Goal: Task Accomplishment & Management: Manage account settings

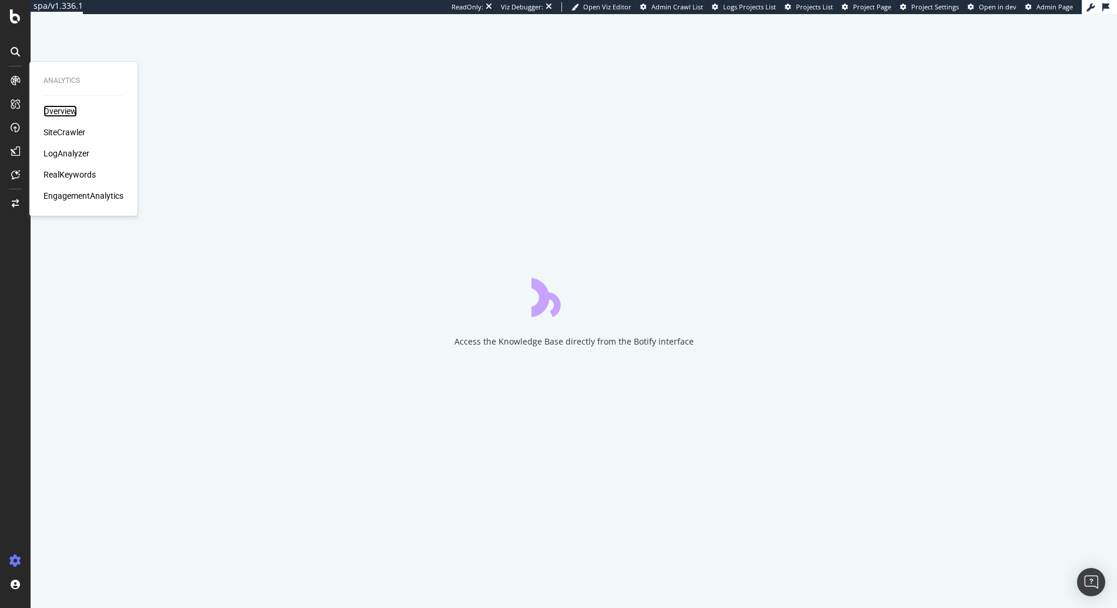
click at [47, 109] on div "Overview" at bounding box center [61, 111] width 34 height 12
click at [52, 130] on div "SiteCrawler" at bounding box center [65, 132] width 42 height 12
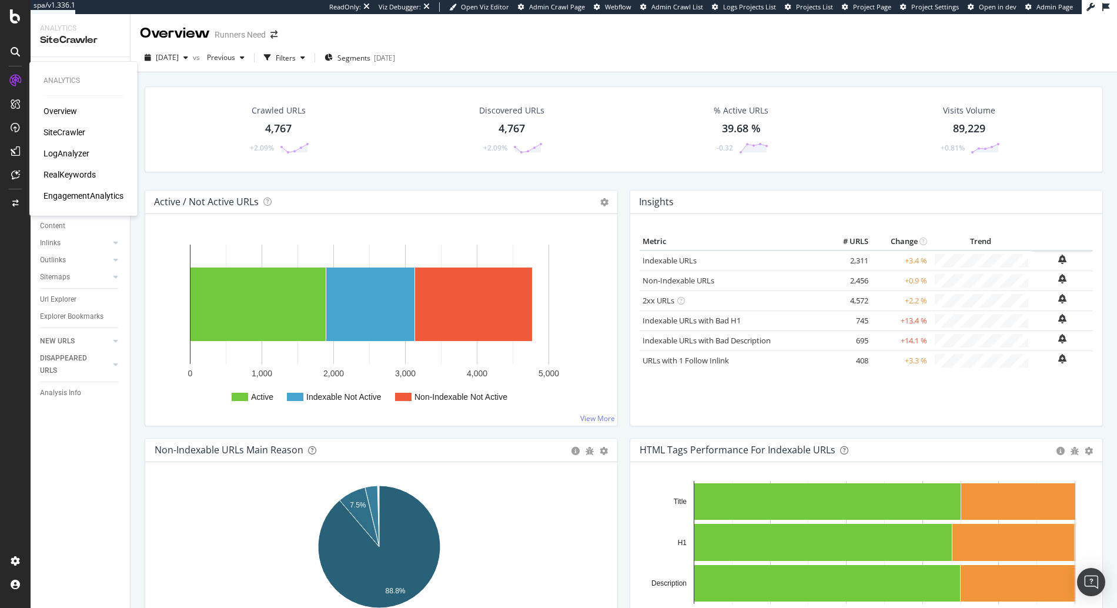
click at [59, 152] on div "LogAnalyzer" at bounding box center [67, 154] width 46 height 12
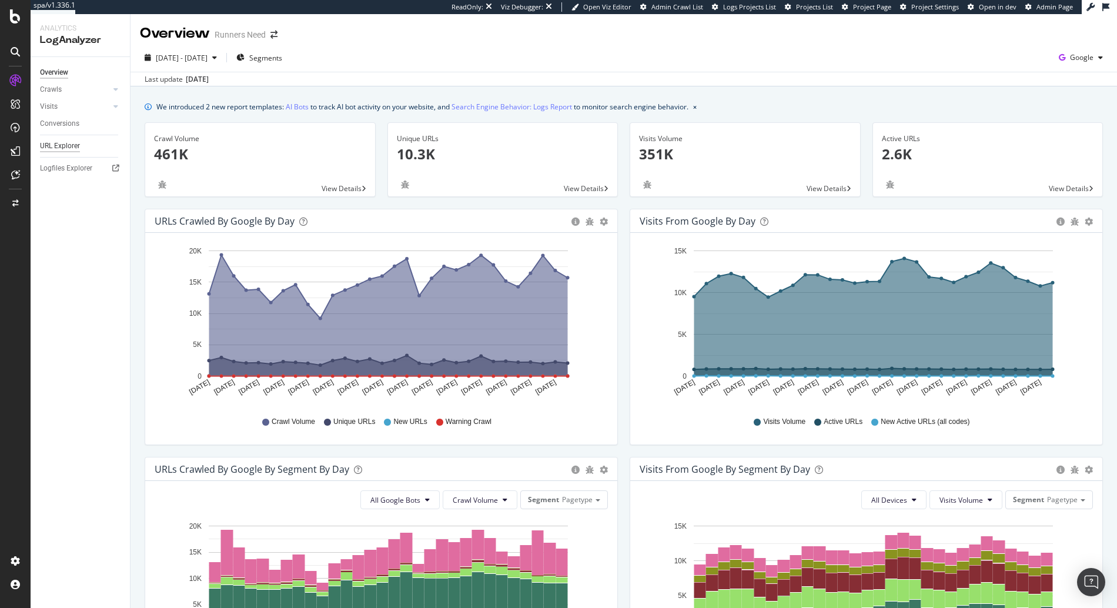
click at [66, 149] on div "URL Explorer" at bounding box center [60, 146] width 40 height 12
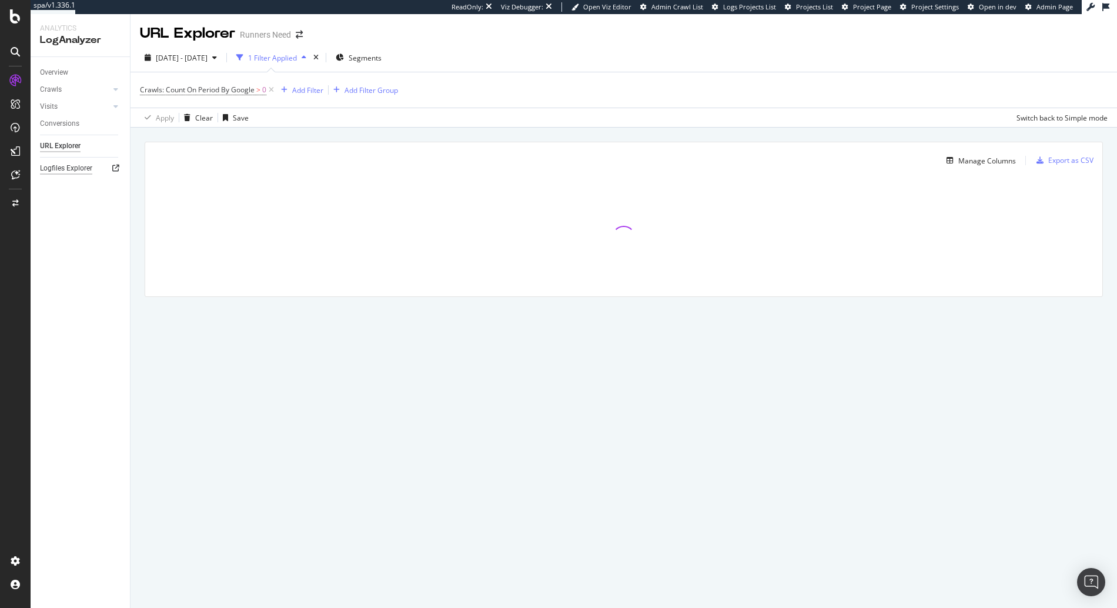
click at [71, 163] on div "Logfiles Explorer" at bounding box center [66, 168] width 52 height 12
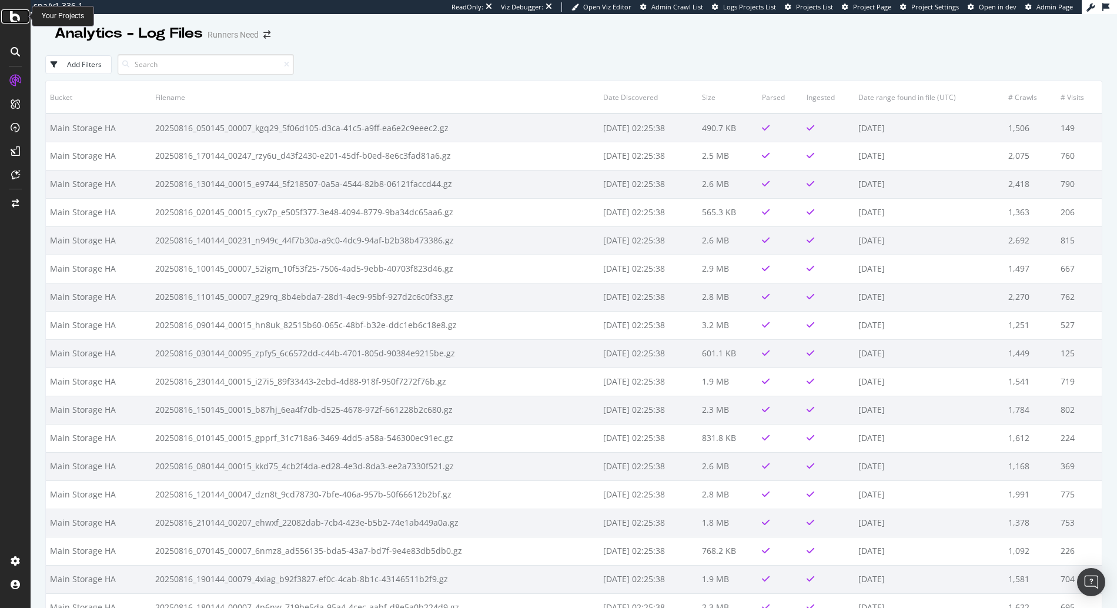
click at [9, 22] on div at bounding box center [15, 16] width 28 height 14
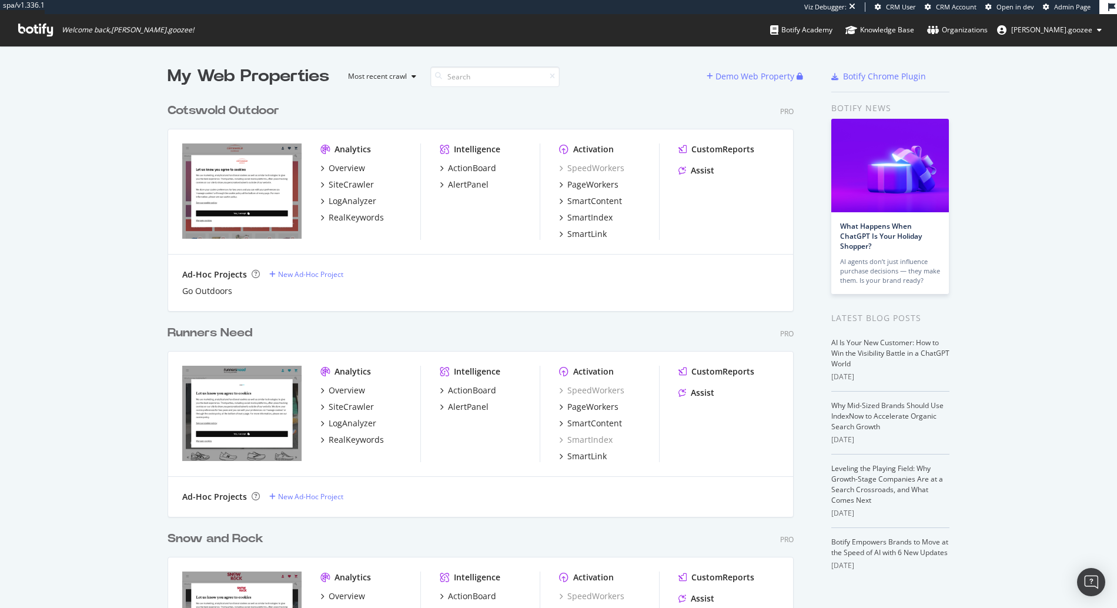
scroll to position [625, 627]
click at [338, 206] on div "Overview SiteCrawler LogAnalyzer RealKeywords" at bounding box center [371, 192] width 100 height 61
click at [338, 206] on div "LogAnalyzer" at bounding box center [353, 201] width 48 height 12
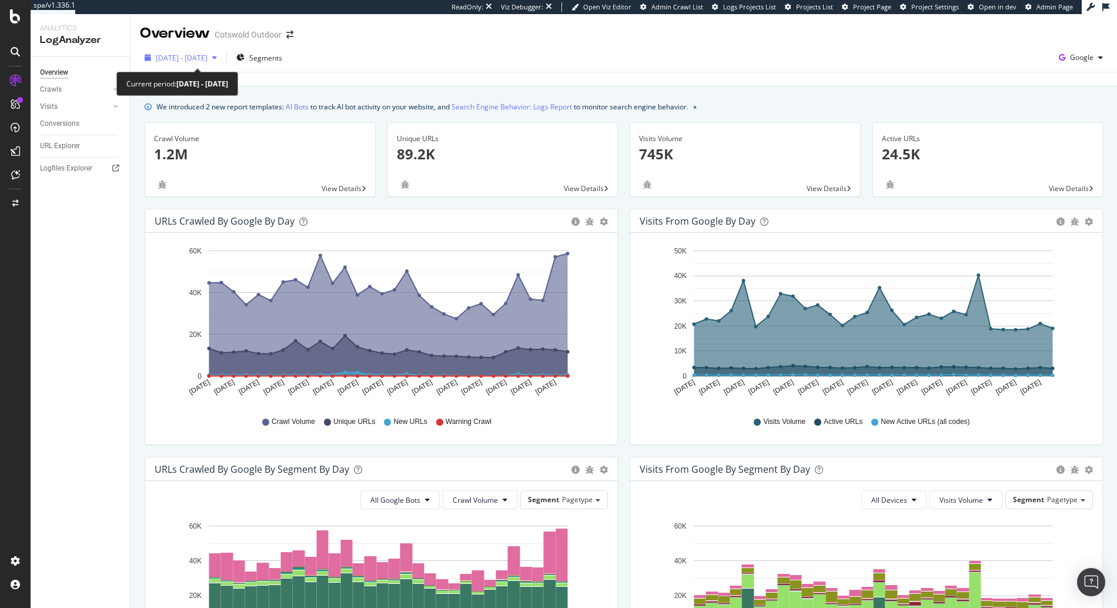
click at [202, 58] on span "2025 May. 18th - Jun. 16th" at bounding box center [182, 58] width 52 height 10
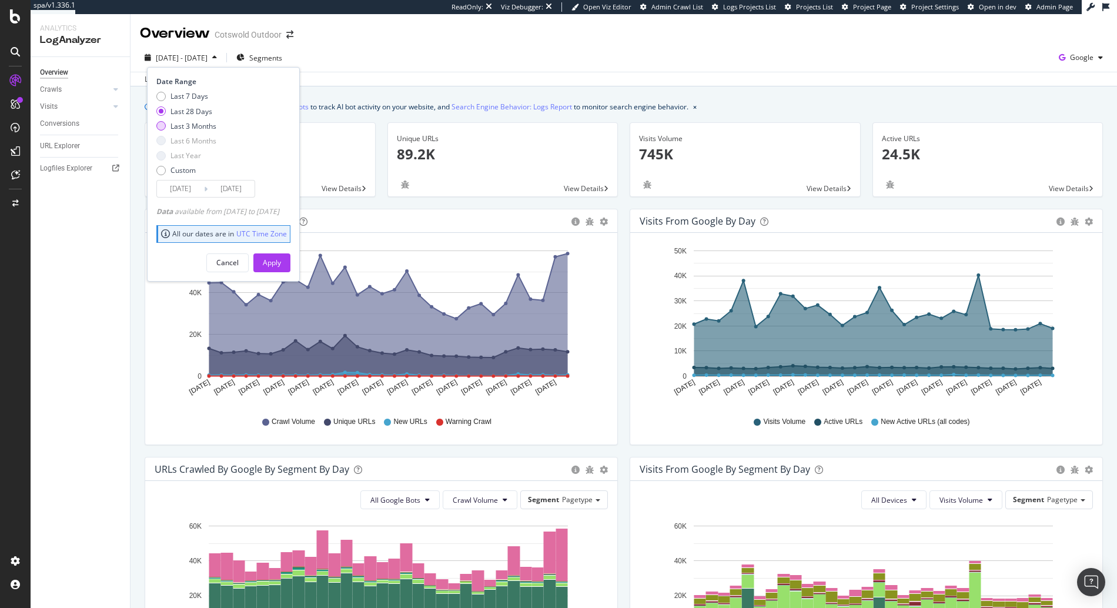
click at [192, 126] on div "Last 3 Months" at bounding box center [194, 126] width 46 height 10
click at [196, 115] on div "Last 28 Days" at bounding box center [192, 111] width 42 height 10
type input "2025/05/20"
click at [82, 145] on link "URL Explorer" at bounding box center [81, 146] width 82 height 12
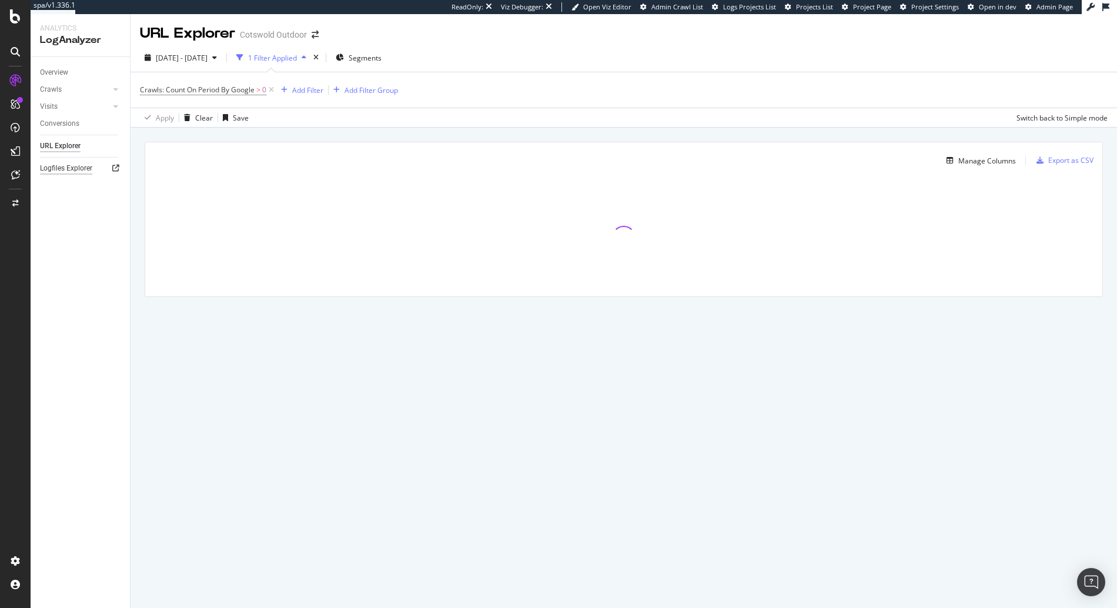
click at [57, 171] on div "Logfiles Explorer" at bounding box center [66, 168] width 52 height 12
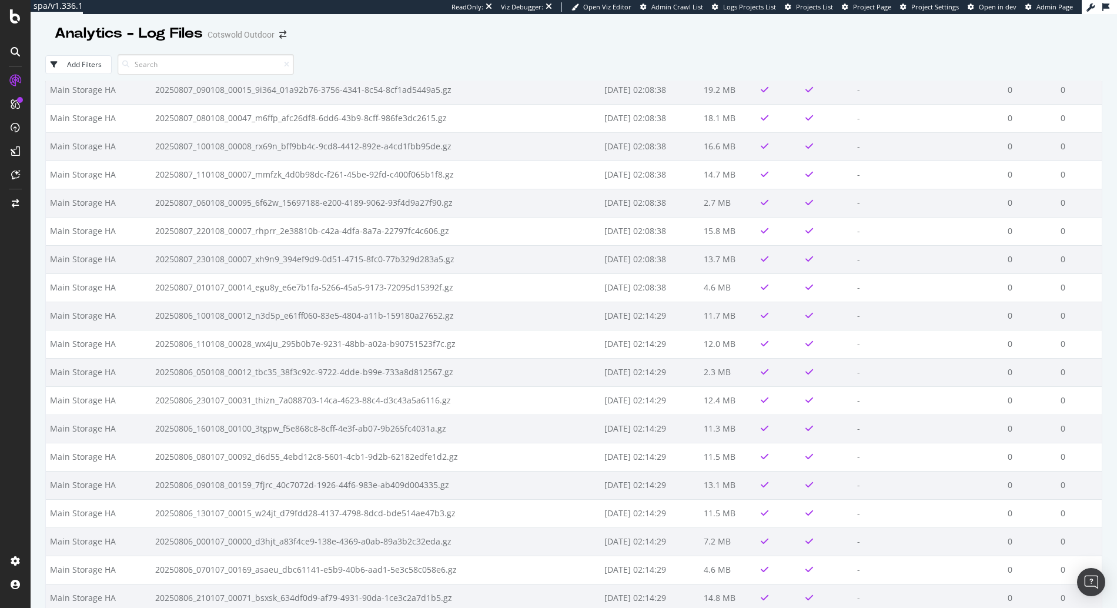
scroll to position [6598, 0]
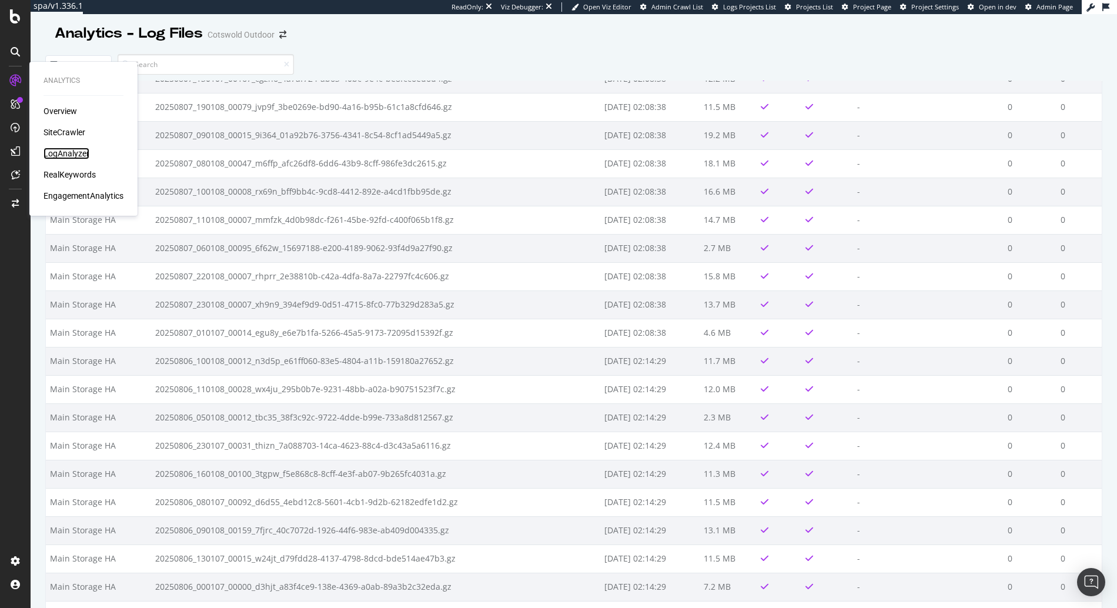
click at [51, 152] on div "LogAnalyzer" at bounding box center [67, 154] width 46 height 12
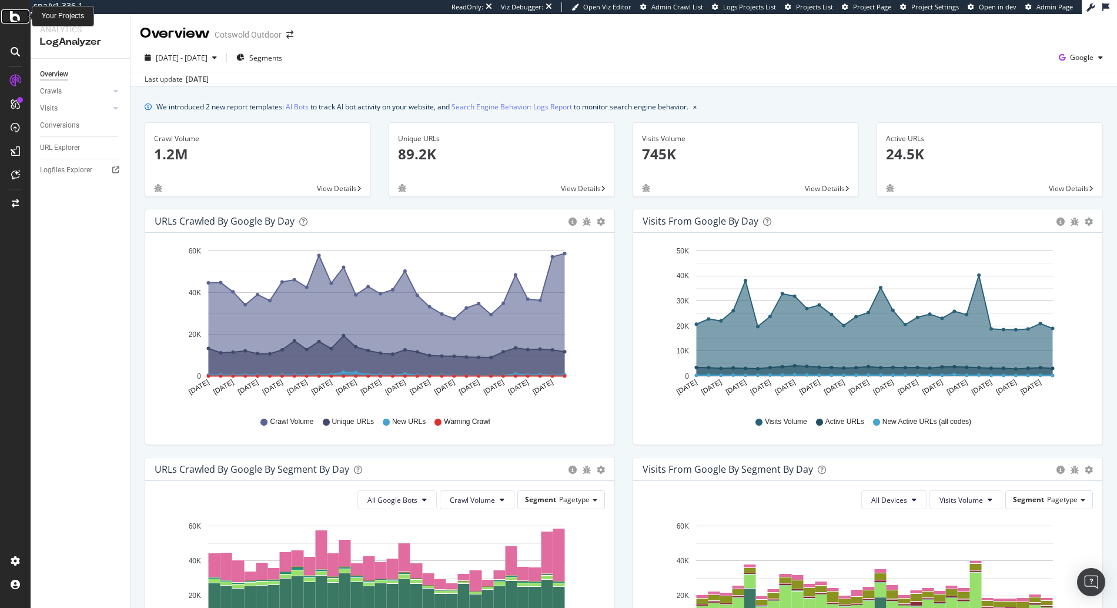
click at [15, 16] on icon at bounding box center [15, 16] width 11 height 14
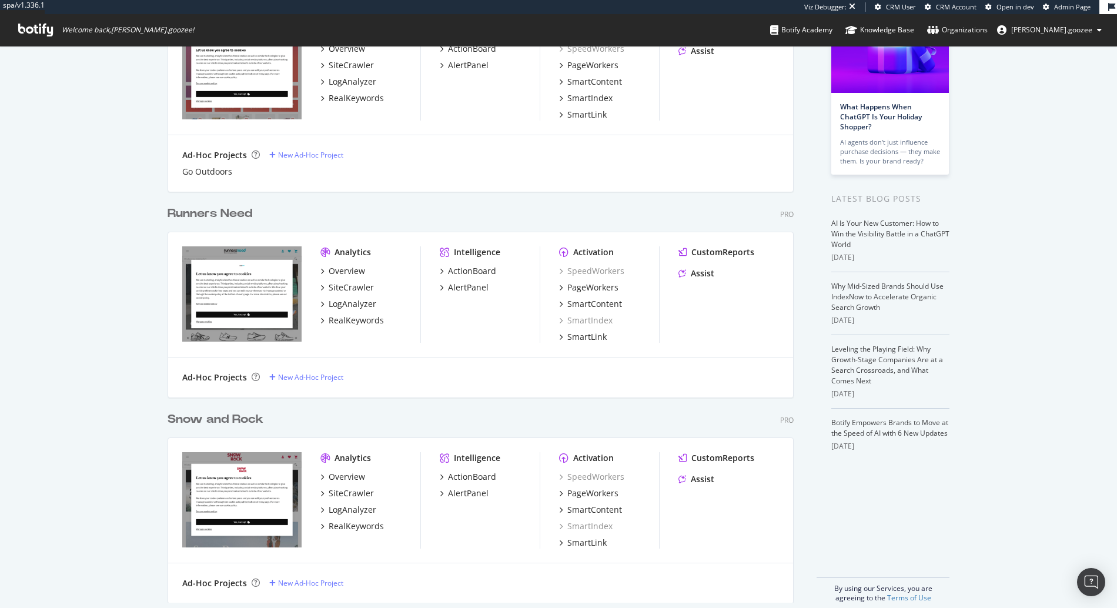
scroll to position [133, 0]
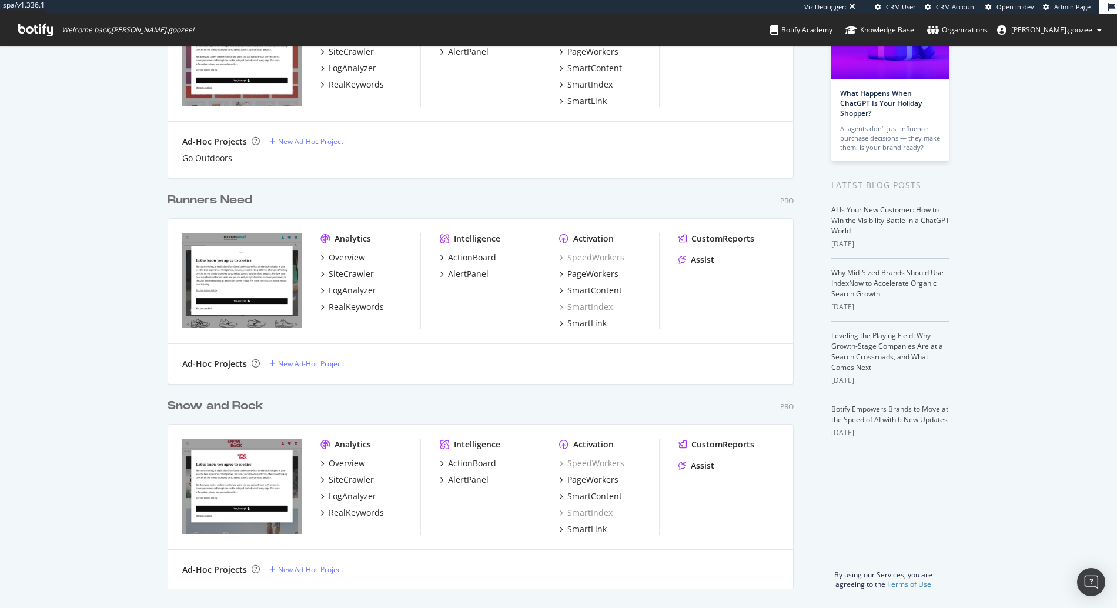
click at [263, 405] on div "Snow and Rock" at bounding box center [218, 406] width 101 height 17
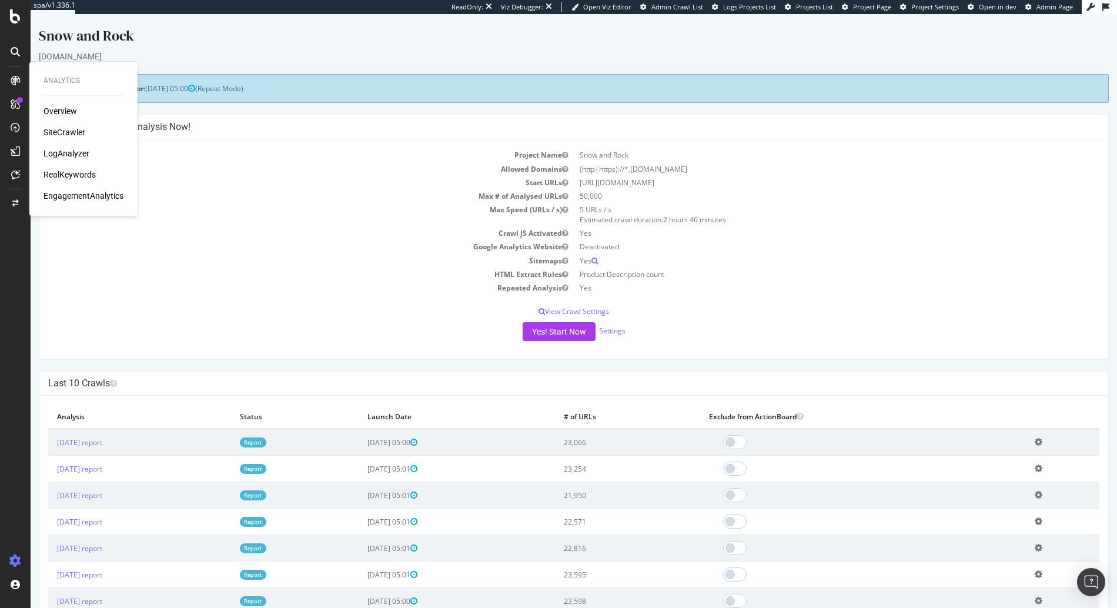
click at [66, 155] on div "LogAnalyzer" at bounding box center [67, 154] width 46 height 12
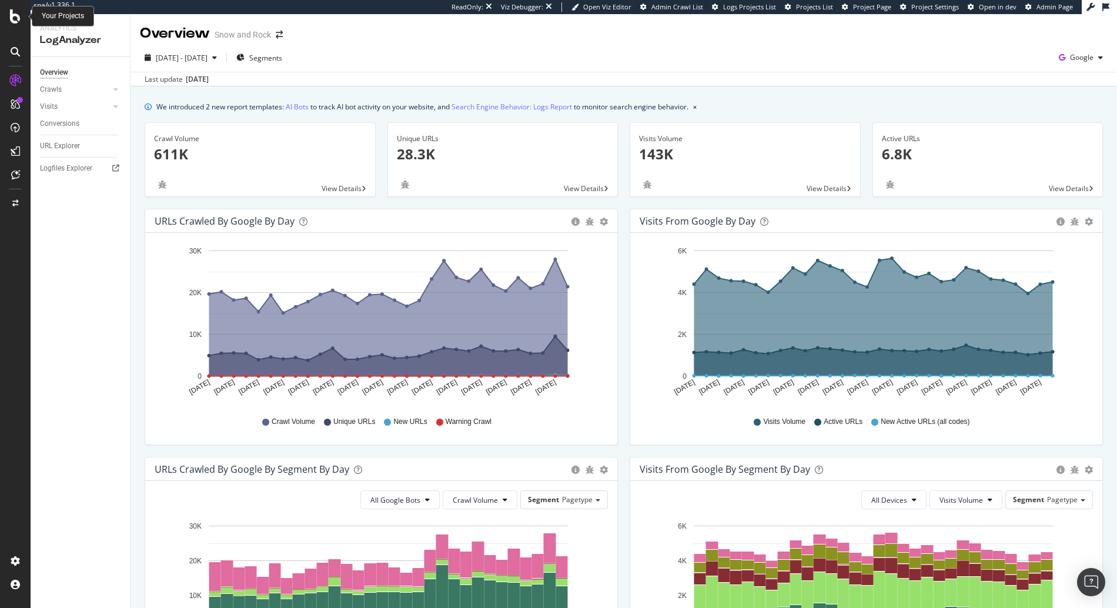
click at [15, 18] on icon at bounding box center [15, 16] width 11 height 14
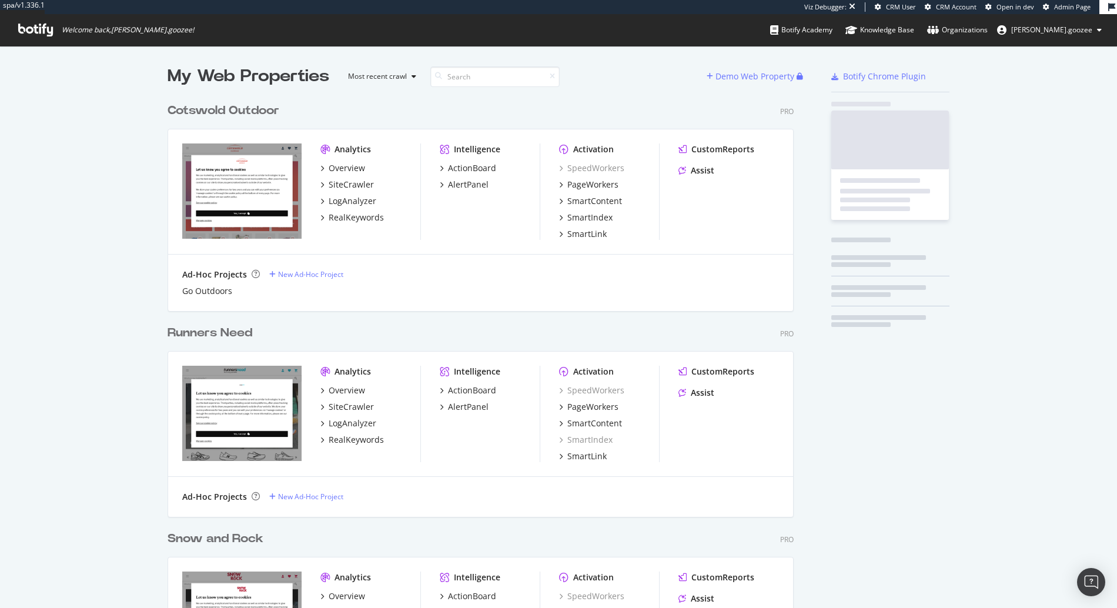
scroll to position [599, 1100]
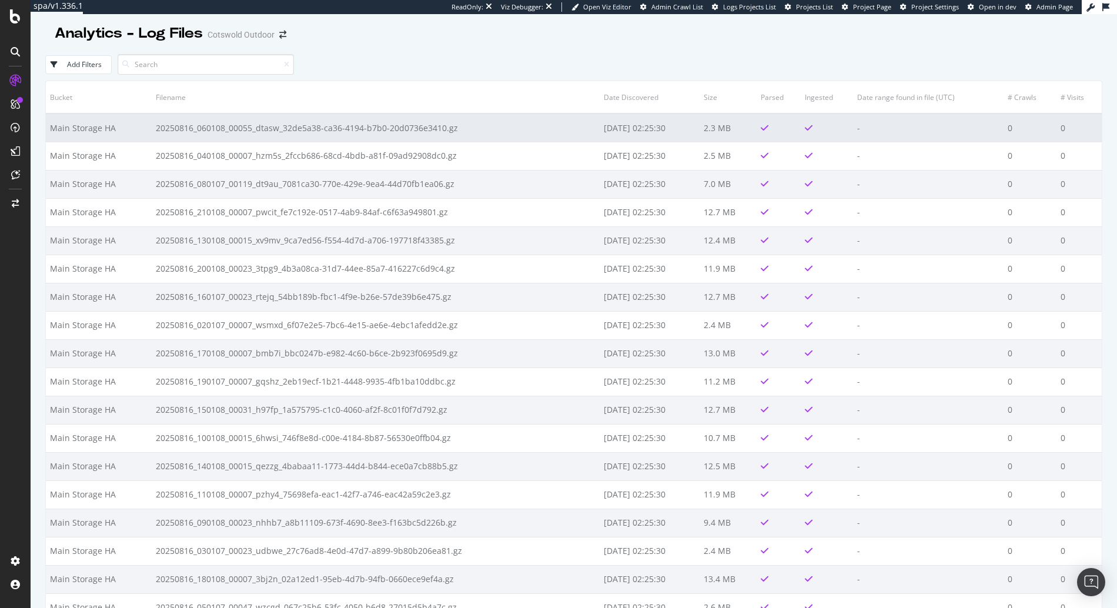
click at [518, 128] on td "20250816_060108_00055_dtasw_32de5a38-ca36-4194-b7b0-20d0736e3410.gz" at bounding box center [376, 128] width 449 height 28
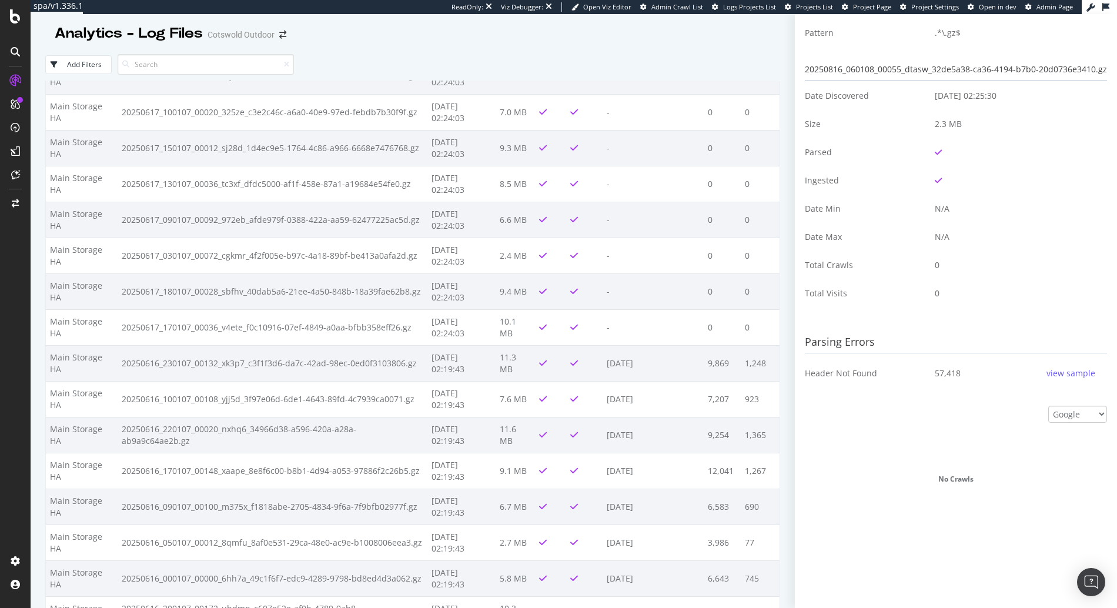
scroll to position [52779, 0]
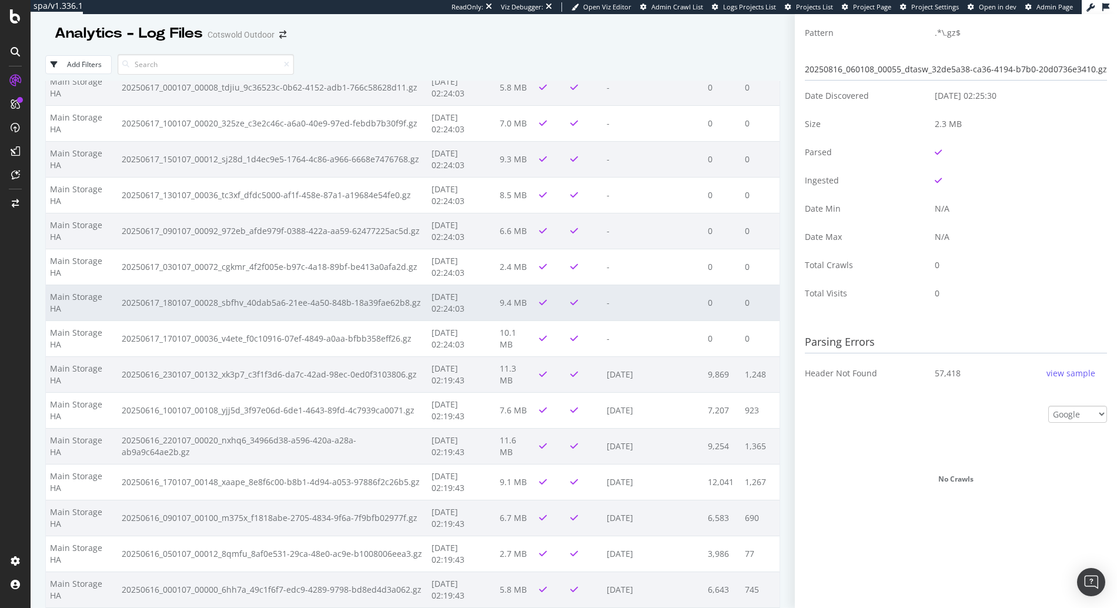
click at [586, 315] on td at bounding box center [584, 303] width 36 height 36
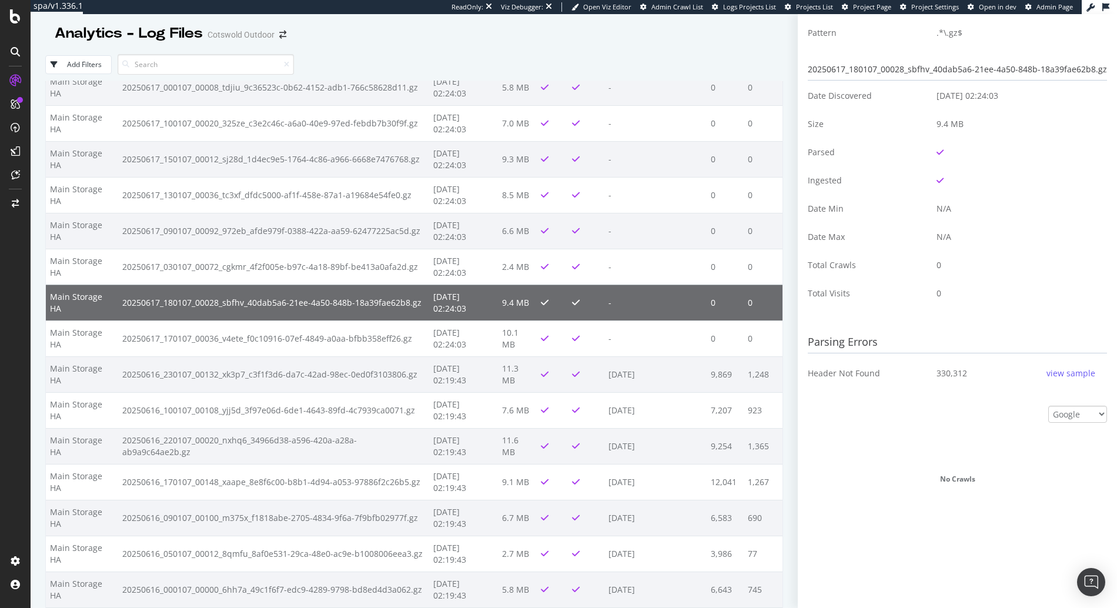
click at [588, 312] on td at bounding box center [586, 303] width 36 height 36
click at [1053, 368] on div "view sample" at bounding box center [1071, 374] width 49 height 12
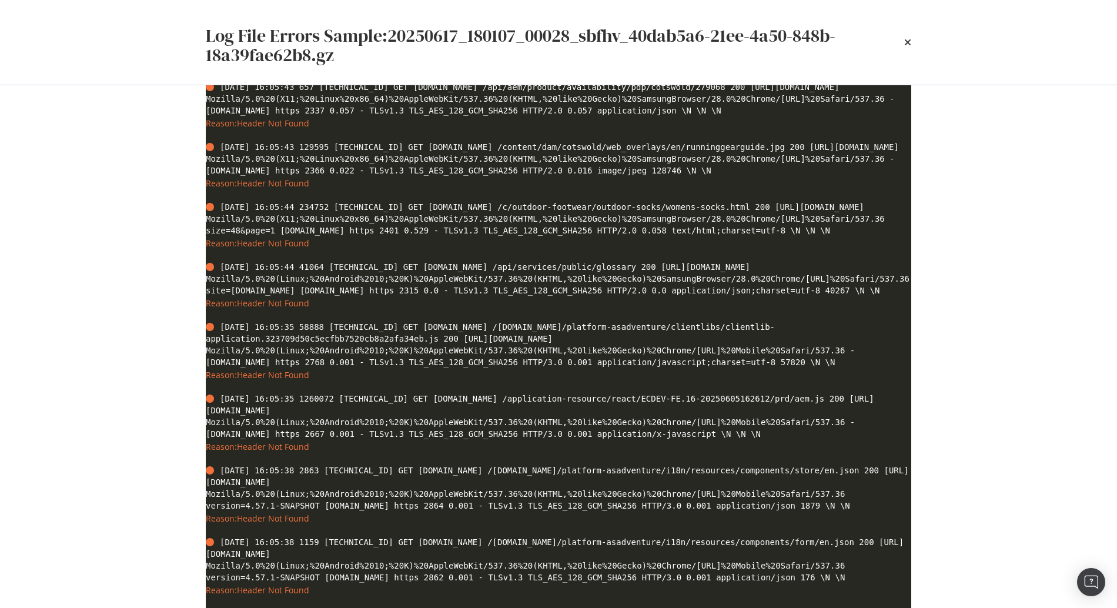
scroll to position [458, 0]
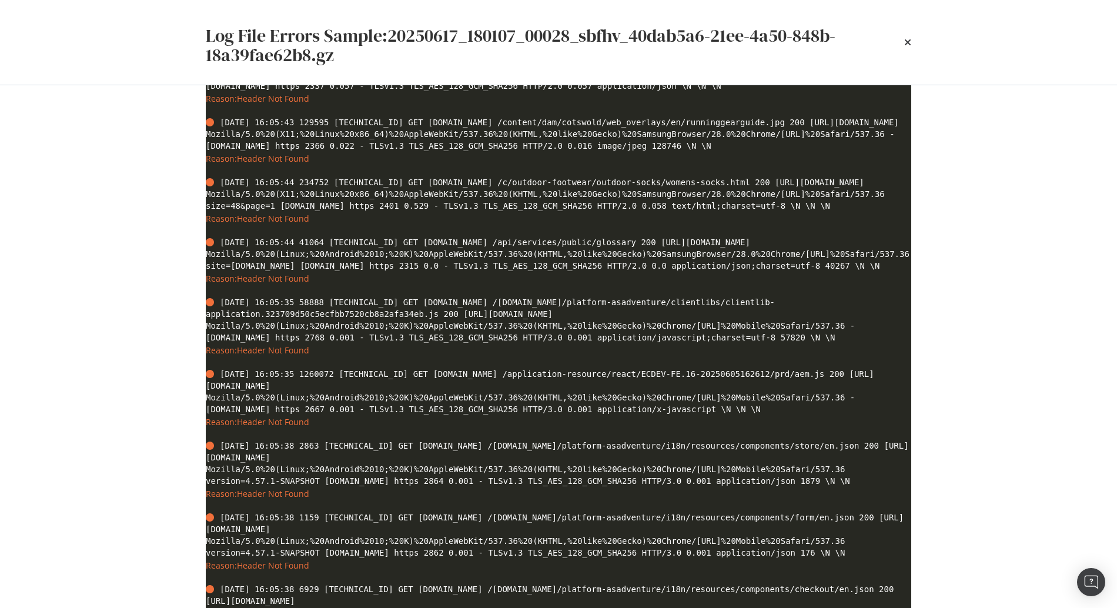
click at [919, 267] on div "Parsing Error Header Not Found date time sc-bytes c-ip cs-method cs(host) cs-ur…" at bounding box center [558, 346] width 753 height 523
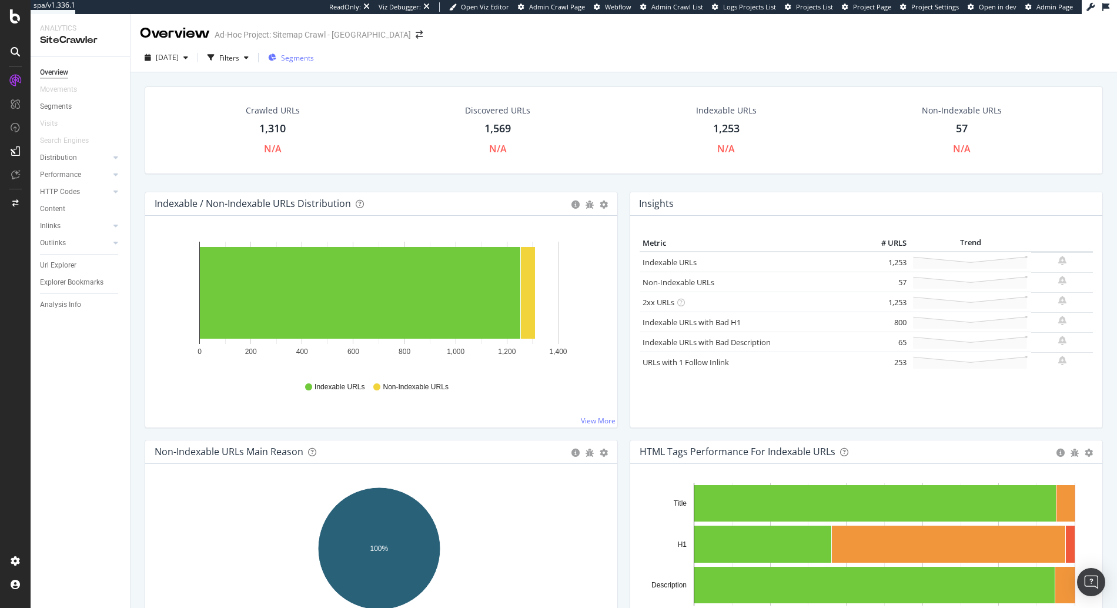
click at [314, 57] on span "Segments" at bounding box center [297, 58] width 33 height 10
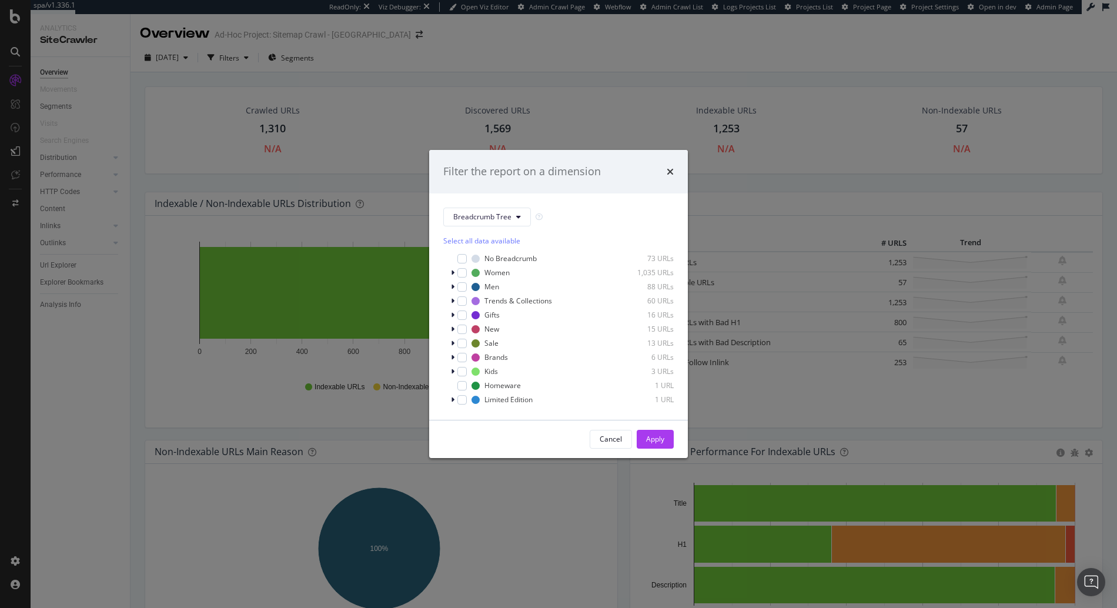
click at [663, 173] on div "Filter the report on a dimension" at bounding box center [558, 171] width 231 height 15
click at [666, 172] on div "Filter the report on a dimension" at bounding box center [558, 171] width 231 height 15
click at [670, 172] on icon "times" at bounding box center [670, 171] width 7 height 9
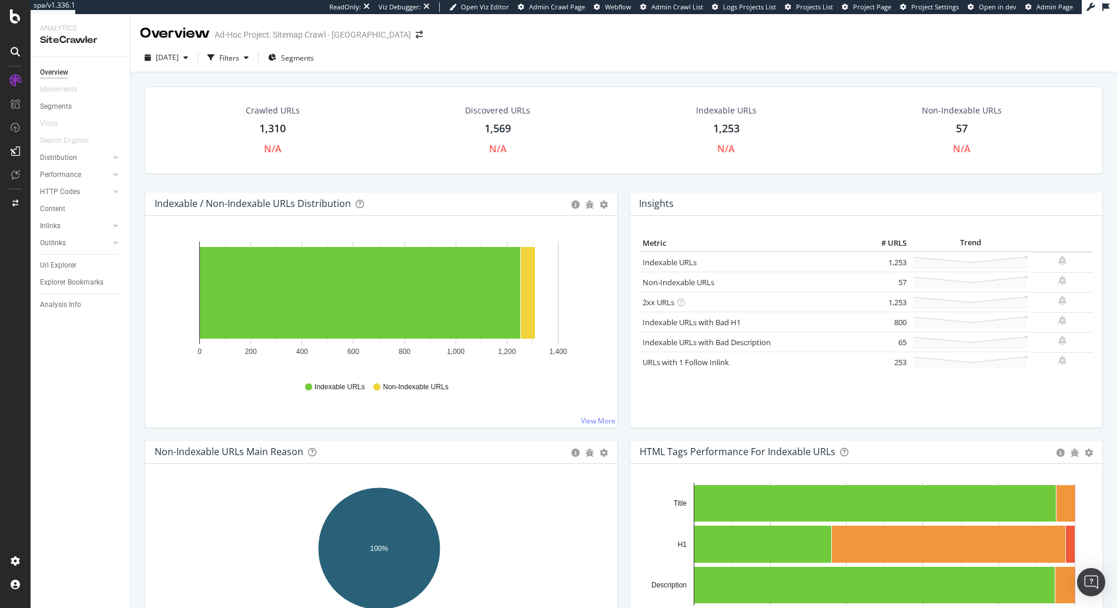
click at [56, 70] on div "Overview" at bounding box center [54, 72] width 28 height 12
click at [70, 161] on div "Distribution" at bounding box center [58, 158] width 37 height 12
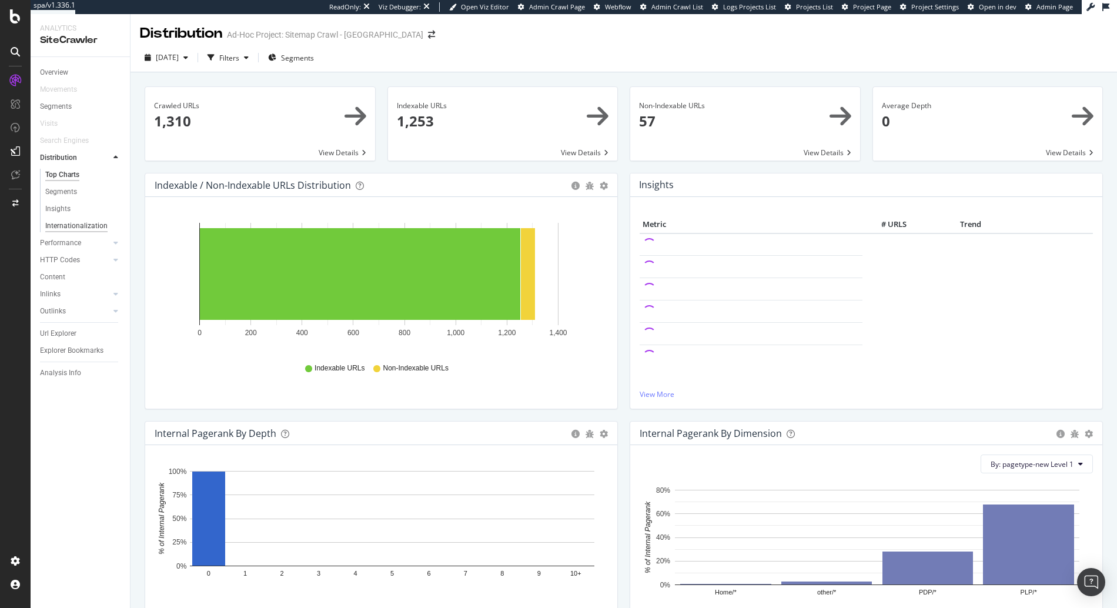
click at [66, 222] on div "Internationalization" at bounding box center [76, 226] width 62 height 12
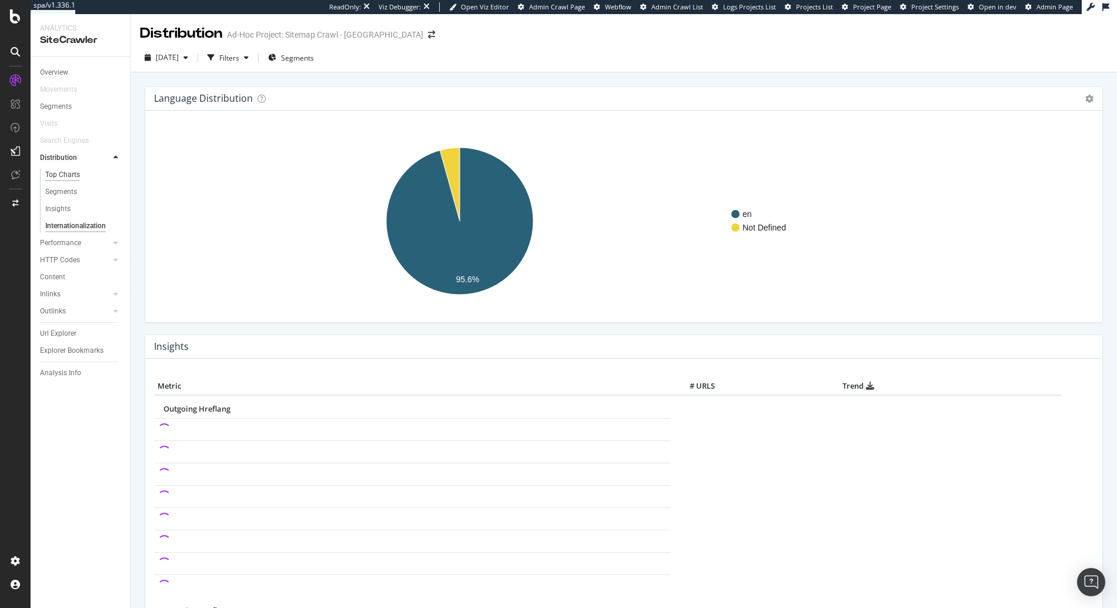
click at [74, 174] on div "Top Charts" at bounding box center [62, 175] width 35 height 12
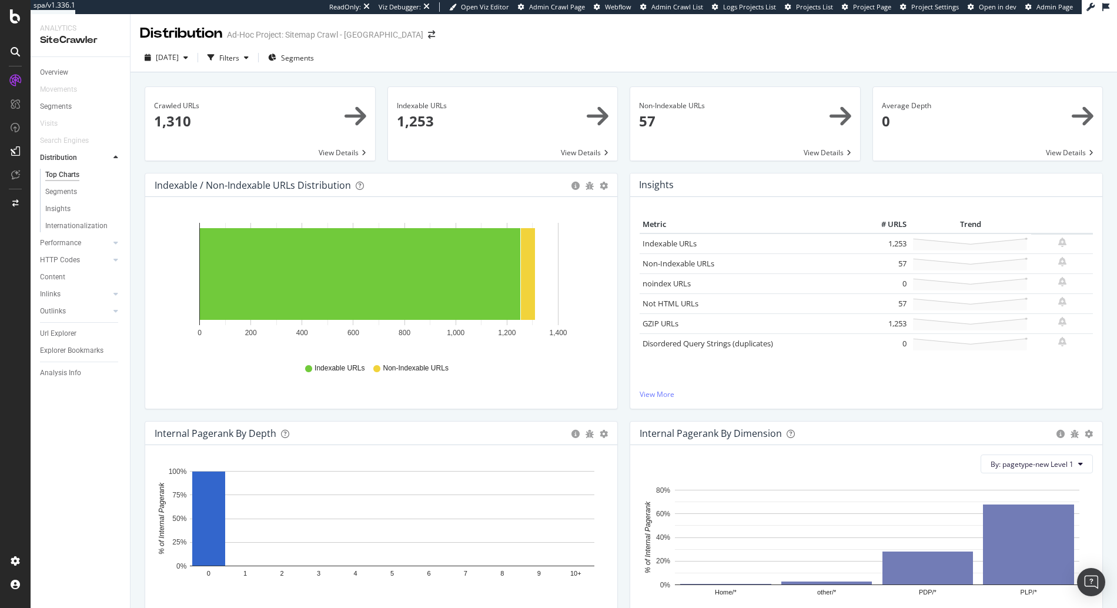
click at [71, 178] on div "Top Charts" at bounding box center [62, 175] width 34 height 12
click at [72, 156] on div "Distribution" at bounding box center [58, 158] width 37 height 12
click at [65, 186] on div "Segments" at bounding box center [61, 192] width 32 height 12
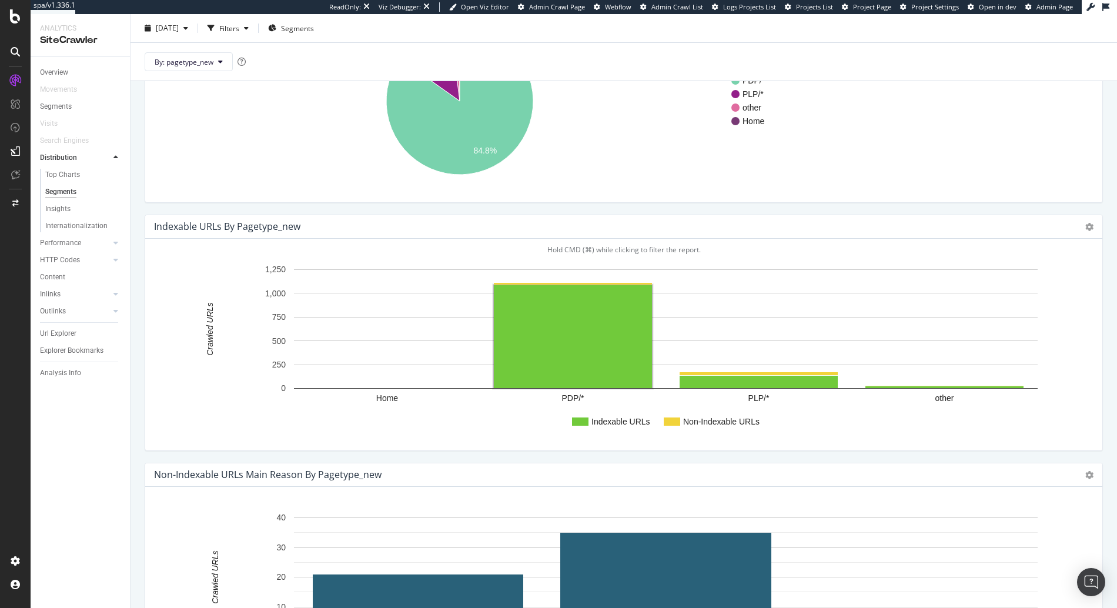
scroll to position [159, 0]
click at [1086, 229] on icon at bounding box center [1090, 226] width 8 height 8
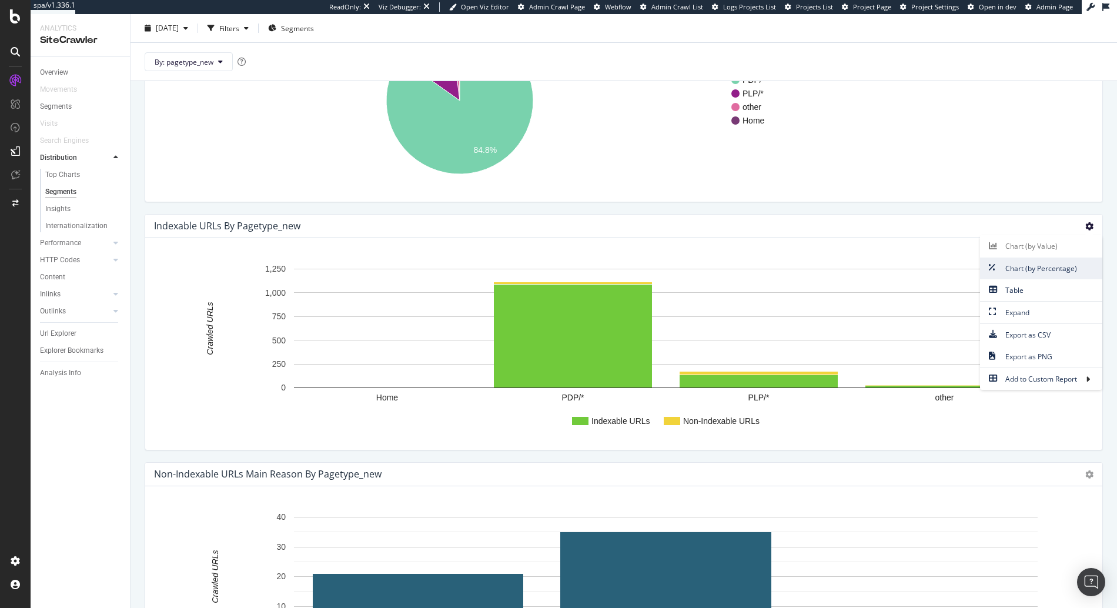
click at [1044, 265] on span "Chart (by Percentage)" at bounding box center [1041, 269] width 122 height 16
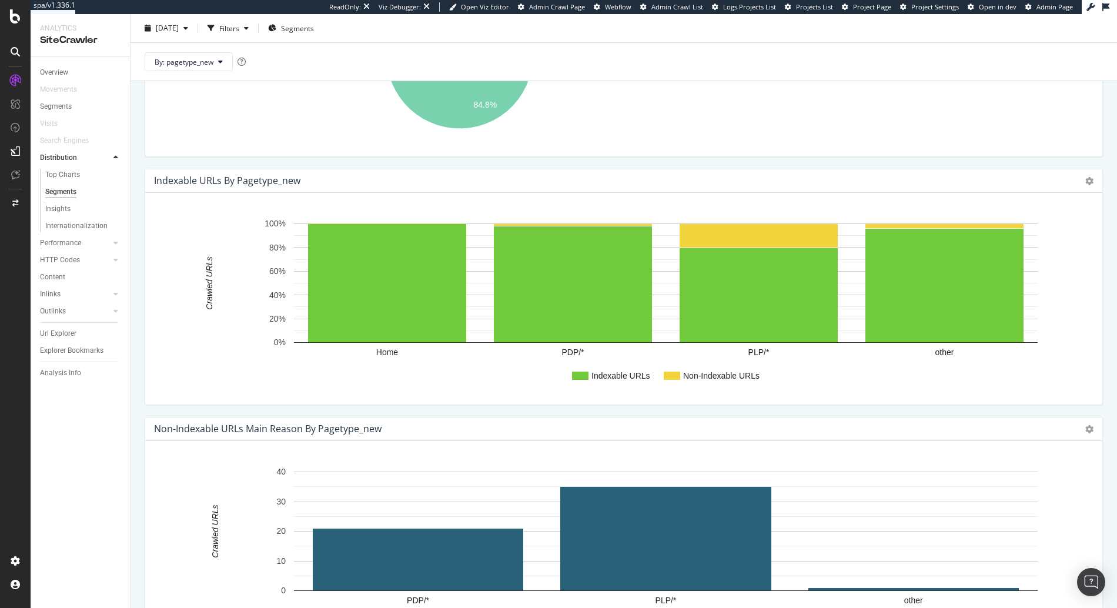
scroll to position [194, 0]
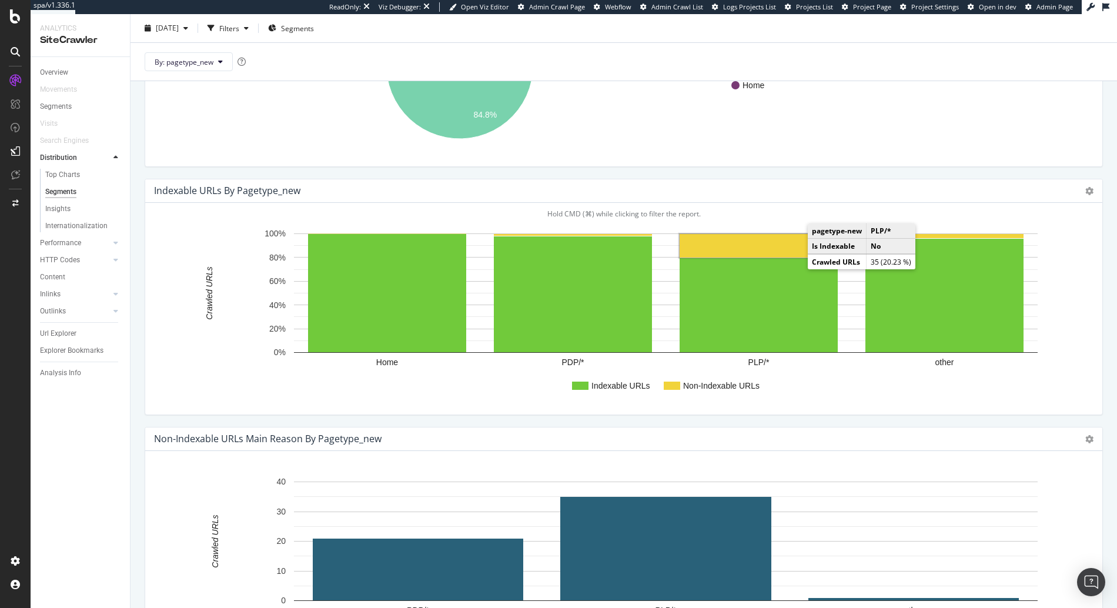
click at [774, 248] on rect "A chart." at bounding box center [759, 246] width 158 height 24
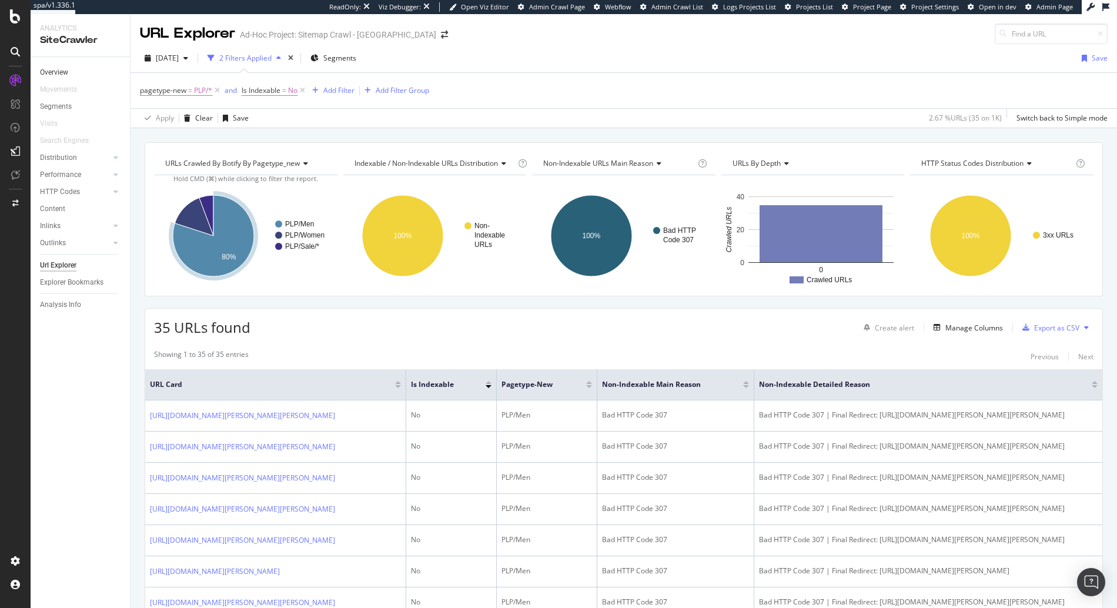
click at [78, 66] on link "Overview" at bounding box center [81, 72] width 82 height 12
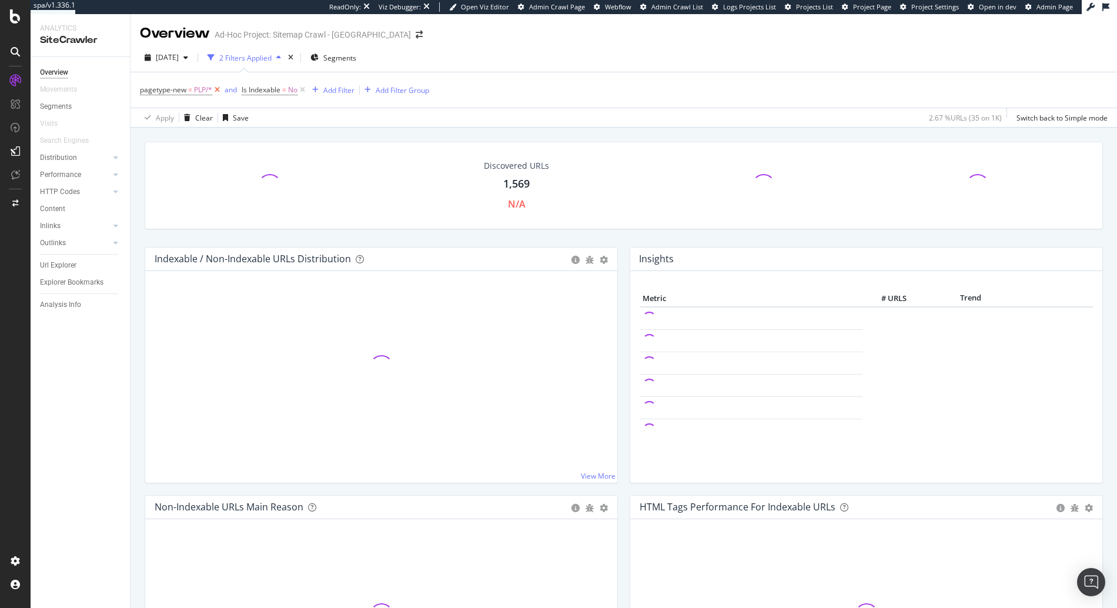
click at [218, 94] on icon at bounding box center [217, 90] width 10 height 12
click at [50, 268] on div "Url Explorer" at bounding box center [58, 265] width 36 height 12
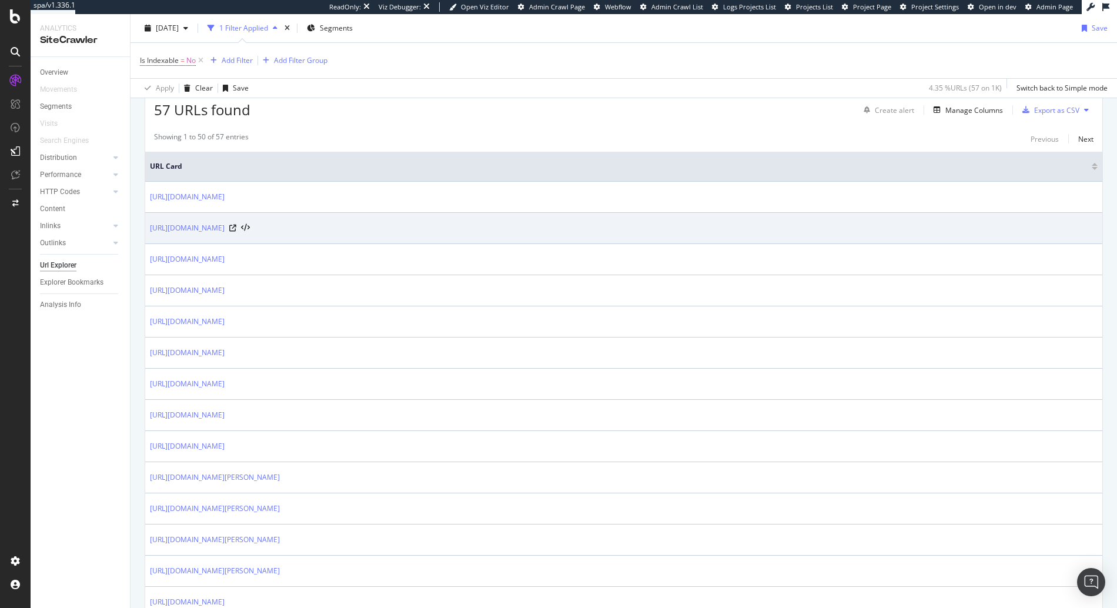
scroll to position [235, 0]
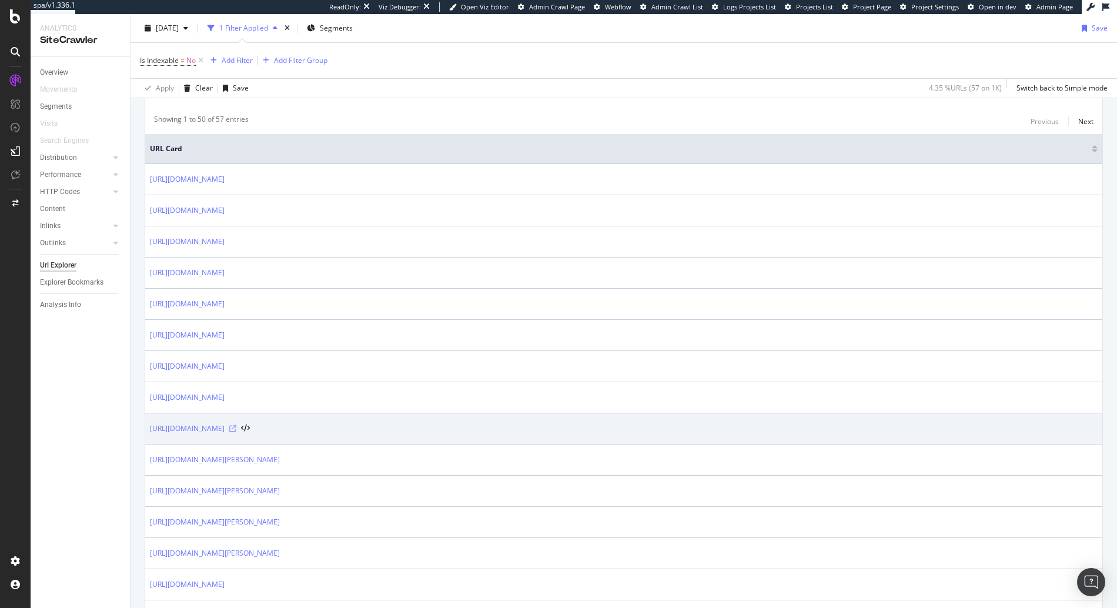
click at [236, 430] on icon at bounding box center [232, 428] width 7 height 7
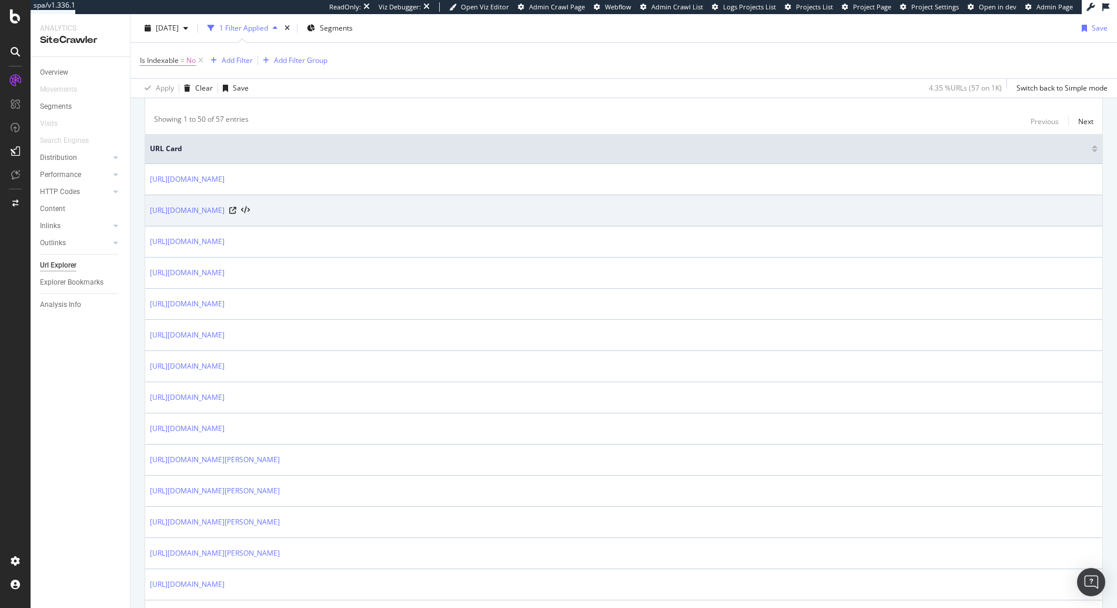
scroll to position [0, 0]
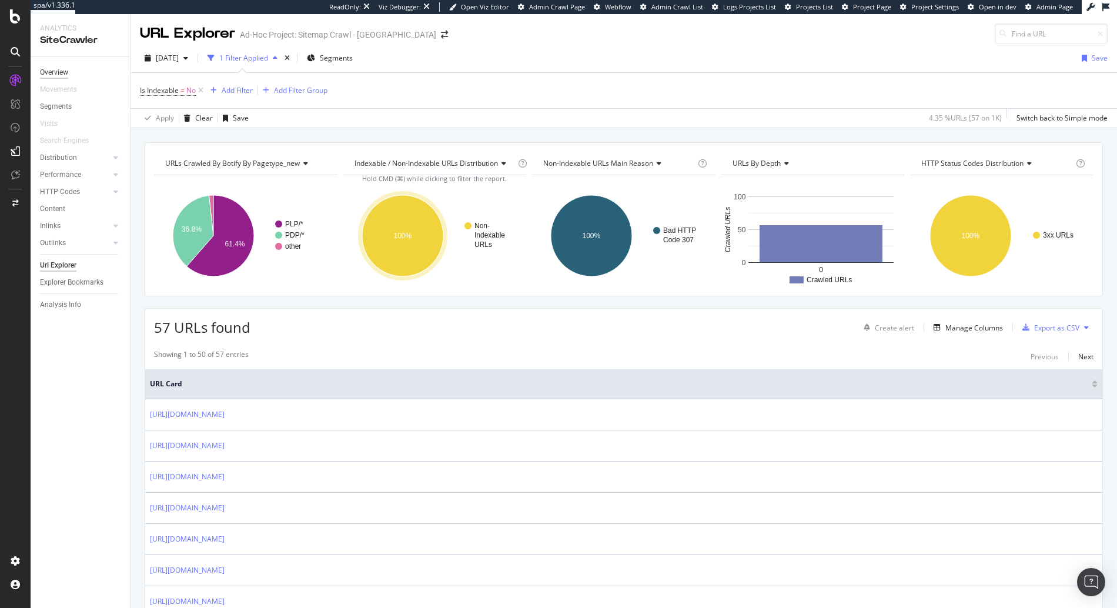
click at [53, 71] on div "Overview" at bounding box center [54, 72] width 28 height 12
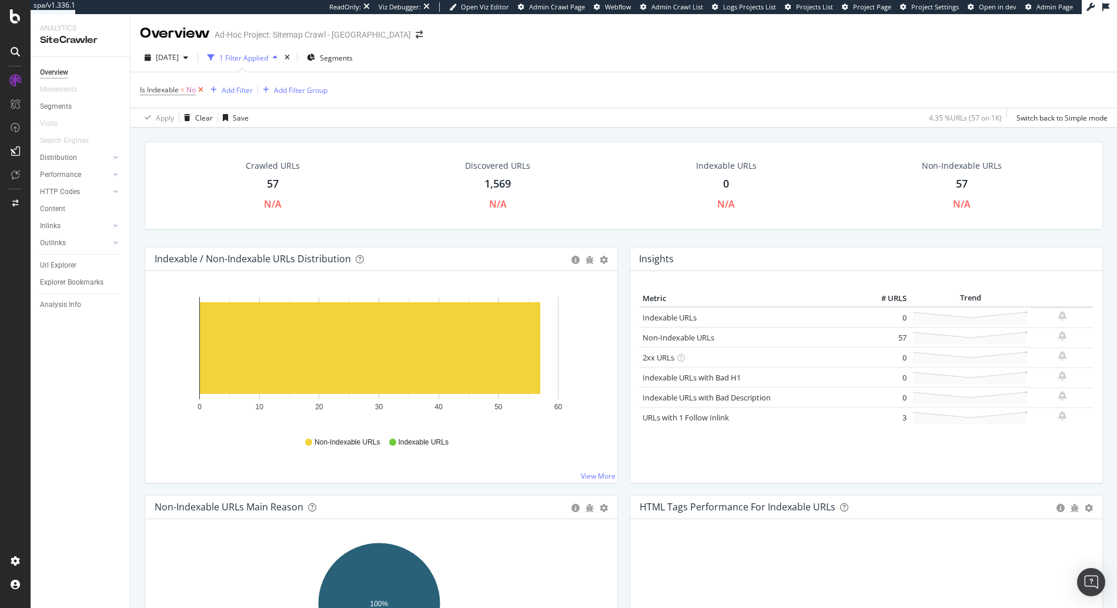
click at [199, 88] on icon at bounding box center [201, 90] width 10 height 12
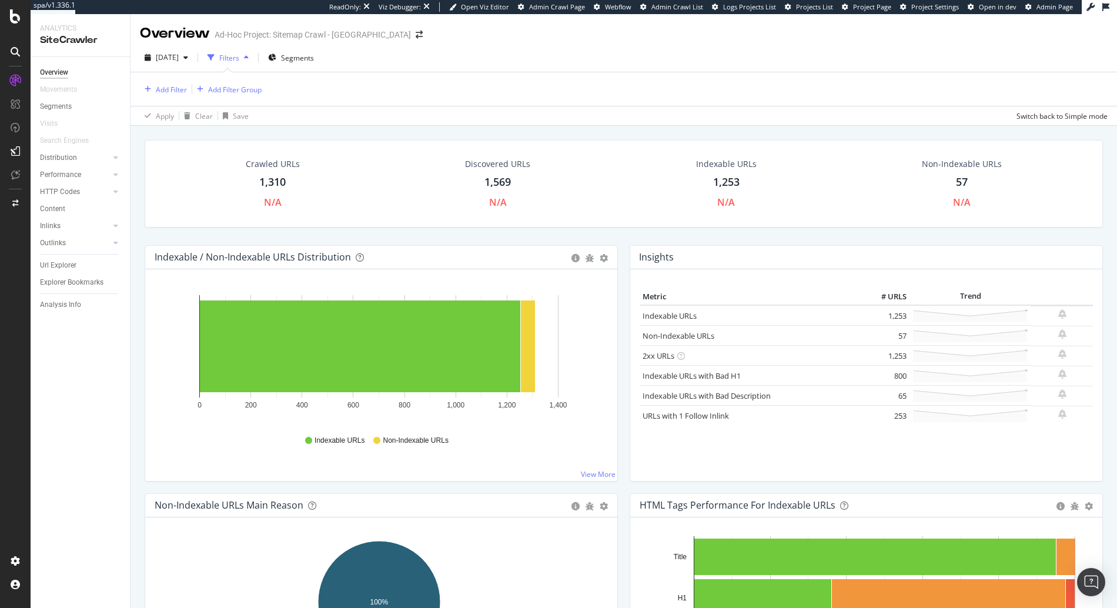
click at [154, 81] on div "Add Filter Add Filter Group" at bounding box center [624, 89] width 968 height 34
click at [156, 92] on div "Add Filter" at bounding box center [171, 90] width 31 height 10
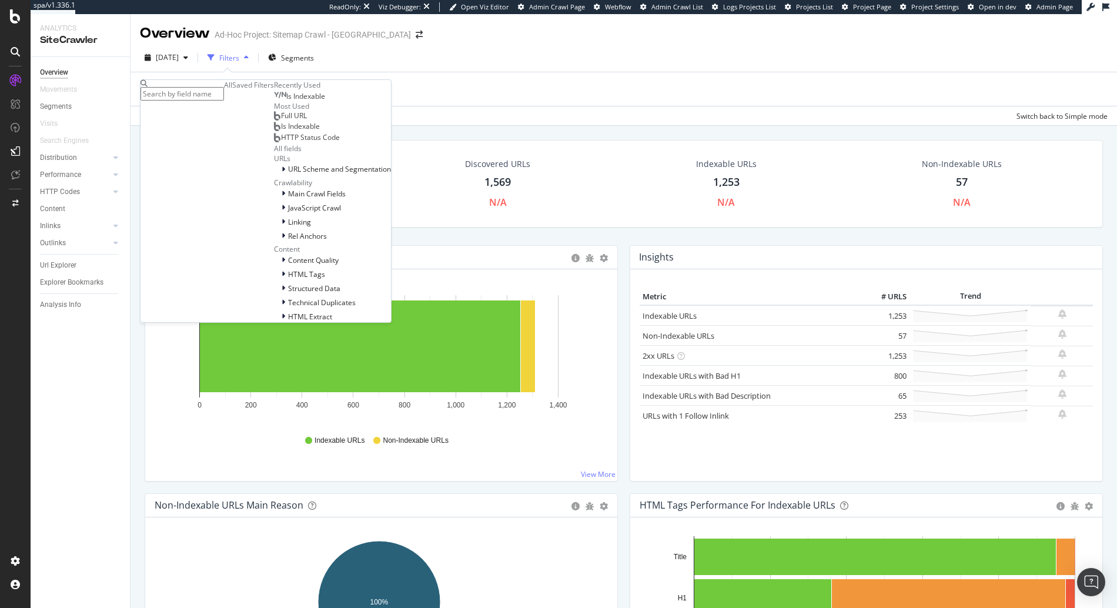
scroll to position [174, 0]
click at [288, 322] on span "HTML Extract" at bounding box center [310, 317] width 44 height 10
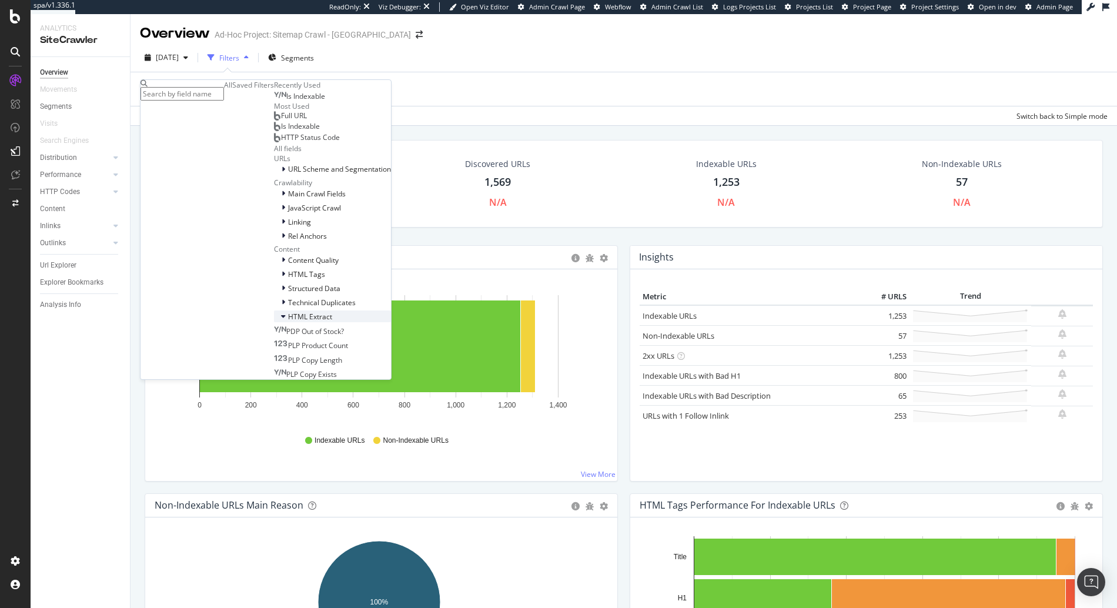
scroll to position [231, 0]
click at [286, 326] on span "PDP Out of Stock?" at bounding box center [315, 331] width 58 height 10
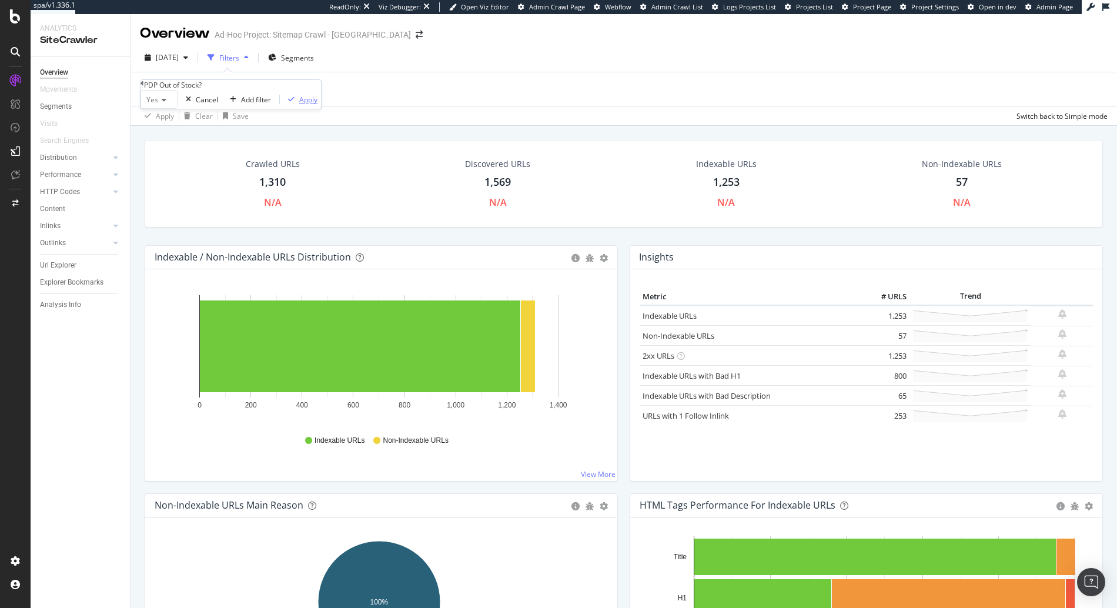
click at [280, 105] on button "Apply" at bounding box center [300, 99] width 41 height 11
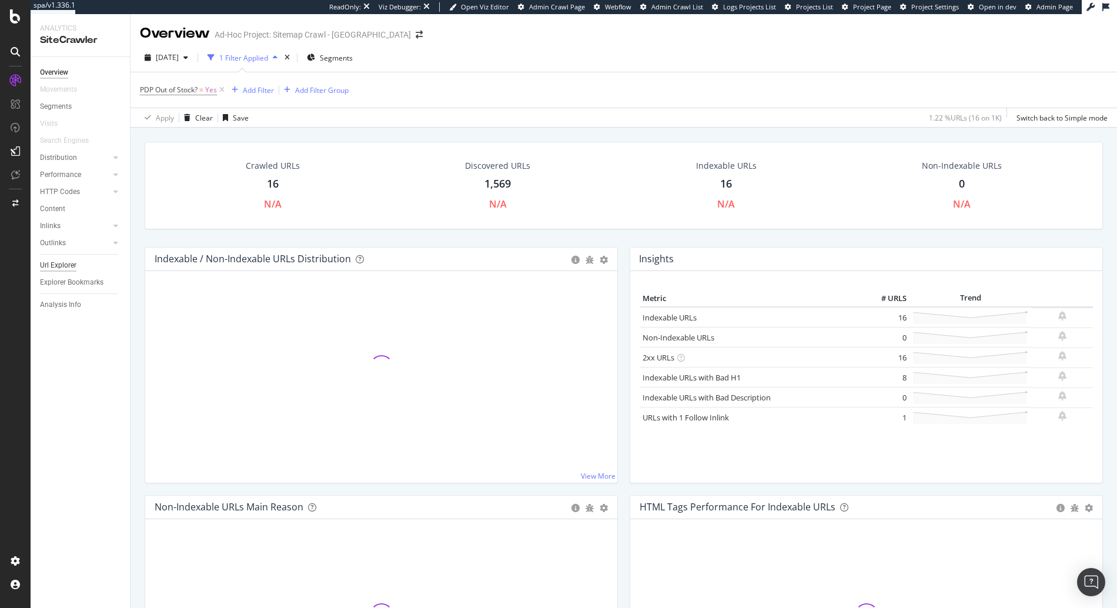
click at [58, 266] on div "Url Explorer" at bounding box center [58, 265] width 36 height 12
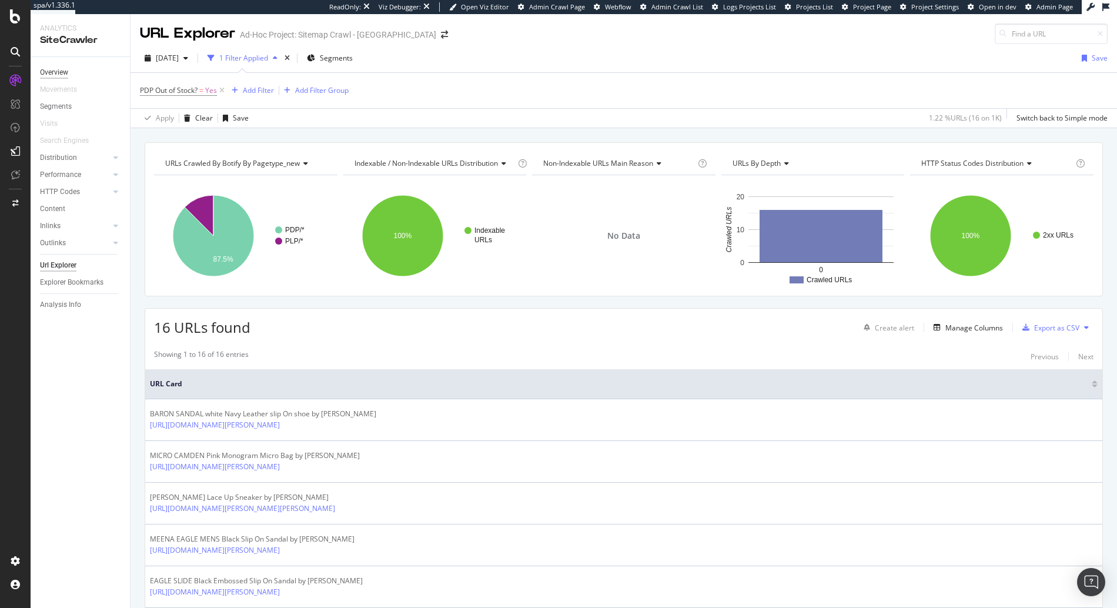
click at [55, 71] on div "Overview" at bounding box center [54, 72] width 28 height 12
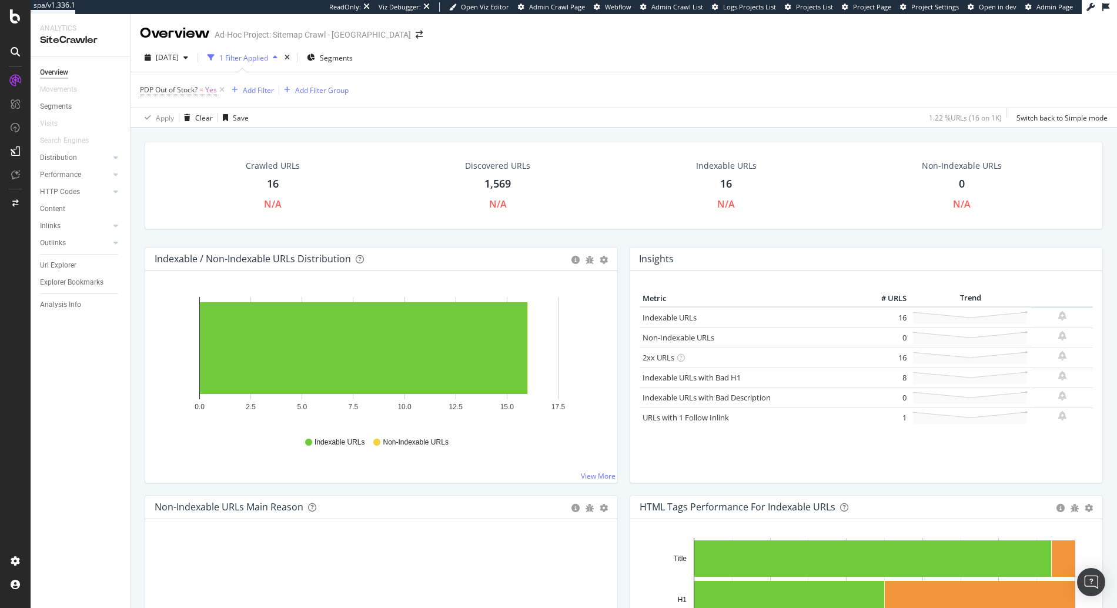
click at [64, 76] on div "Overview" at bounding box center [54, 72] width 28 height 12
click at [223, 89] on icon at bounding box center [222, 90] width 10 height 12
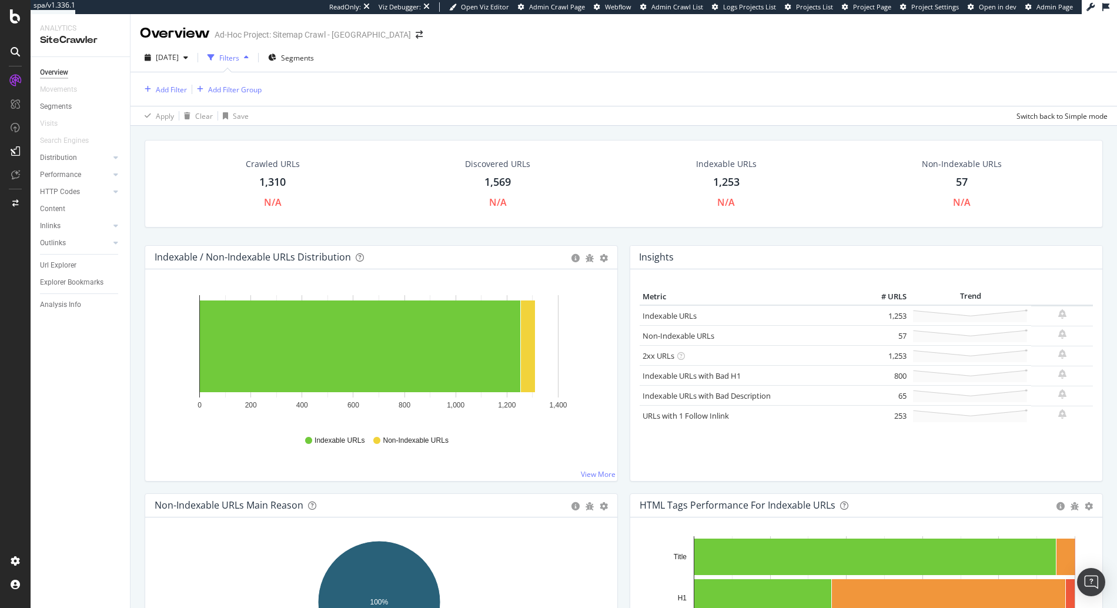
click at [52, 75] on div "Overview" at bounding box center [54, 72] width 28 height 12
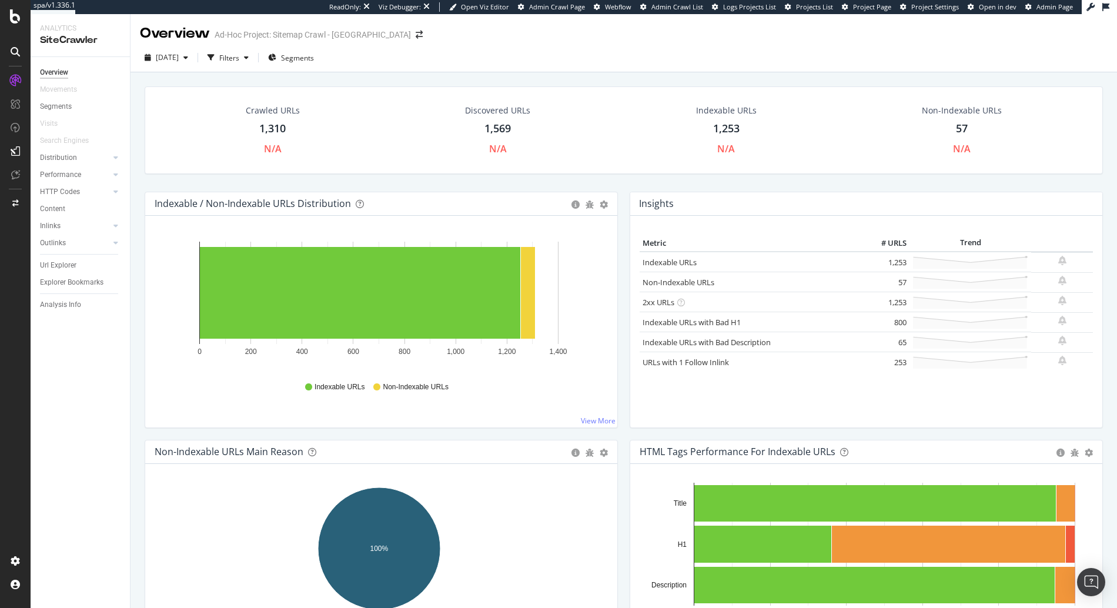
click at [69, 75] on link "Overview" at bounding box center [81, 72] width 82 height 12
click at [66, 503] on div "Project settings" at bounding box center [60, 507] width 49 height 9
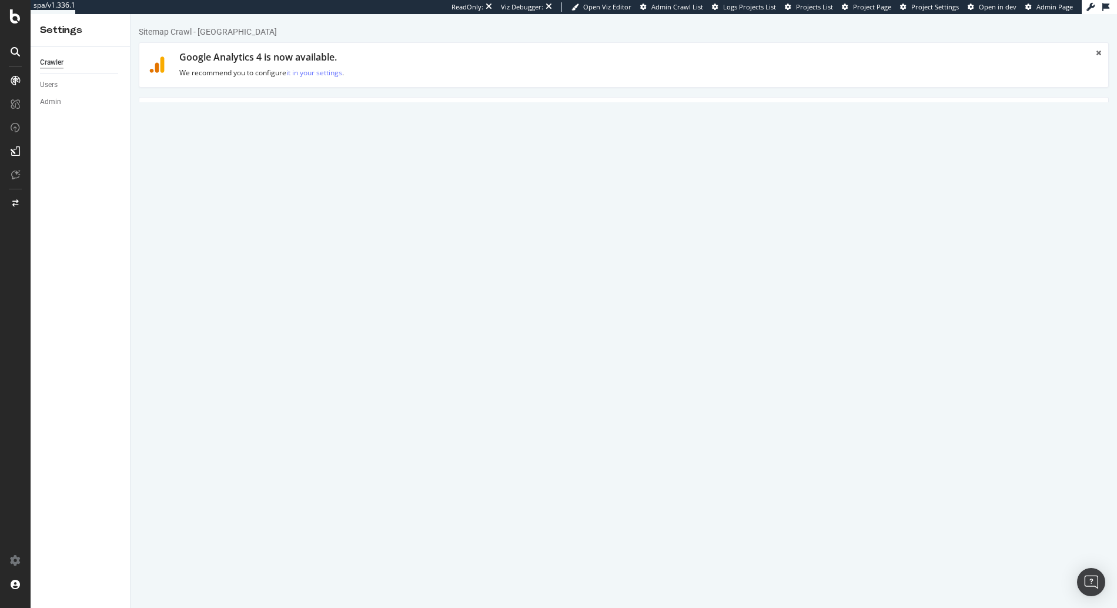
scroll to position [25, 0]
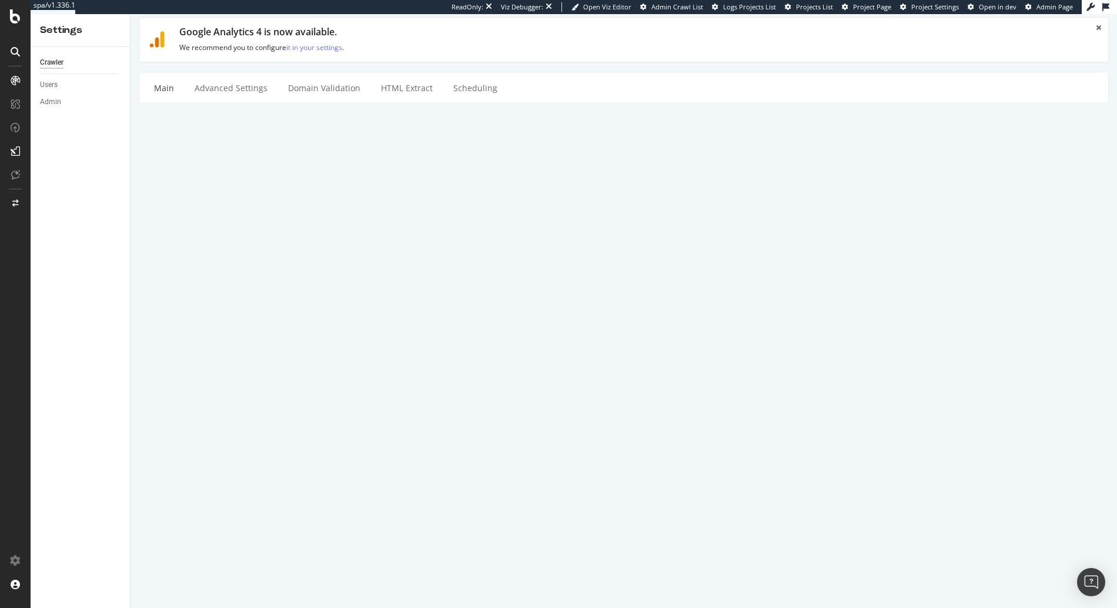
click at [428, 313] on textarea "https://www.kurtgeiger.us/sitemap/sitemap.xml" at bounding box center [705, 320] width 790 height 38
click at [395, 177] on div "Sitemap Crawl - [GEOGRAPHIC_DATA]" at bounding box center [704, 168] width 807 height 20
click at [395, 177] on input "Sitemap Crawl - [GEOGRAPHIC_DATA]" at bounding box center [705, 168] width 790 height 20
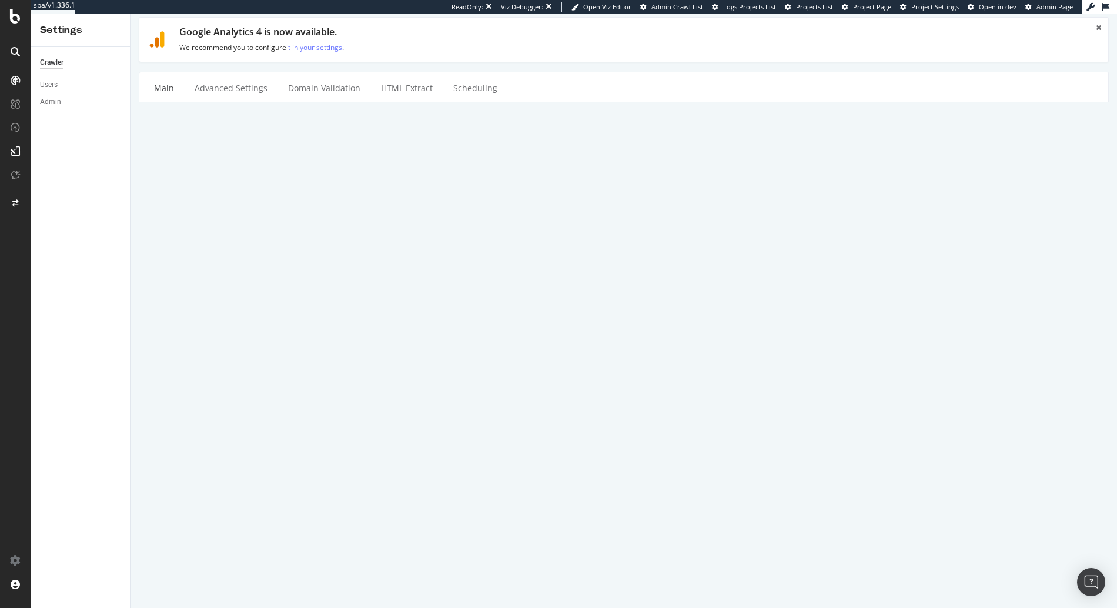
click at [395, 177] on input "Sitemap Crawl - [GEOGRAPHIC_DATA]" at bounding box center [705, 168] width 790 height 20
click at [408, 202] on textarea at bounding box center [705, 205] width 790 height 38
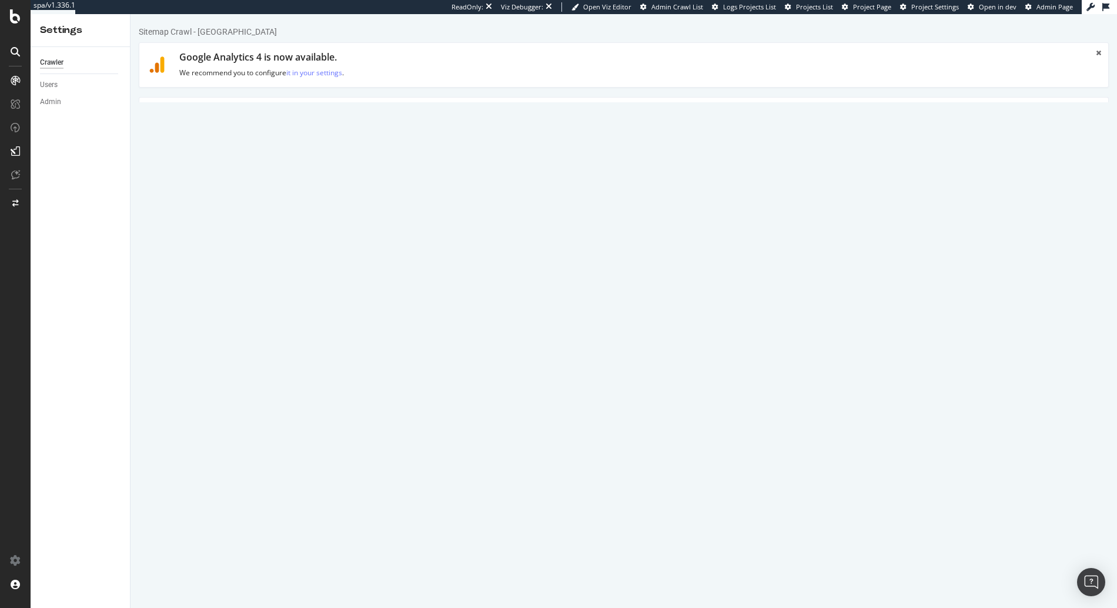
click at [379, 228] on textarea at bounding box center [705, 231] width 790 height 38
paste textarea "[URL][DOMAIN_NAME]"
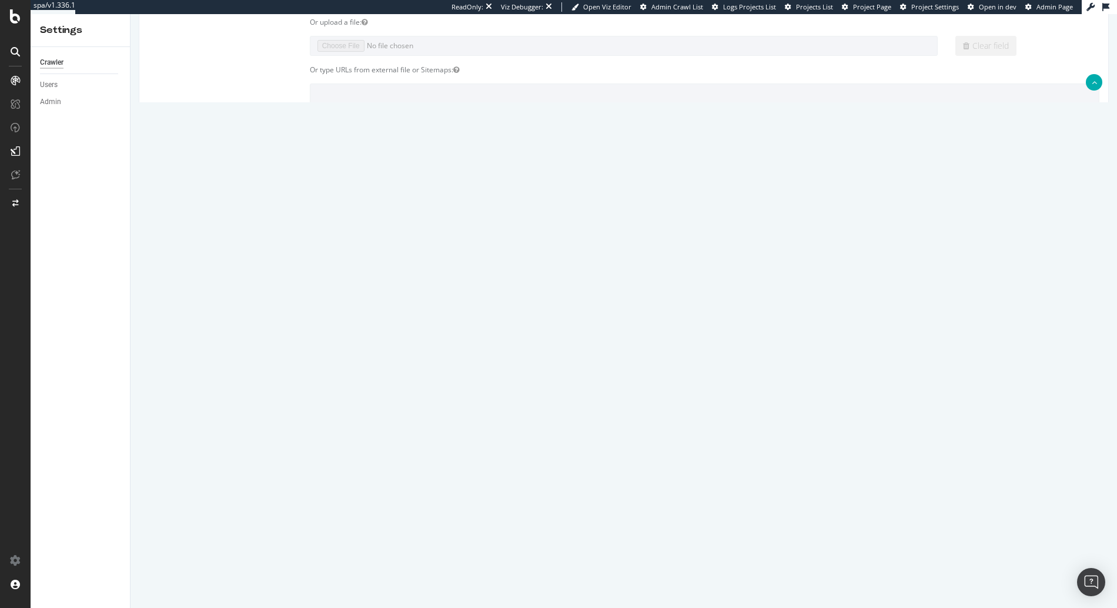
scroll to position [423, 0]
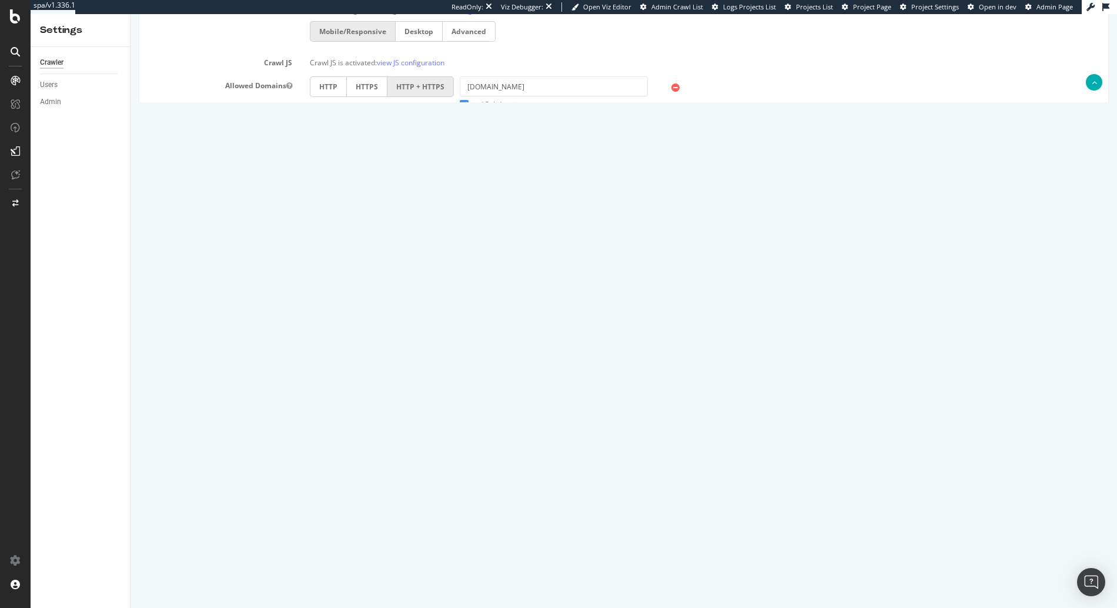
type textarea "[URL][DOMAIN_NAME]"
click at [607, 564] on input "Save & Back to Project" at bounding box center [638, 569] width 85 height 18
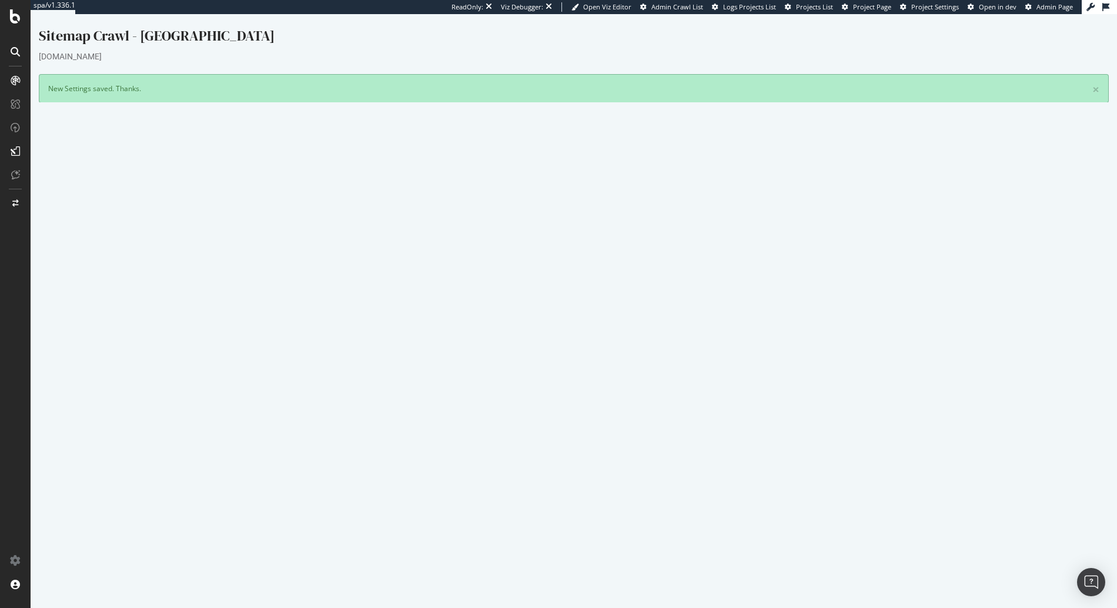
click at [1010, 473] on icon at bounding box center [1006, 476] width 8 height 9
click at [983, 496] on link "Add name" at bounding box center [963, 494] width 94 height 16
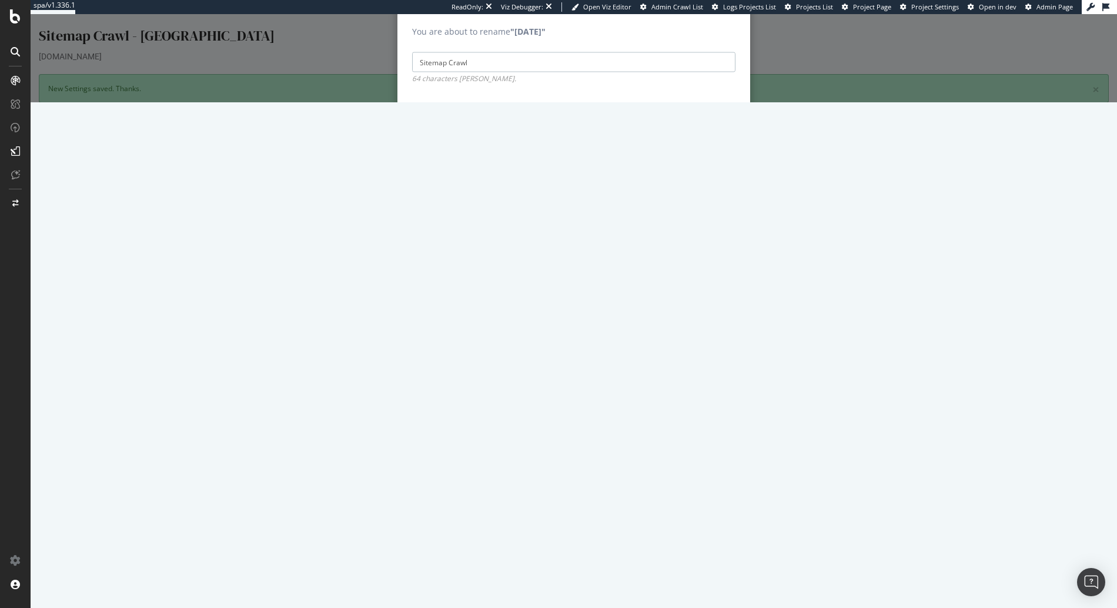
type input "Sitemap Crawl"
click at [699, 108] on input "Save" at bounding box center [717, 117] width 36 height 19
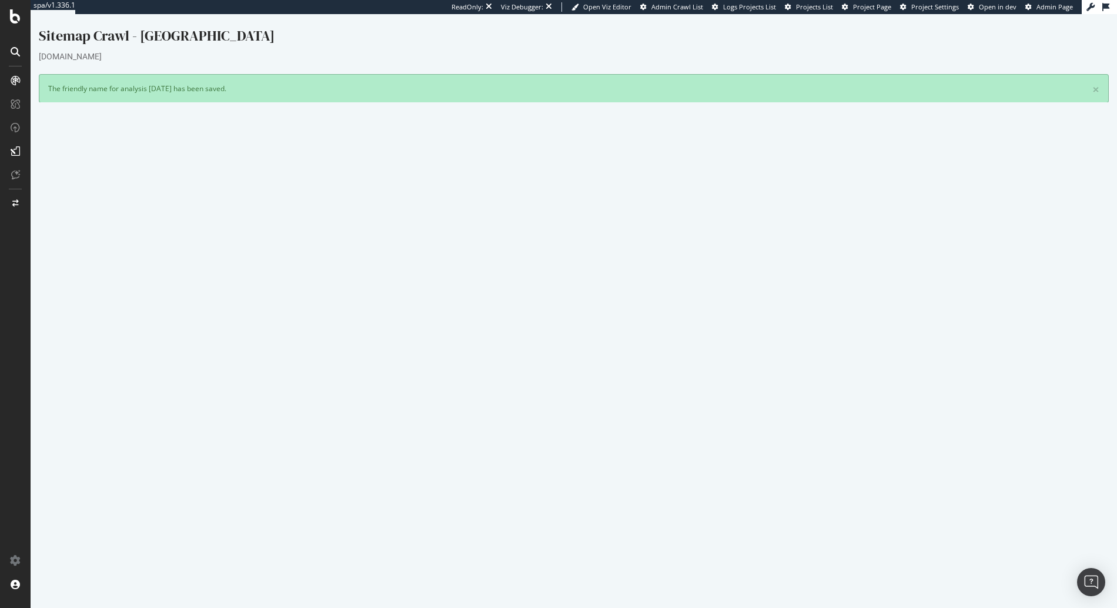
click at [545, 312] on button "Yes! Start Now" at bounding box center [559, 318] width 73 height 19
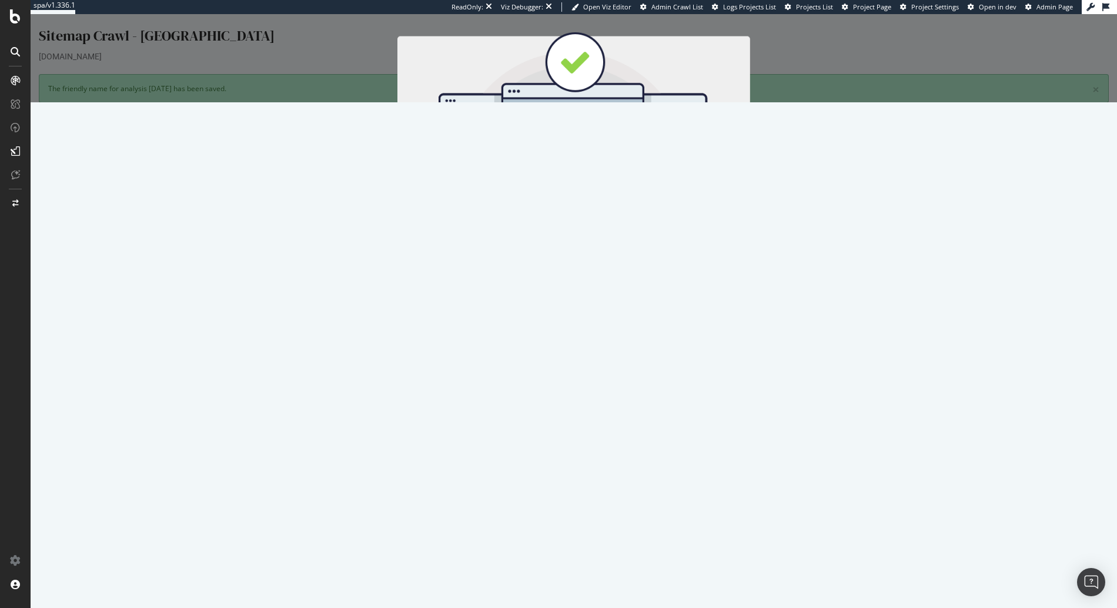
click at [577, 209] on button "Start Now" at bounding box center [596, 209] width 52 height 20
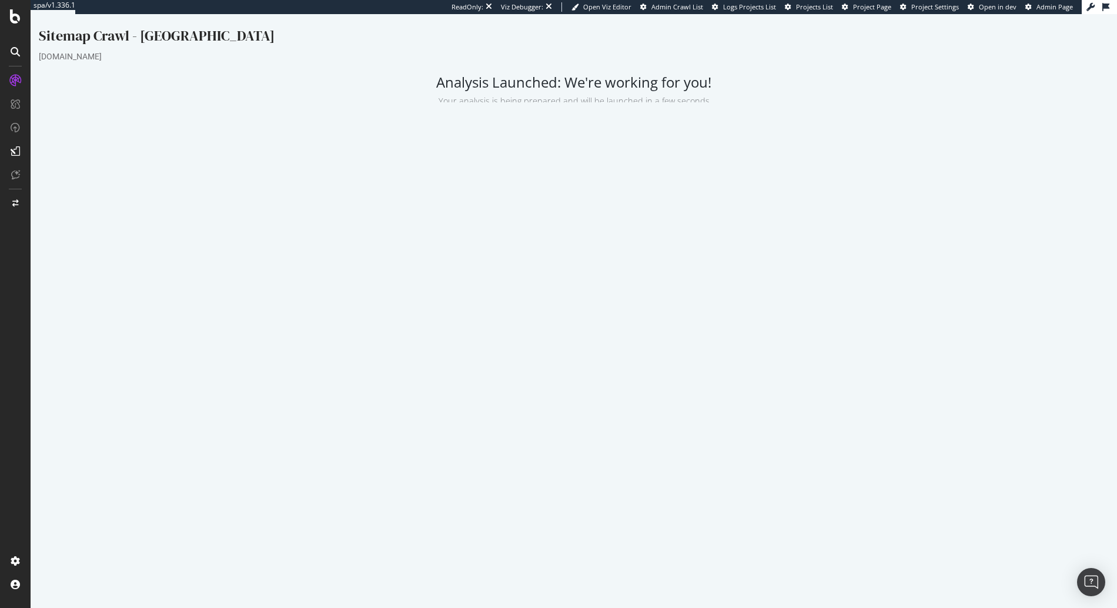
click at [591, 318] on p "View Crawl Settings" at bounding box center [574, 316] width 510 height 10
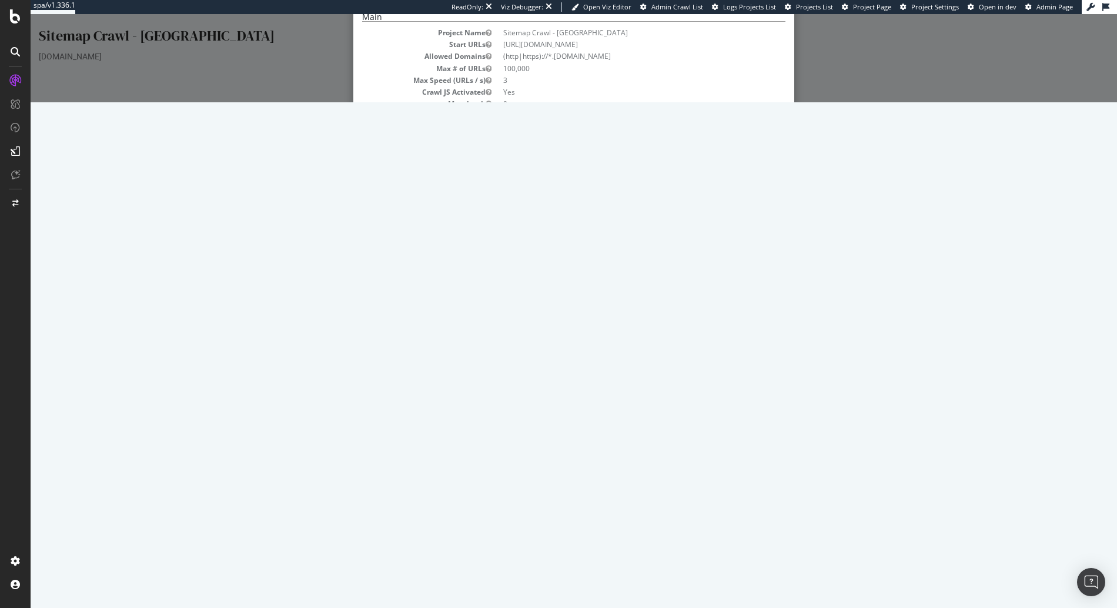
scroll to position [86, 0]
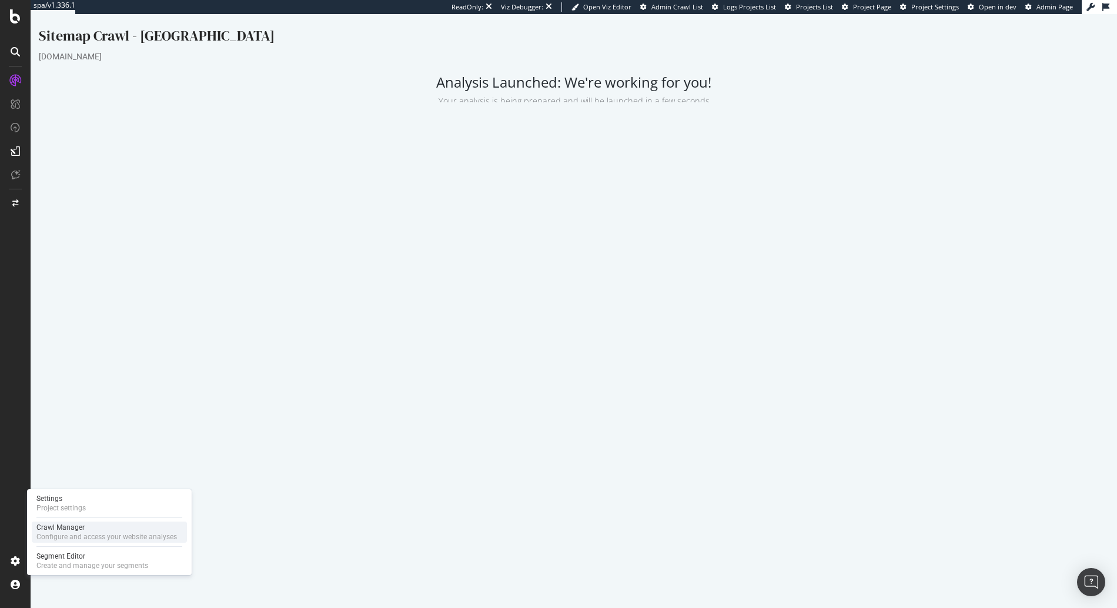
click at [73, 536] on div "Configure and access your website analyses" at bounding box center [106, 536] width 141 height 9
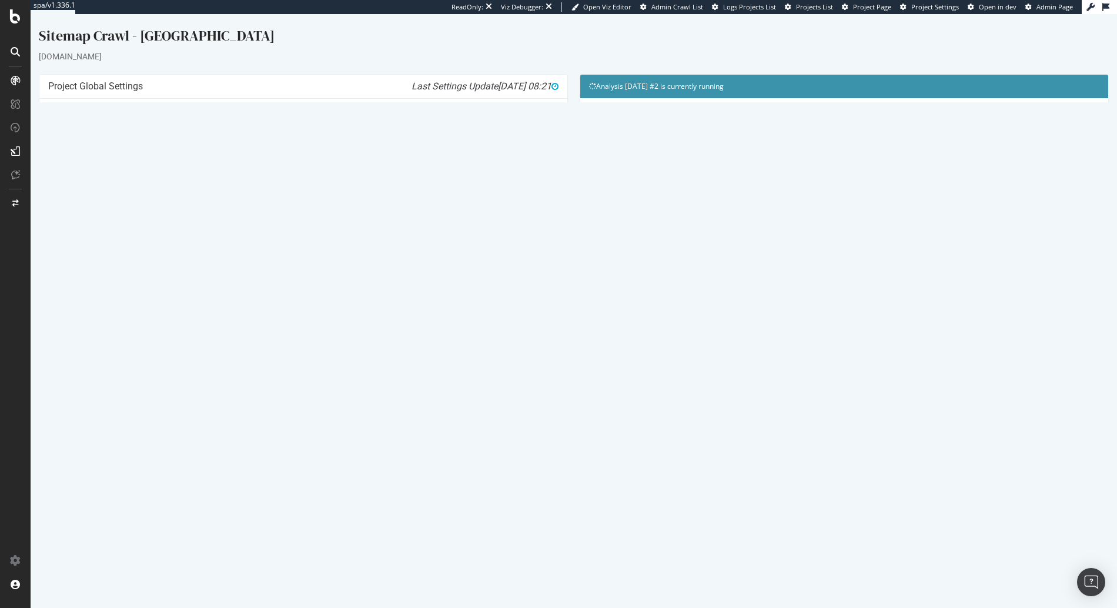
click at [1031, 377] on icon at bounding box center [1027, 381] width 8 height 9
click at [1004, 414] on link "Delete analysis" at bounding box center [984, 415] width 94 height 16
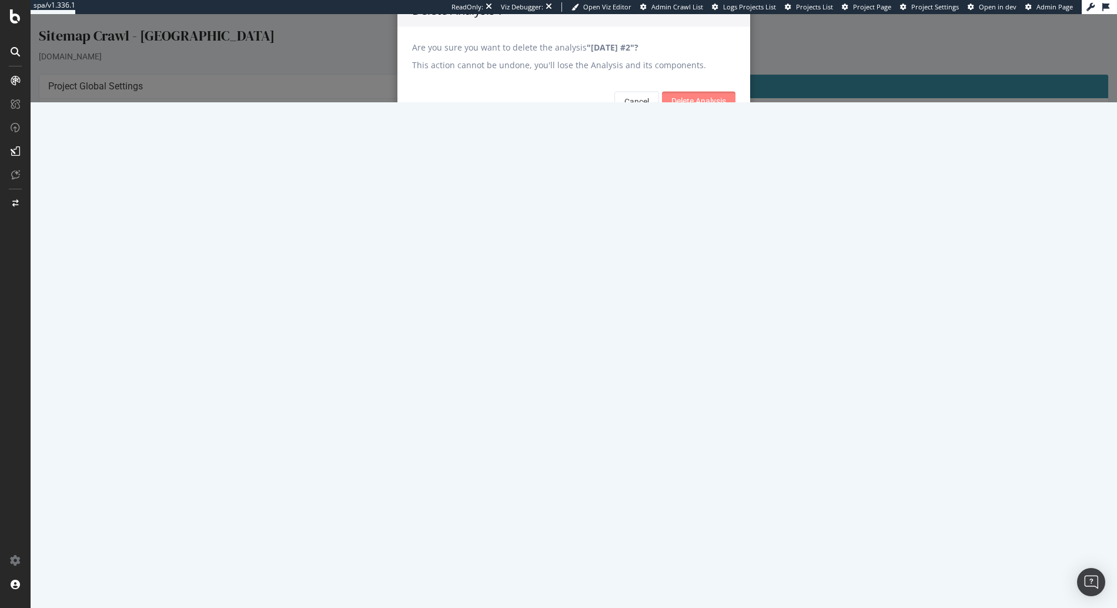
click at [722, 111] on input "Delete Analysis" at bounding box center [699, 101] width 74 height 19
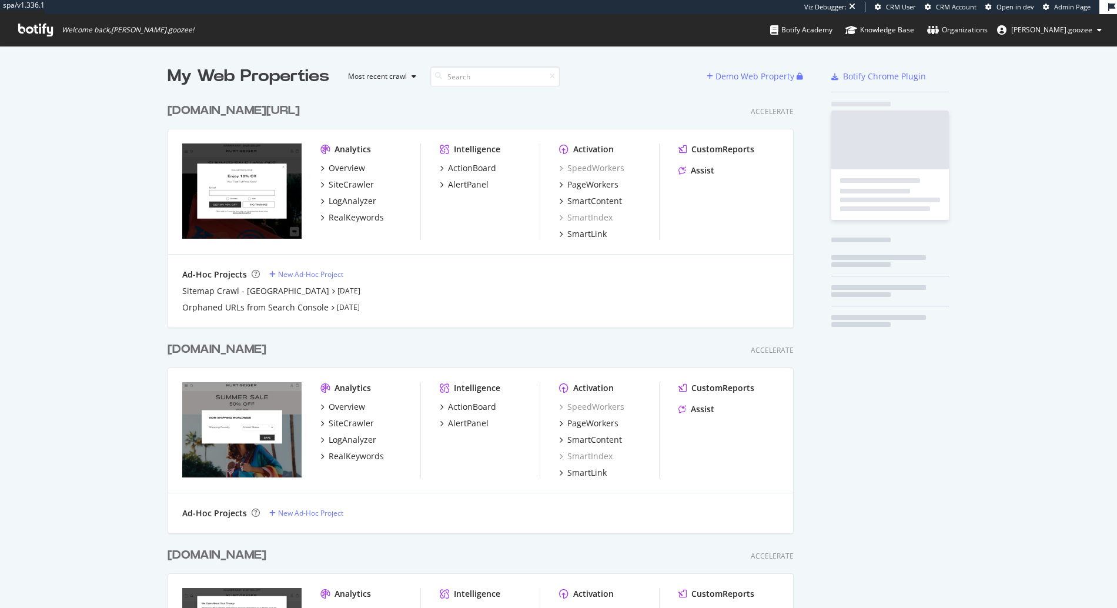
scroll to position [642, 627]
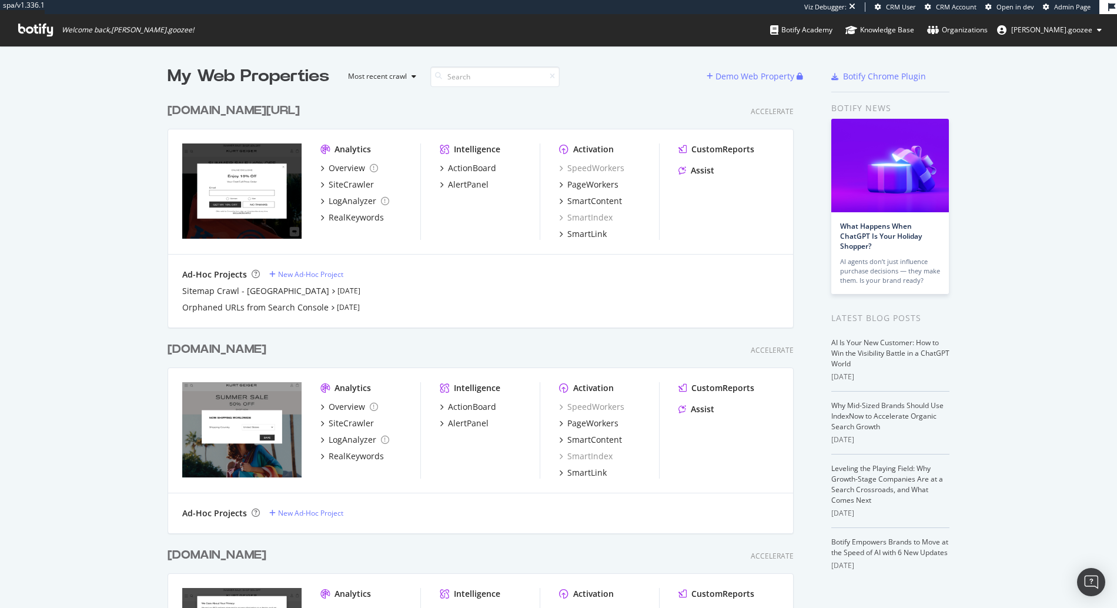
click at [350, 177] on div "Overview SiteCrawler LogAnalyzer RealKeywords" at bounding box center [371, 192] width 100 height 61
click at [349, 179] on div "SiteCrawler" at bounding box center [351, 185] width 45 height 12
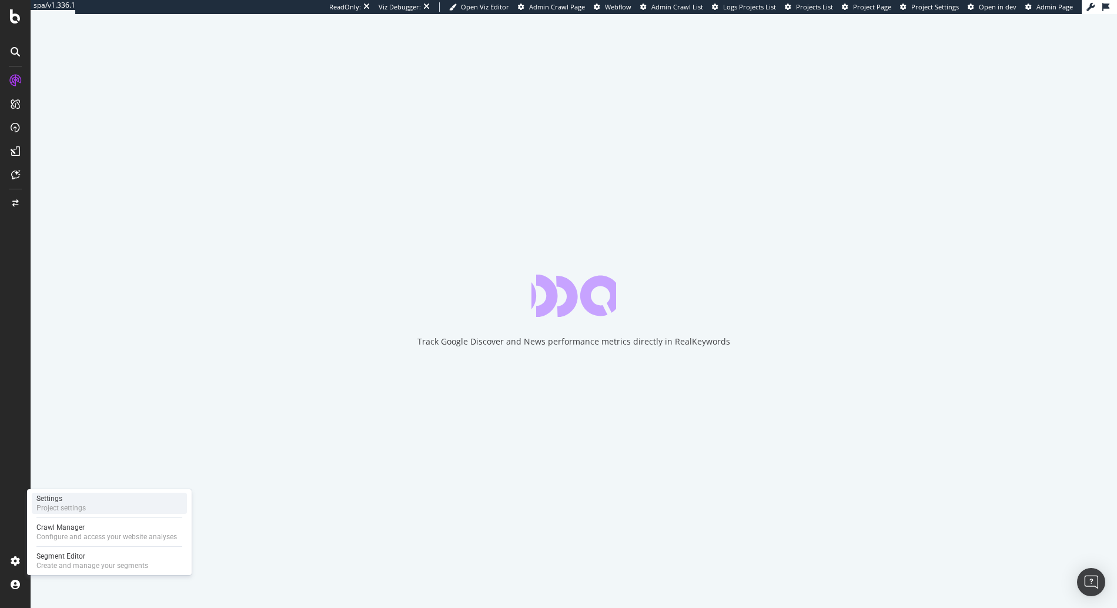
click at [74, 510] on div "Project settings" at bounding box center [60, 507] width 49 height 9
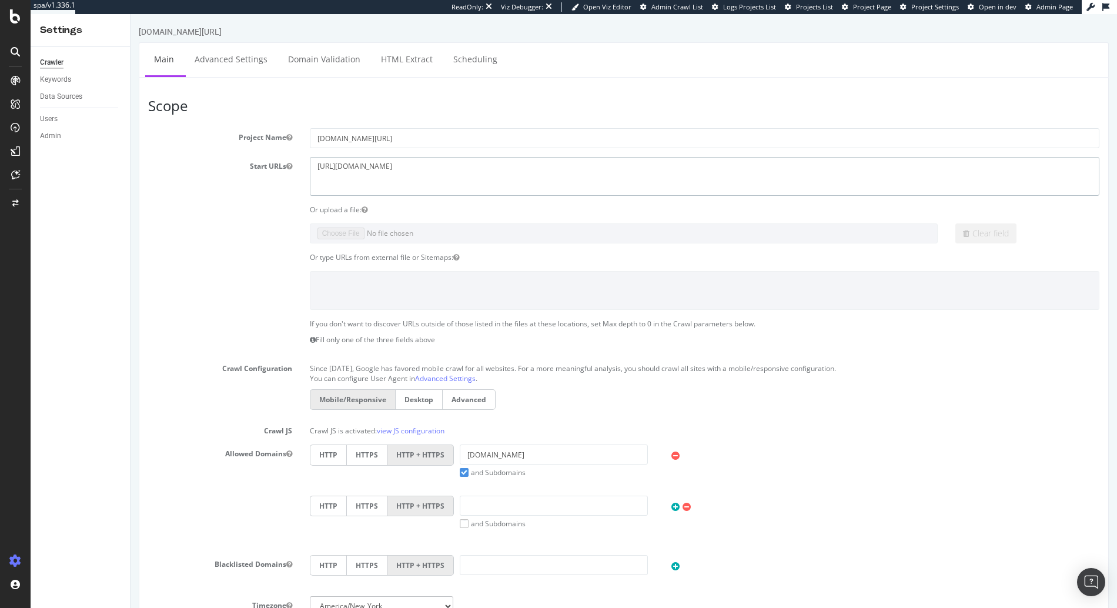
click at [399, 165] on textarea "[URL][DOMAIN_NAME]" at bounding box center [705, 176] width 790 height 38
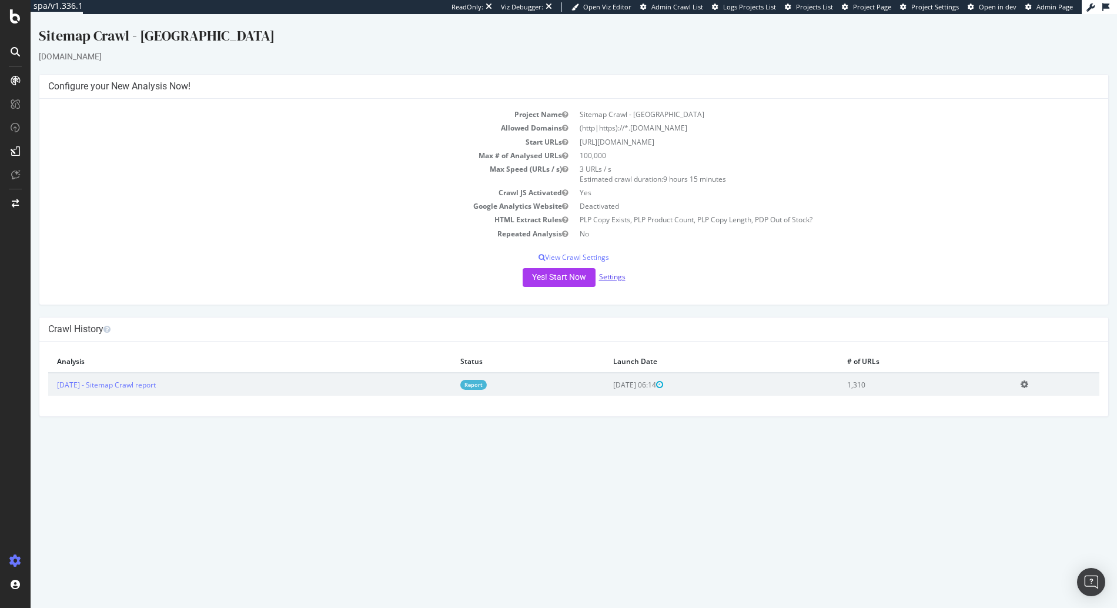
click at [617, 273] on link "Settings" at bounding box center [612, 277] width 26 height 10
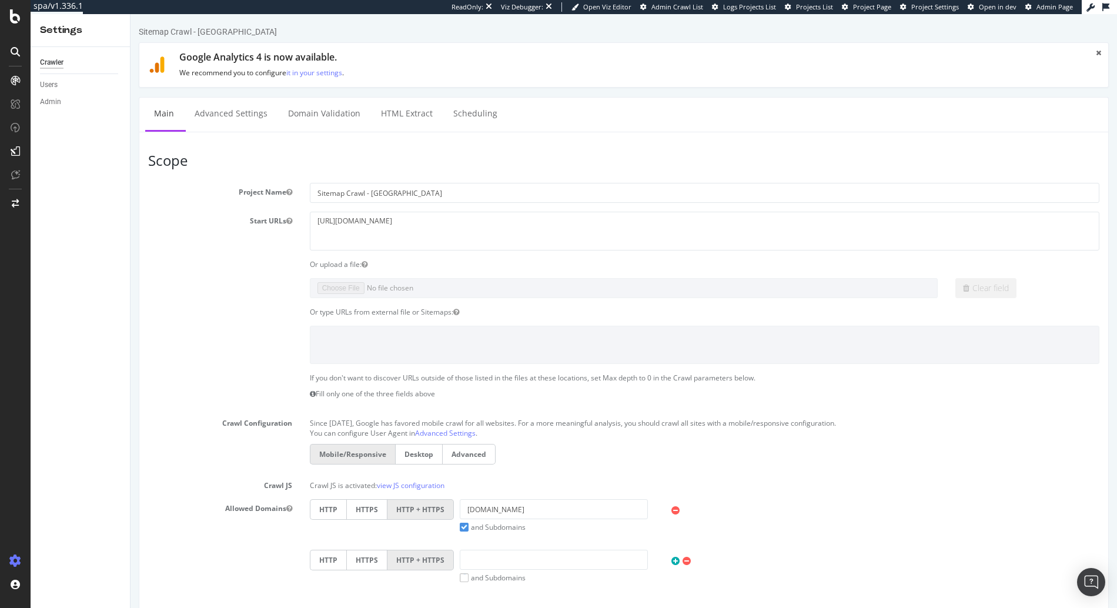
scroll to position [423, 0]
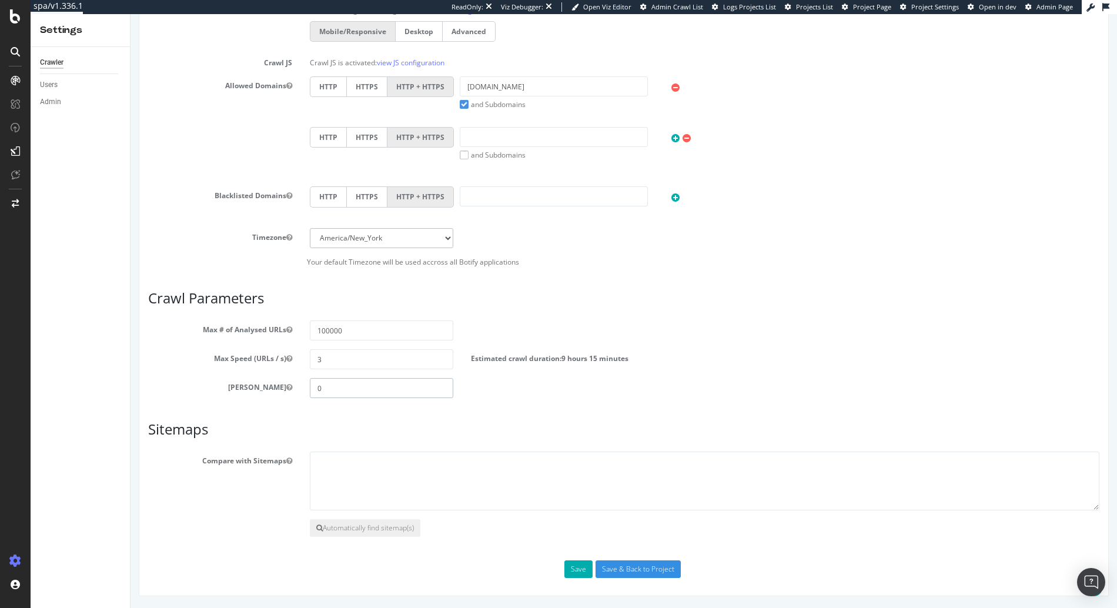
click at [347, 380] on input "0" at bounding box center [382, 388] width 144 height 20
click at [351, 388] on input "0" at bounding box center [382, 388] width 144 height 20
drag, startPoint x: 351, startPoint y: 388, endPoint x: 592, endPoint y: 552, distance: 292.0
click at [591, 551] on div "Scope Project Name Sitemap Crawl - US Start URLs https://www.kurtgeiger.us/ Or …" at bounding box center [624, 154] width 952 height 848
click at [613, 572] on input "Save & Back to Project" at bounding box center [638, 569] width 85 height 18
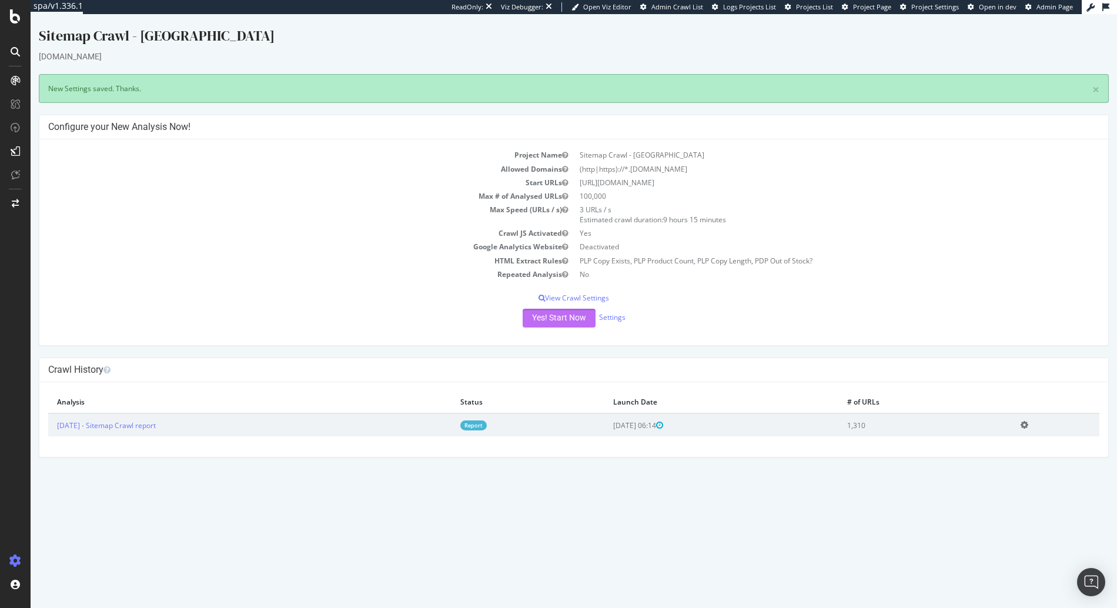
click at [560, 323] on button "Yes! Start Now" at bounding box center [559, 318] width 73 height 19
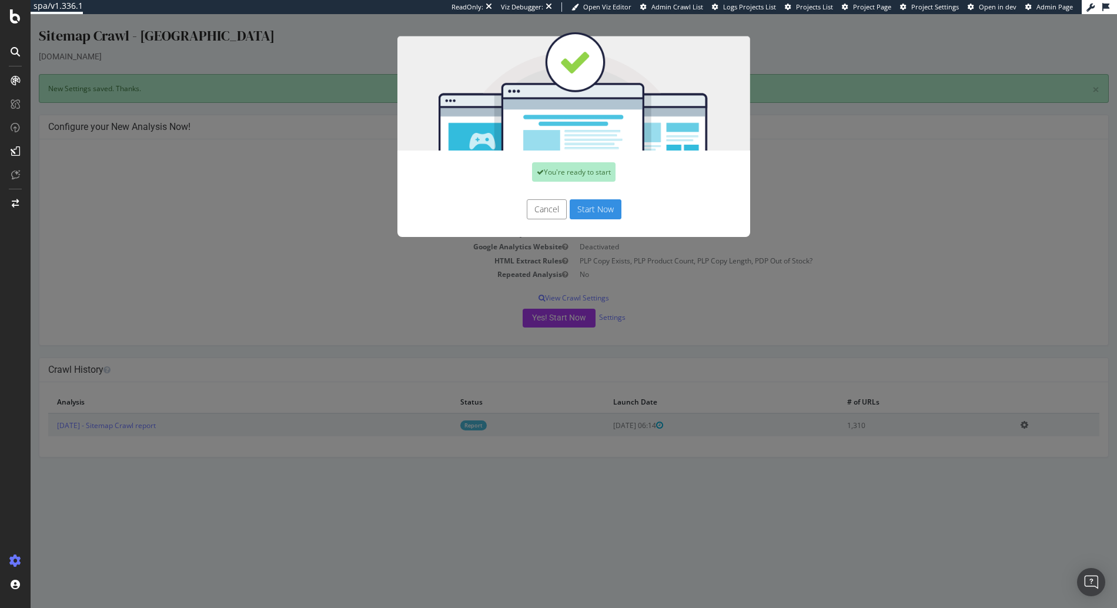
click at [600, 215] on button "Start Now" at bounding box center [596, 209] width 52 height 20
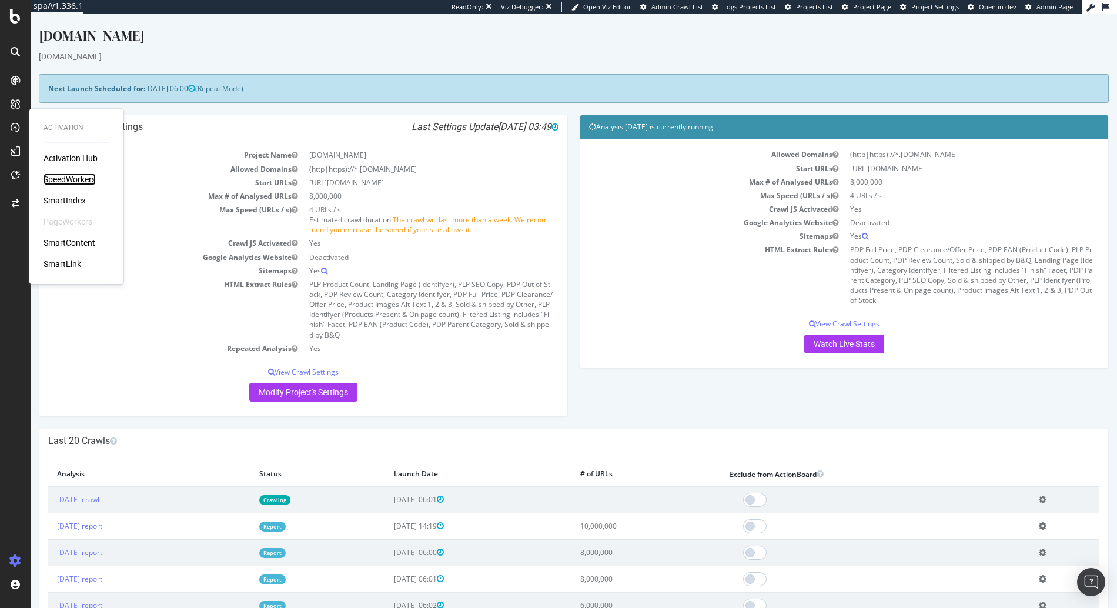
click at [64, 181] on div "SpeedWorkers" at bounding box center [70, 179] width 52 height 12
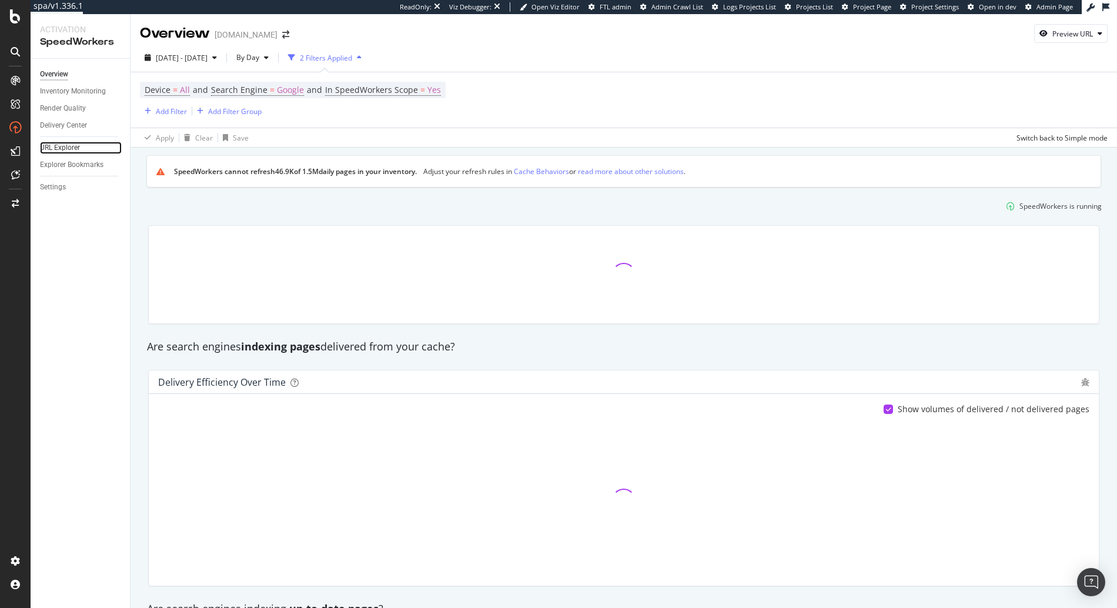
click at [82, 152] on link "URL Explorer" at bounding box center [81, 148] width 82 height 12
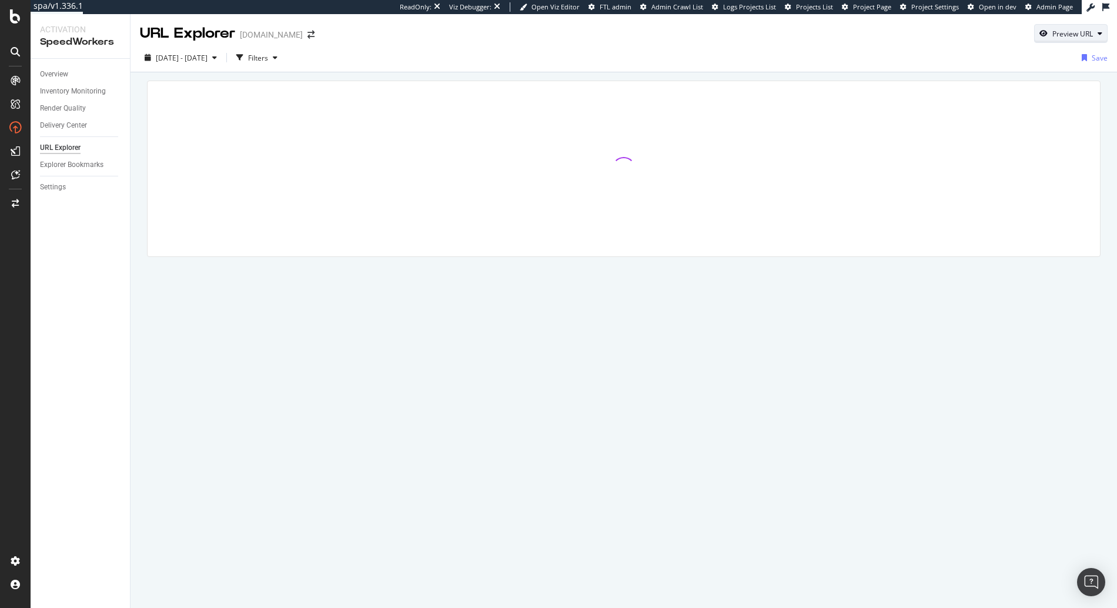
click at [1065, 37] on div "Preview URL" at bounding box center [1073, 34] width 41 height 10
click at [997, 94] on input "url" at bounding box center [1035, 88] width 128 height 21
paste input "[URL][DOMAIN_NAME][DOMAIN_NAME]"
type input "[URL][DOMAIN_NAME][DOMAIN_NAME]"
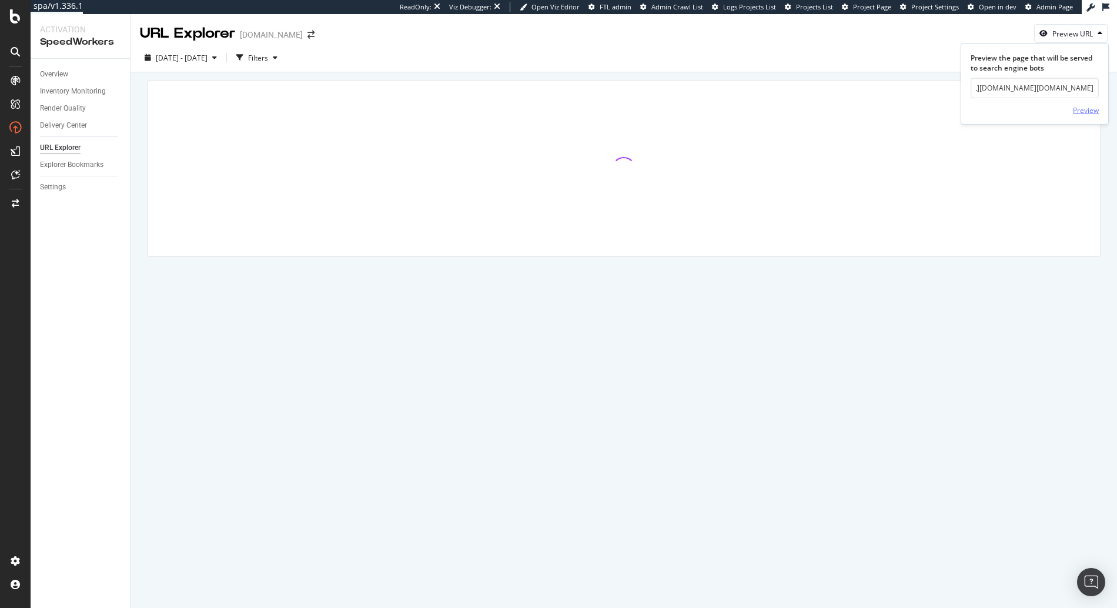
scroll to position [0, 0]
click at [1090, 109] on div "Preview" at bounding box center [1086, 110] width 26 height 10
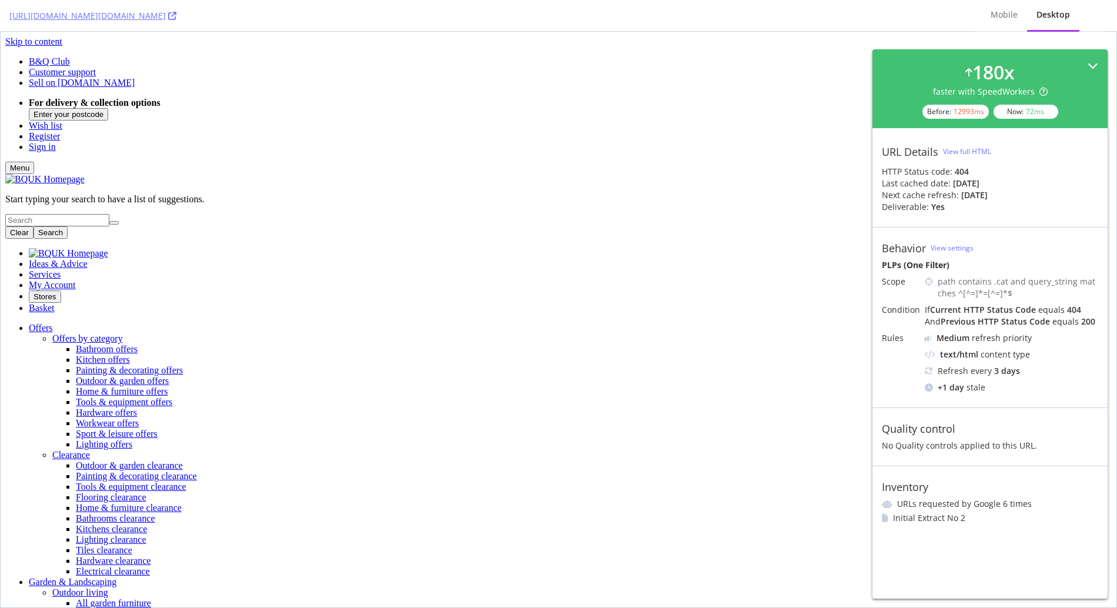
click at [1093, 64] on icon at bounding box center [1093, 66] width 11 height 11
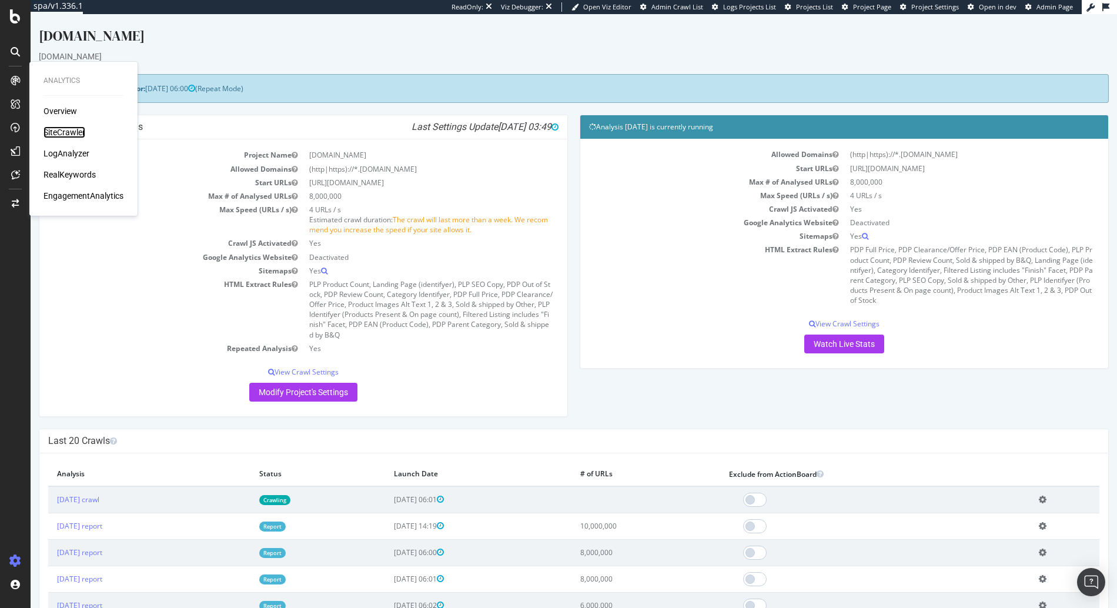
click at [55, 131] on div "SiteCrawler" at bounding box center [65, 132] width 42 height 12
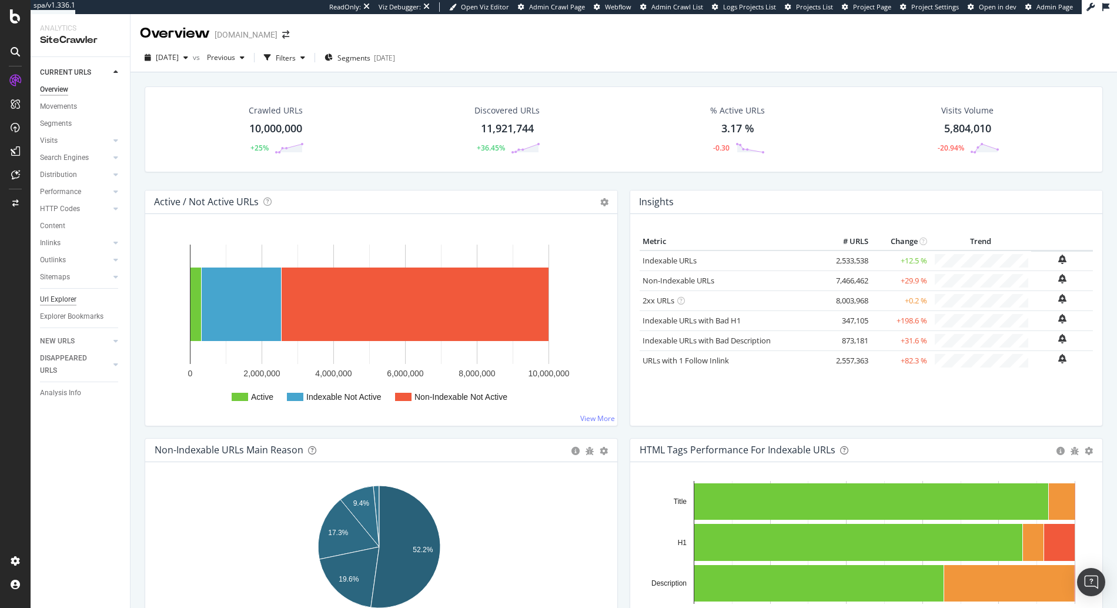
click at [56, 300] on div "Url Explorer" at bounding box center [58, 299] width 36 height 12
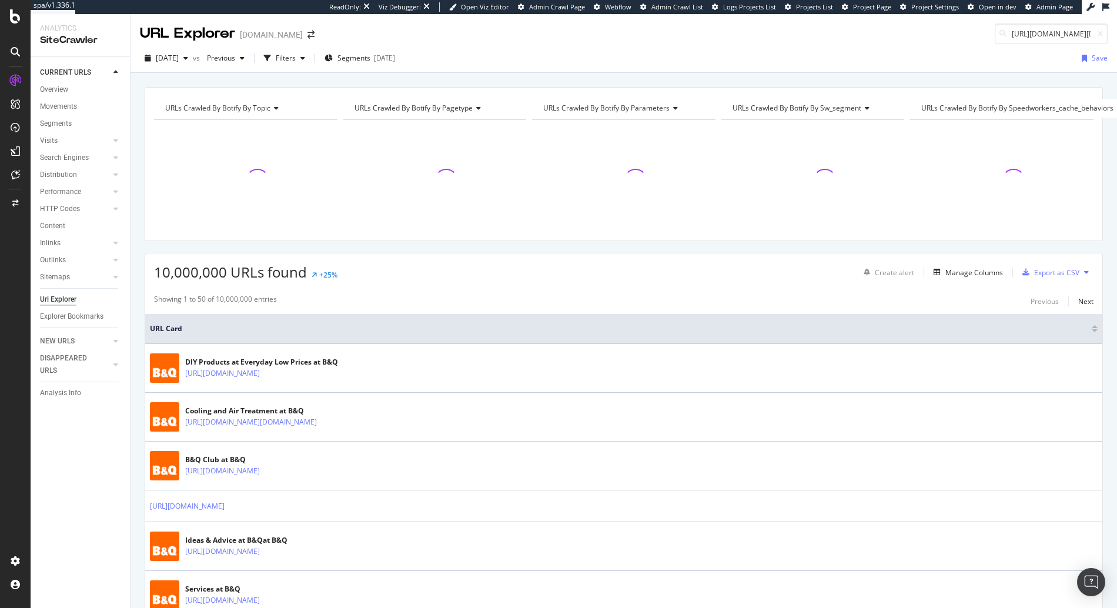
scroll to position [0, 209]
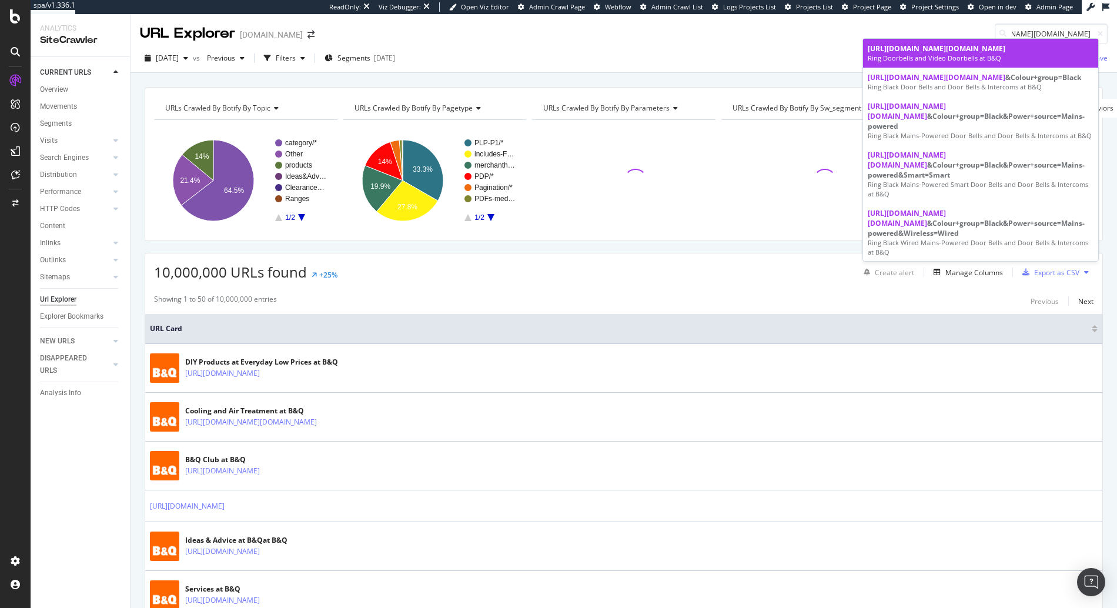
type input "[URL][DOMAIN_NAME][DOMAIN_NAME]"
click at [1056, 48] on div "[URL][DOMAIN_NAME][DOMAIN_NAME]" at bounding box center [981, 49] width 226 height 10
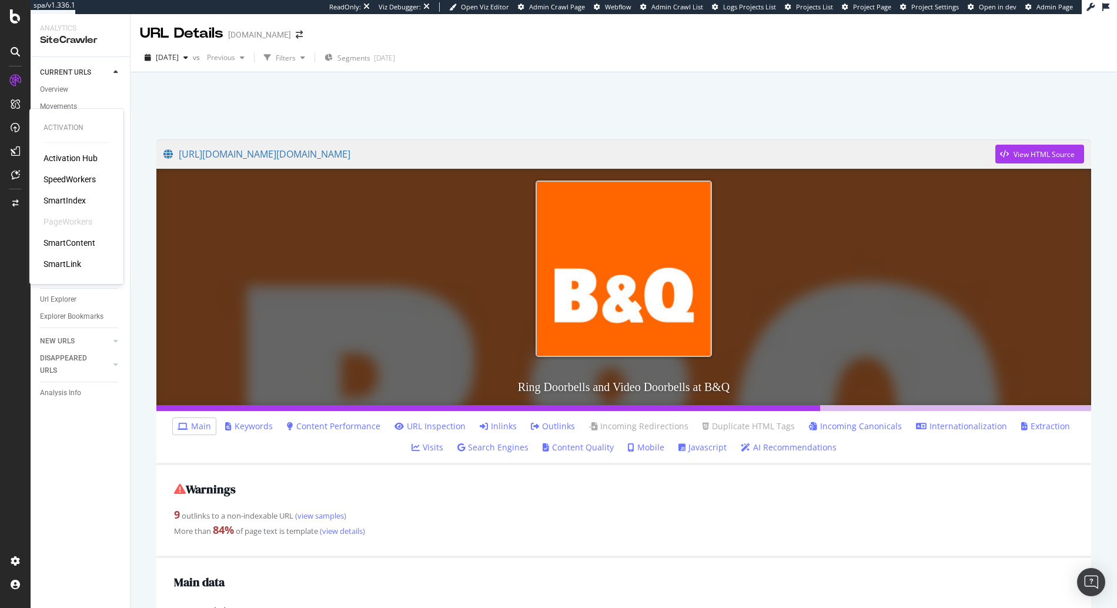
click at [58, 176] on div "SpeedWorkers" at bounding box center [70, 179] width 52 height 12
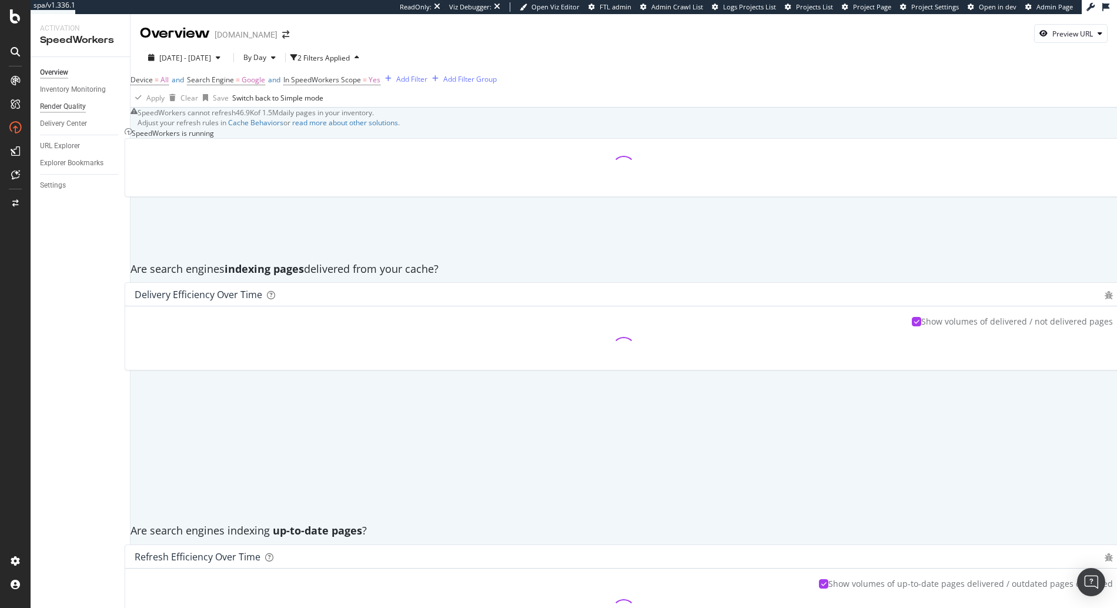
click at [63, 104] on div "Render Quality" at bounding box center [63, 107] width 46 height 12
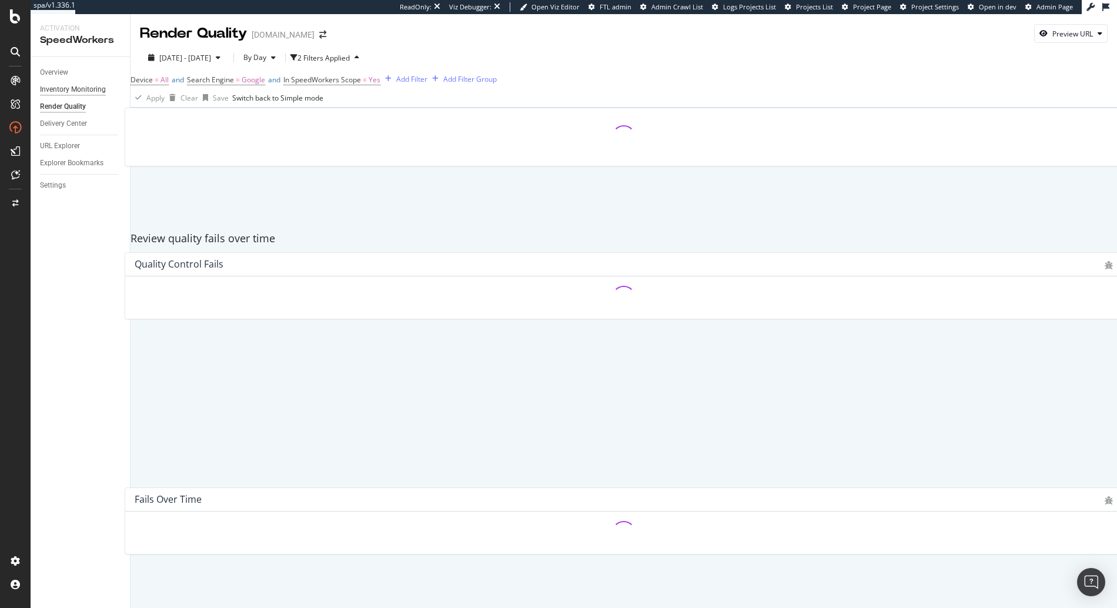
click at [77, 93] on div "Inventory Monitoring" at bounding box center [73, 90] width 66 height 12
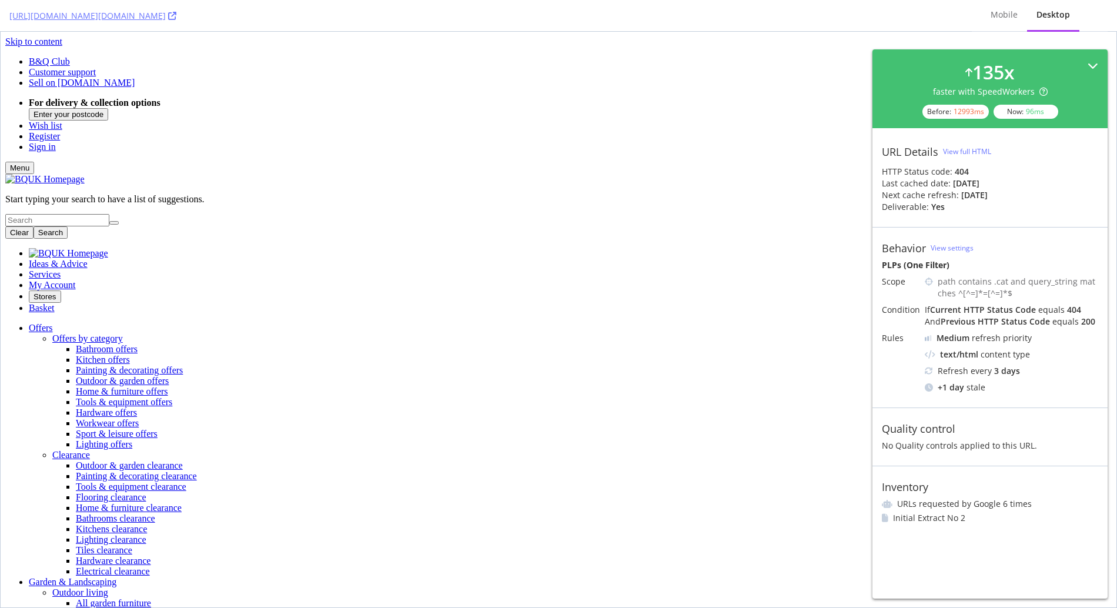
click at [1093, 66] on icon at bounding box center [1093, 66] width 11 height 11
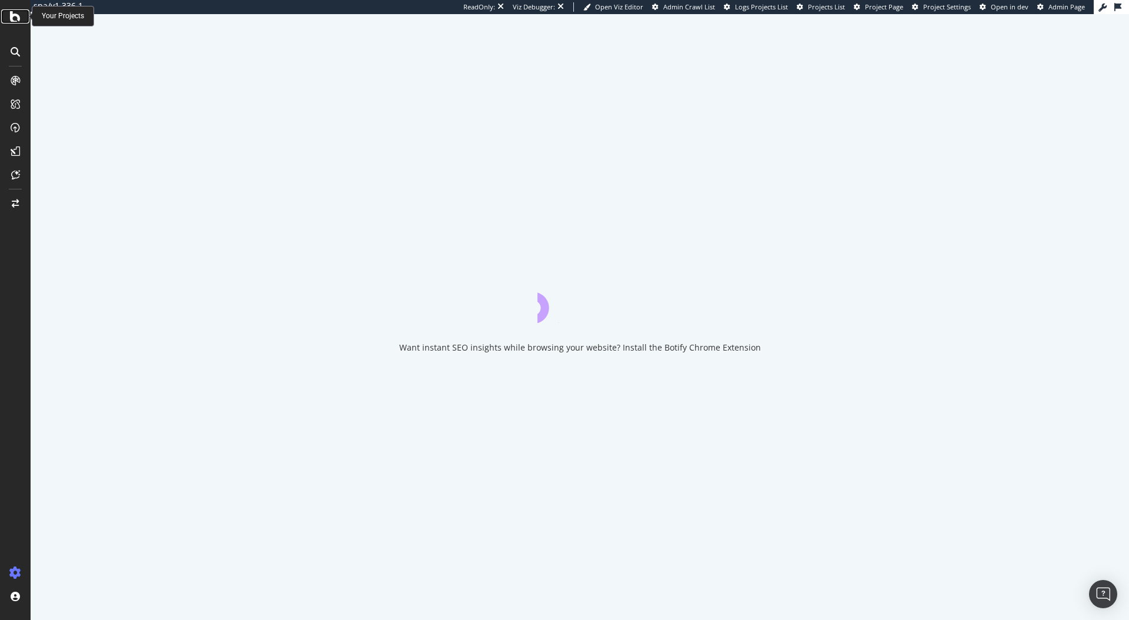
click at [11, 21] on icon at bounding box center [15, 16] width 11 height 14
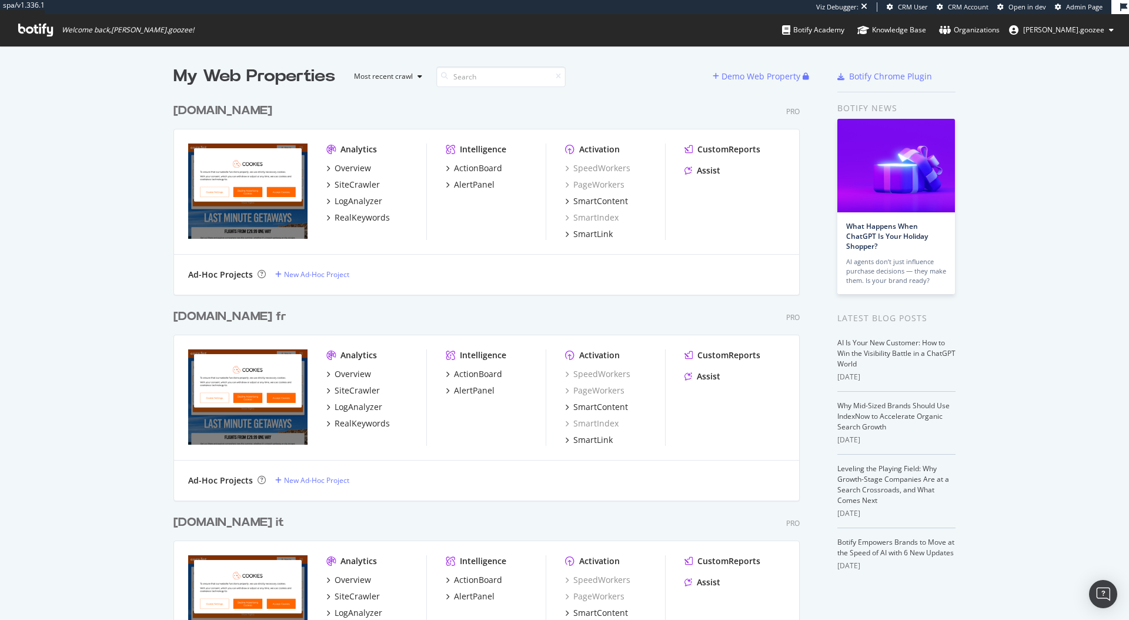
click at [499, 129] on div "Analytics Overview SiteCrawler LogAnalyzer RealKeywords Intelligence ActionBoar…" at bounding box center [486, 191] width 625 height 125
click at [245, 115] on div "[DOMAIN_NAME]" at bounding box center [225, 110] width 104 height 17
click at [238, 111] on div "[DOMAIN_NAME]" at bounding box center [222, 110] width 99 height 17
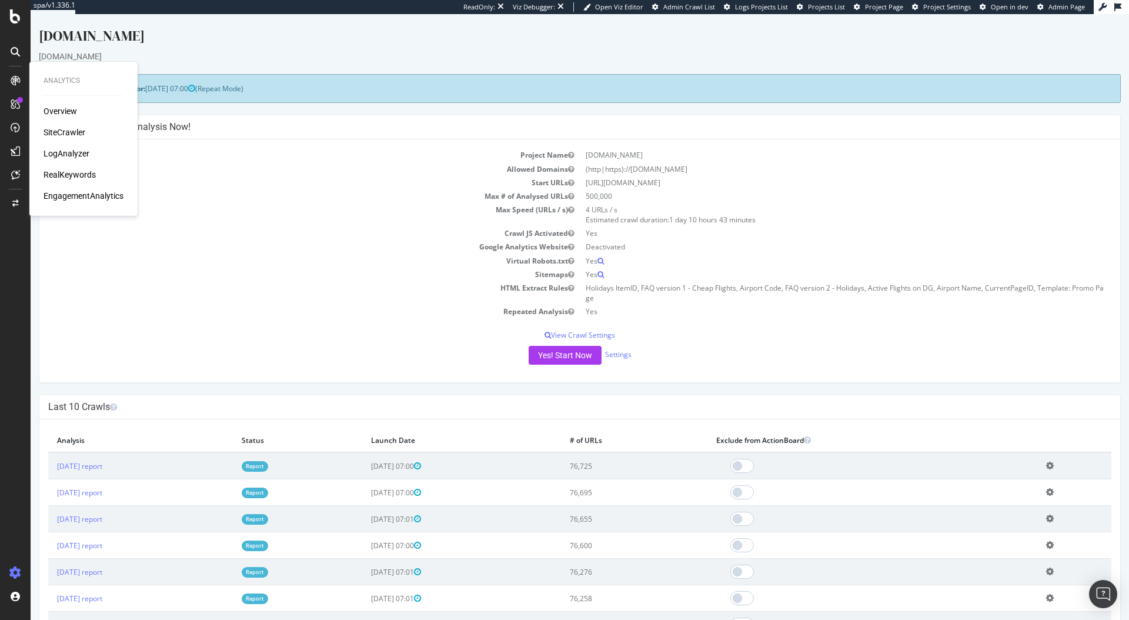
click at [65, 133] on div "SiteCrawler" at bounding box center [65, 132] width 42 height 12
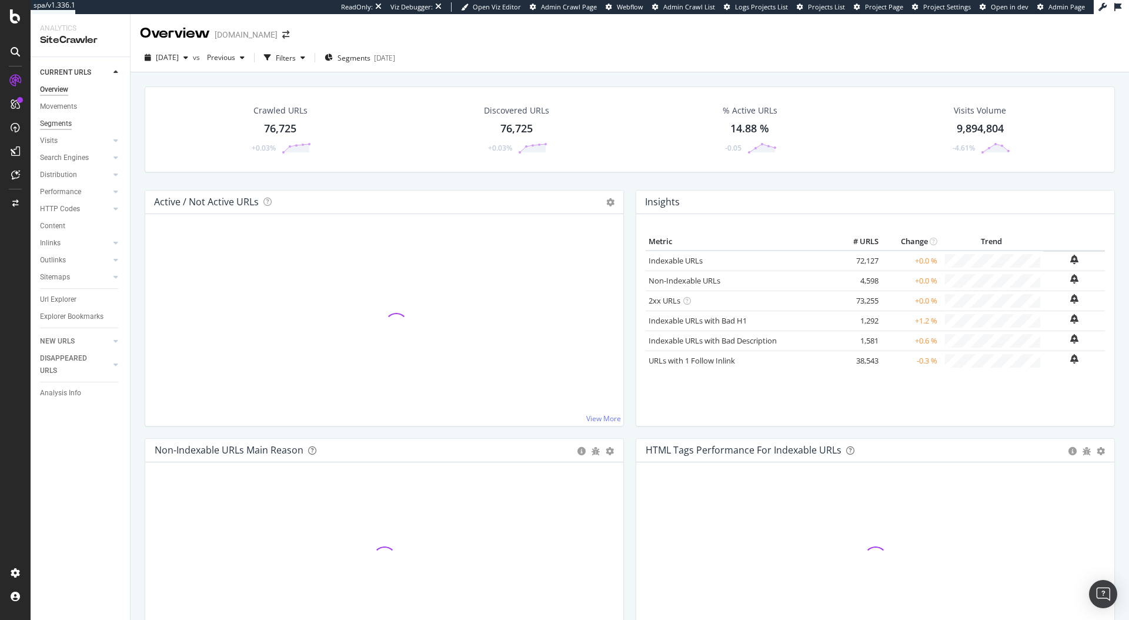
click at [61, 128] on div "Segments" at bounding box center [56, 124] width 32 height 12
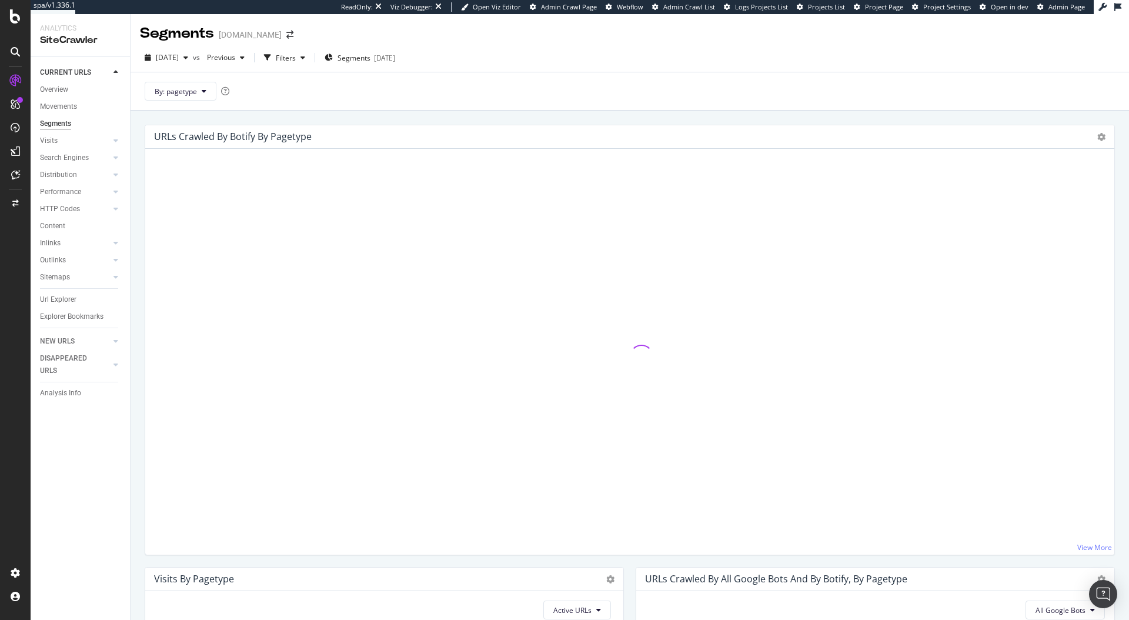
click at [172, 102] on div "By: pagetype" at bounding box center [630, 91] width 999 height 38
click at [174, 91] on span "By: pagetype" at bounding box center [176, 91] width 42 height 10
click at [215, 173] on span "country" at bounding box center [218, 177] width 127 height 11
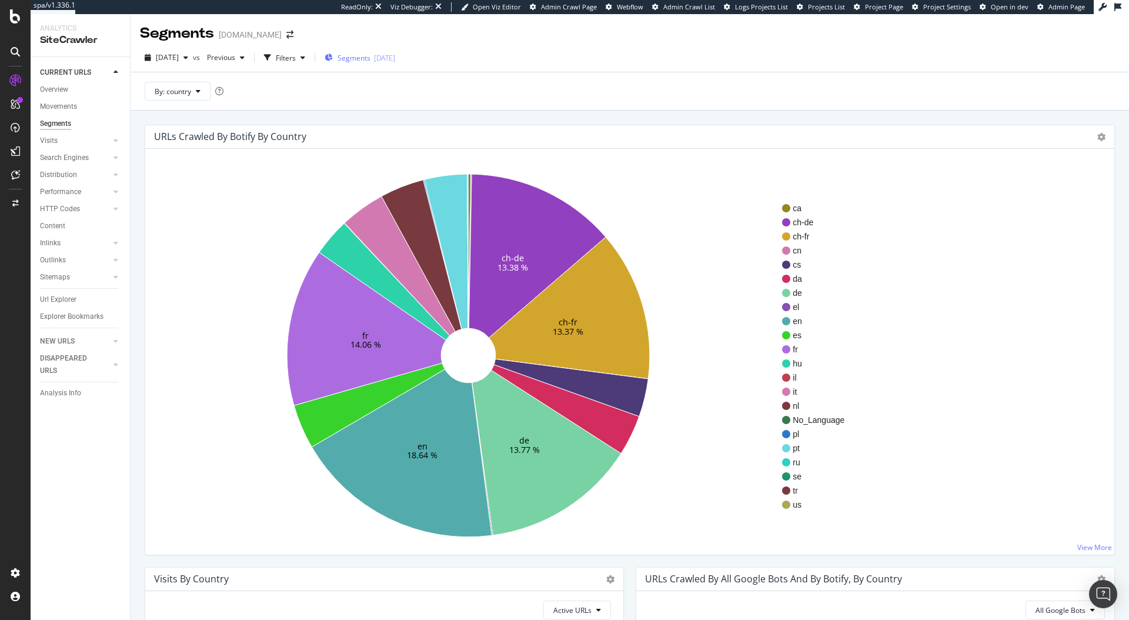
click at [390, 64] on div "Segments [DATE]" at bounding box center [360, 58] width 71 height 18
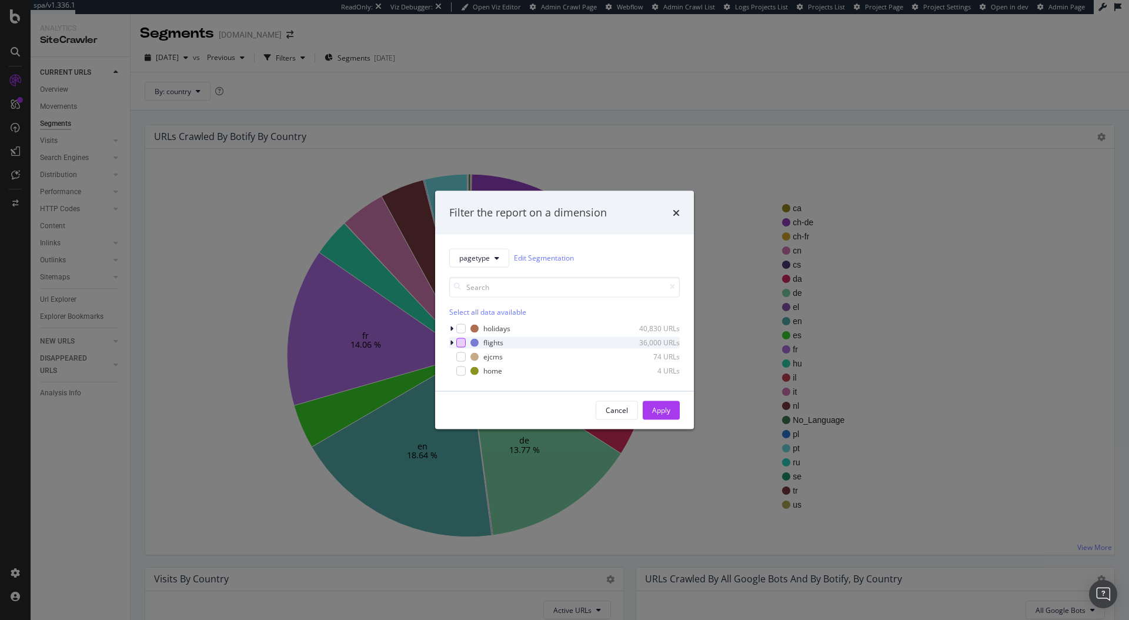
click at [460, 343] on div "modal" at bounding box center [460, 342] width 9 height 9
click at [460, 343] on icon "modal" at bounding box center [461, 342] width 5 height 6
click at [460, 328] on div "modal" at bounding box center [460, 327] width 9 height 9
click at [670, 413] on button "Apply" at bounding box center [661, 409] width 37 height 19
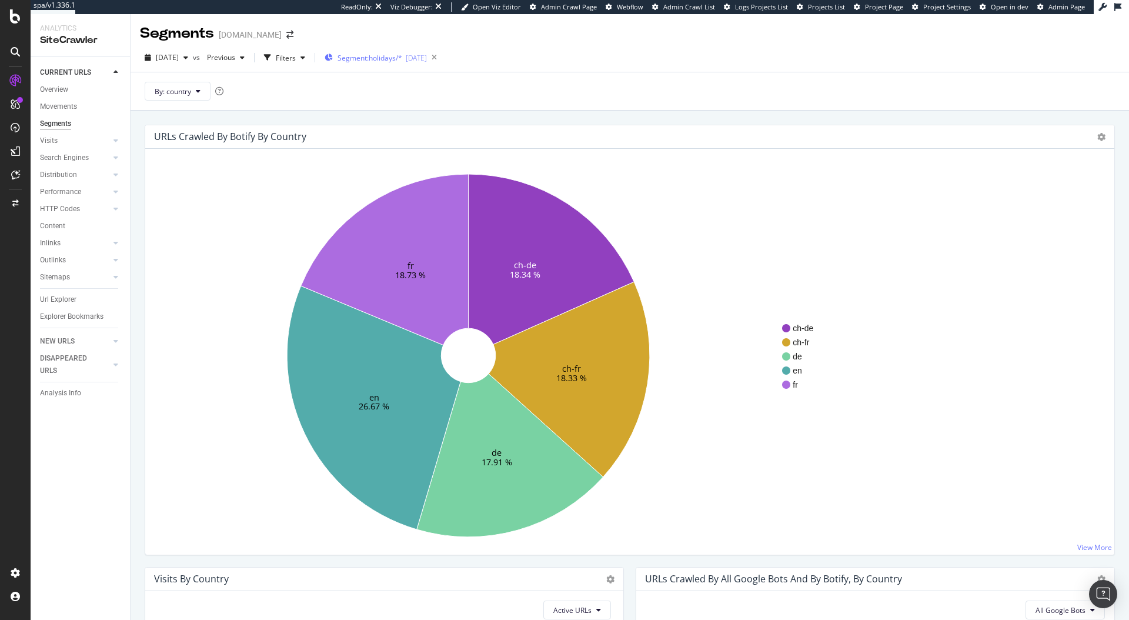
click at [423, 64] on div "Segment: holidays/* [DATE]" at bounding box center [376, 58] width 102 height 18
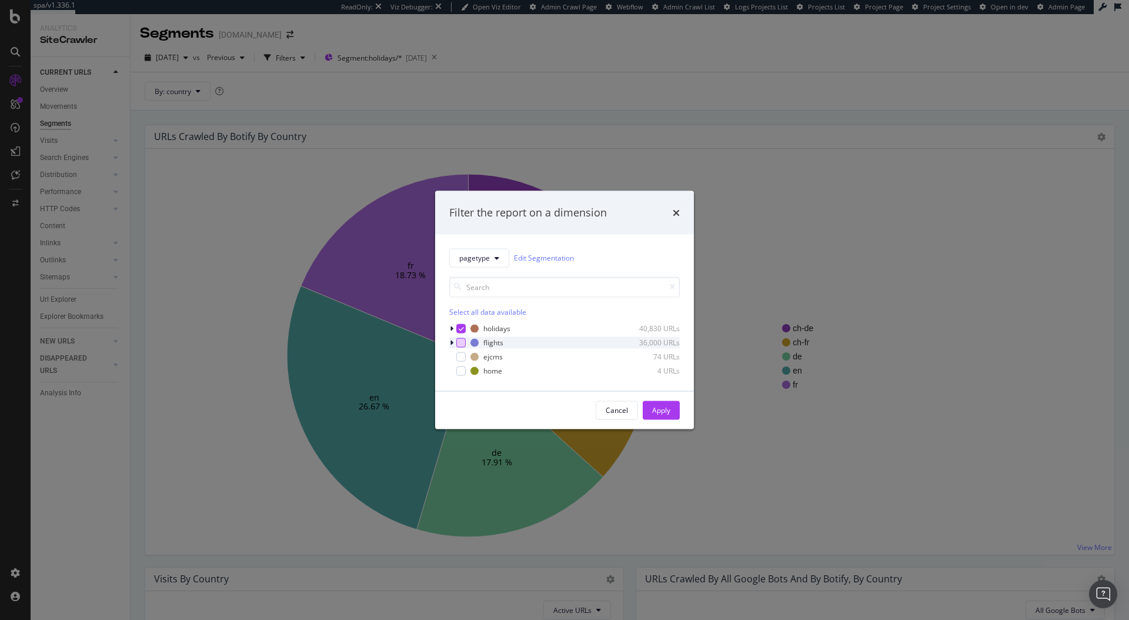
click at [459, 339] on div "modal" at bounding box center [460, 342] width 9 height 9
click at [460, 322] on div "holidays 40,830 URLs" at bounding box center [564, 328] width 231 height 12
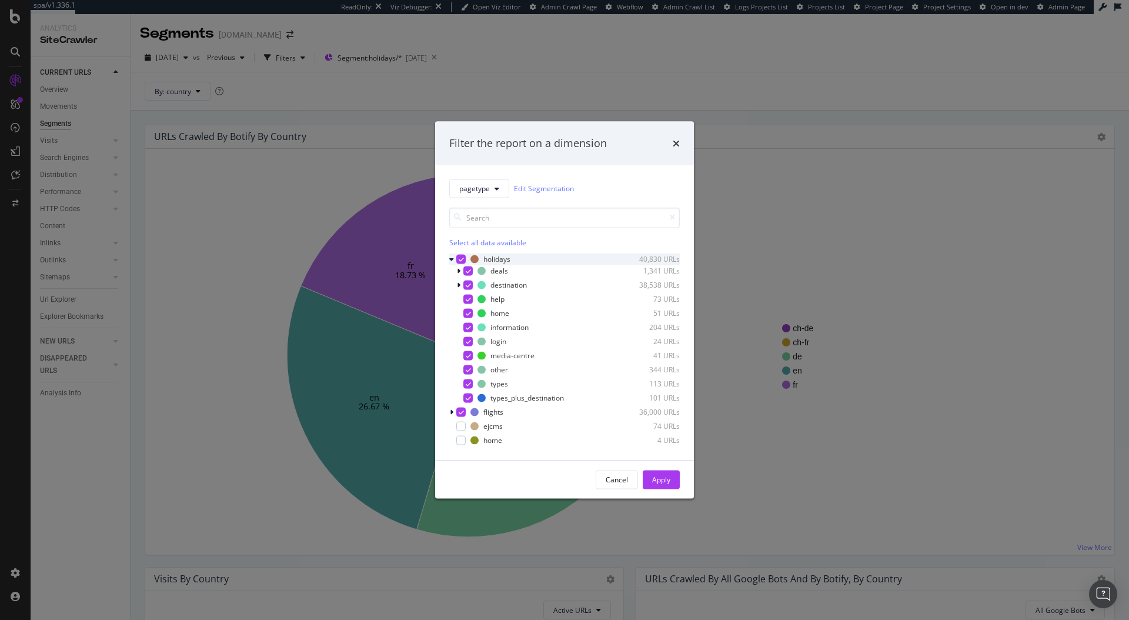
click at [458, 254] on div "modal" at bounding box center [460, 258] width 9 height 9
click at [648, 480] on button "Apply" at bounding box center [661, 479] width 37 height 19
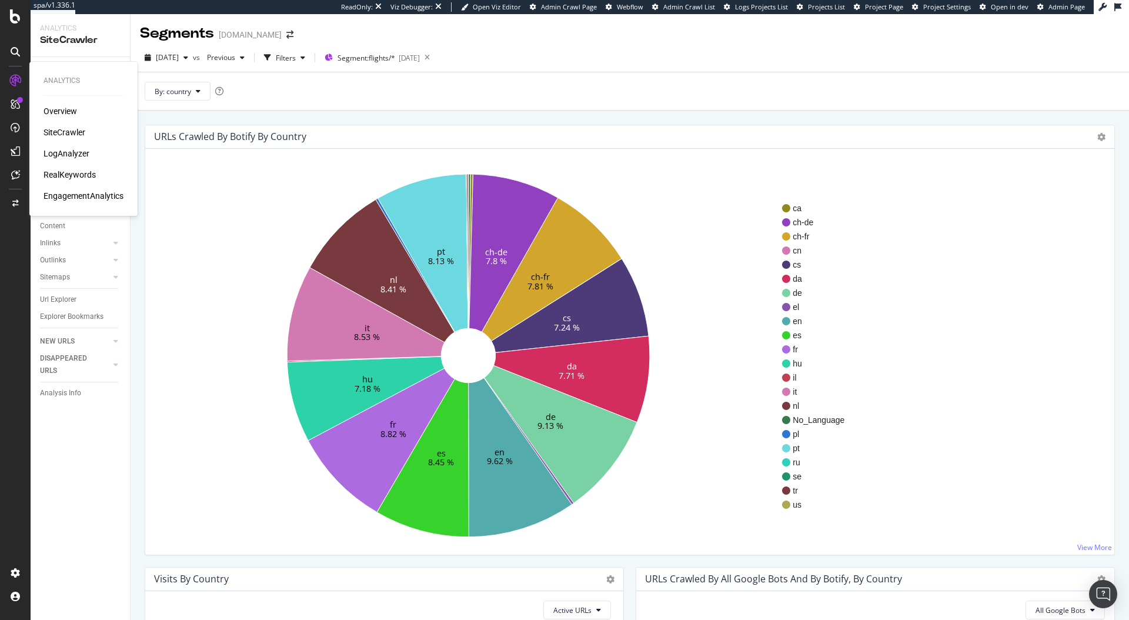
click at [71, 133] on div "SiteCrawler" at bounding box center [65, 132] width 42 height 12
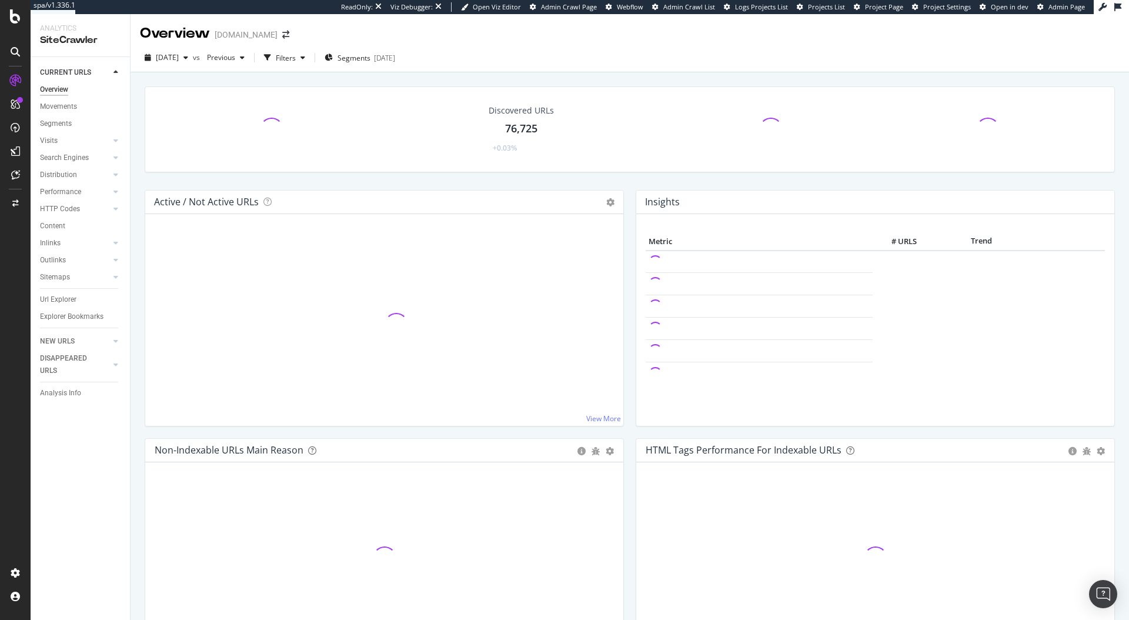
click at [10, 28] on div at bounding box center [15, 310] width 31 height 620
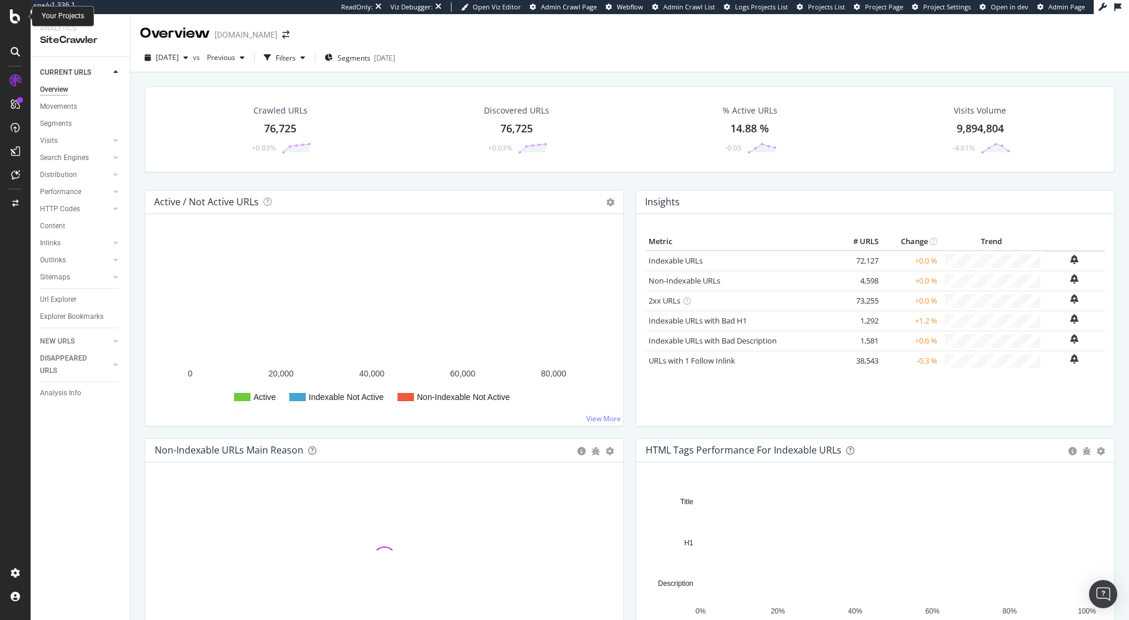
click at [15, 16] on icon at bounding box center [15, 16] width 11 height 14
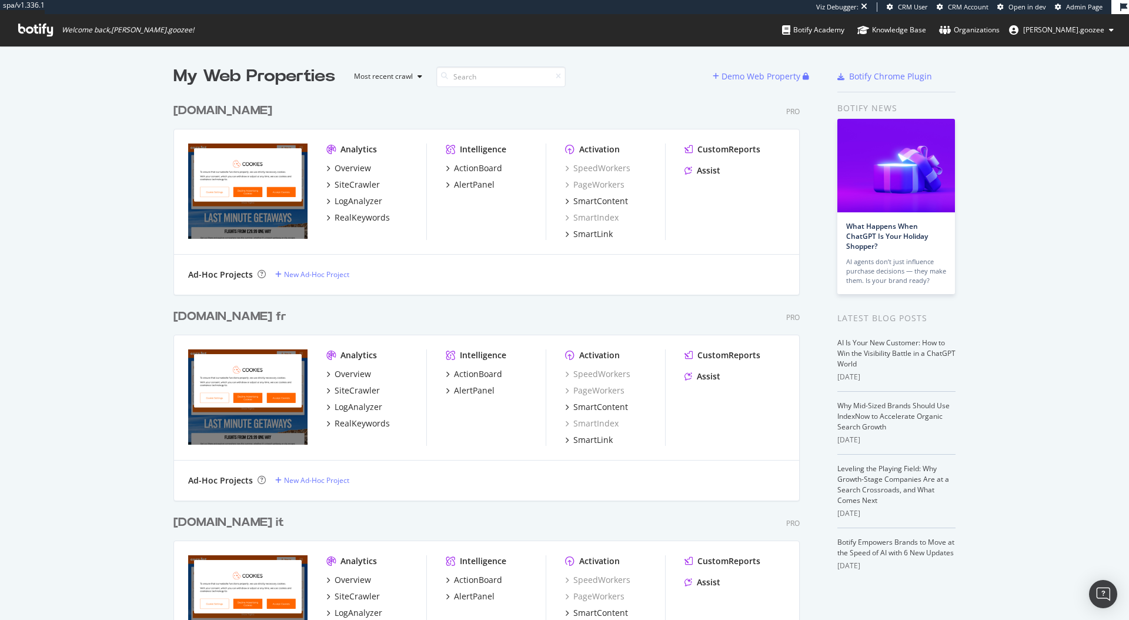
click at [206, 109] on div "[DOMAIN_NAME]" at bounding box center [222, 110] width 99 height 17
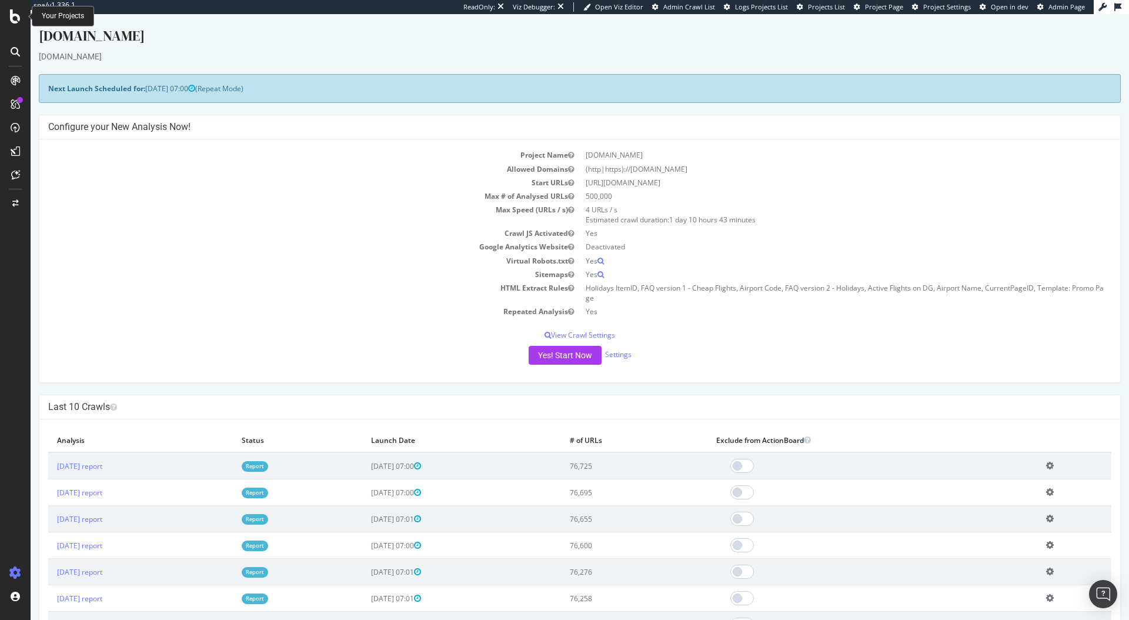
click at [18, 19] on icon at bounding box center [15, 16] width 11 height 14
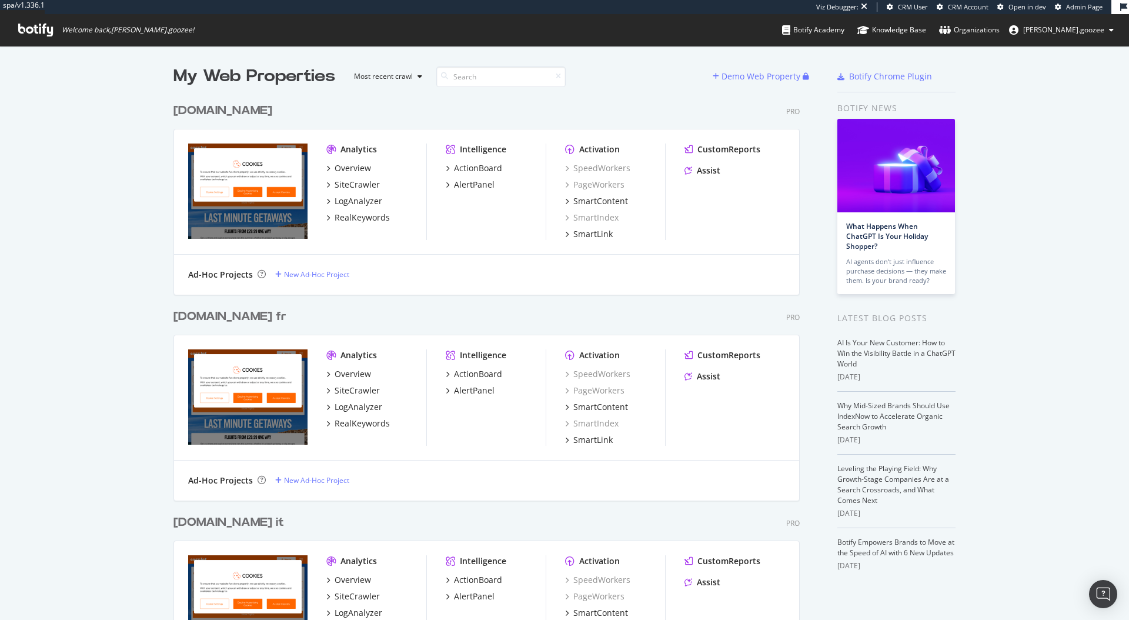
click at [241, 112] on div "[DOMAIN_NAME]" at bounding box center [222, 110] width 99 height 17
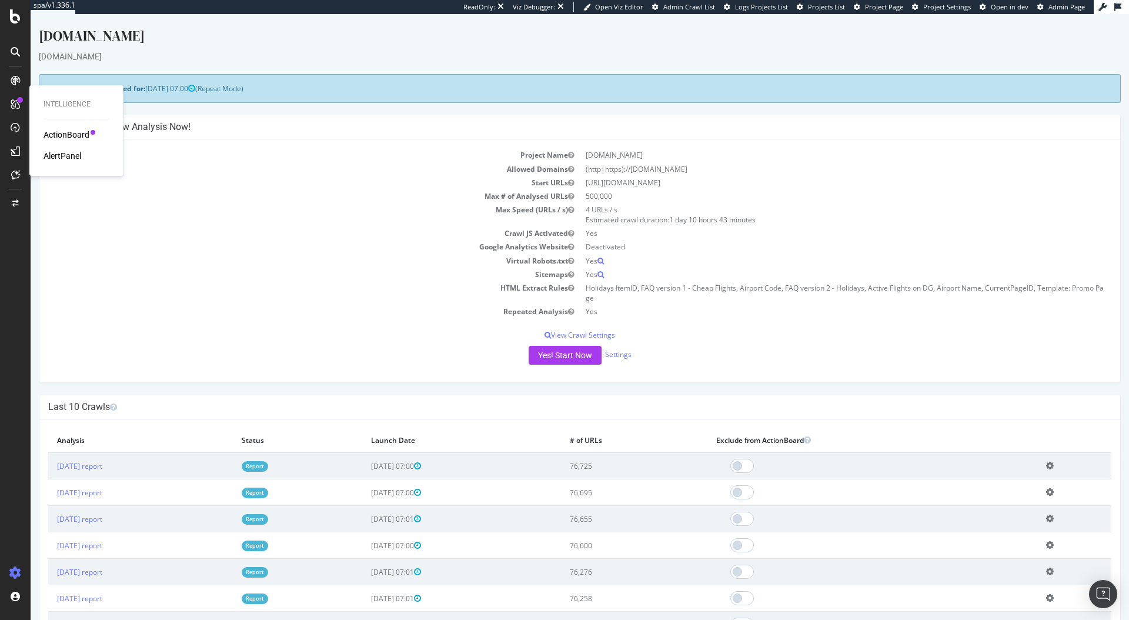
click at [56, 155] on div "AlertPanel" at bounding box center [63, 156] width 38 height 12
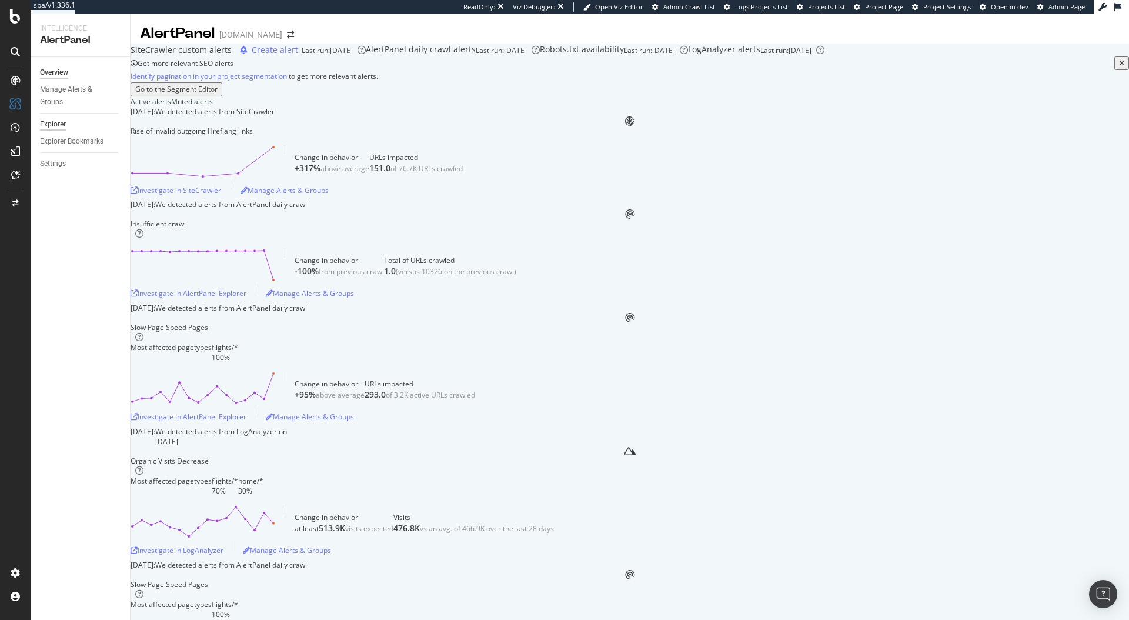
click at [61, 121] on div "Explorer" at bounding box center [53, 124] width 26 height 12
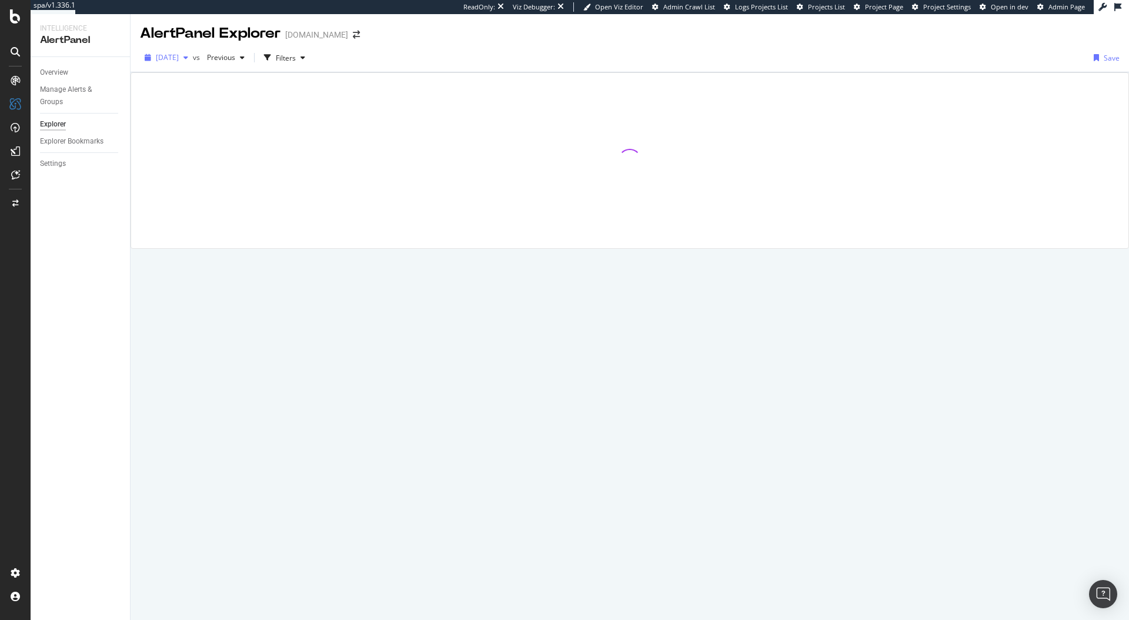
click at [179, 58] on span "[DATE]" at bounding box center [167, 57] width 23 height 10
click at [430, 107] on div at bounding box center [629, 160] width 997 height 175
click at [296, 62] on div "Filters" at bounding box center [286, 58] width 20 height 10
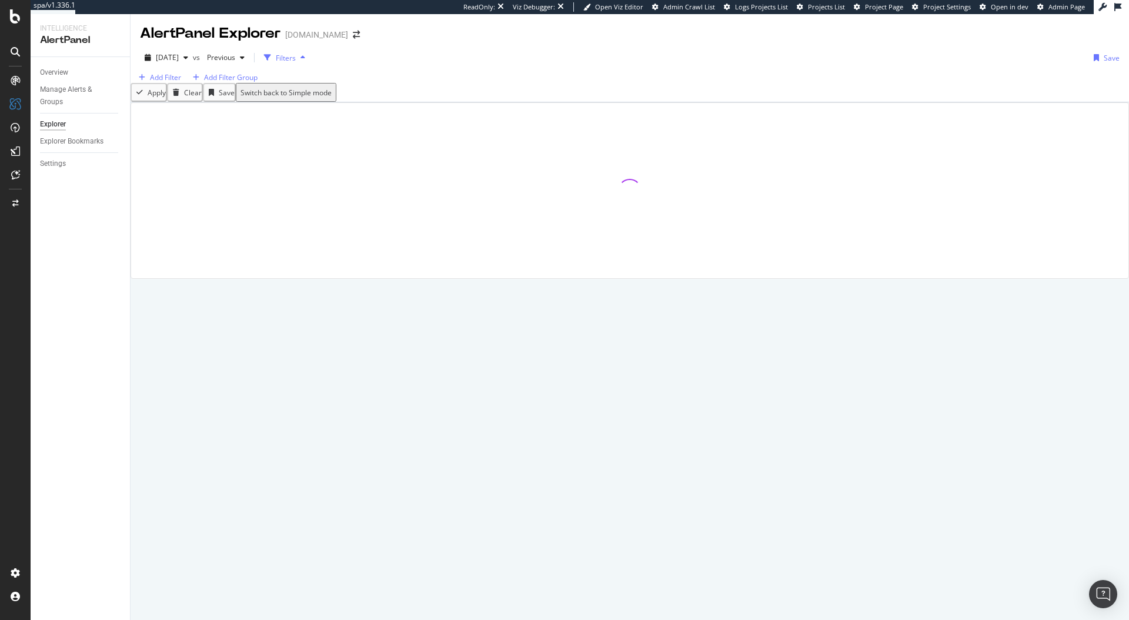
click at [296, 62] on div "Filters" at bounding box center [286, 58] width 20 height 10
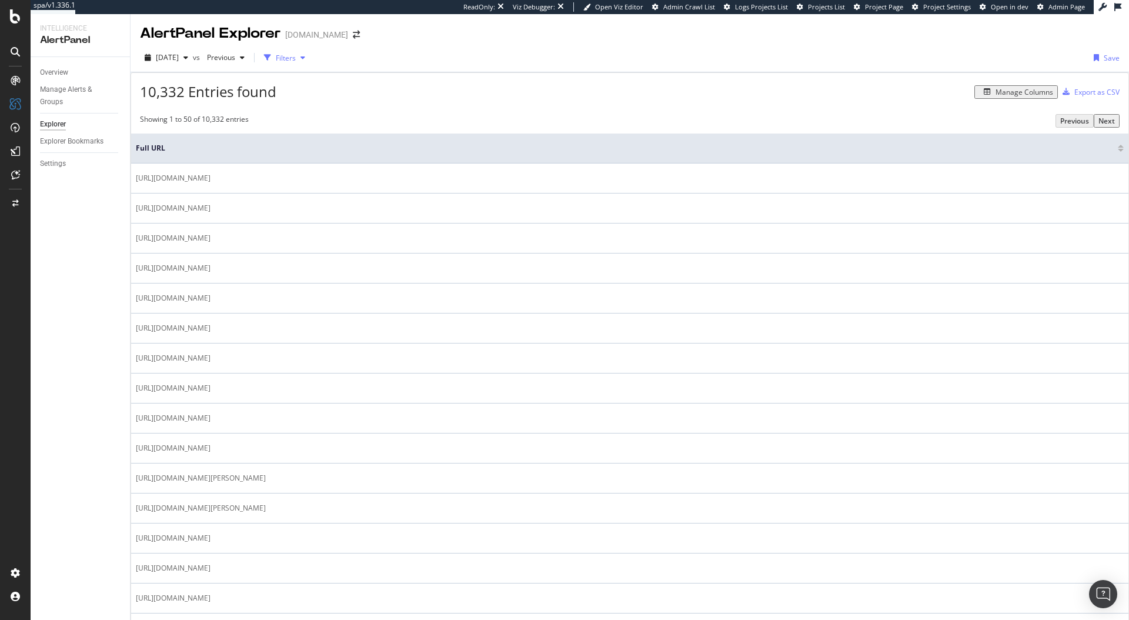
click at [296, 61] on div "Filters" at bounding box center [286, 58] width 20 height 10
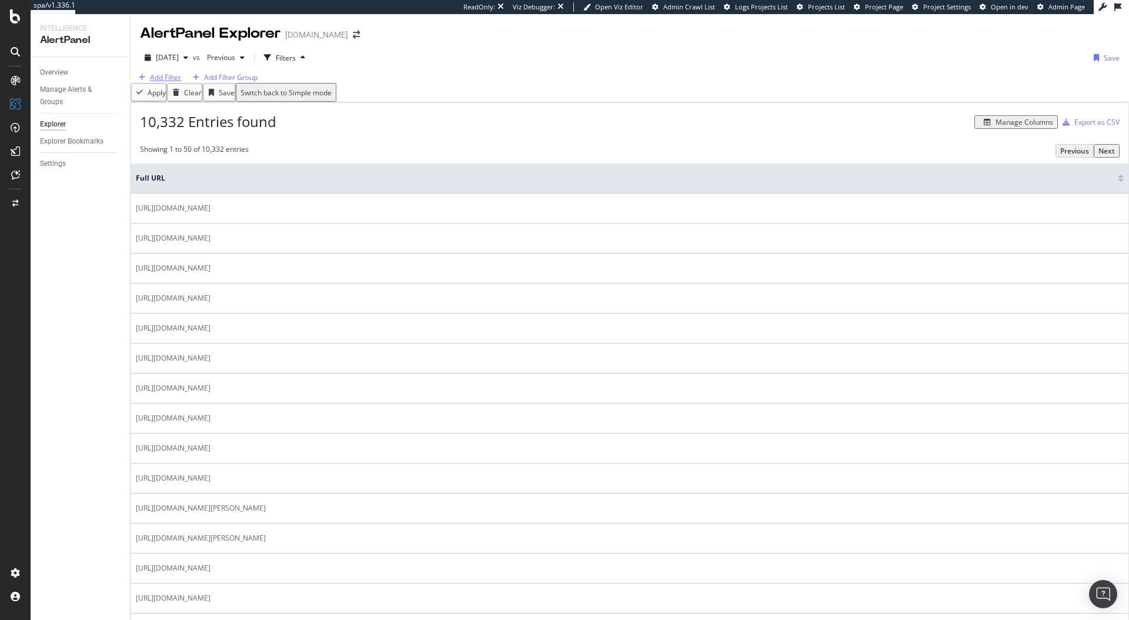
click at [156, 82] on div "Add Filter" at bounding box center [165, 77] width 31 height 10
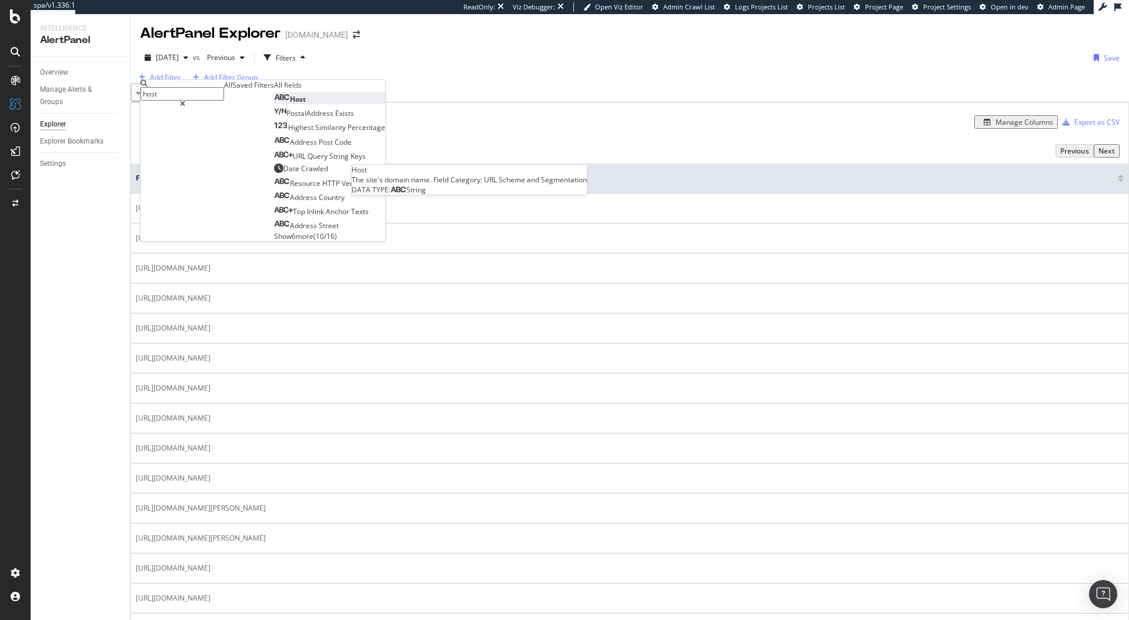
type input "host"
click at [274, 104] on div "Host" at bounding box center [290, 99] width 32 height 10
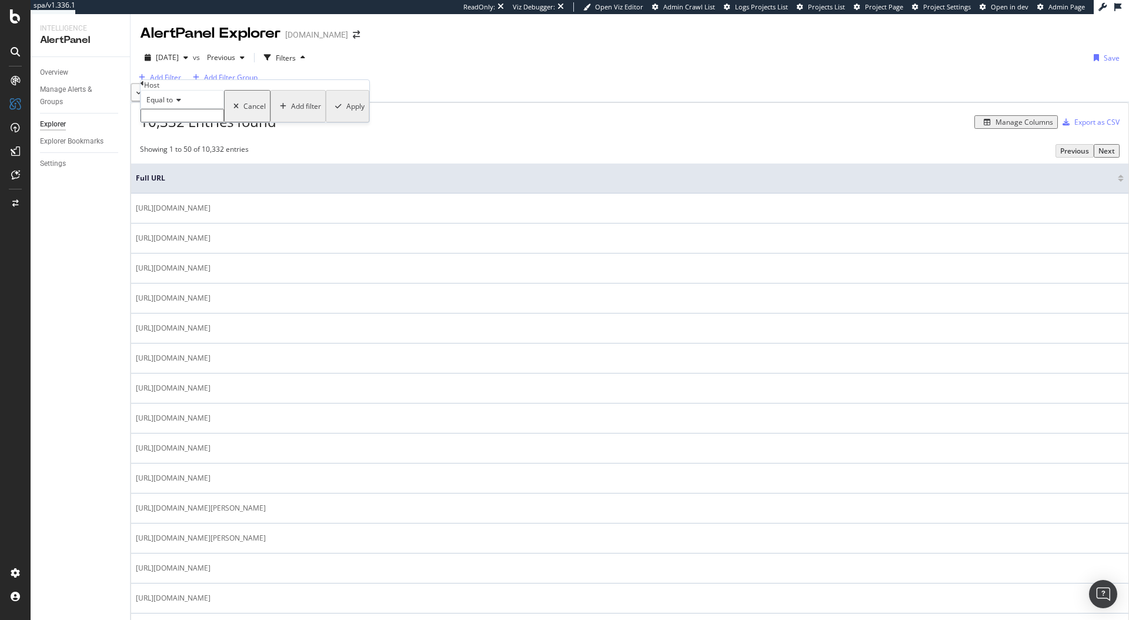
click at [196, 122] on div "Equal to Cancel Add filter Apply" at bounding box center [255, 106] width 229 height 32
click at [187, 122] on input "text" at bounding box center [183, 116] width 84 height 14
click at [149, 88] on div "Host" at bounding box center [255, 85] width 229 height 10
click at [144, 87] on icon at bounding box center [143, 83] width 4 height 7
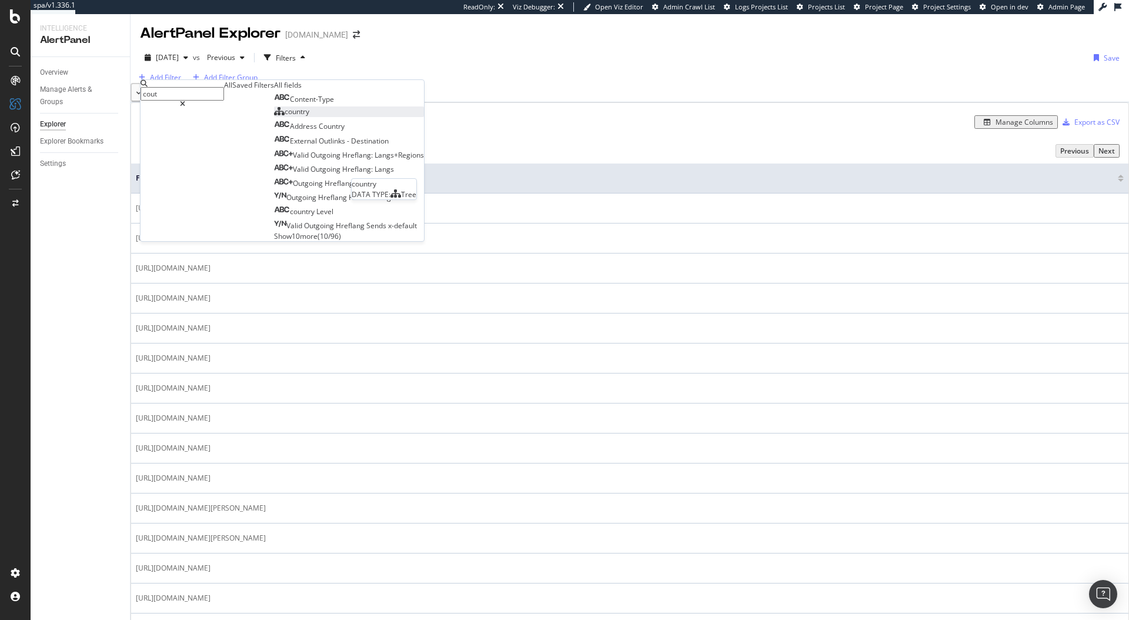
type input "cout"
click at [274, 116] on div "country" at bounding box center [291, 111] width 35 height 10
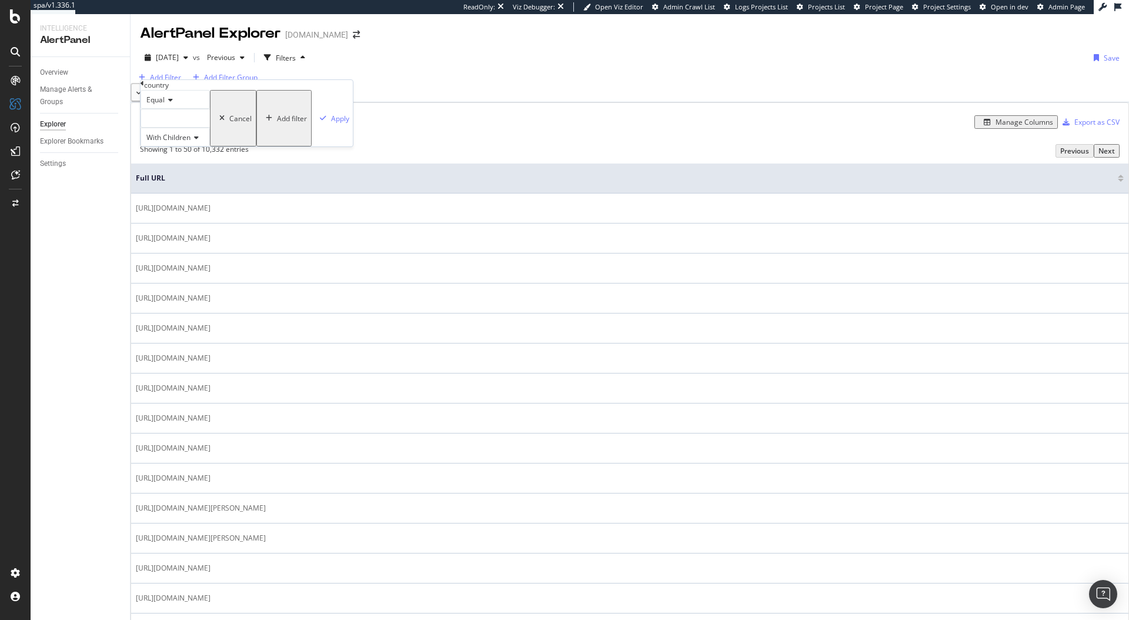
click at [201, 128] on div at bounding box center [175, 118] width 69 height 19
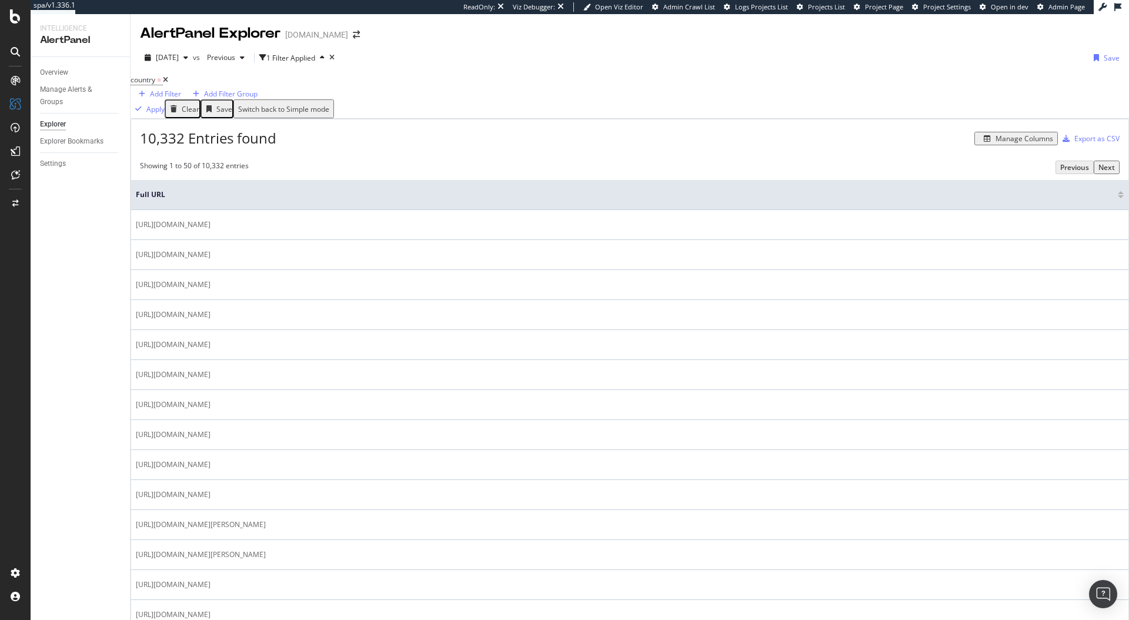
click at [168, 84] on icon at bounding box center [165, 79] width 5 height 7
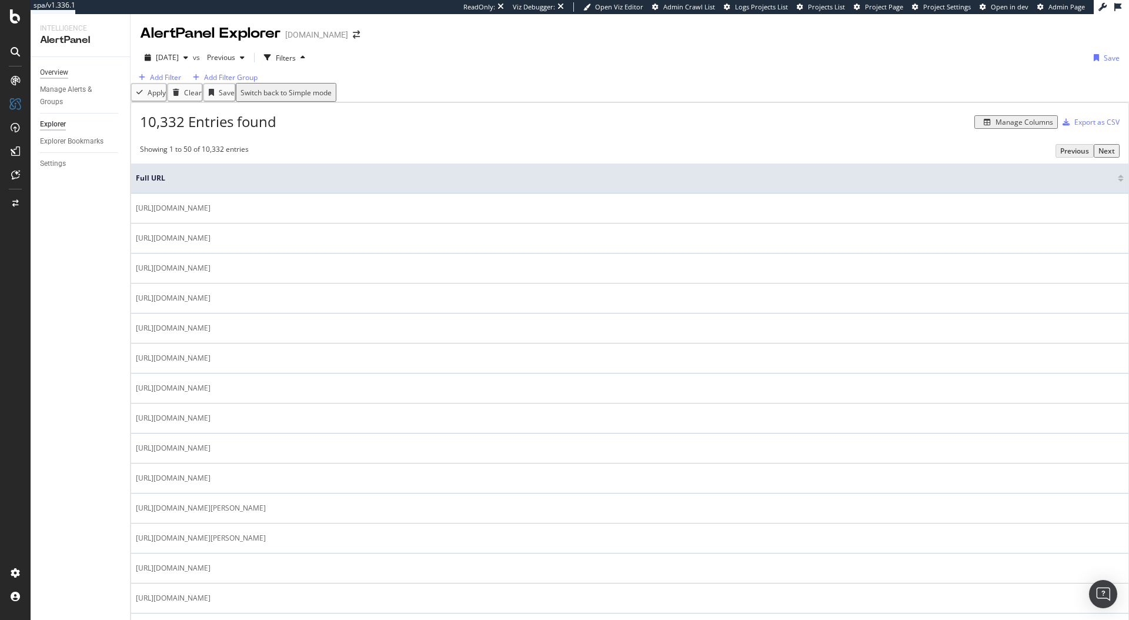
click at [56, 72] on div "Overview" at bounding box center [54, 72] width 28 height 12
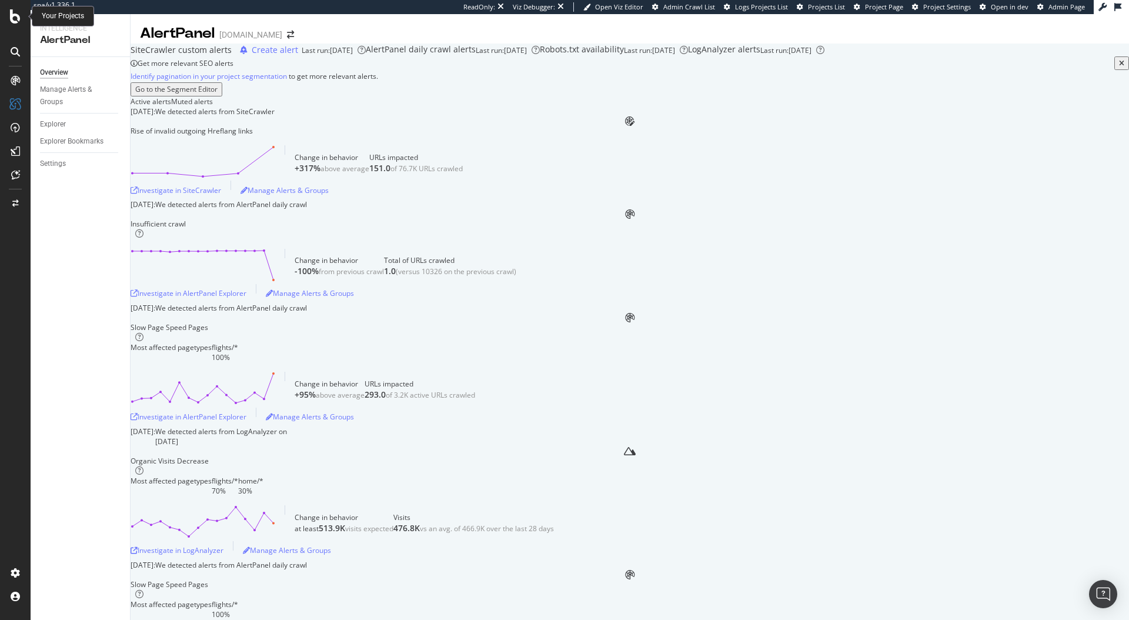
click at [14, 19] on icon at bounding box center [15, 16] width 11 height 14
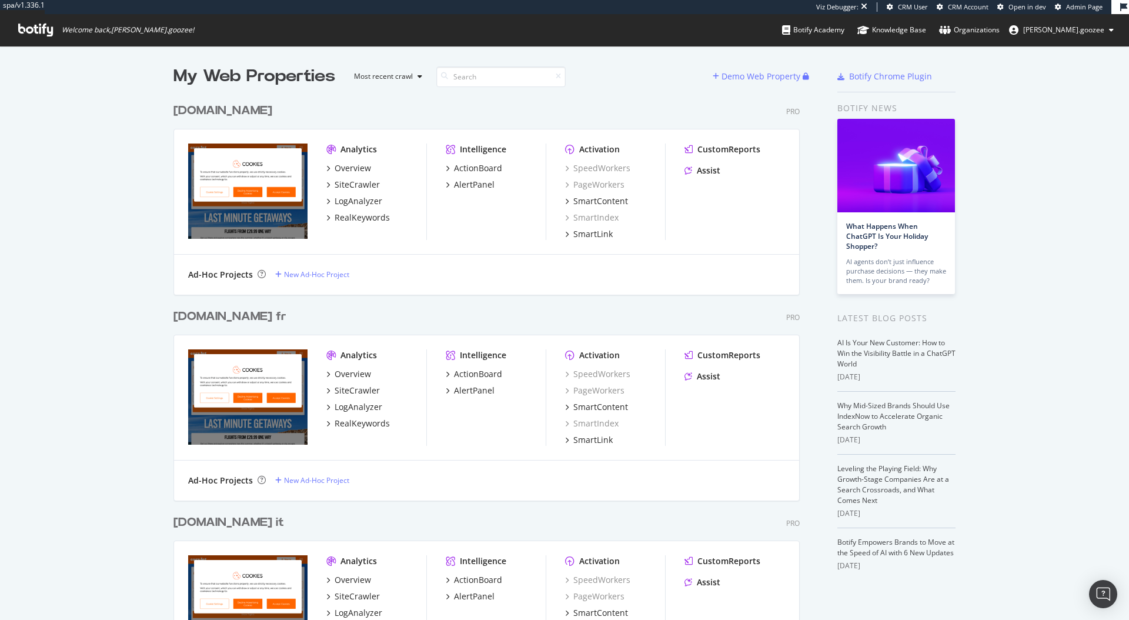
scroll to position [1432, 627]
click at [241, 109] on div "[DOMAIN_NAME]" at bounding box center [222, 110] width 99 height 17
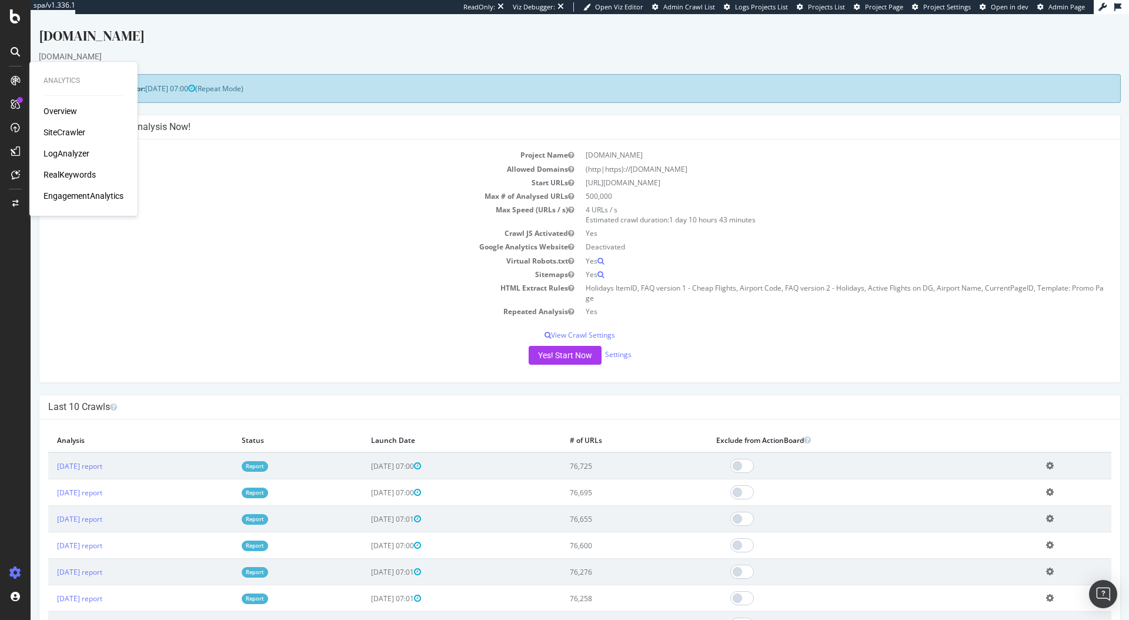
click at [67, 131] on div "SiteCrawler" at bounding box center [65, 132] width 42 height 12
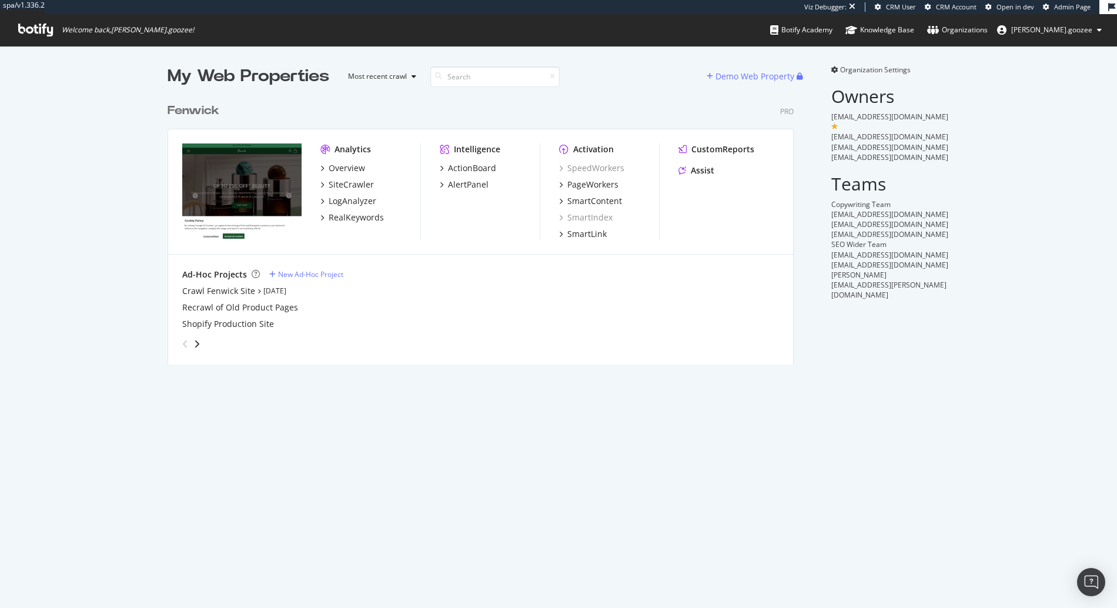
scroll to position [268, 627]
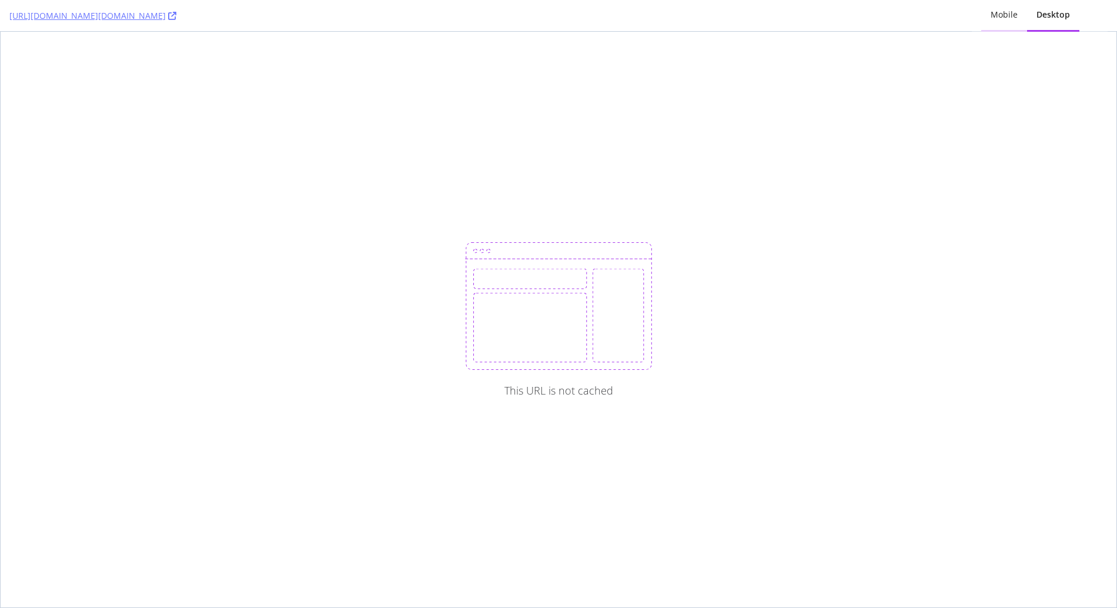
click at [992, 15] on div "Mobile" at bounding box center [1004, 15] width 27 height 12
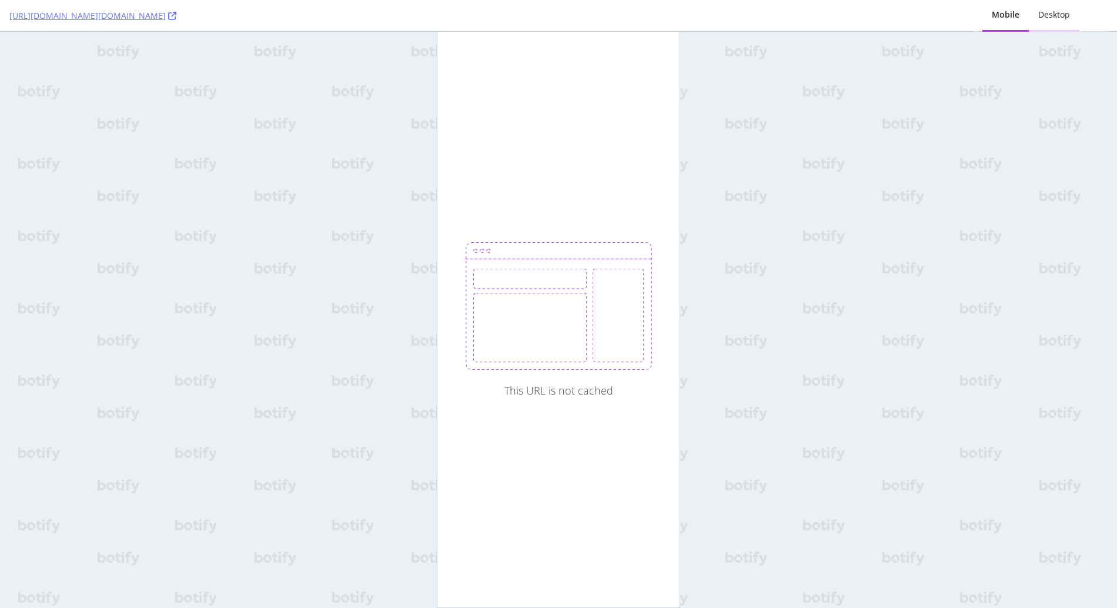
click at [1049, 15] on div "Desktop" at bounding box center [1055, 15] width 32 height 12
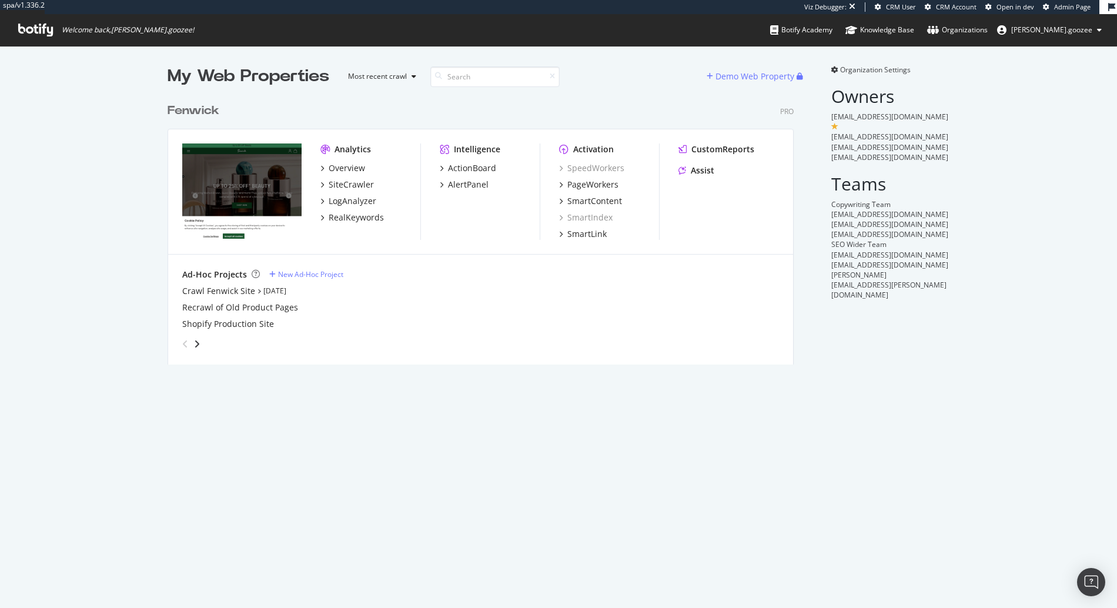
scroll to position [268, 627]
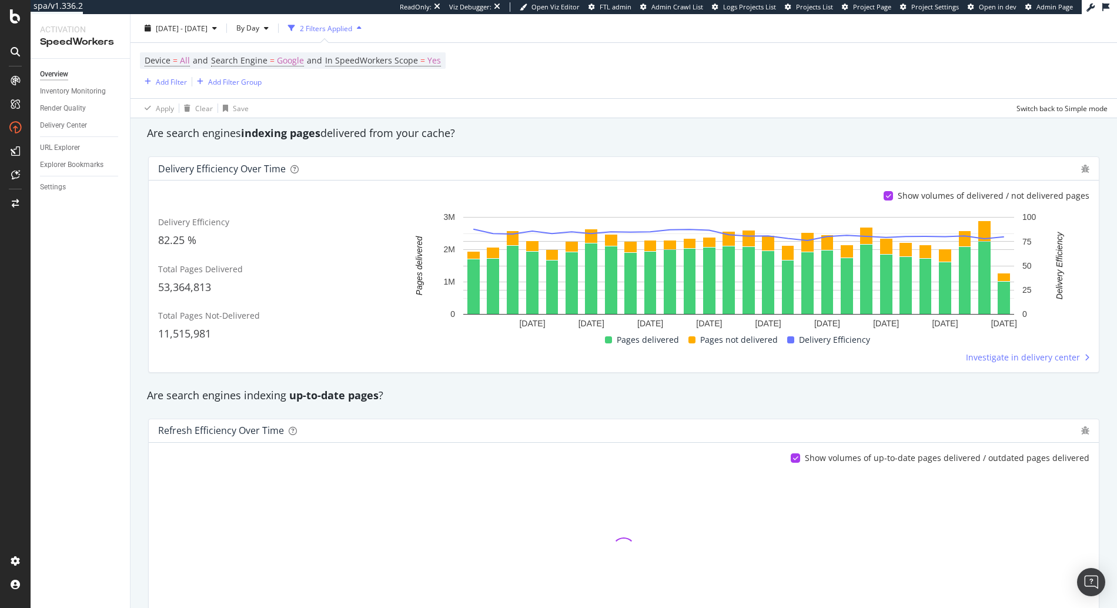
scroll to position [227, 0]
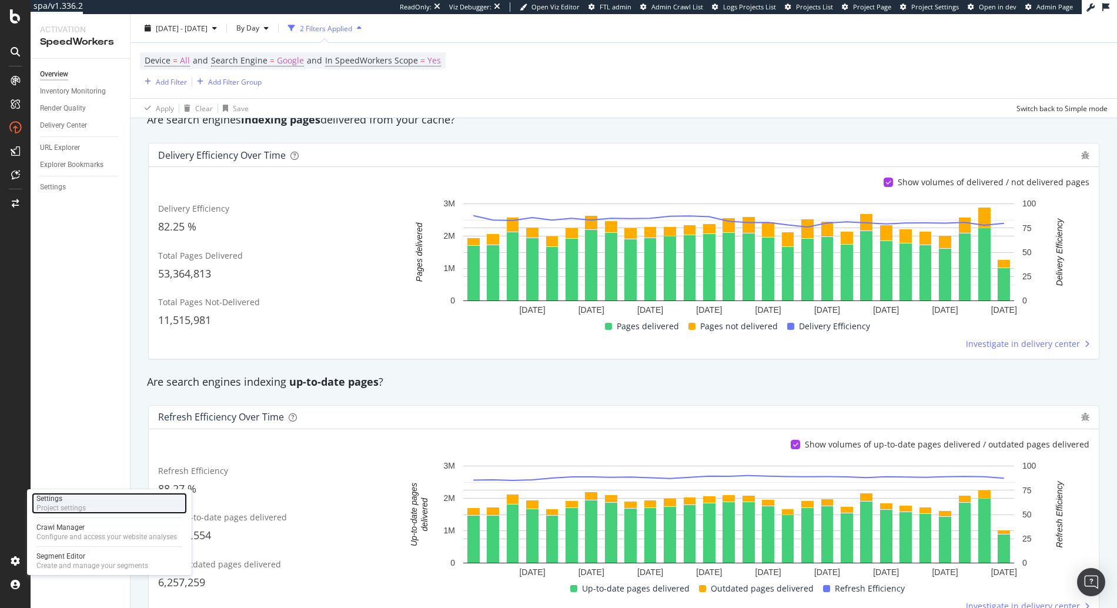
click at [93, 511] on div "Settings Project settings" at bounding box center [109, 503] width 155 height 21
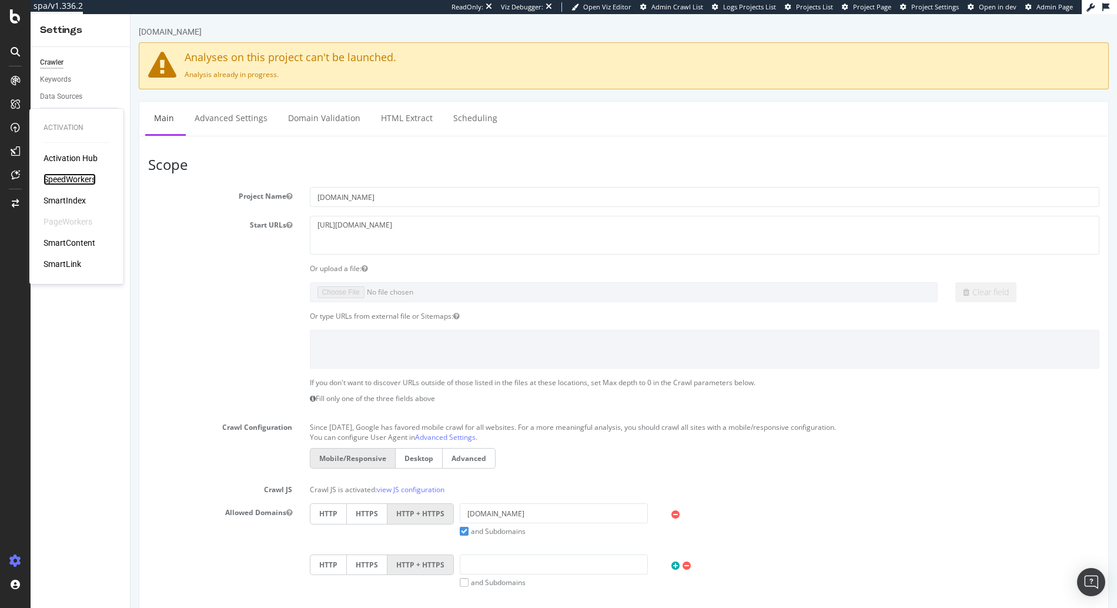
click at [79, 179] on div "SpeedWorkers" at bounding box center [70, 179] width 52 height 12
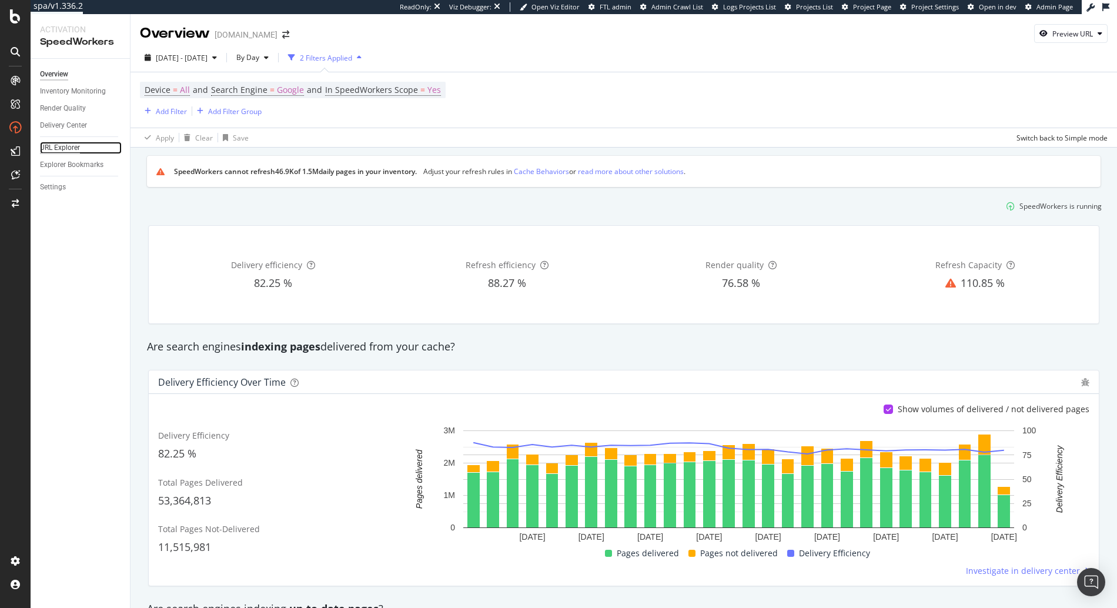
click at [75, 142] on div "URL Explorer" at bounding box center [60, 148] width 40 height 12
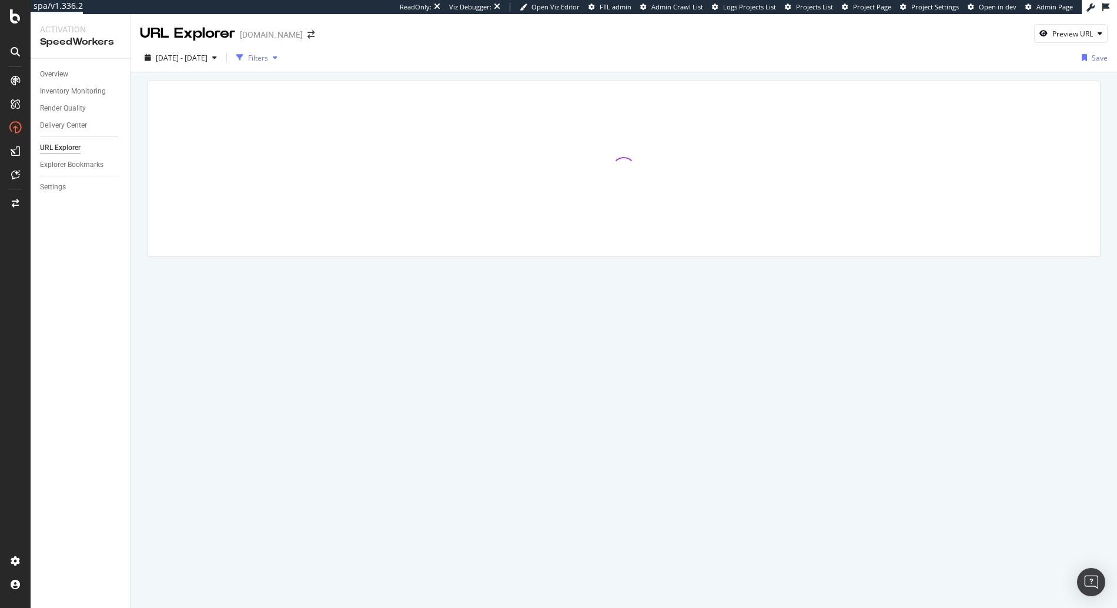
click at [268, 56] on div "Filters" at bounding box center [258, 58] width 20 height 10
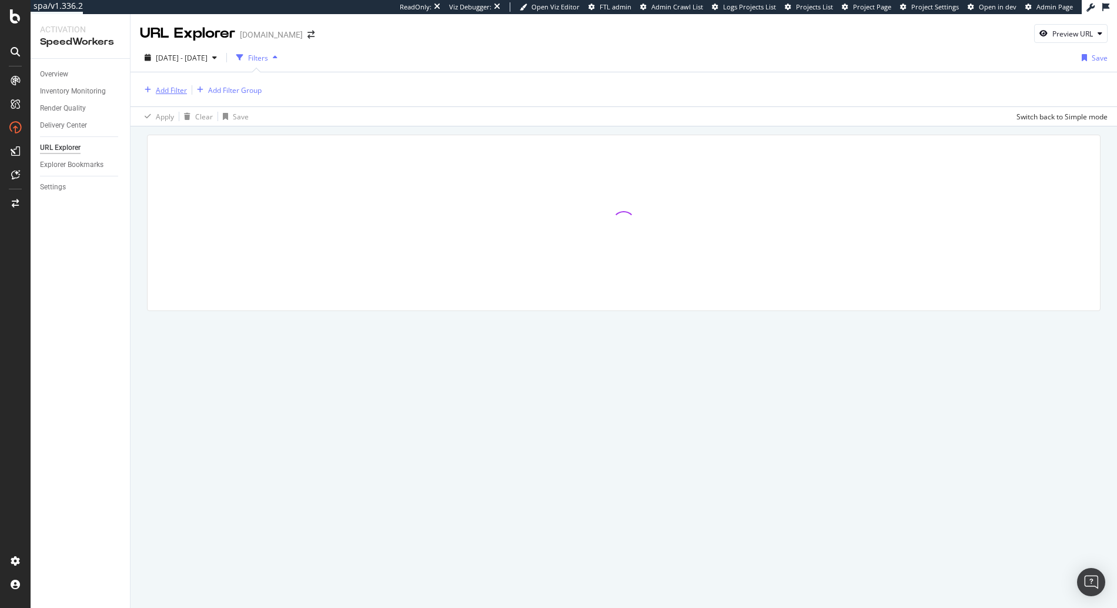
click at [158, 92] on div "Add Filter" at bounding box center [171, 90] width 31 height 10
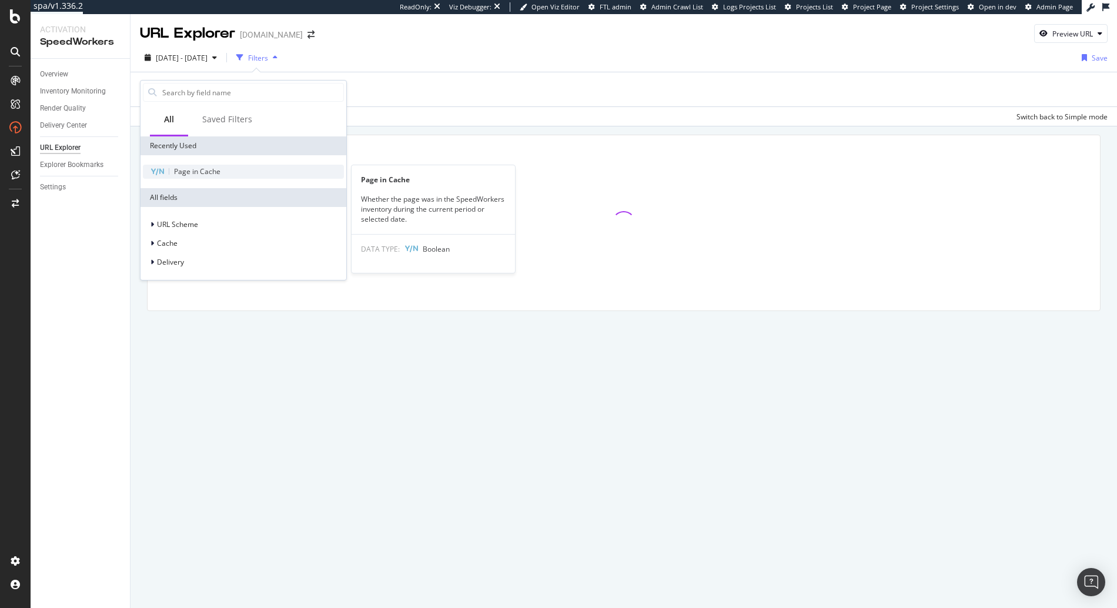
click at [205, 165] on div "Page in Cache" at bounding box center [243, 172] width 201 height 14
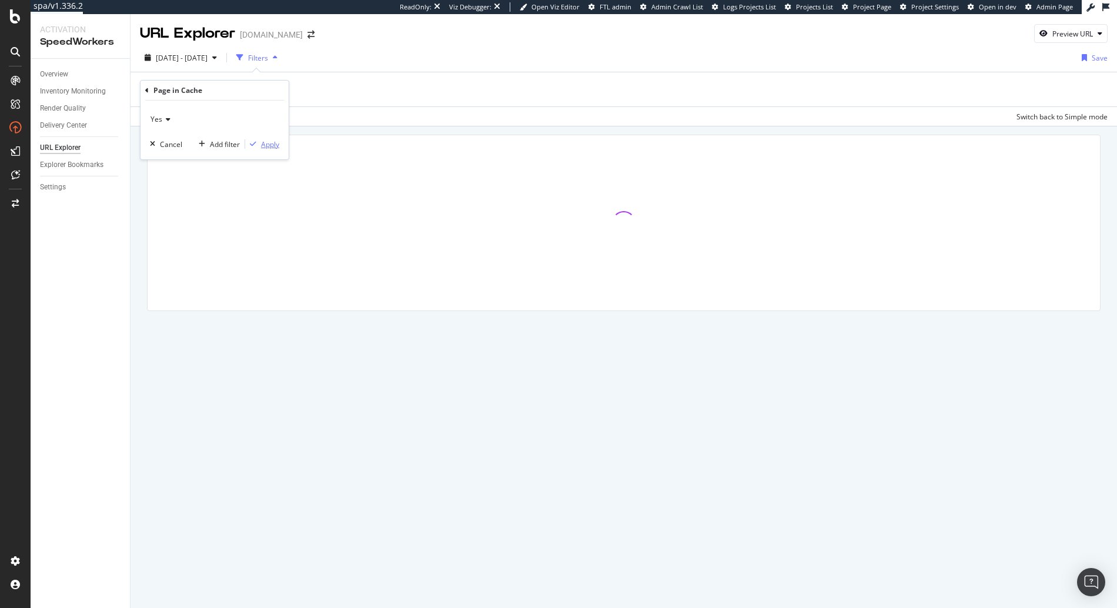
click at [276, 145] on div "Apply" at bounding box center [270, 144] width 18 height 10
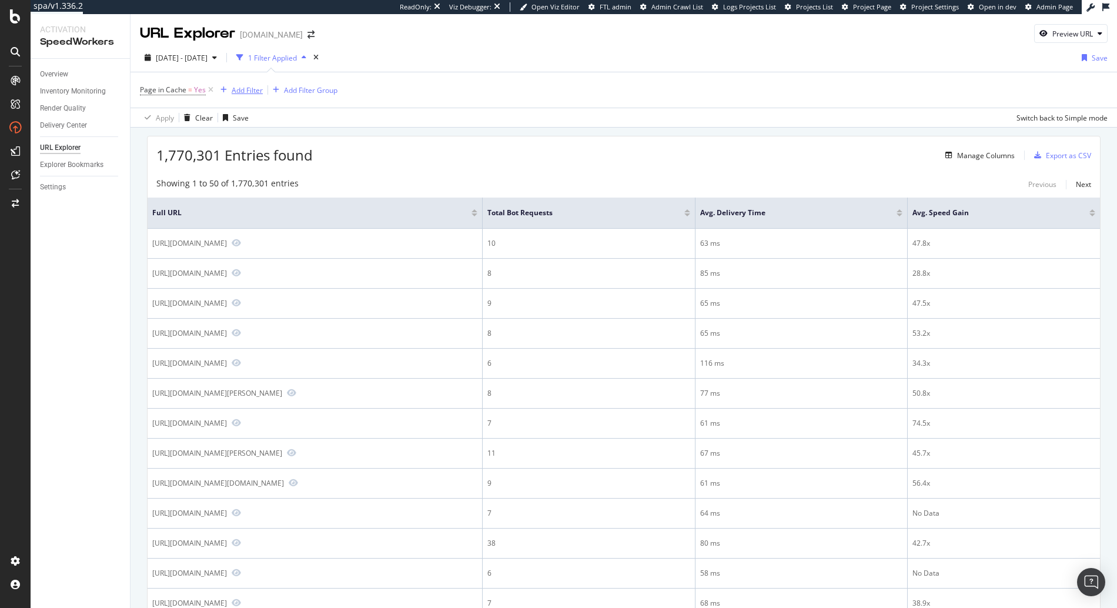
click at [244, 91] on div "Add Filter" at bounding box center [247, 90] width 31 height 10
click at [608, 115] on div "Apply Clear Save Switch back to Simple mode" at bounding box center [624, 117] width 987 height 19
click at [201, 59] on span "2025 Jul. 22nd - Aug. 18th" at bounding box center [182, 58] width 52 height 10
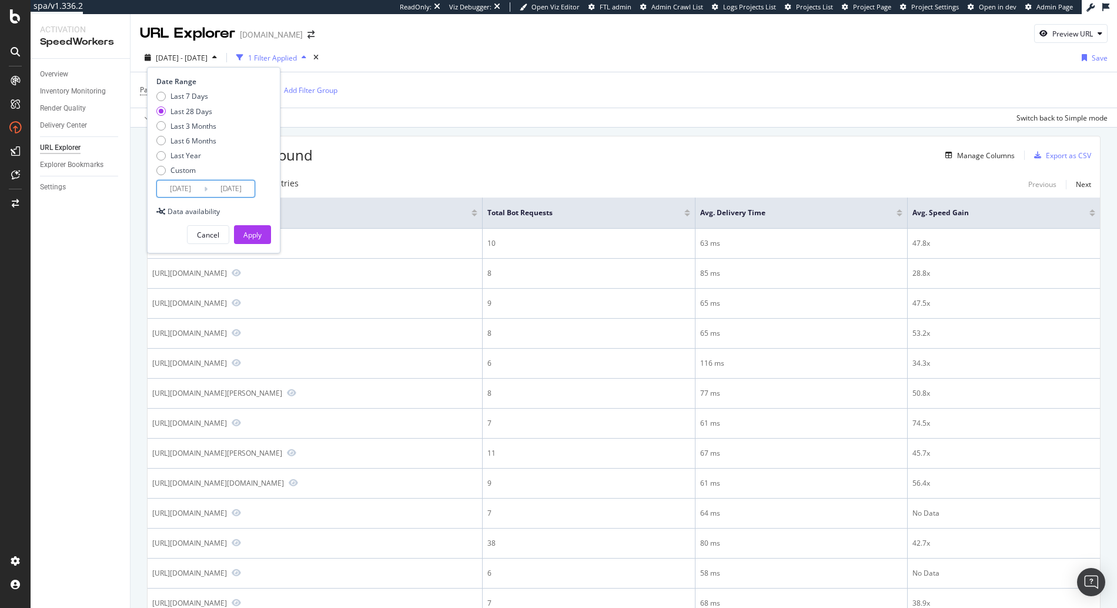
click at [197, 186] on input "2025/07/22" at bounding box center [180, 189] width 47 height 16
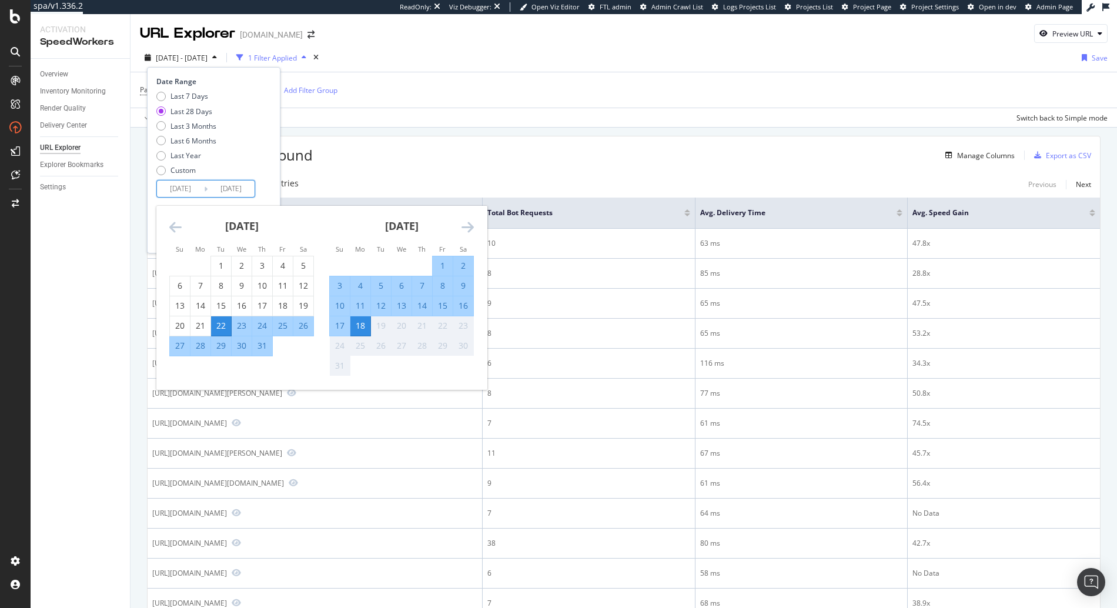
click at [227, 323] on div "22" at bounding box center [221, 326] width 20 height 12
type input "2025/07/22"
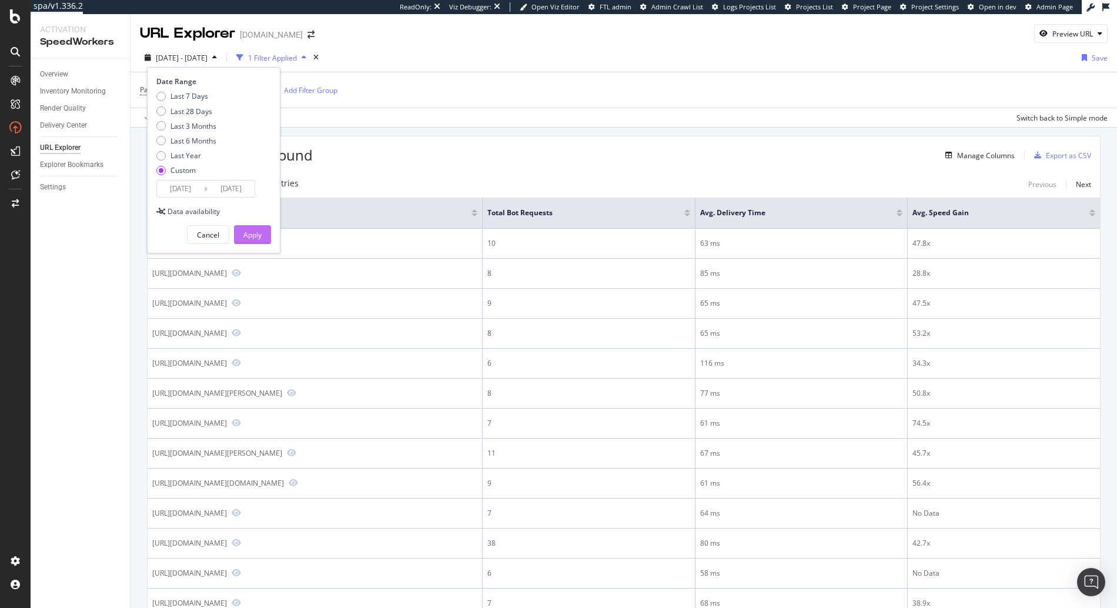
click at [259, 232] on div "Apply" at bounding box center [252, 235] width 18 height 10
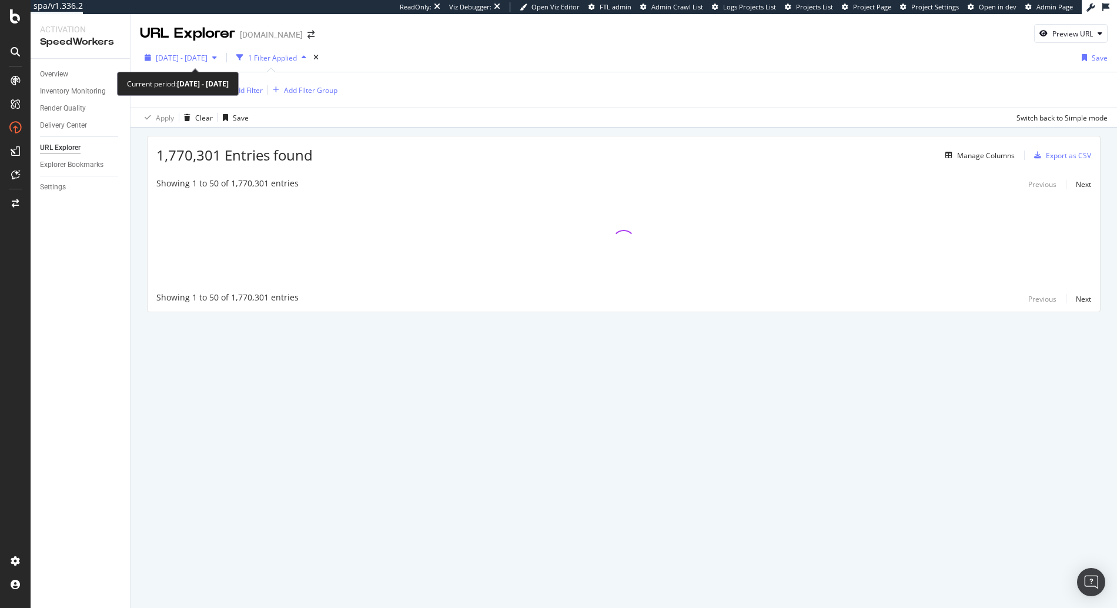
click at [191, 53] on span "2025 Jul. 22nd - Jul. 22nd" at bounding box center [182, 58] width 52 height 10
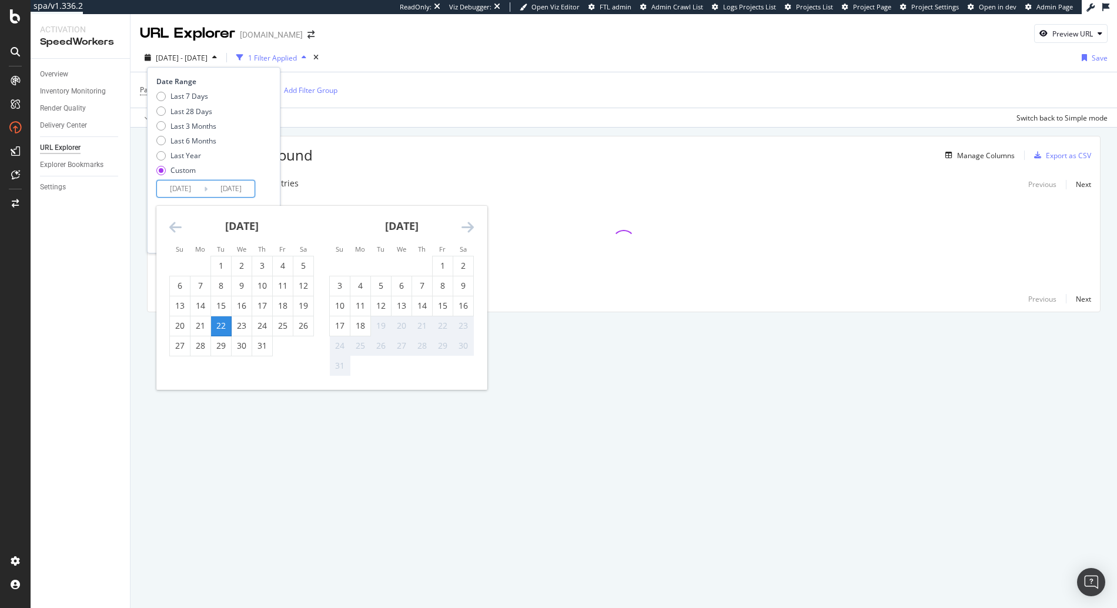
click at [220, 183] on input "2025/07/22" at bounding box center [231, 189] width 47 height 16
click at [370, 331] on div "18" at bounding box center [361, 326] width 20 height 12
type input "2025/08/18"
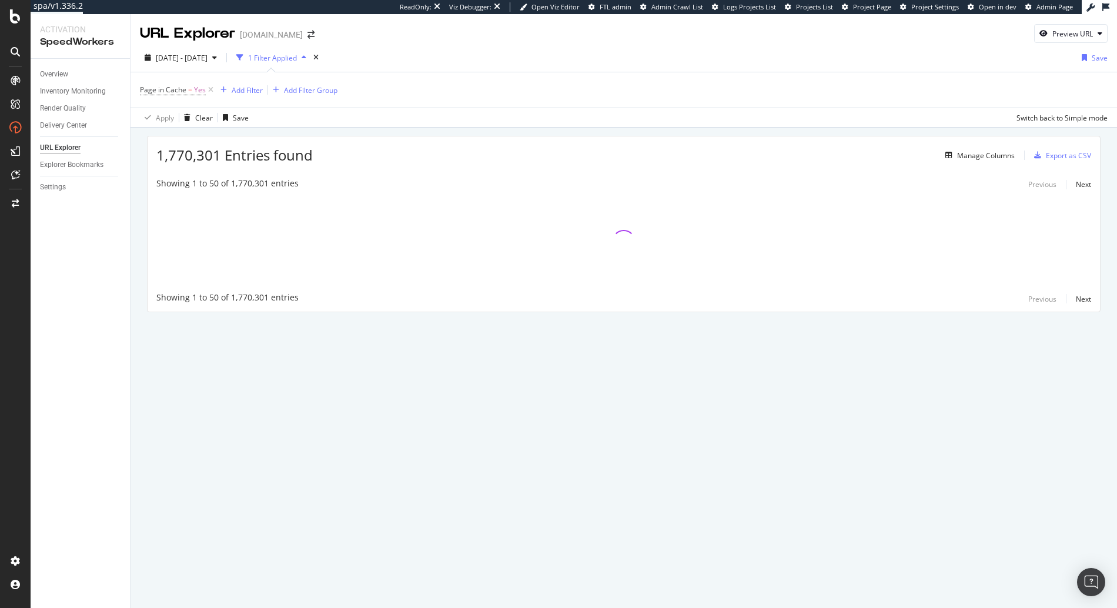
click at [370, 331] on div "1,770,301 Entries found Manage Columns Export as CSV Showing 1 to 50 of 1,770,3…" at bounding box center [624, 241] width 987 height 226
click at [188, 60] on span "2025 Jul. 22nd - Jul. 22nd" at bounding box center [182, 58] width 52 height 10
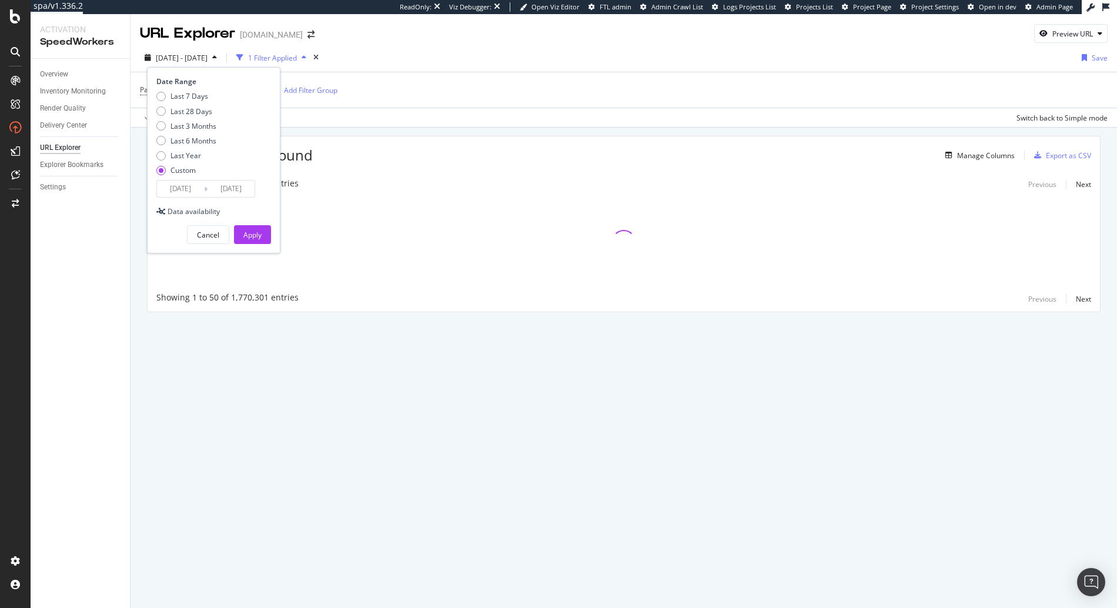
click at [180, 191] on input "2025/07/22" at bounding box center [180, 189] width 47 height 16
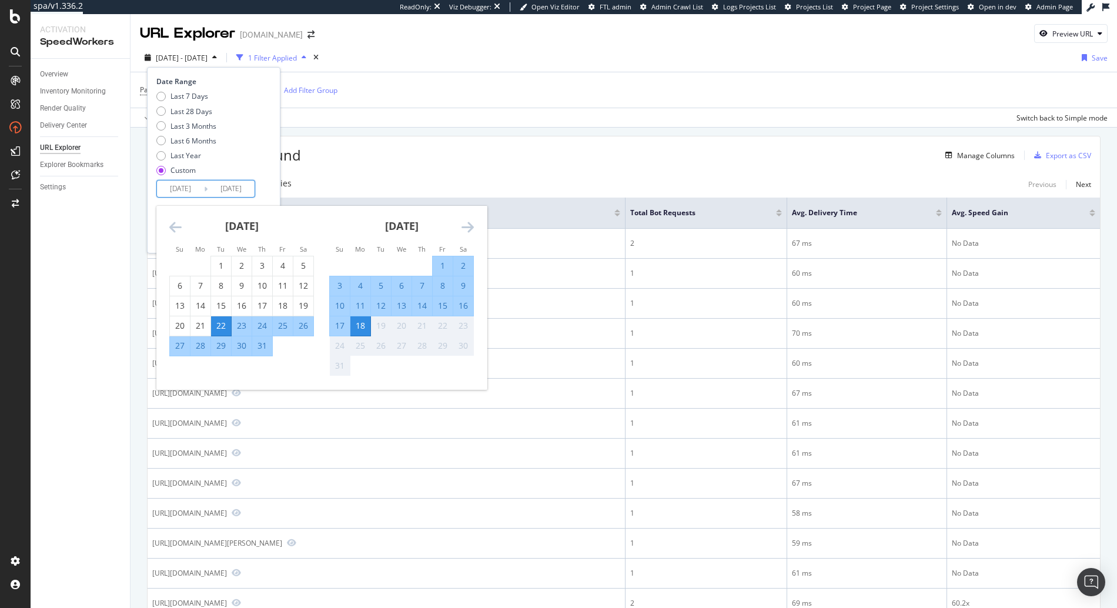
click at [365, 332] on div "18" at bounding box center [361, 326] width 20 height 12
type input "2025/08/18"
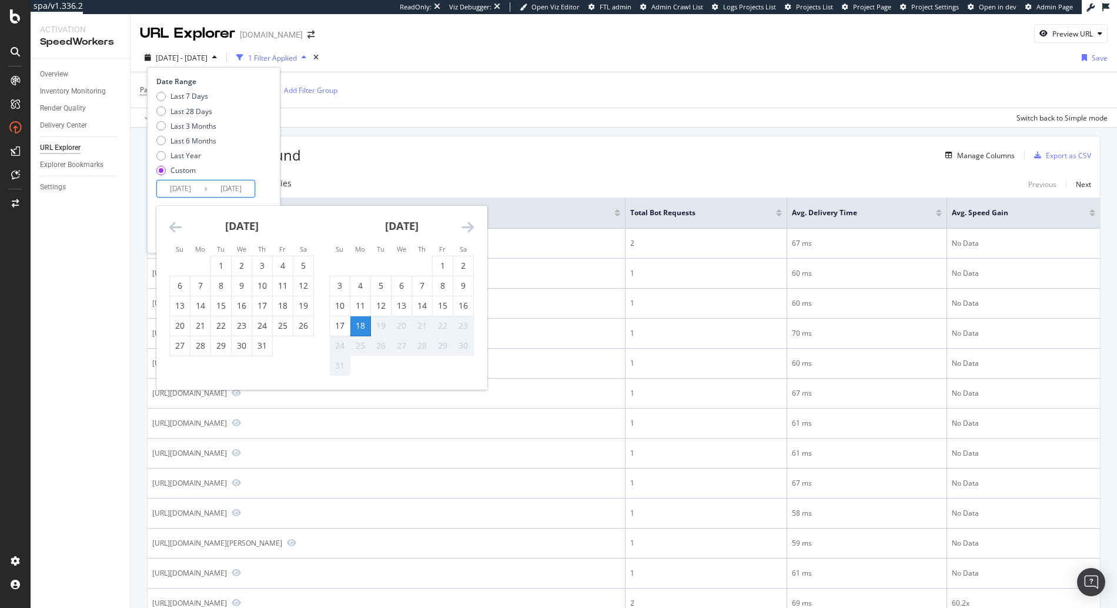
click at [252, 162] on div "Last 7 Days Last 28 Days Last 3 Months Last 6 Months Last Year Custom" at bounding box center [212, 135] width 112 height 89
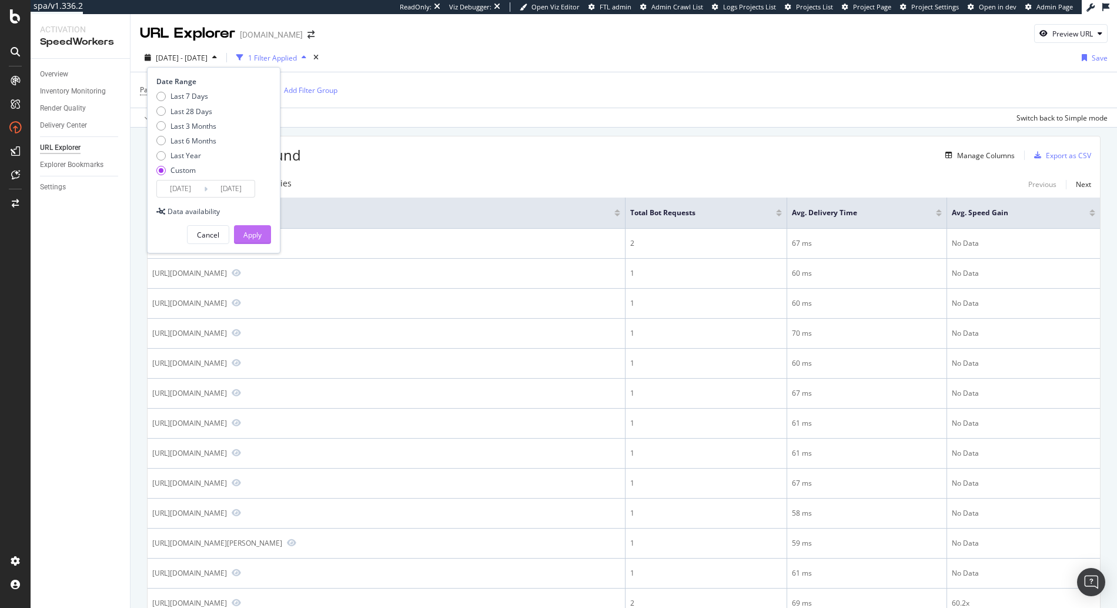
click at [253, 236] on div "Apply" at bounding box center [252, 235] width 18 height 10
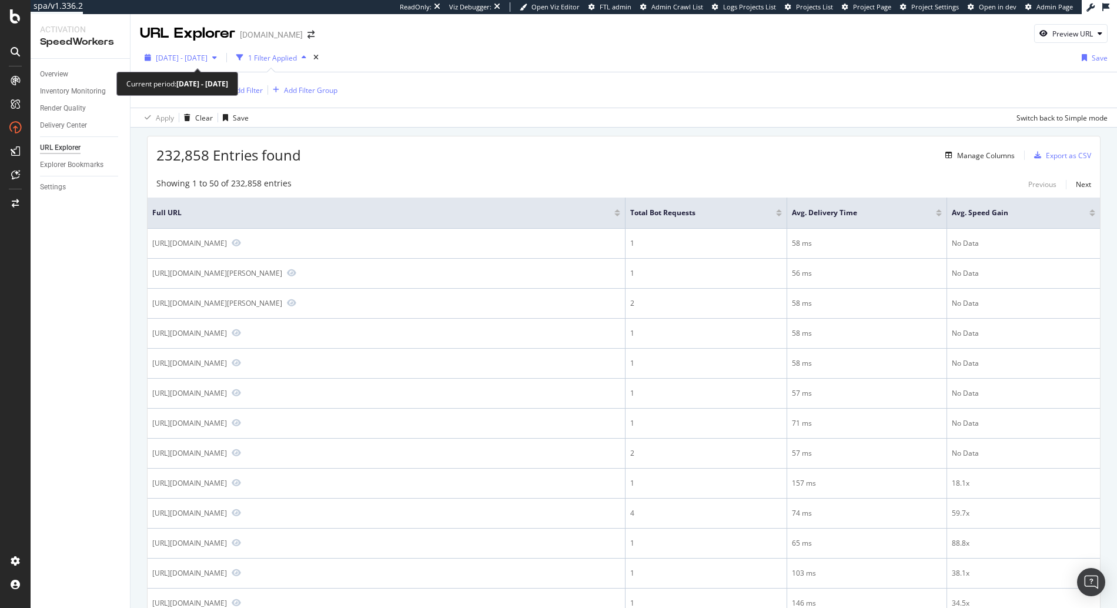
click at [192, 62] on span "[DATE] - [DATE]" at bounding box center [182, 58] width 52 height 10
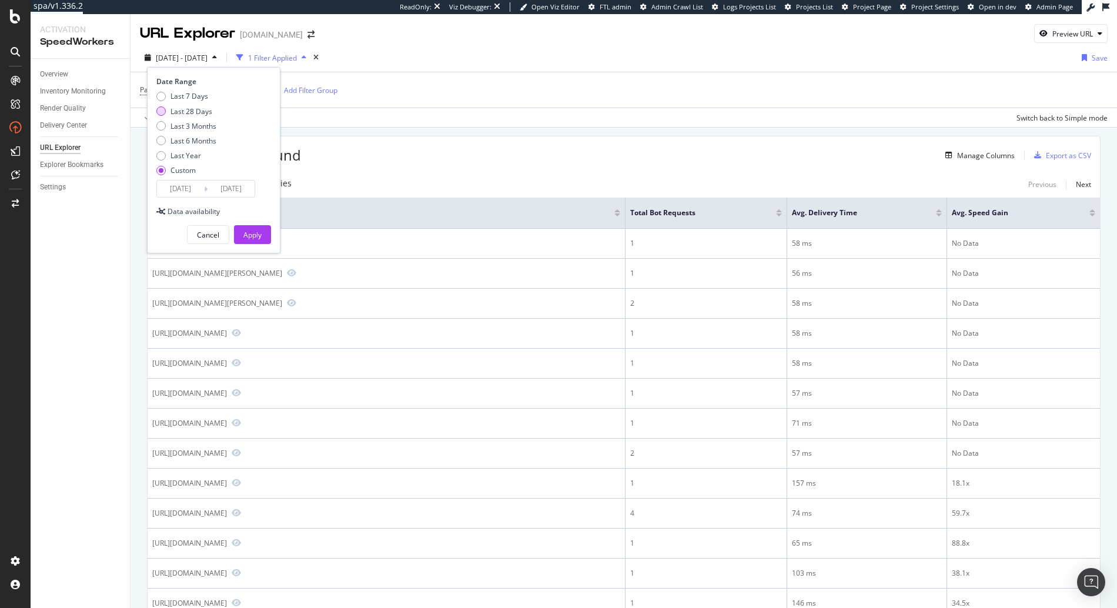
click at [191, 111] on div "Last 28 Days" at bounding box center [192, 111] width 42 height 10
type input "2025/07/22"
click at [242, 234] on button "Apply" at bounding box center [252, 234] width 37 height 19
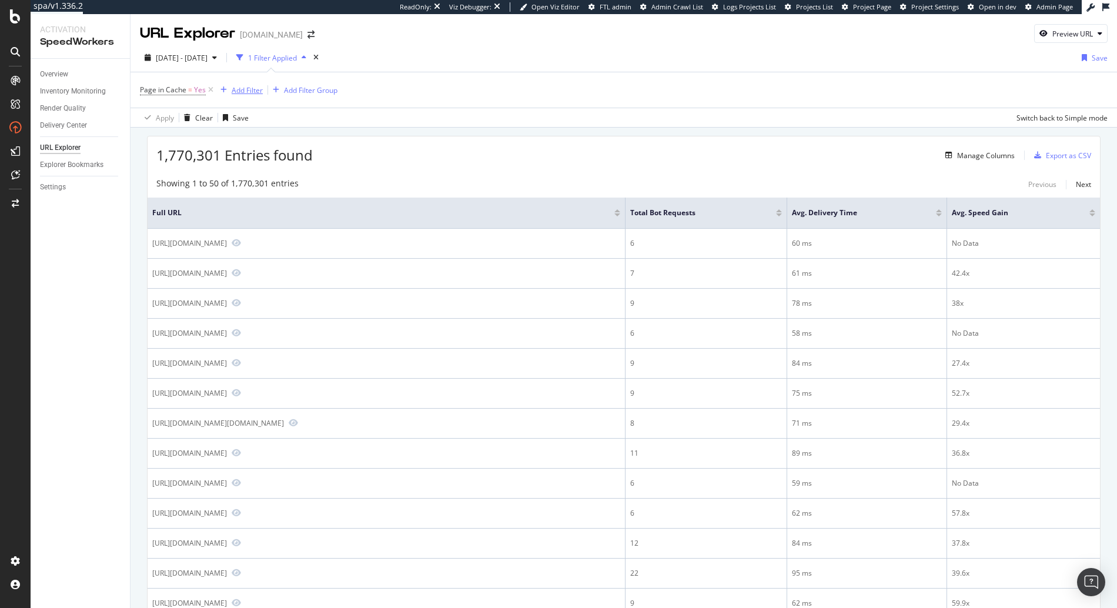
click at [251, 84] on div "Add Filter" at bounding box center [239, 90] width 47 height 13
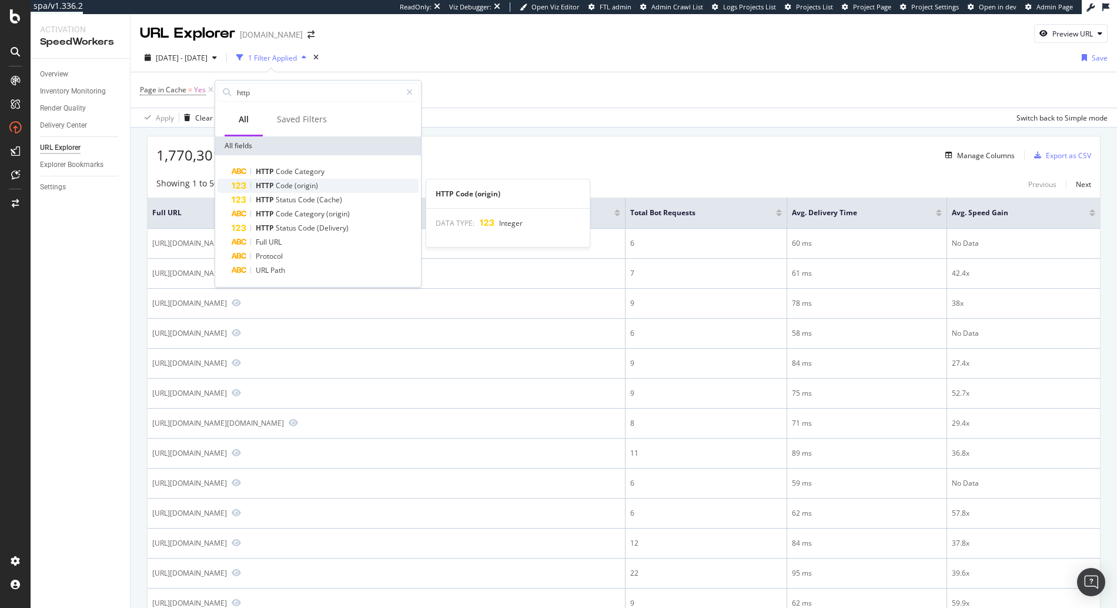
type input "http"
click at [308, 185] on span "(origin)" at bounding box center [307, 186] width 24 height 10
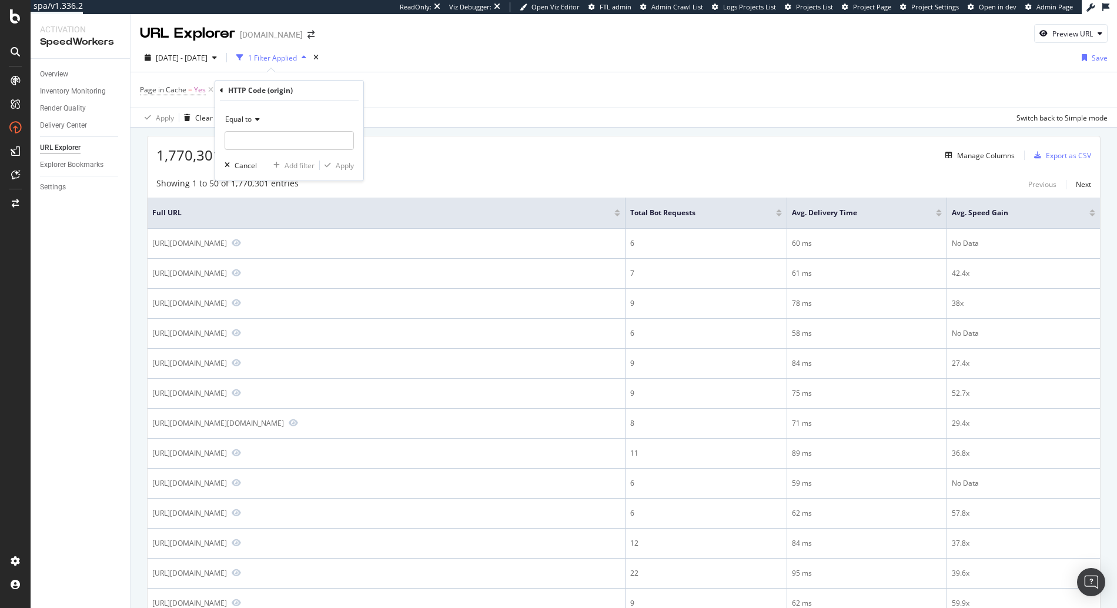
click at [219, 90] on div "HTTP Code (origin) Equal to Cancel Add filter Apply" at bounding box center [289, 131] width 148 height 100
click at [218, 90] on div "HTTP Code (origin) Equal to Cancel Add filter Apply" at bounding box center [289, 131] width 148 height 100
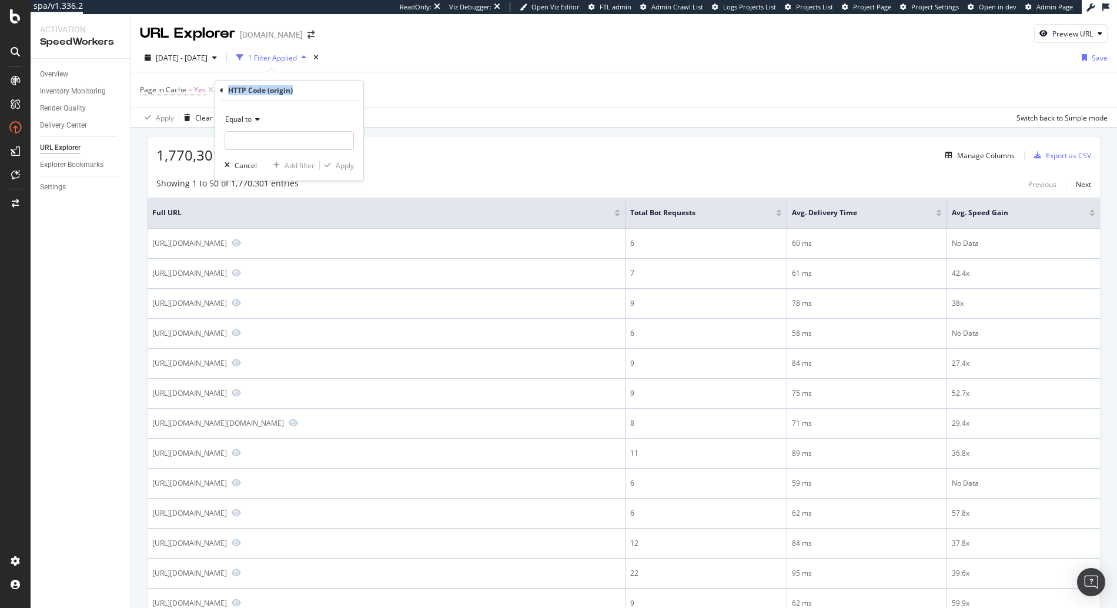
click at [220, 90] on icon at bounding box center [222, 90] width 4 height 7
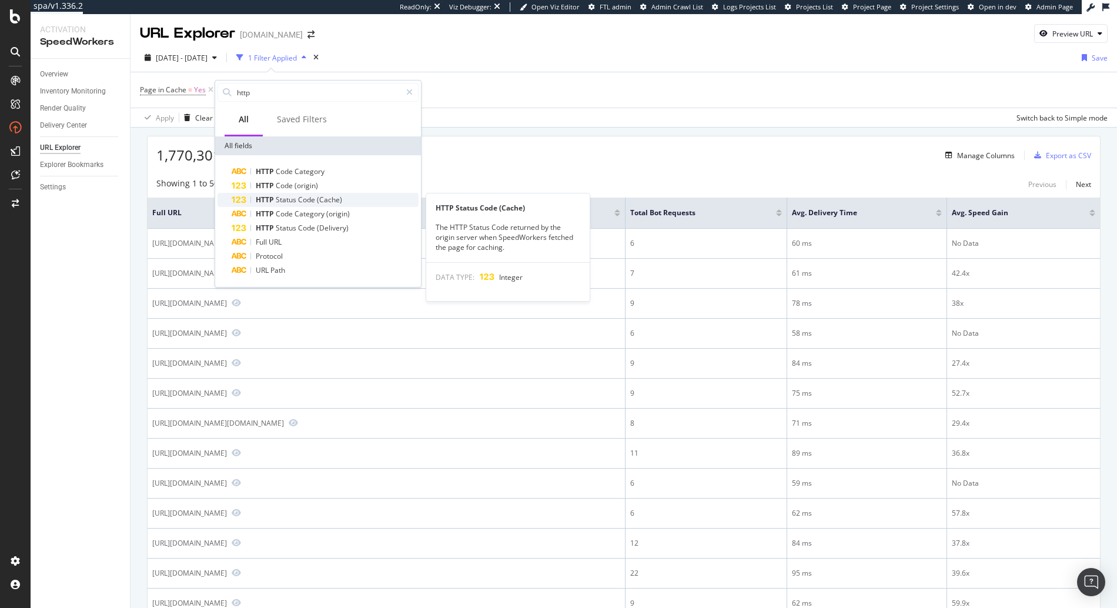
click at [348, 201] on div "HTTP Status Code (Cache)" at bounding box center [325, 200] width 187 height 14
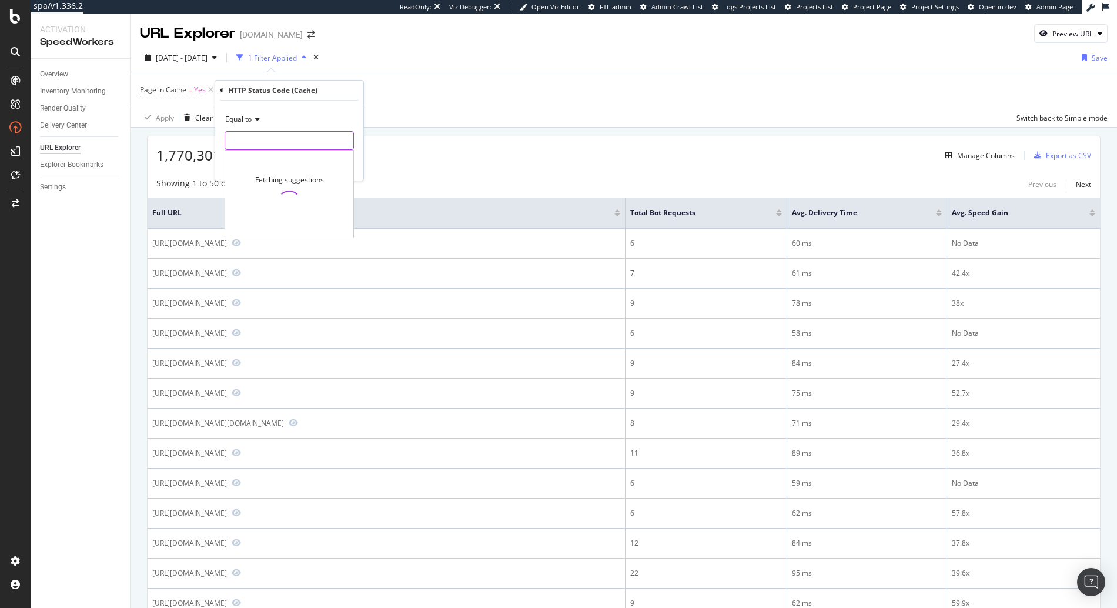
click at [278, 139] on input "number" at bounding box center [289, 140] width 129 height 19
click at [260, 180] on span "404" at bounding box center [269, 181] width 82 height 10
type input "404"
click at [341, 163] on div "Apply" at bounding box center [345, 166] width 18 height 10
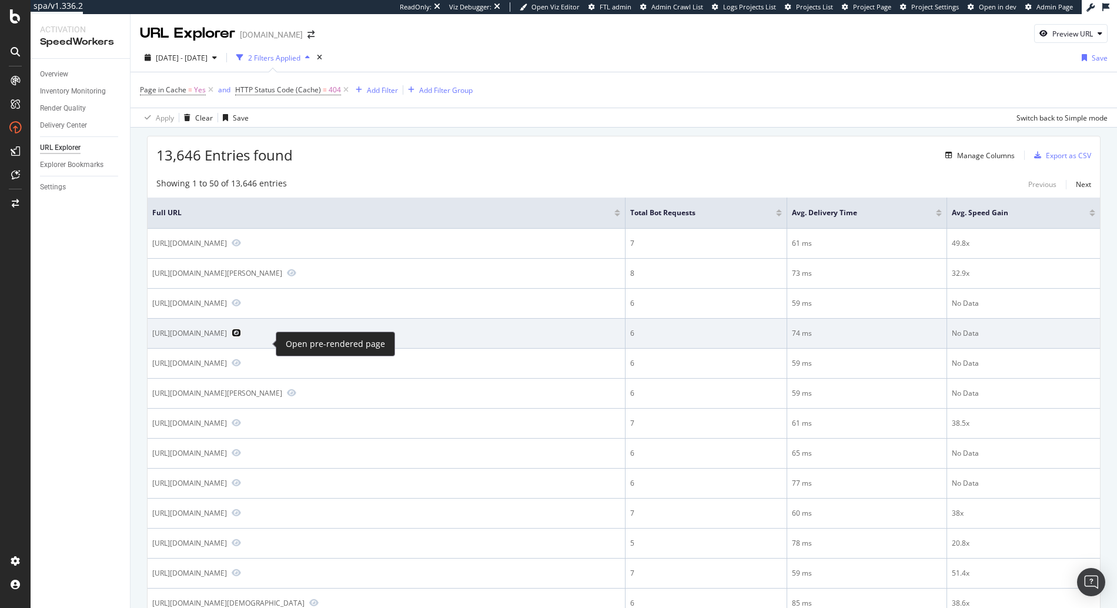
click at [241, 337] on icon "Preview https://www.diy.com/departments/brown-herringbone-wood-effect-vinyl-flo…" at bounding box center [236, 333] width 9 height 8
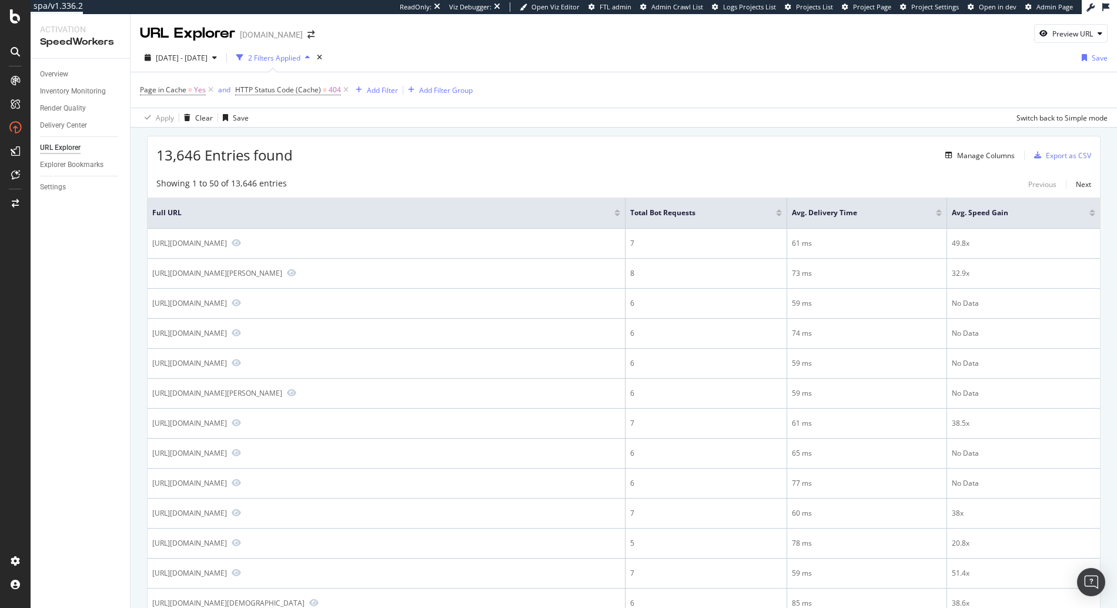
click at [543, 139] on div "13,646 Entries found Manage Columns Export as CSV" at bounding box center [624, 150] width 953 height 29
click at [383, 88] on div "Add Filter" at bounding box center [382, 90] width 31 height 10
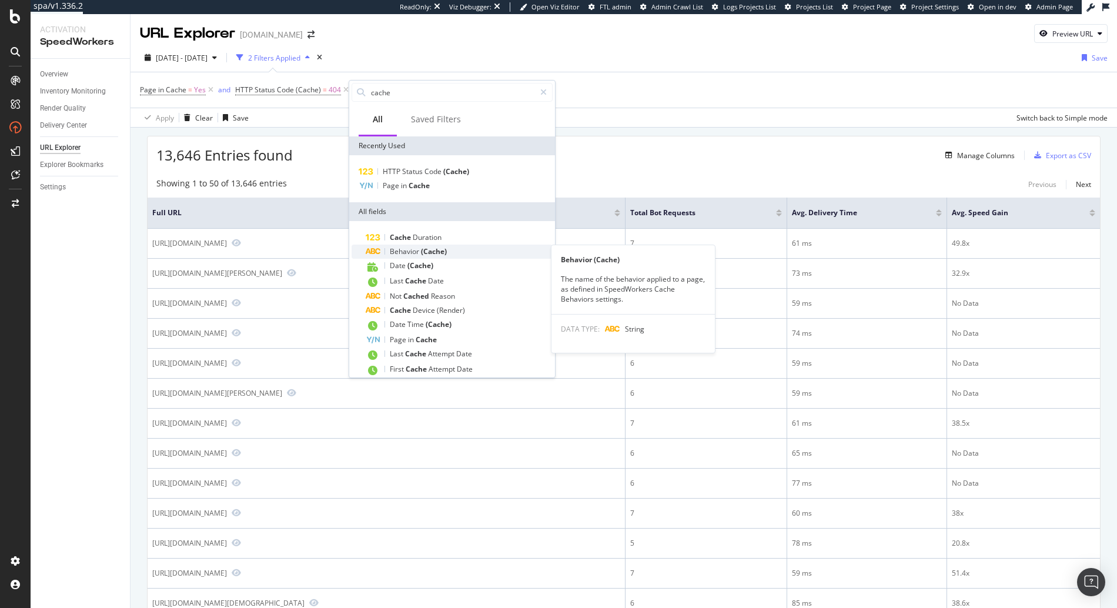
type input "cache"
click at [456, 255] on div "Behavior (Cache)" at bounding box center [459, 252] width 187 height 14
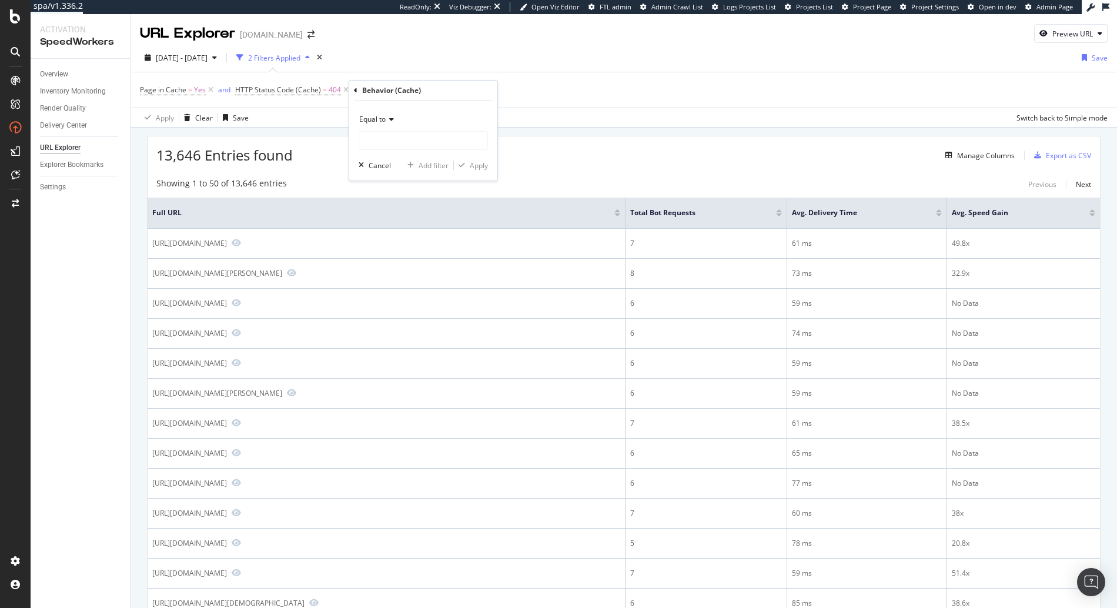
click at [376, 115] on span "Equal to" at bounding box center [372, 119] width 26 height 10
click at [397, 155] on span "Not equal to" at bounding box center [385, 159] width 40 height 10
click at [403, 145] on input "text" at bounding box center [423, 140] width 128 height 19
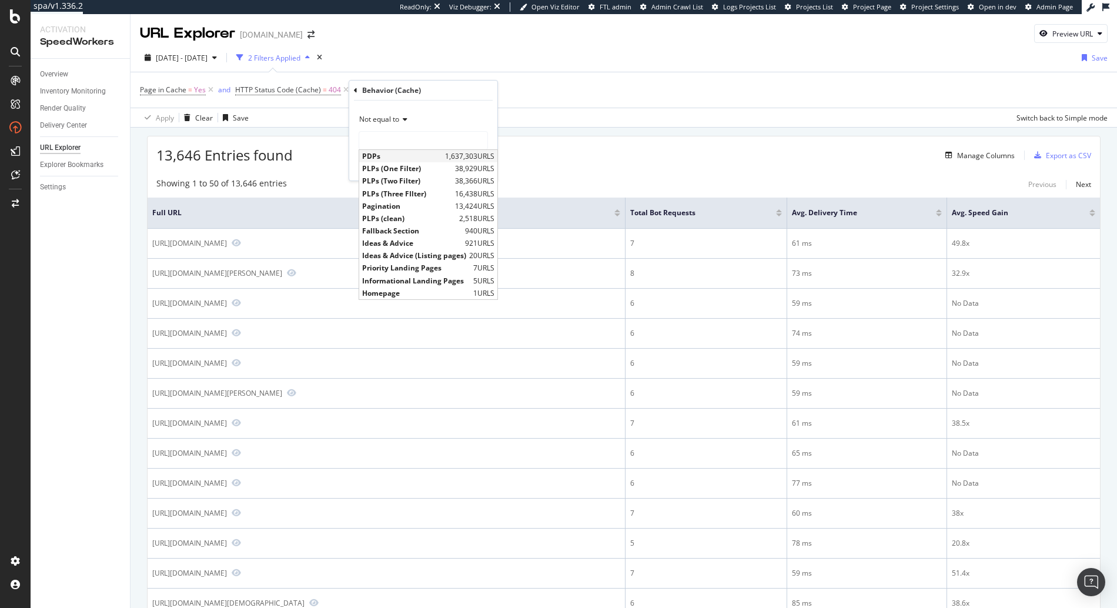
click at [380, 156] on span "PDPs" at bounding box center [402, 156] width 80 height 10
type input "PDPs"
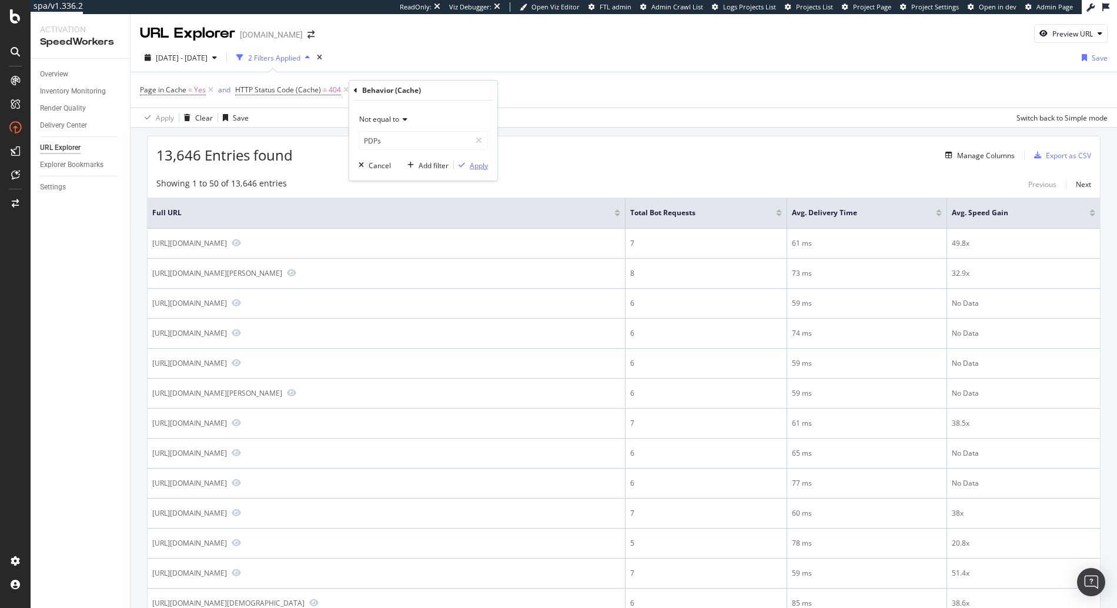
click at [470, 169] on div "Apply" at bounding box center [479, 166] width 18 height 10
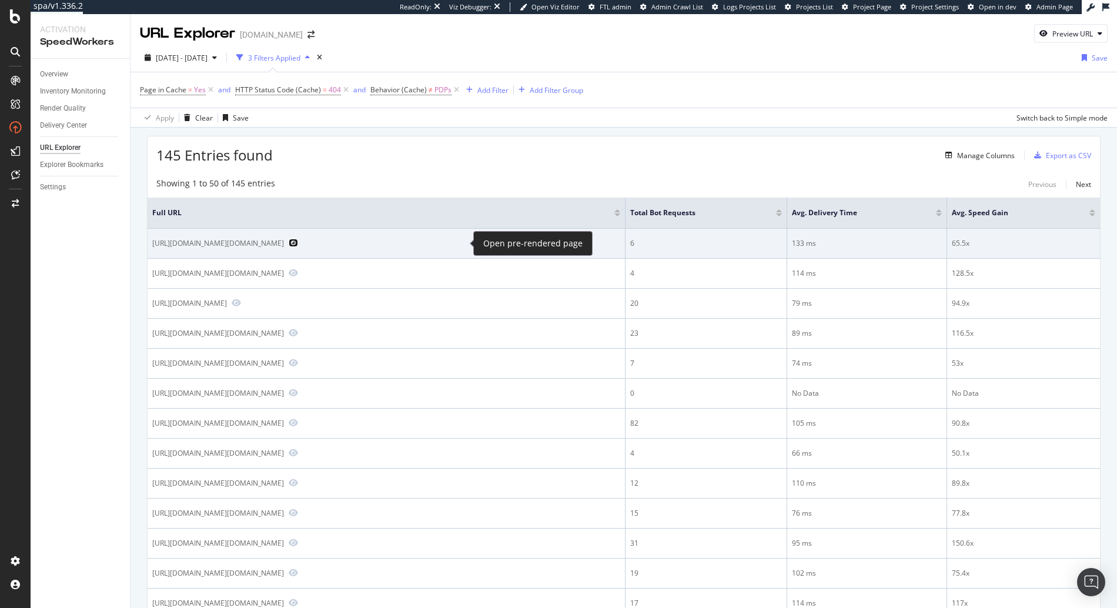
click at [298, 241] on icon "Preview https://www.diy.com/tools-equipment/hand-tools/spanners-sockets-wrenche…" at bounding box center [293, 243] width 9 height 8
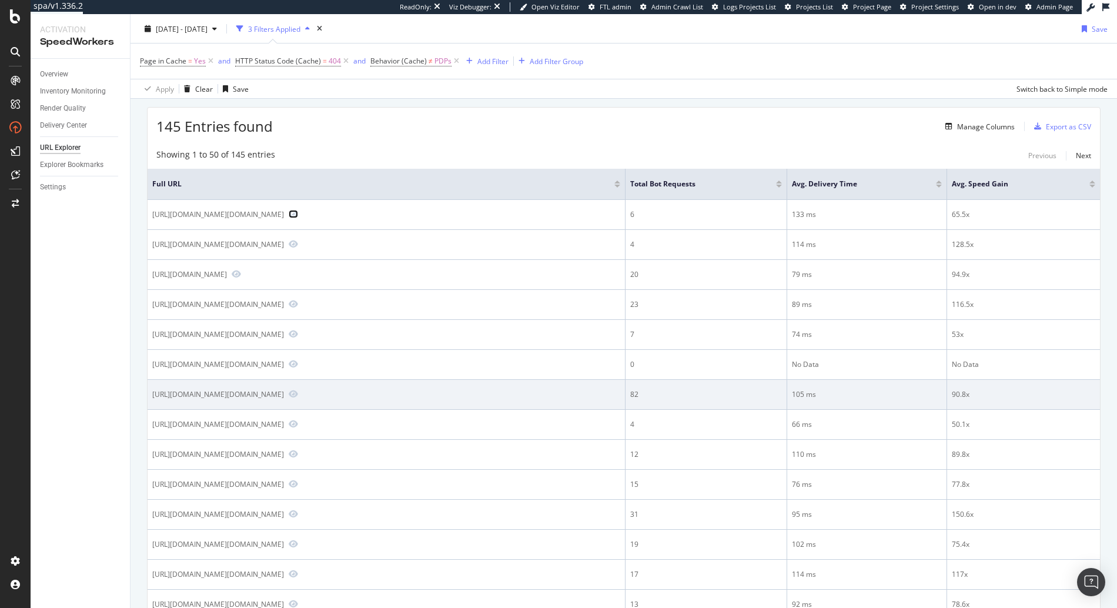
scroll to position [38, 0]
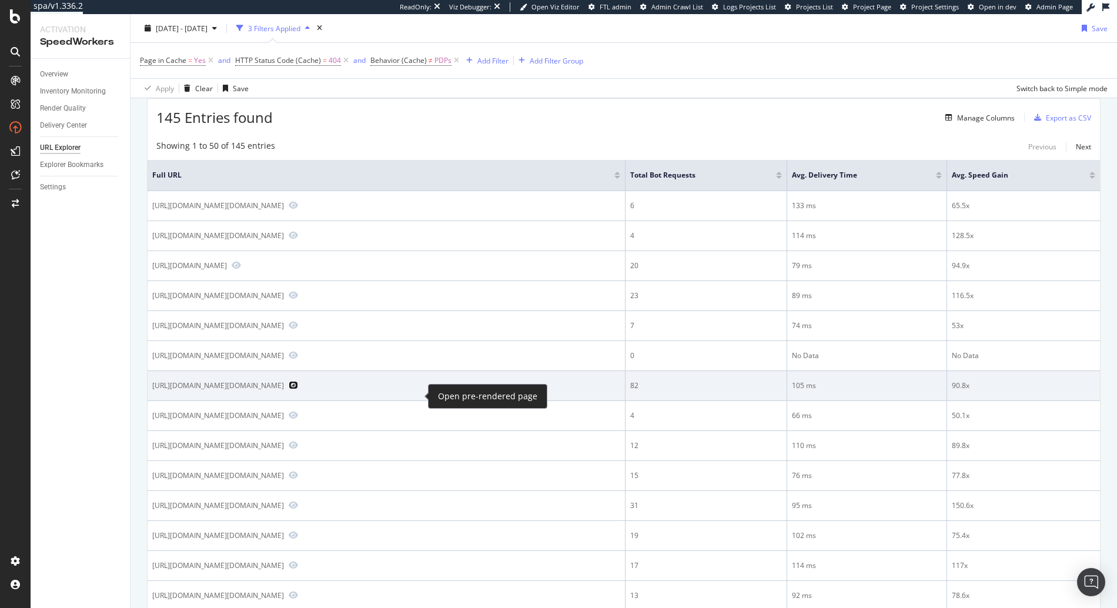
click at [298, 389] on icon "Preview https://www.diy.com/animal-pet-care/pet-supplies/cat-scratching-furnitu…" at bounding box center [293, 385] width 9 height 8
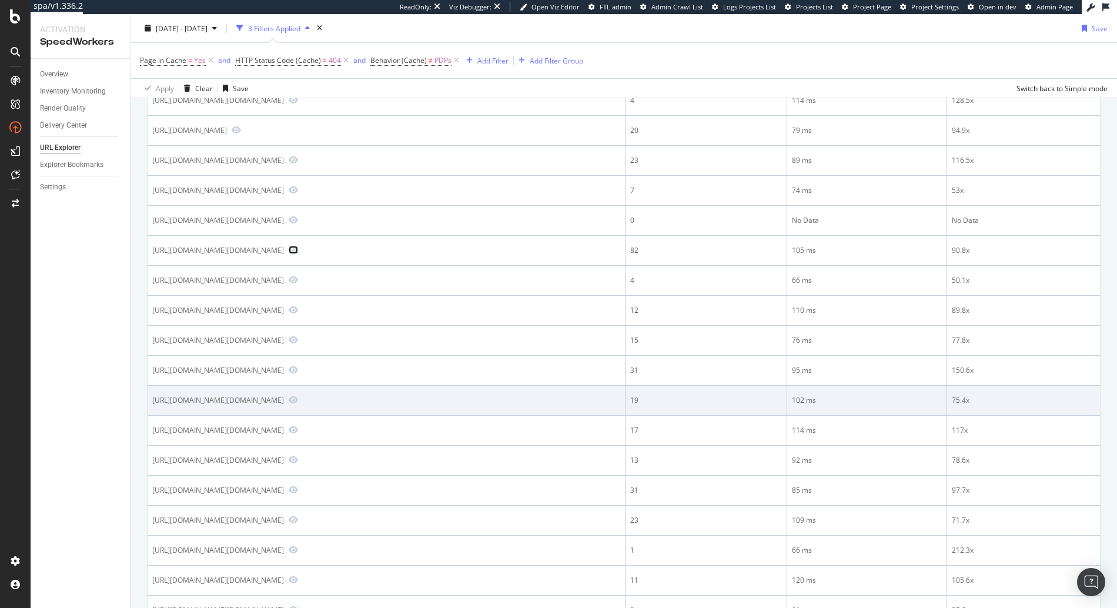
scroll to position [201, 0]
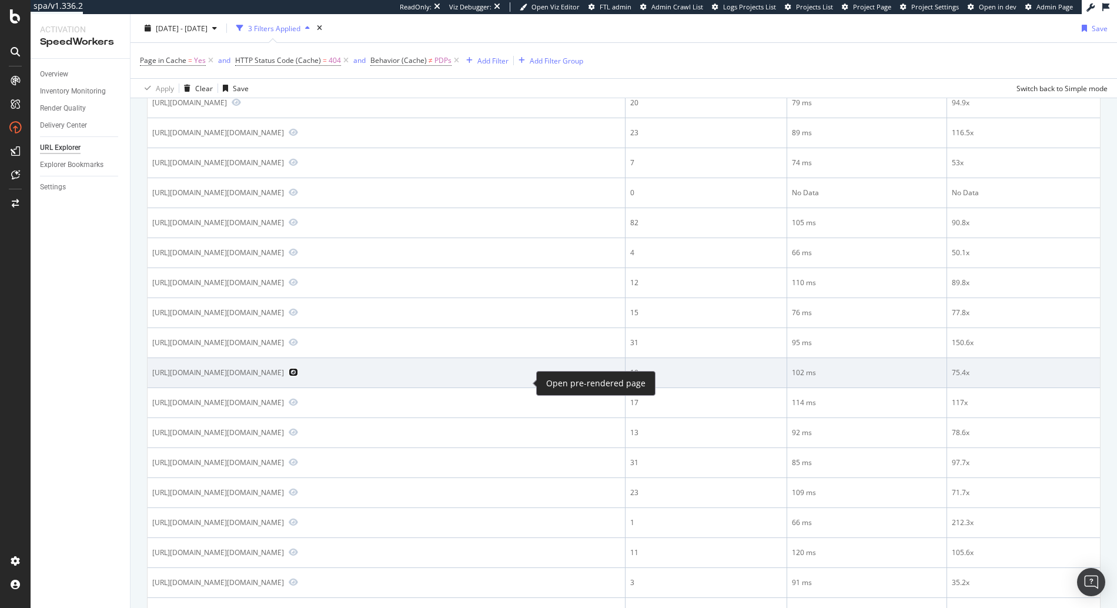
click at [298, 376] on icon "Preview https://www.diy.com/tools-equipment/hand-tools/mechanic-tools/body-inte…" at bounding box center [293, 372] width 9 height 8
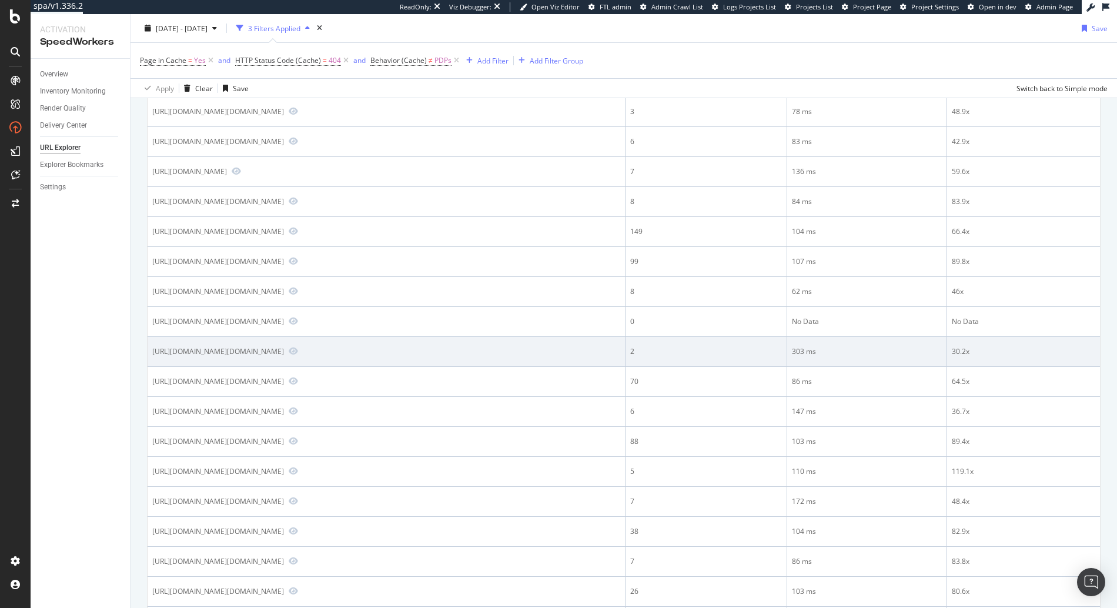
scroll to position [756, 0]
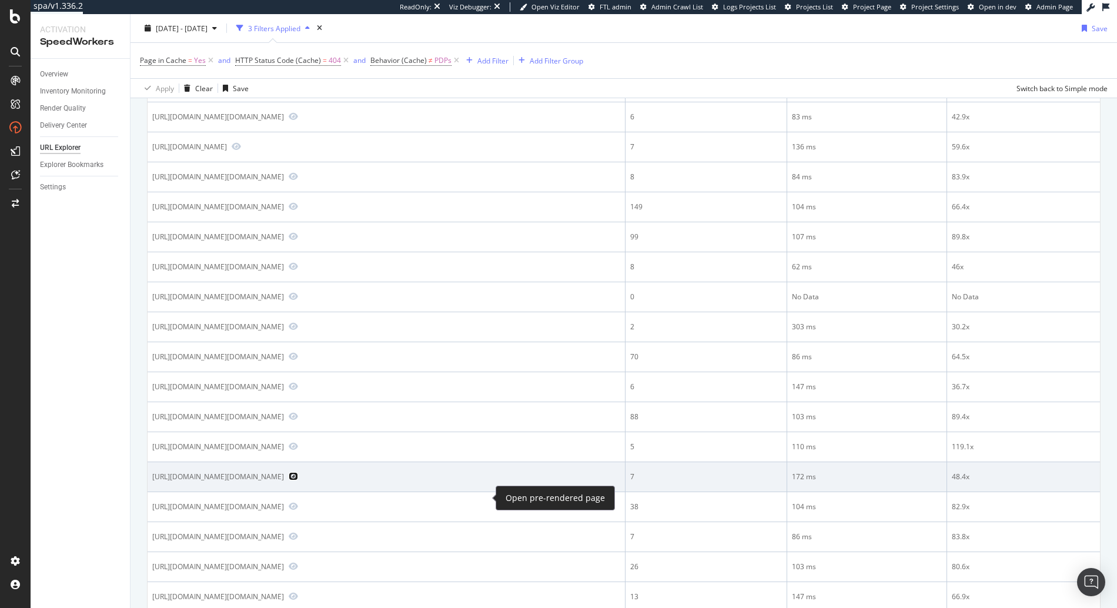
click at [298, 480] on icon "Preview https://www.diy.com/h/bathroom/bathroom-furniture/bathroom-cabinets.cat…" at bounding box center [293, 476] width 9 height 8
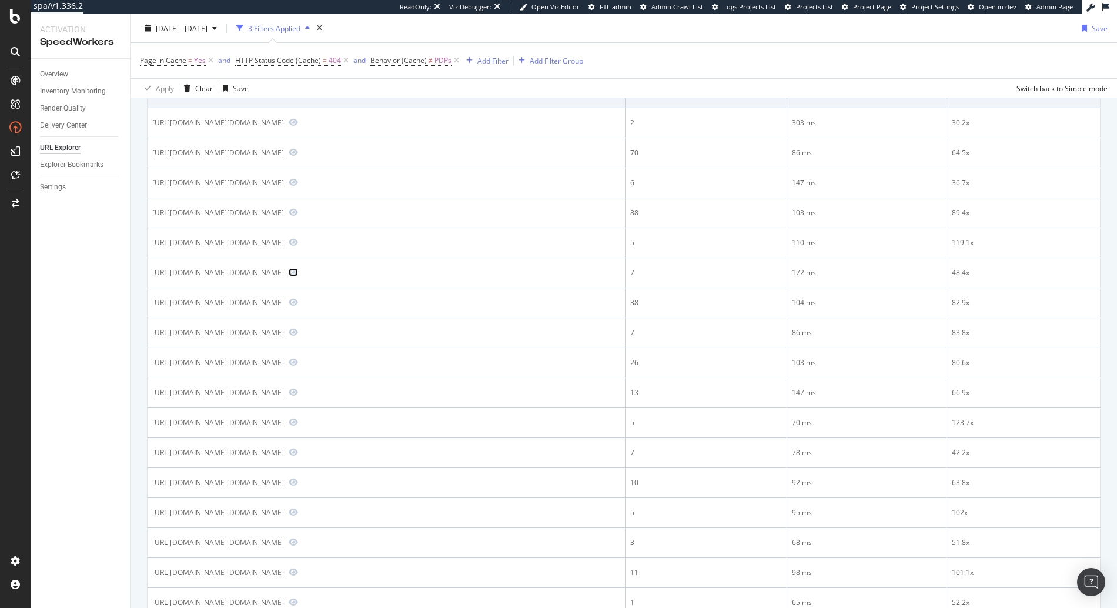
scroll to position [1176, 0]
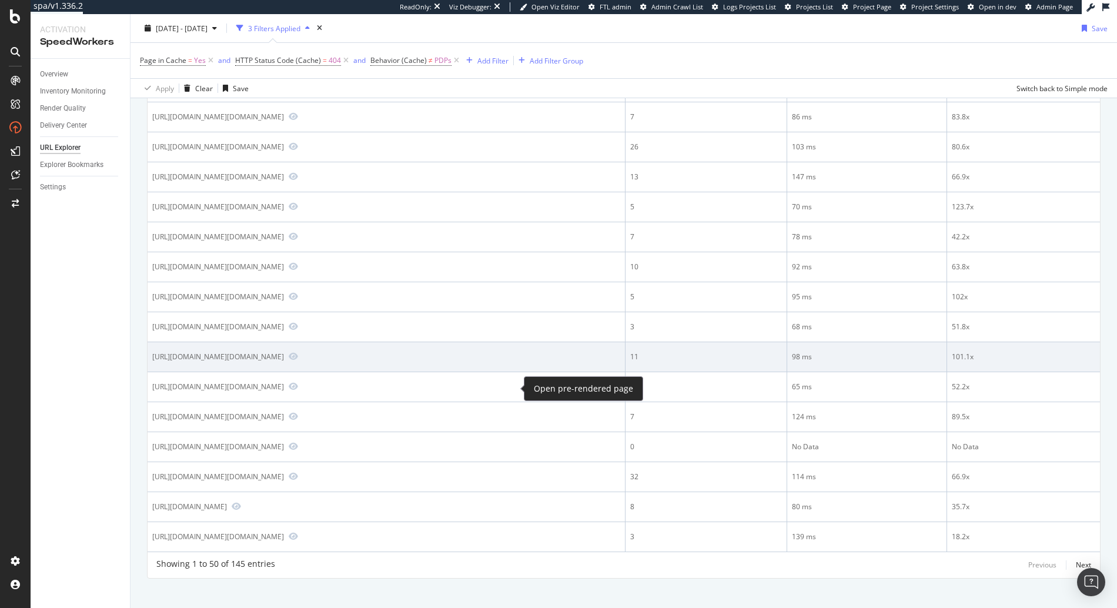
click at [298, 362] on span at bounding box center [291, 357] width 14 height 11
click at [298, 361] on icon "Preview https://www.diy.com/painting-decorating/woodcare/wood-preservatives-tre…" at bounding box center [293, 356] width 9 height 8
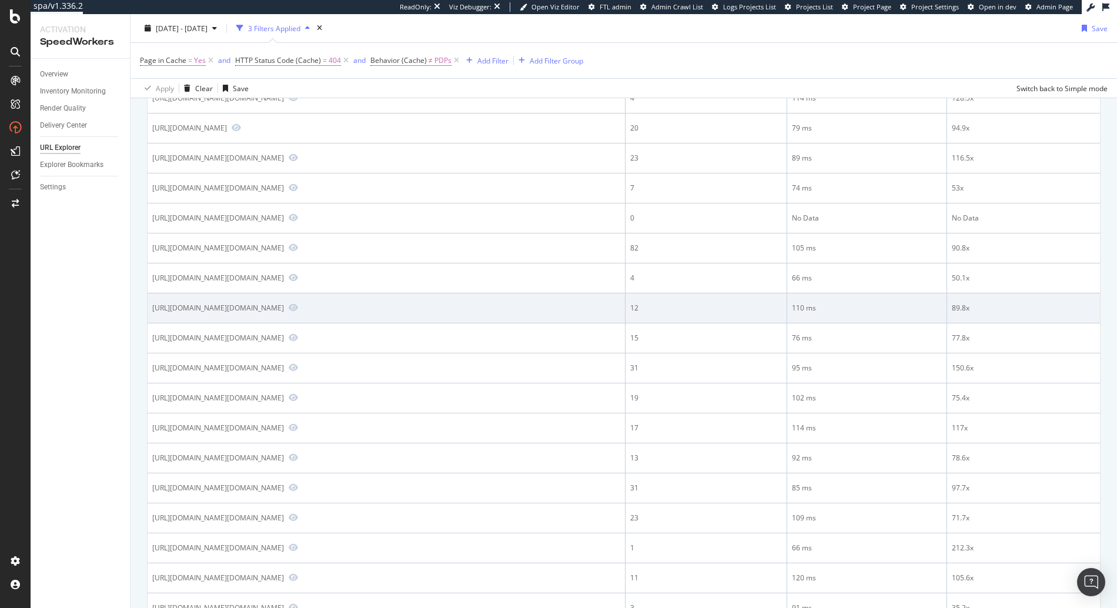
scroll to position [0, 0]
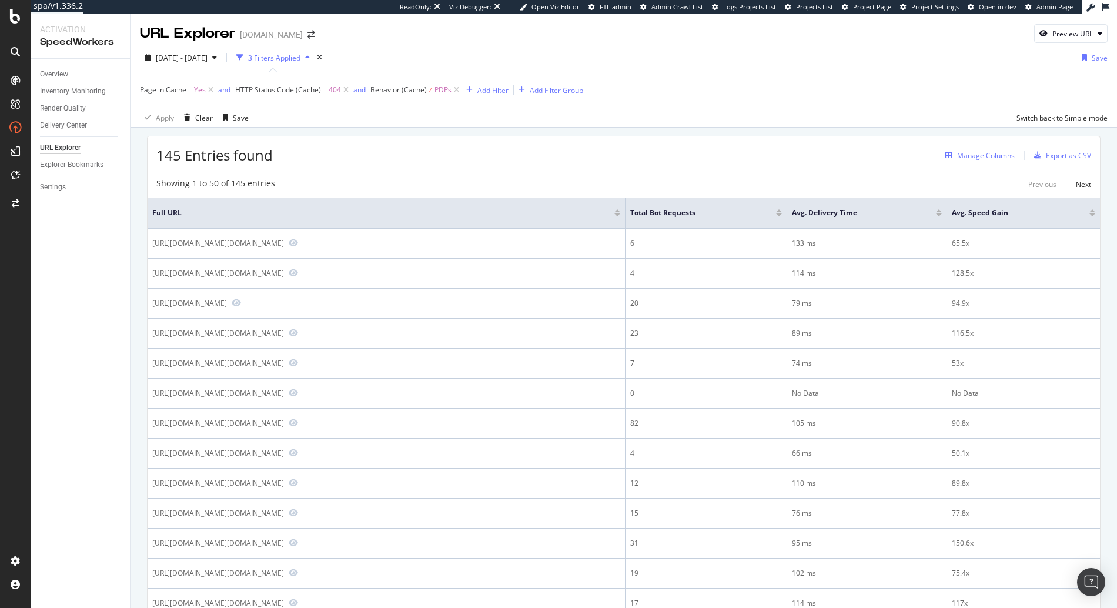
click at [958, 159] on div "Manage Columns" at bounding box center [986, 156] width 58 height 10
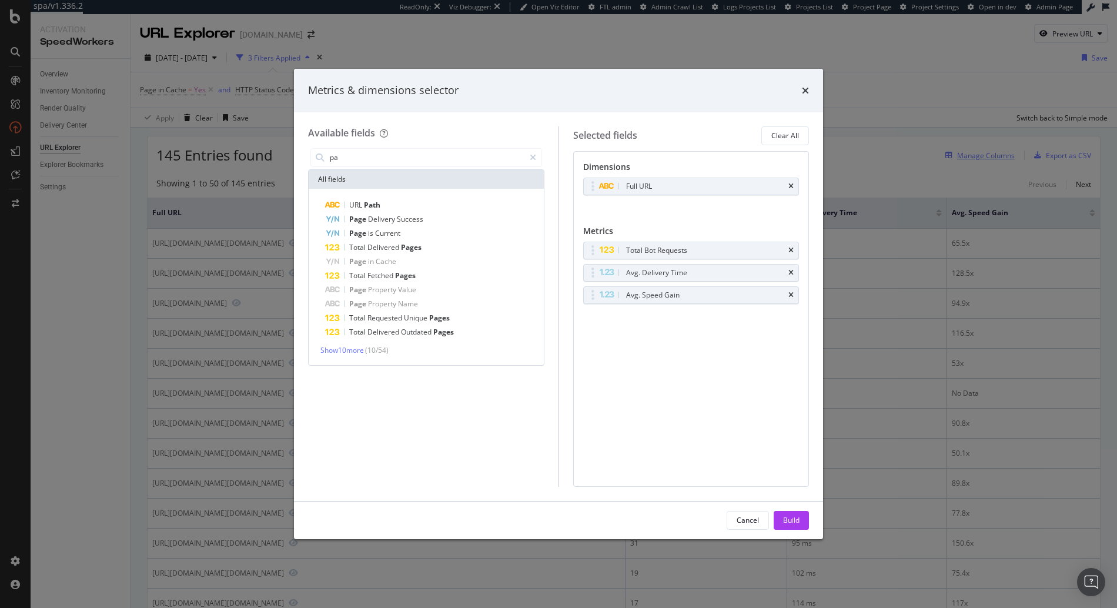
type input "pag"
click at [790, 250] on icon "times" at bounding box center [791, 250] width 5 height 7
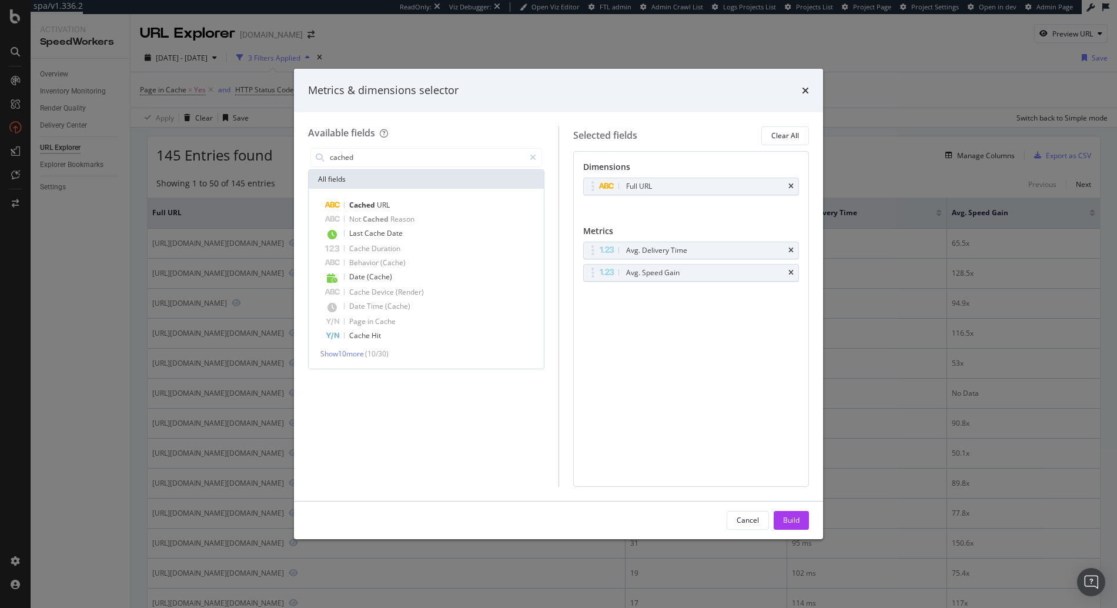
click at [790, 250] on icon "times" at bounding box center [791, 250] width 5 height 7
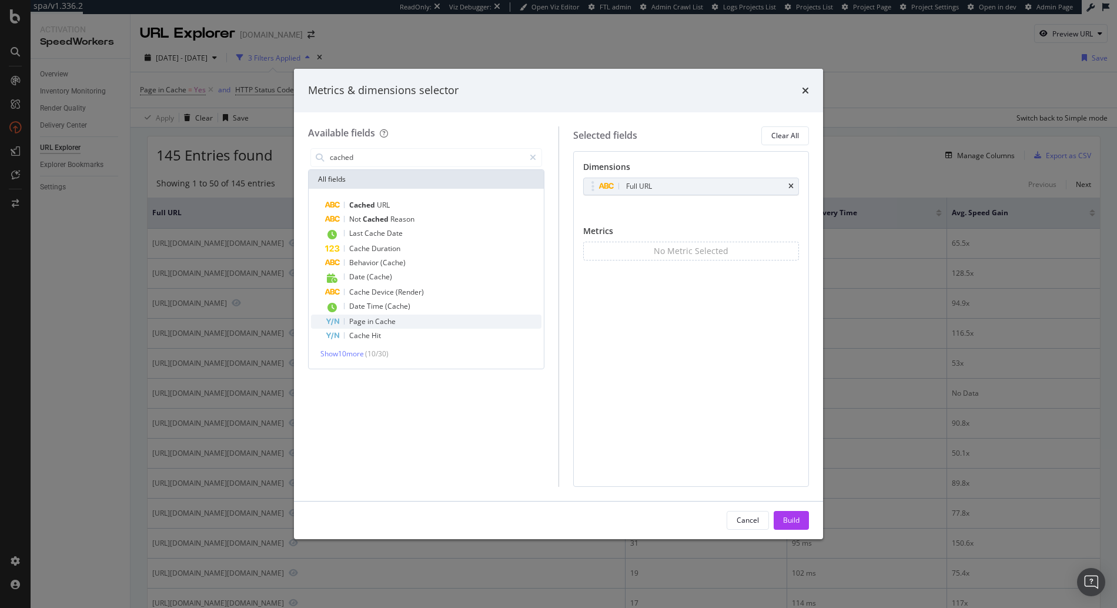
click at [430, 322] on div "Page in Cache" at bounding box center [433, 322] width 216 height 14
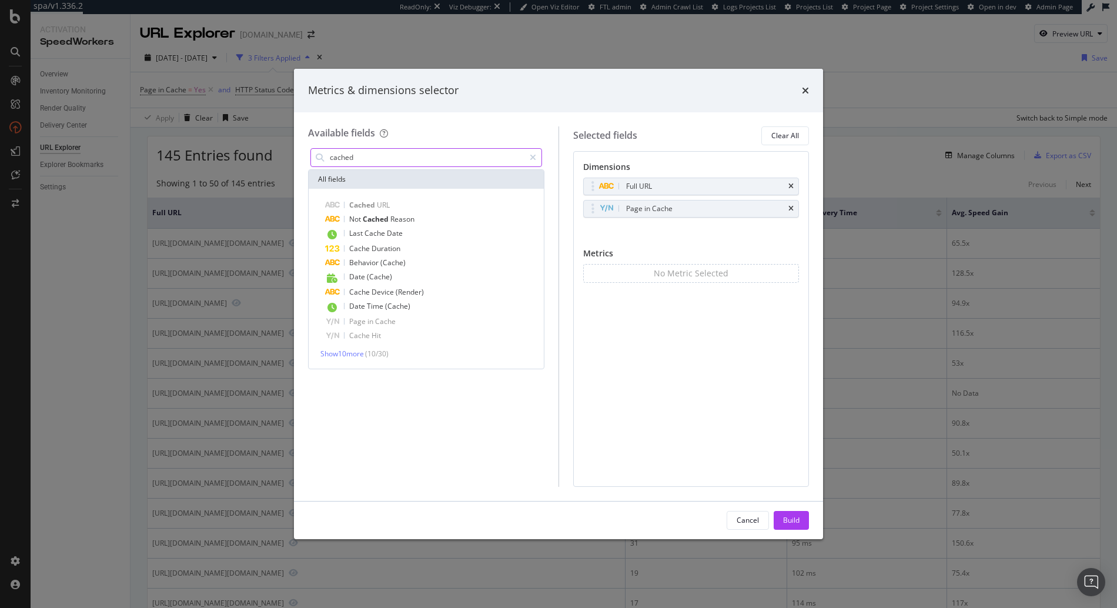
click at [432, 153] on input "cached" at bounding box center [427, 158] width 196 height 18
type input "total"
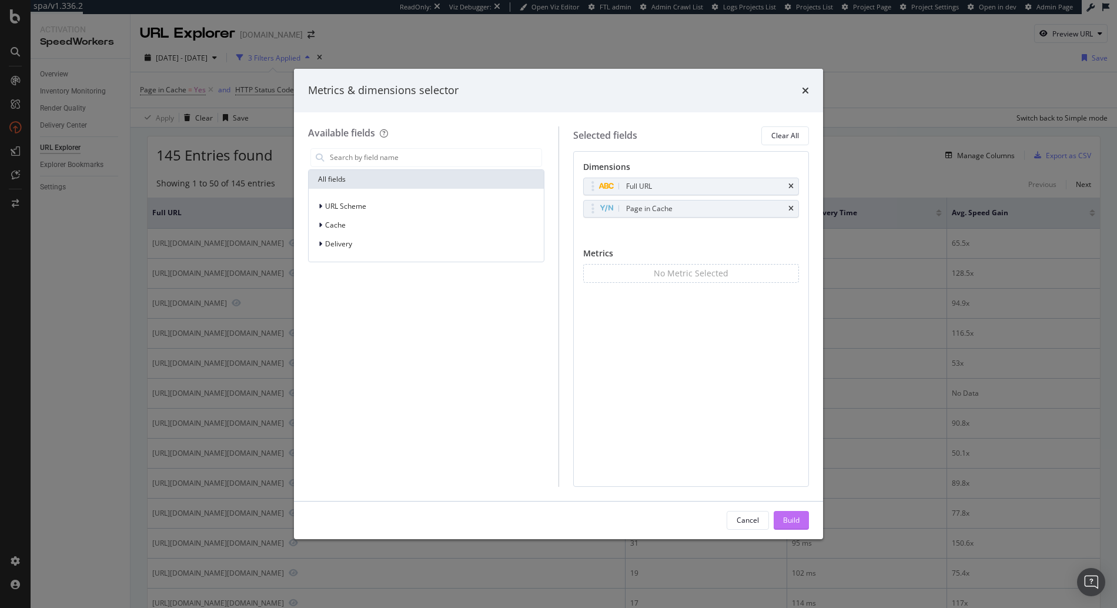
click at [790, 529] on button "Build" at bounding box center [791, 520] width 35 height 19
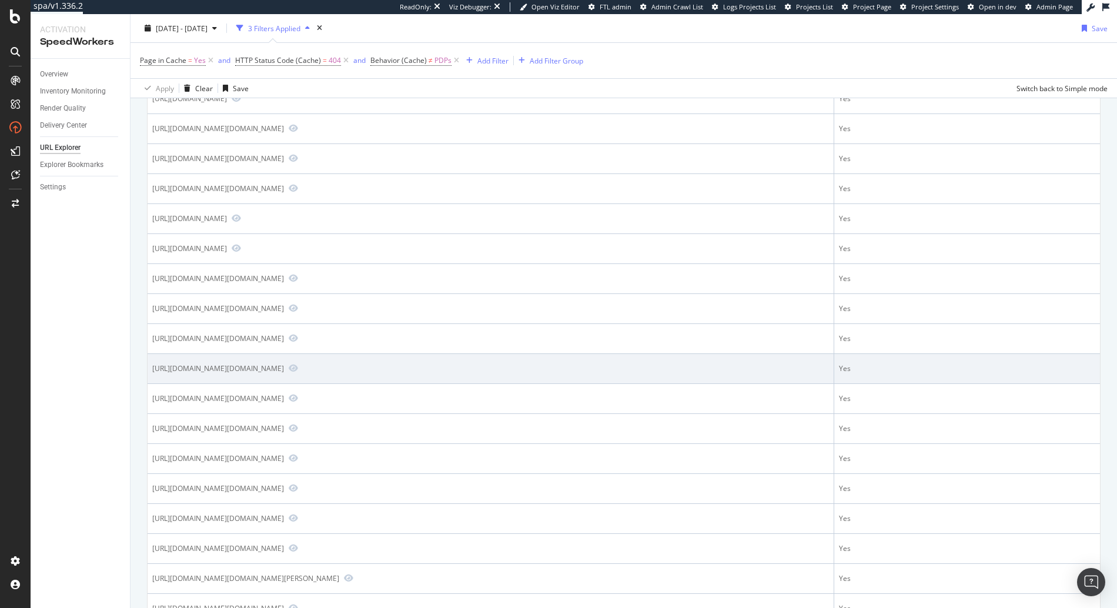
scroll to position [594, 0]
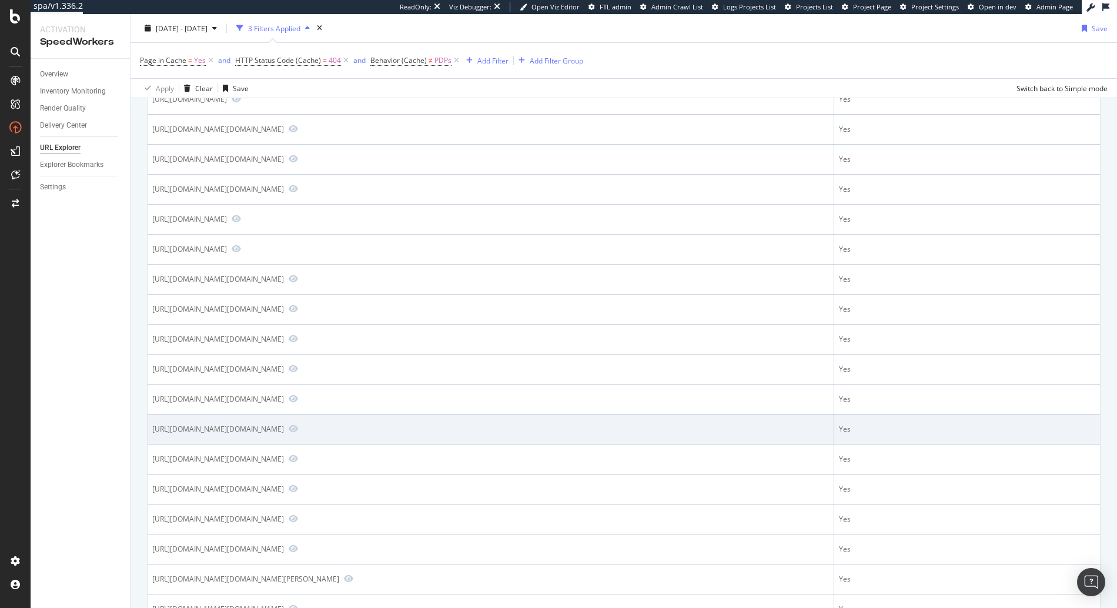
click at [446, 429] on div "https://www.diy.com/home-furniture-storage/furniture/stools.cat?Range=Criss+Cro…" at bounding box center [490, 429] width 677 height 11
click at [298, 426] on icon "Preview https://www.diy.com/home-furniture-storage/furniture/stools.cat?Range=C…" at bounding box center [293, 429] width 9 height 8
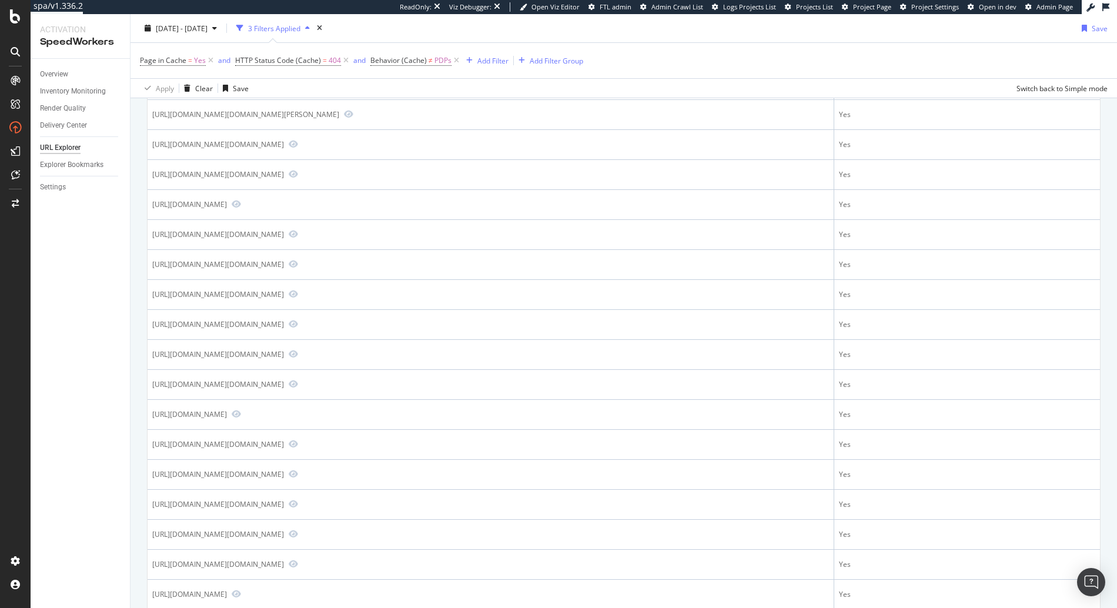
scroll to position [1188, 0]
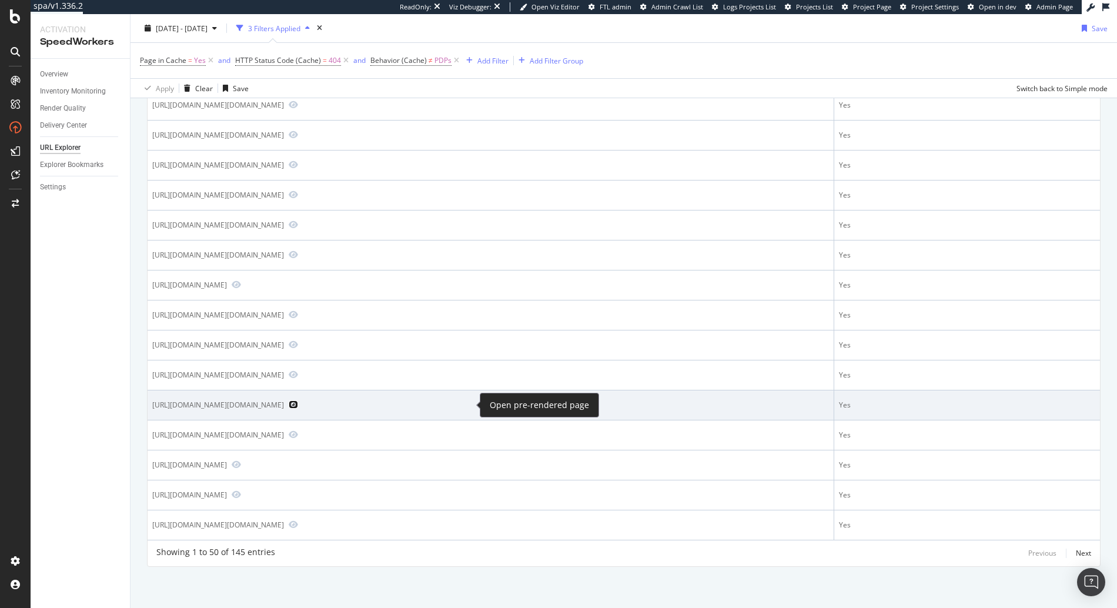
click at [298, 402] on icon "Preview https://www.diy.com/electrical-security/telephones-accessories/telephon…" at bounding box center [293, 404] width 9 height 8
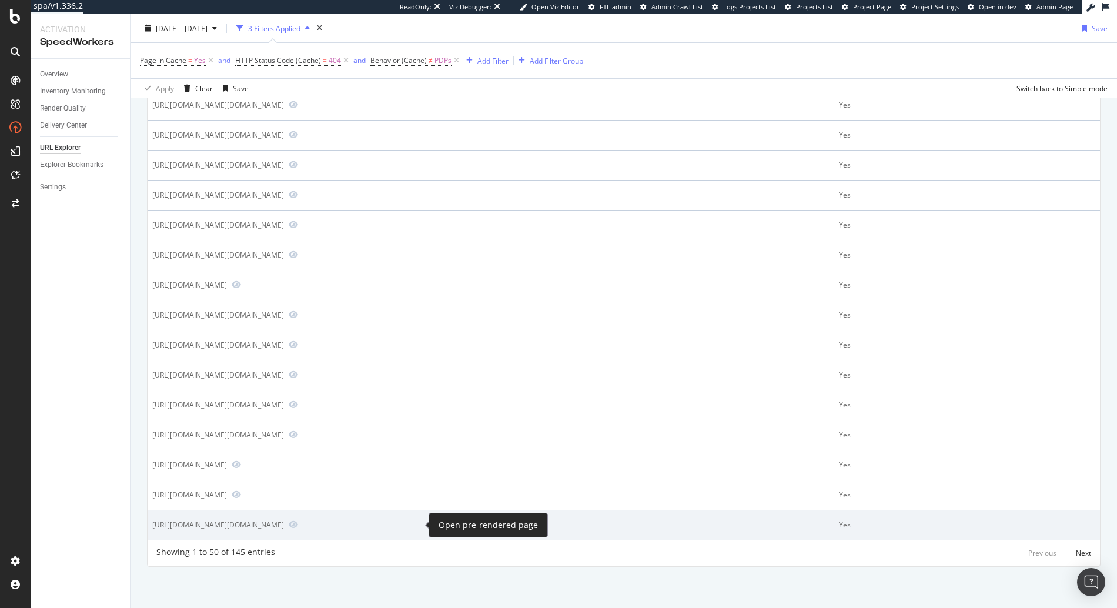
click at [298, 528] on span at bounding box center [291, 525] width 14 height 11
click at [298, 526] on icon "Preview https://www.diy.com/tools-equipment/ladders-steps/single-section-ladder…" at bounding box center [293, 524] width 9 height 8
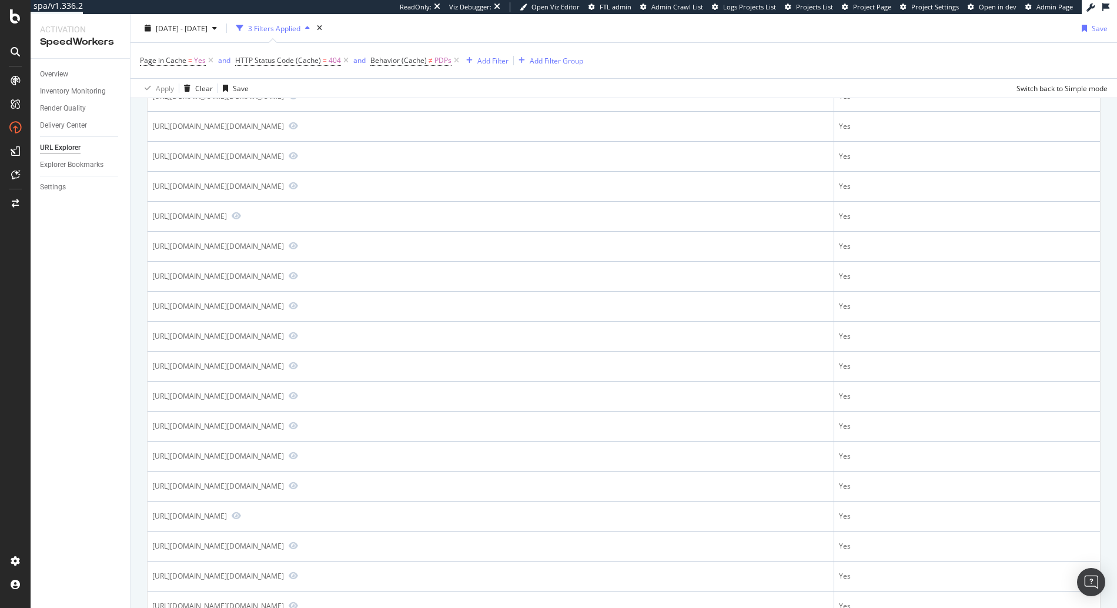
scroll to position [0, 0]
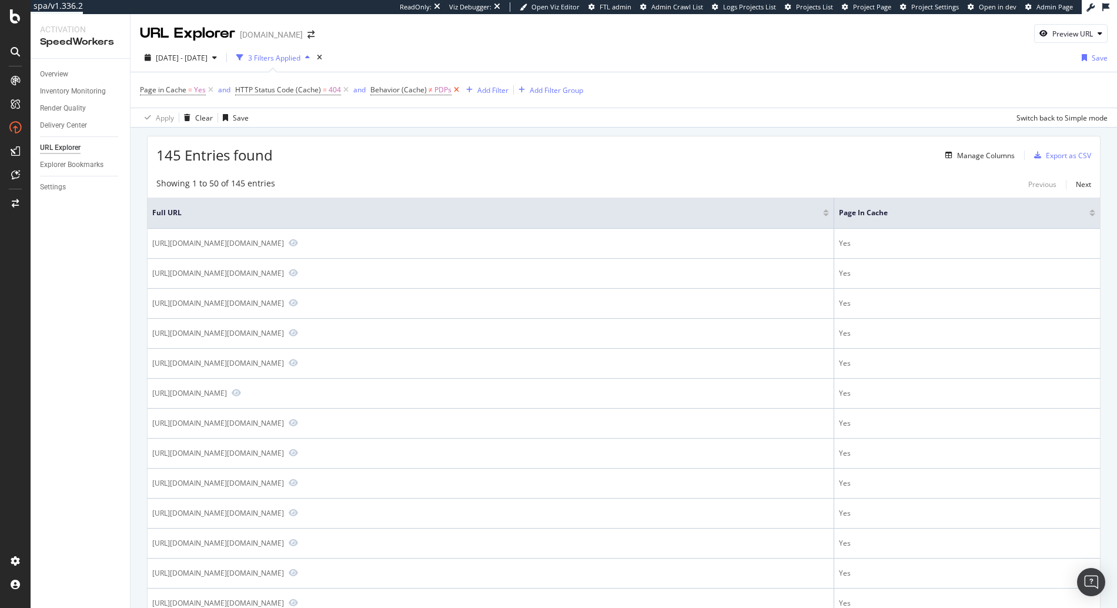
click at [452, 94] on icon at bounding box center [457, 90] width 10 height 12
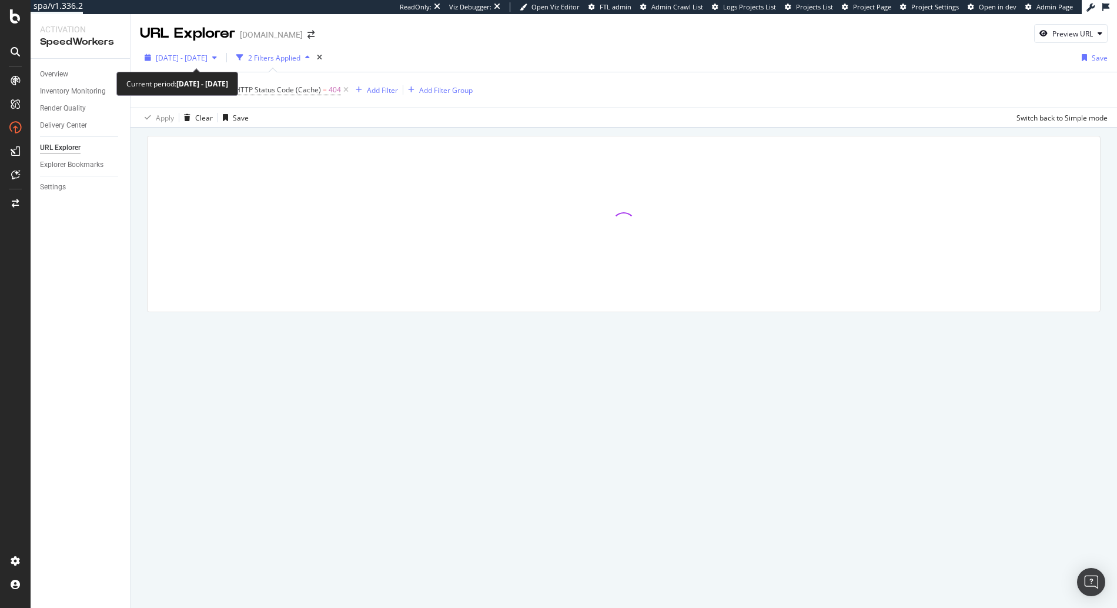
click at [192, 56] on span "2025 Jul. 22nd - Aug. 18th" at bounding box center [182, 58] width 52 height 10
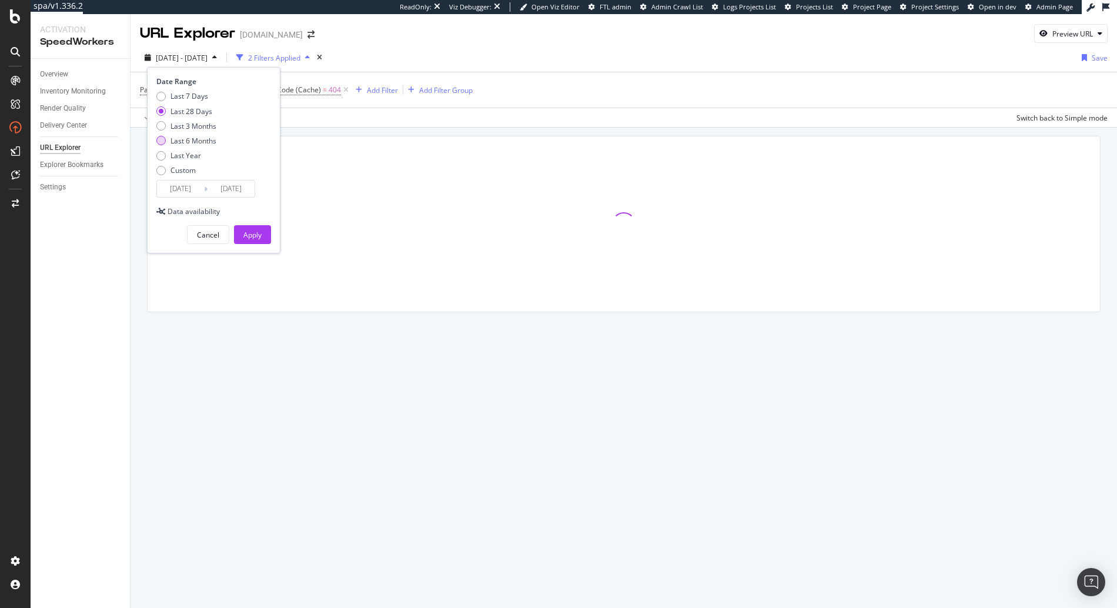
click at [190, 140] on div "Last 6 Months" at bounding box center [194, 141] width 46 height 10
type input "2025/02/19"
click at [253, 239] on div "Apply" at bounding box center [252, 235] width 18 height 10
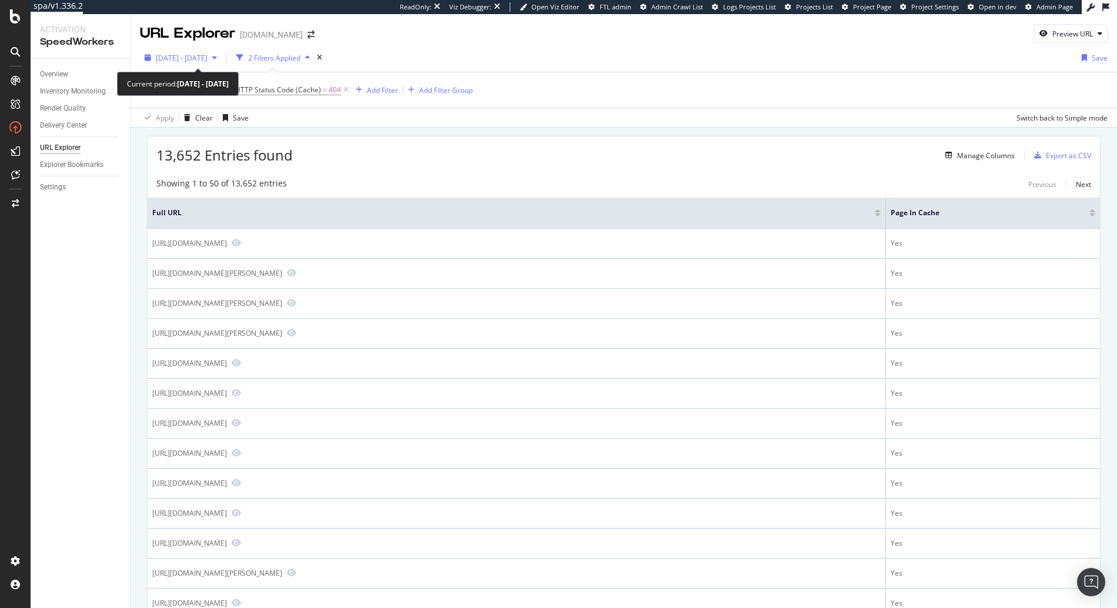
click at [201, 63] on div "2025 Feb. 19th - Aug. 18th" at bounding box center [181, 58] width 82 height 18
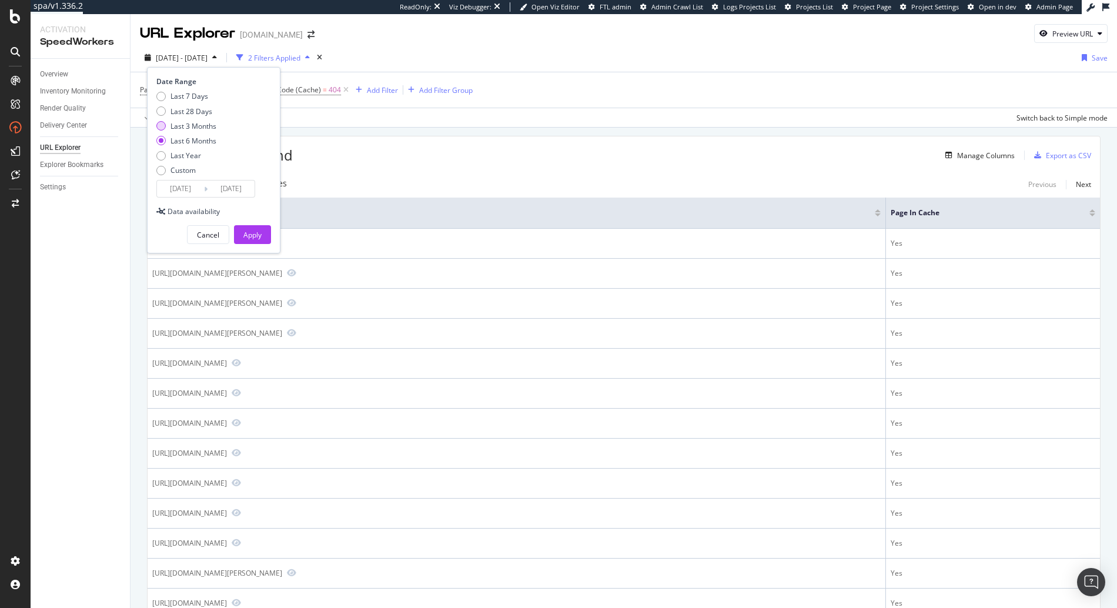
click at [199, 125] on div "Last 3 Months" at bounding box center [194, 126] width 46 height 10
type input "2025/05/19"
click at [249, 233] on div "Apply" at bounding box center [252, 235] width 18 height 10
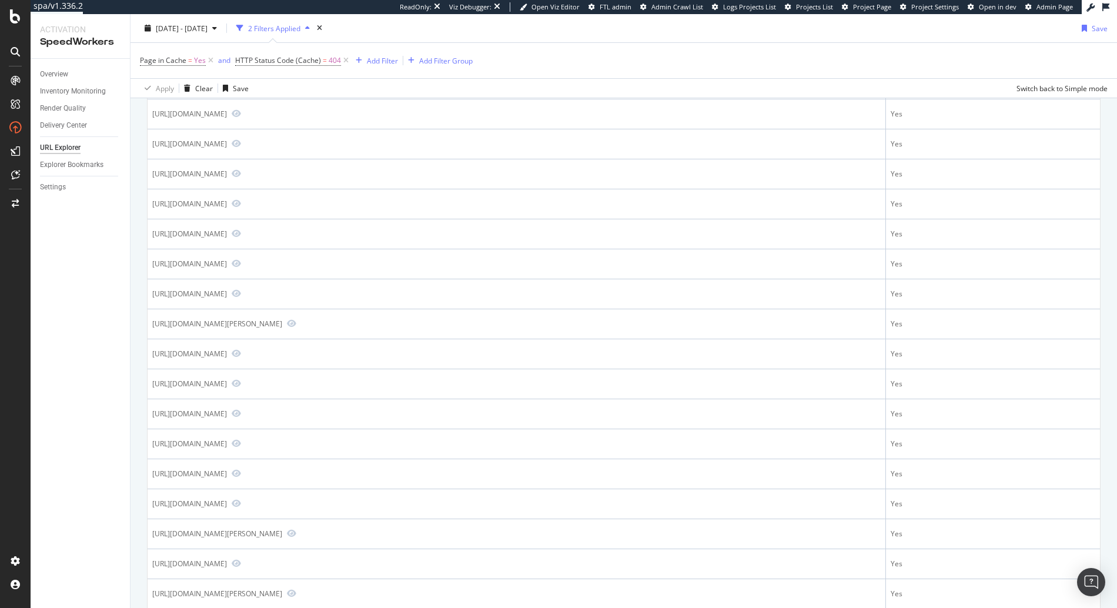
scroll to position [1188, 0]
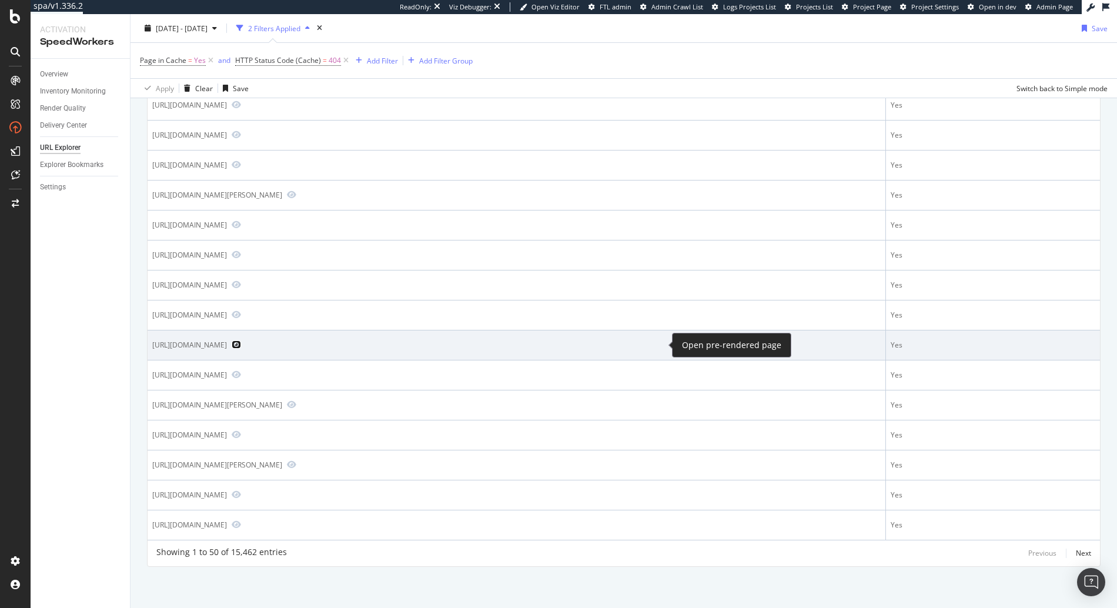
click at [241, 343] on icon "Preview https://www.diy.com/departments/autumn-seamless-pattern-with-leaves-on-…" at bounding box center [236, 345] width 9 height 8
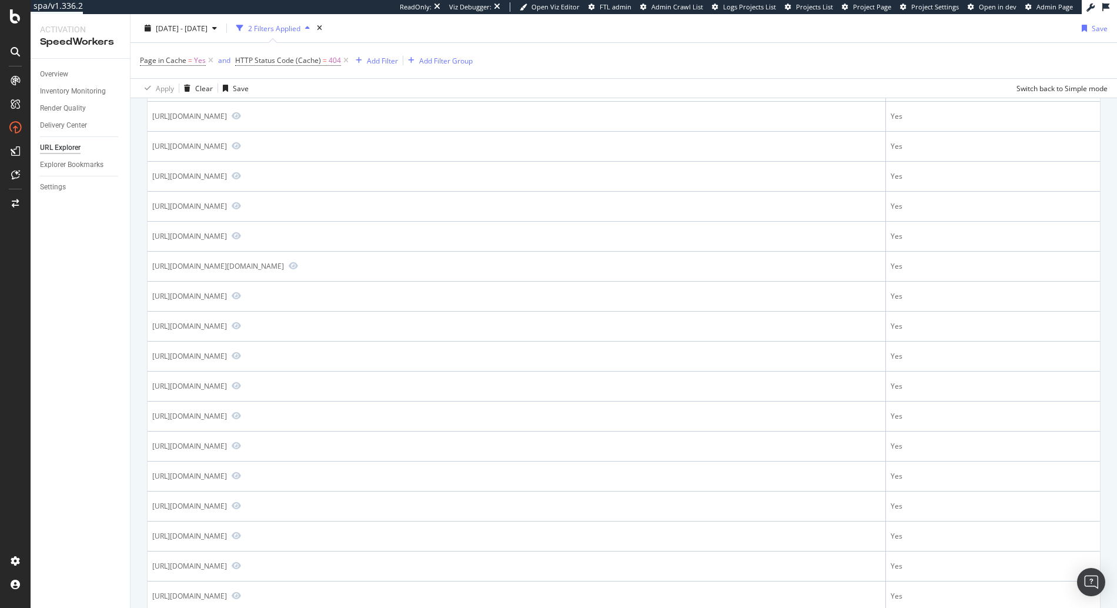
scroll to position [0, 0]
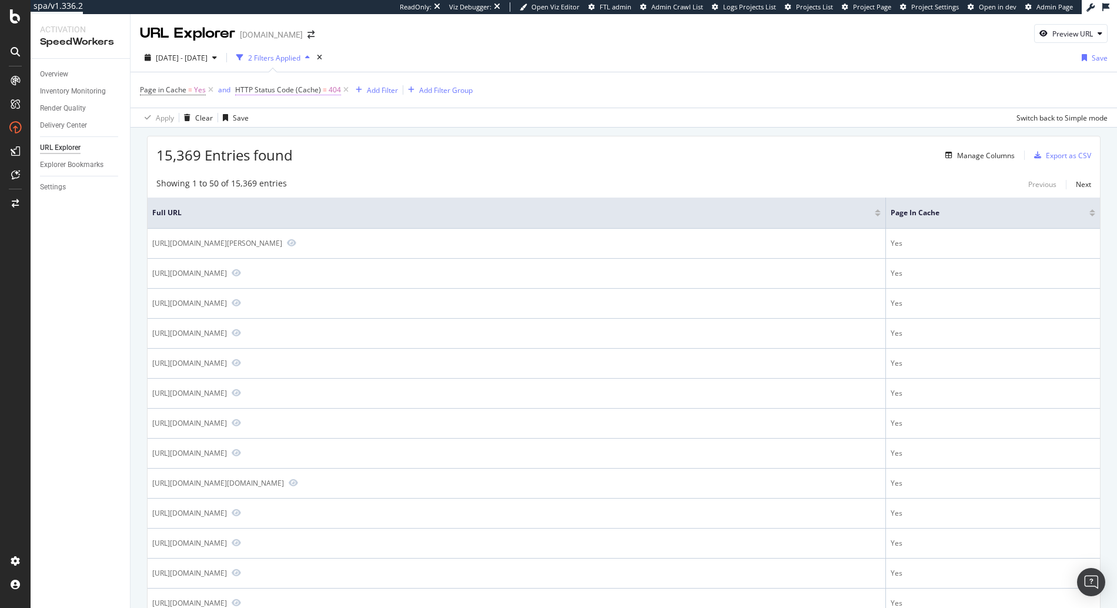
click at [313, 91] on span "HTTP Status Code (Cache)" at bounding box center [278, 90] width 86 height 10
click at [450, 143] on div "15,369 Entries found Manage Columns Export as CSV" at bounding box center [624, 150] width 953 height 29
click at [295, 94] on span "HTTP Status Code (Cache)" at bounding box center [278, 90] width 86 height 10
click at [253, 119] on span "Equal to" at bounding box center [258, 117] width 26 height 10
click at [543, 164] on div "15,369 Entries found Manage Columns Export as CSV" at bounding box center [624, 150] width 953 height 29
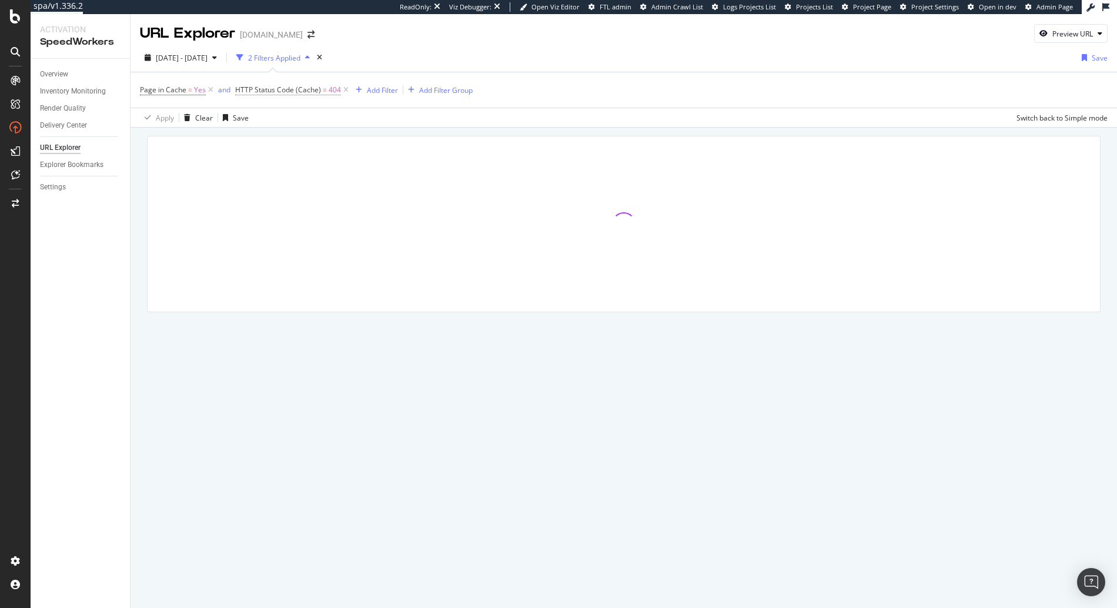
click at [309, 95] on span "HTTP Status Code (Cache) = 404" at bounding box center [288, 90] width 106 height 11
click at [575, 131] on div at bounding box center [624, 241] width 987 height 226
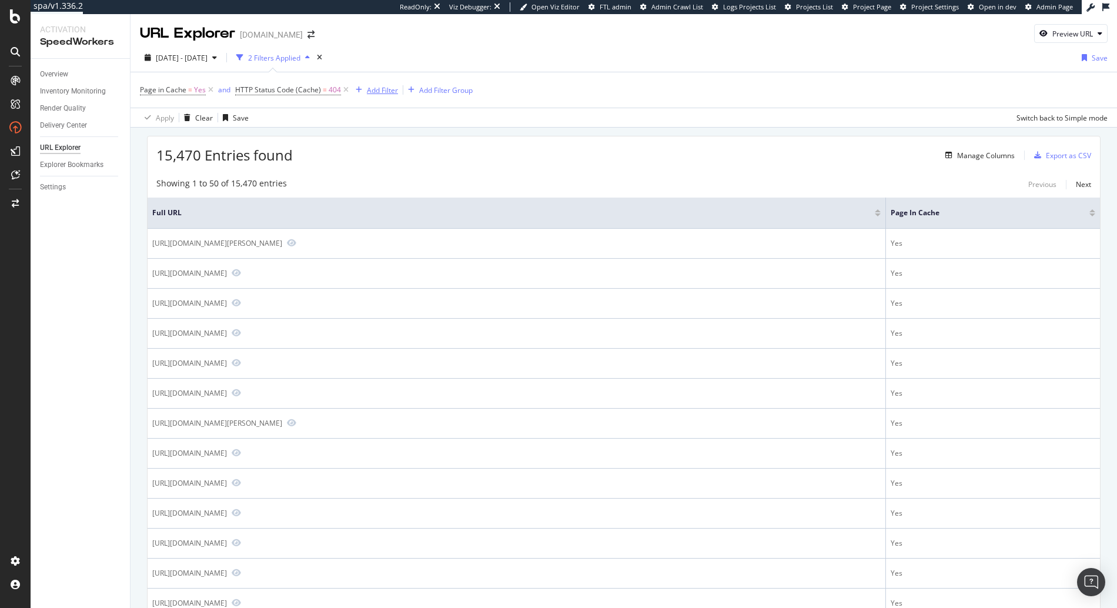
click at [369, 89] on div "Add Filter" at bounding box center [382, 90] width 31 height 10
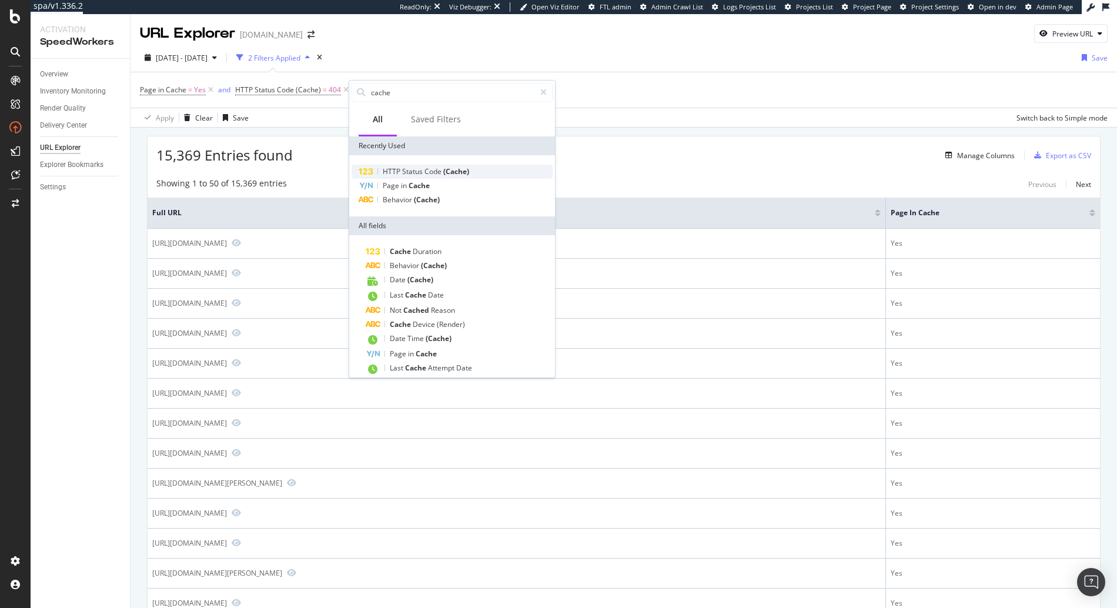
click at [474, 165] on div "HTTP Status Code (Cache)" at bounding box center [452, 172] width 201 height 14
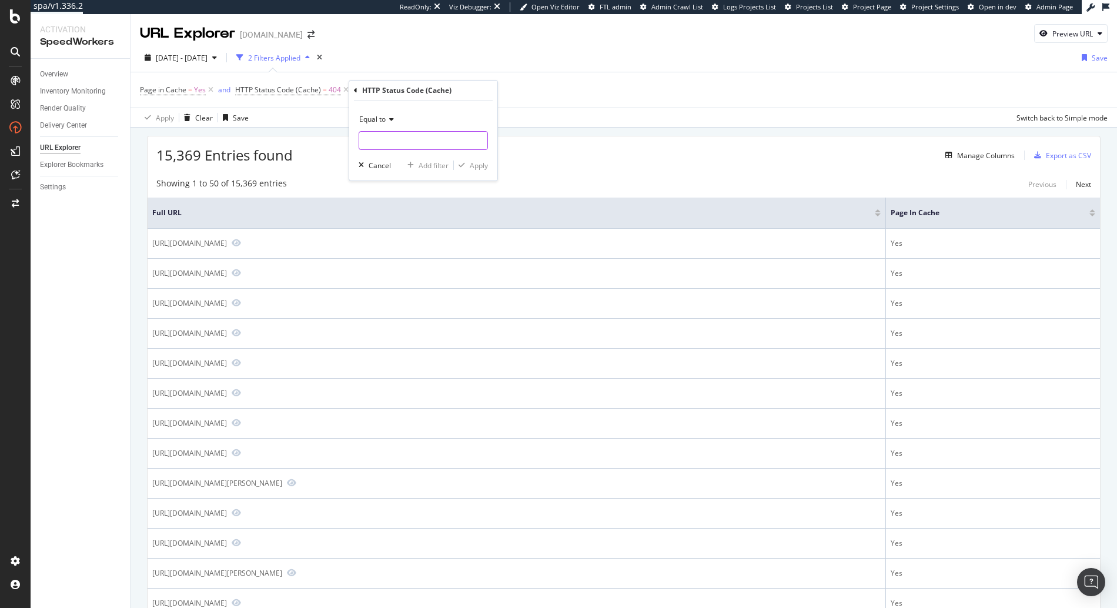
click at [381, 145] on input "number" at bounding box center [423, 140] width 129 height 19
click at [366, 119] on span "Equal to" at bounding box center [372, 119] width 26 height 10
click at [409, 161] on div "Not Equal to" at bounding box center [425, 158] width 126 height 15
click at [399, 129] on div "Not Equal to" at bounding box center [423, 130] width 129 height 40
click at [397, 141] on input "number" at bounding box center [423, 140] width 129 height 19
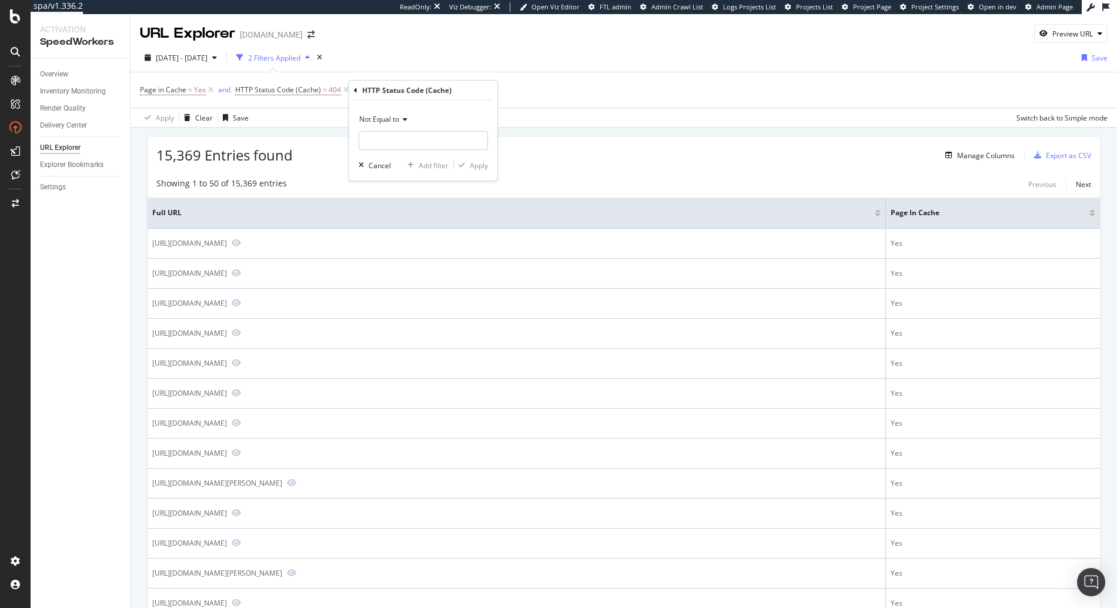
click at [355, 89] on icon at bounding box center [356, 90] width 4 height 7
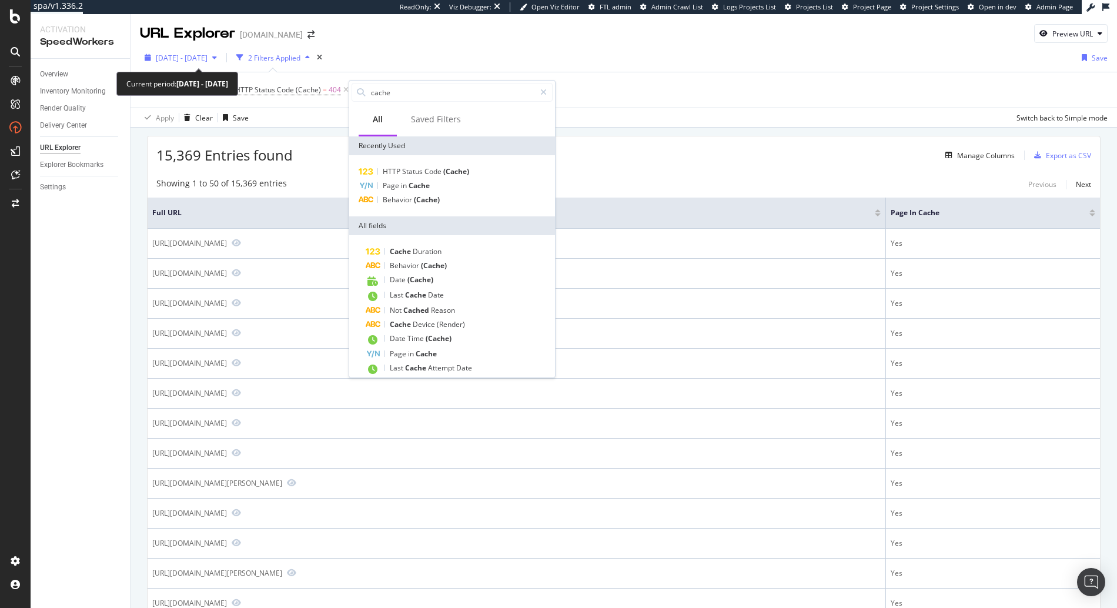
click at [208, 56] on span "2025 May. 19th - Aug. 18th" at bounding box center [182, 58] width 52 height 10
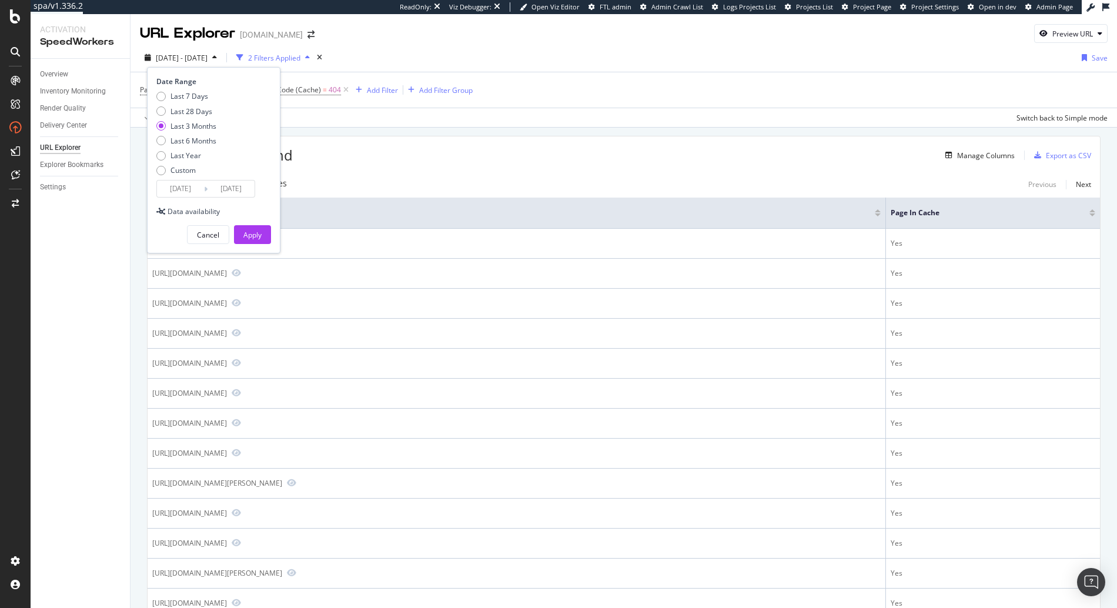
click at [435, 203] on th "Full URL" at bounding box center [517, 213] width 739 height 31
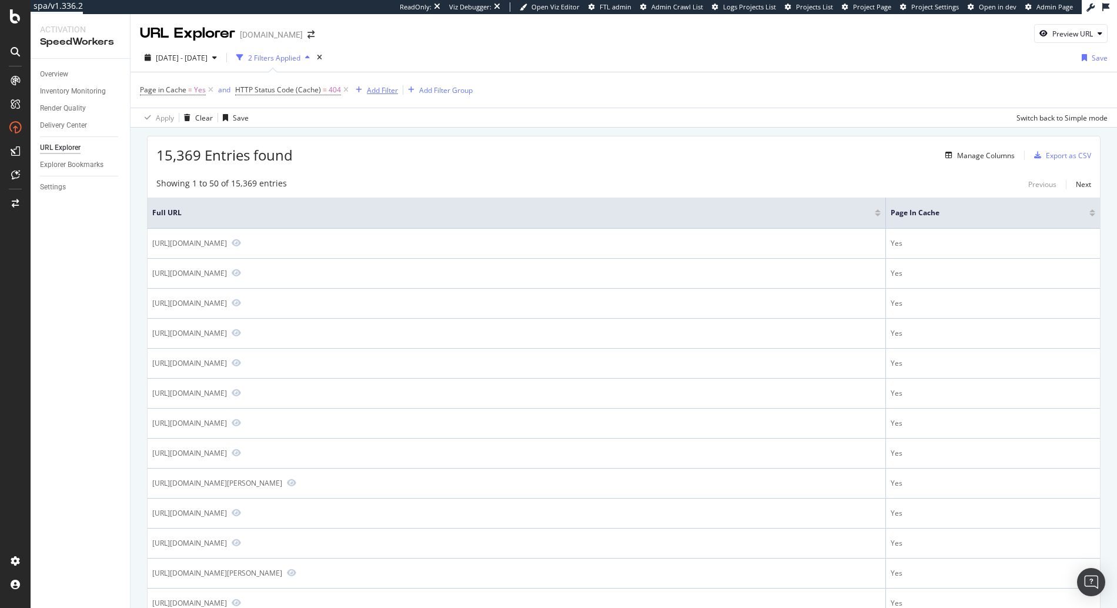
click at [394, 88] on div "Add Filter" at bounding box center [382, 90] width 31 height 10
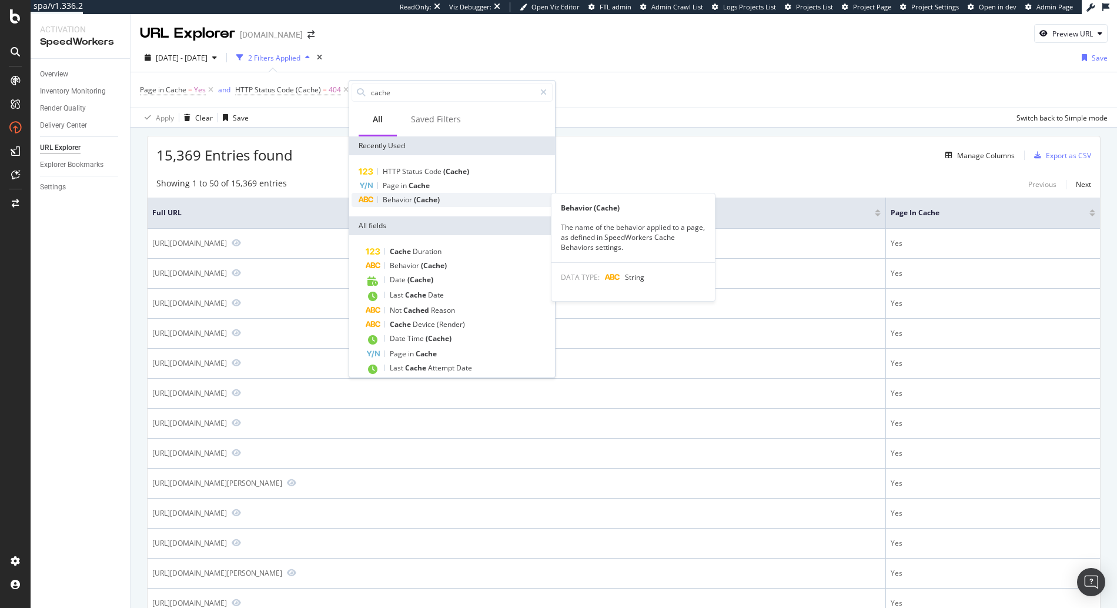
click at [452, 198] on div "Behavior (Cache)" at bounding box center [452, 200] width 201 height 14
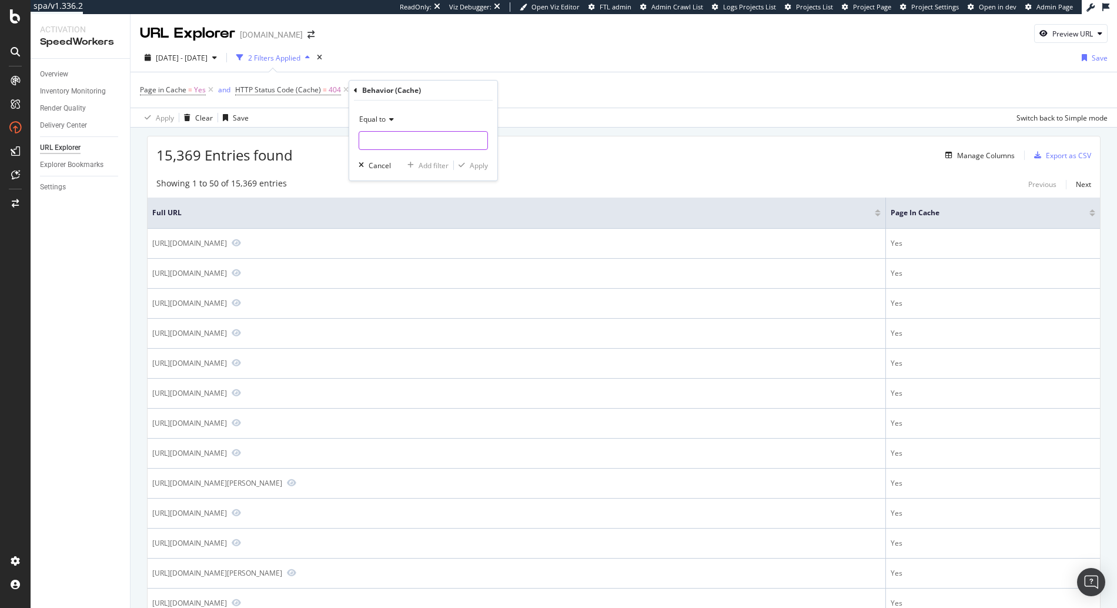
click at [391, 138] on input "text" at bounding box center [423, 140] width 128 height 19
click at [374, 122] on span "Equal to" at bounding box center [372, 119] width 26 height 10
click at [393, 159] on span "Not equal to" at bounding box center [385, 159] width 40 height 10
click at [399, 142] on input "text" at bounding box center [423, 140] width 128 height 19
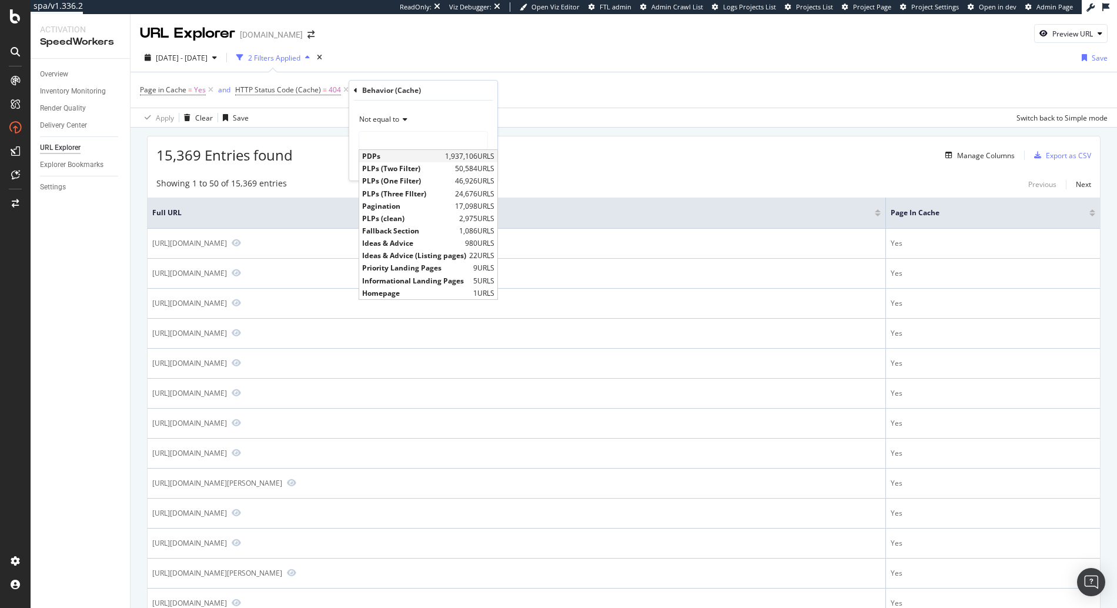
click at [392, 158] on span "PDPs" at bounding box center [402, 156] width 80 height 10
type input "PDPs"
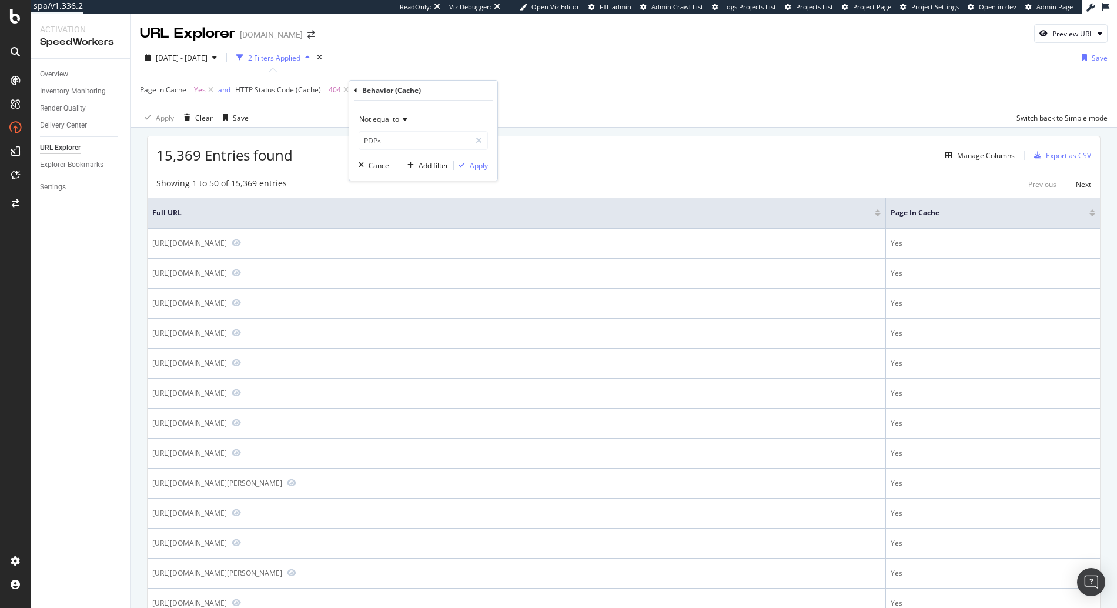
click at [465, 165] on icon "button" at bounding box center [462, 165] width 6 height 7
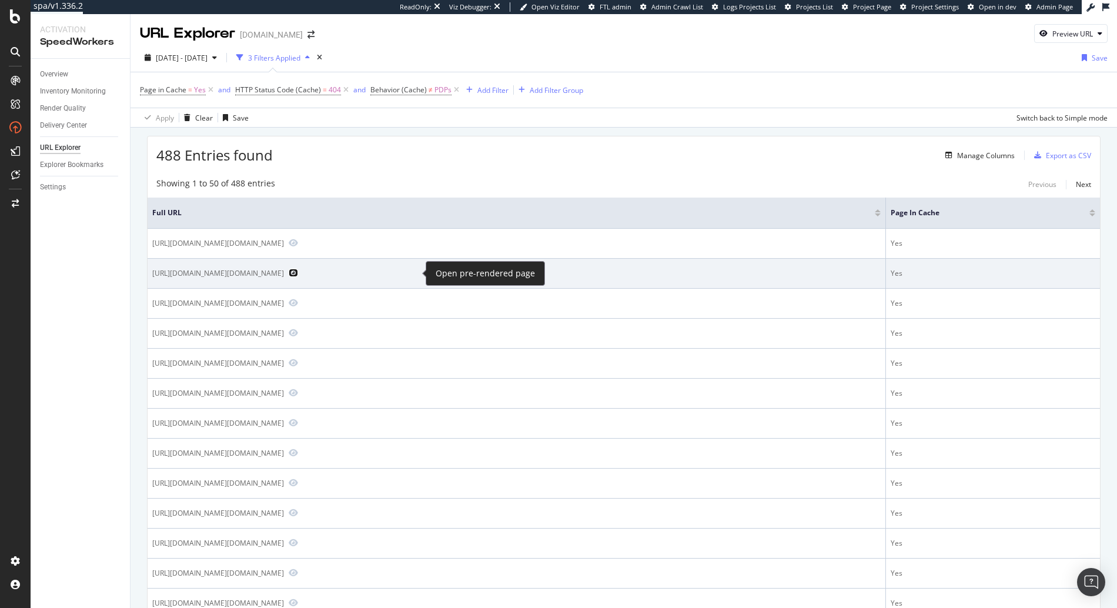
click at [298, 270] on icon "Preview https://www.diy.com/h/bathroom/bathroom-furniture/bathroom-cabinets.cat" at bounding box center [293, 273] width 9 height 8
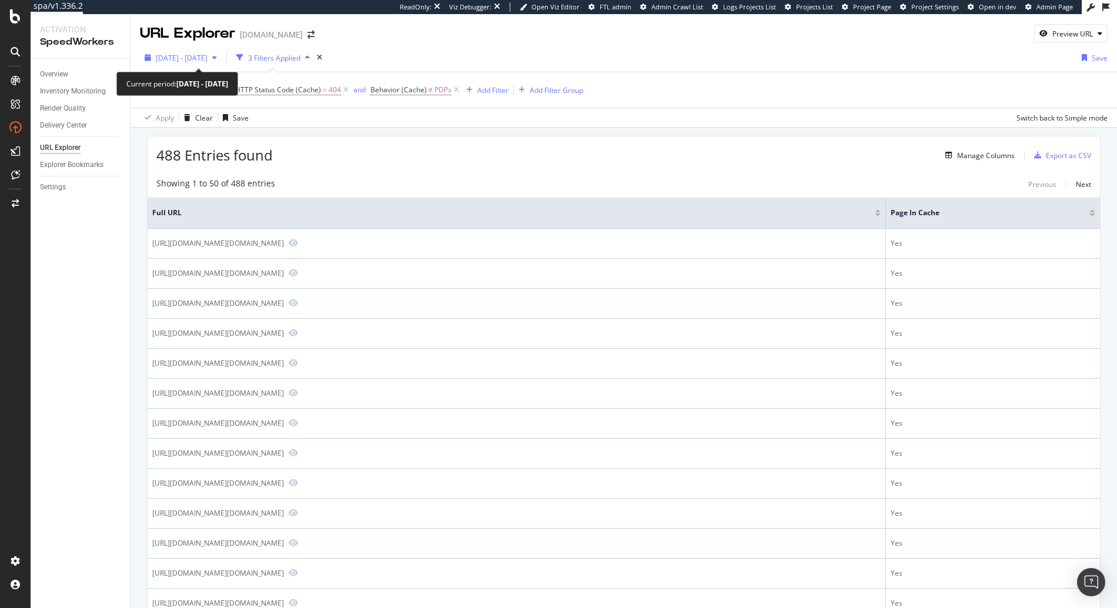
click at [208, 61] on span "2025 May. 19th - Aug. 18th" at bounding box center [182, 58] width 52 height 10
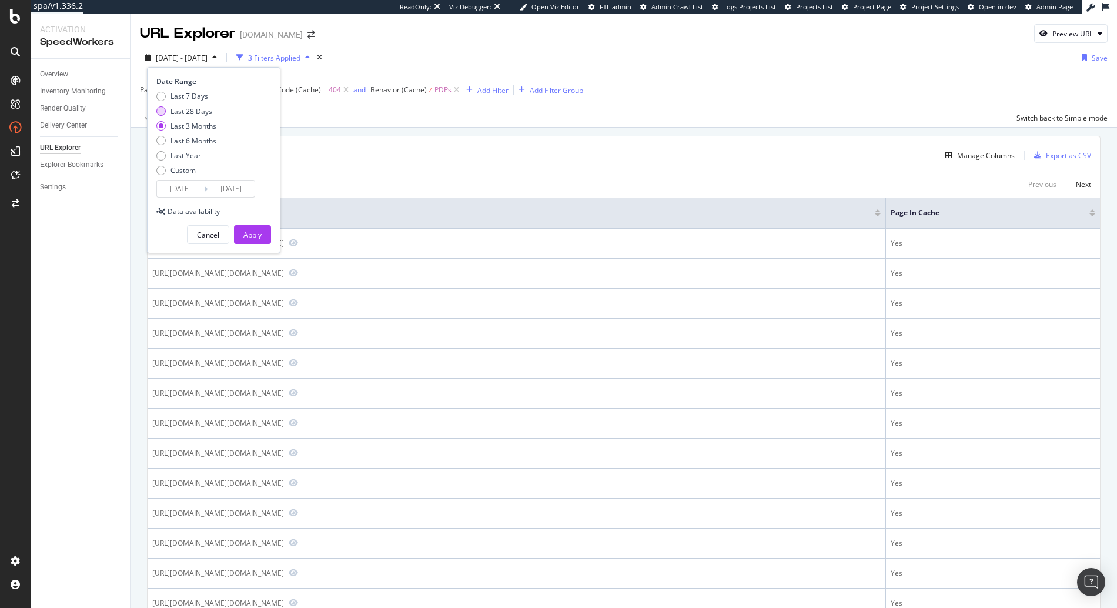
click at [185, 110] on div "Last 28 Days" at bounding box center [192, 111] width 42 height 10
type input "2025/07/22"
click at [256, 235] on div "Apply" at bounding box center [252, 235] width 18 height 10
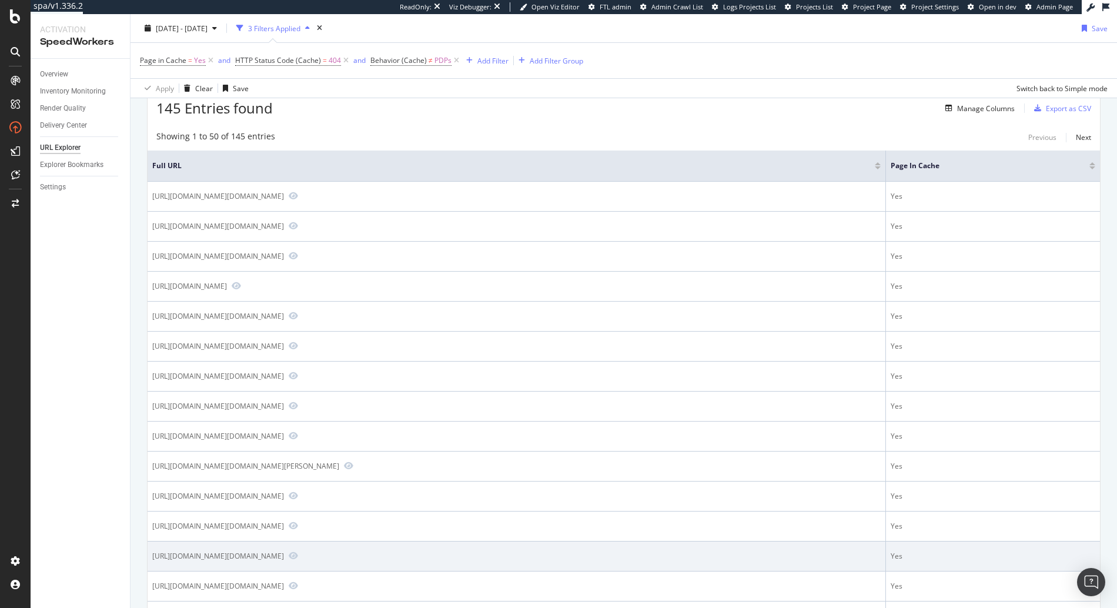
scroll to position [50, 0]
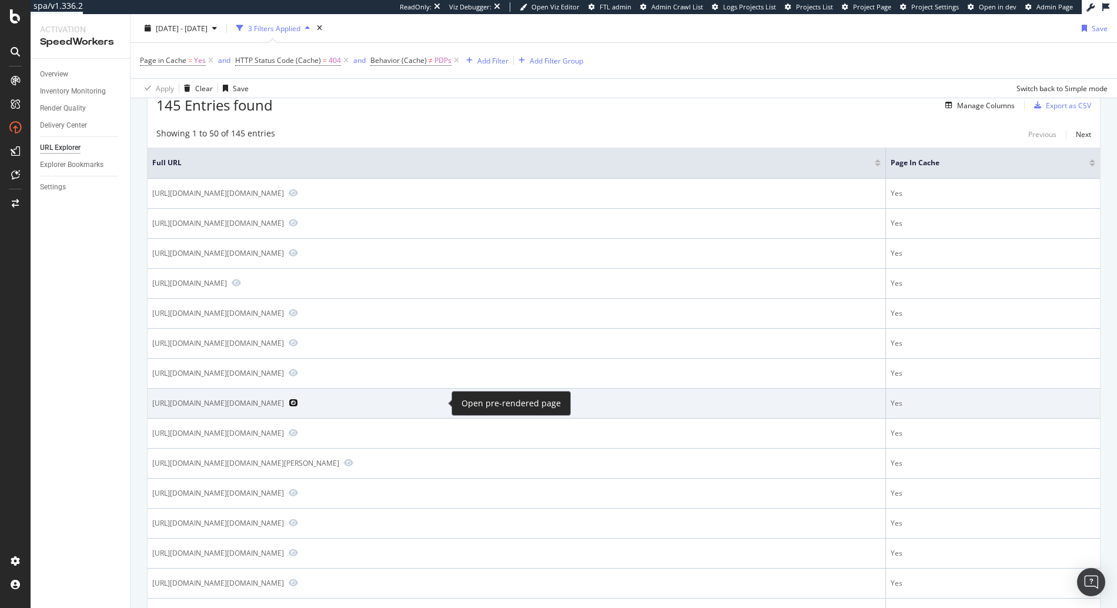
click at [298, 404] on icon "Preview https://www.diy.com/kitchen/kitchen-appliances/refrigeration/fridge-fre…" at bounding box center [293, 403] width 9 height 8
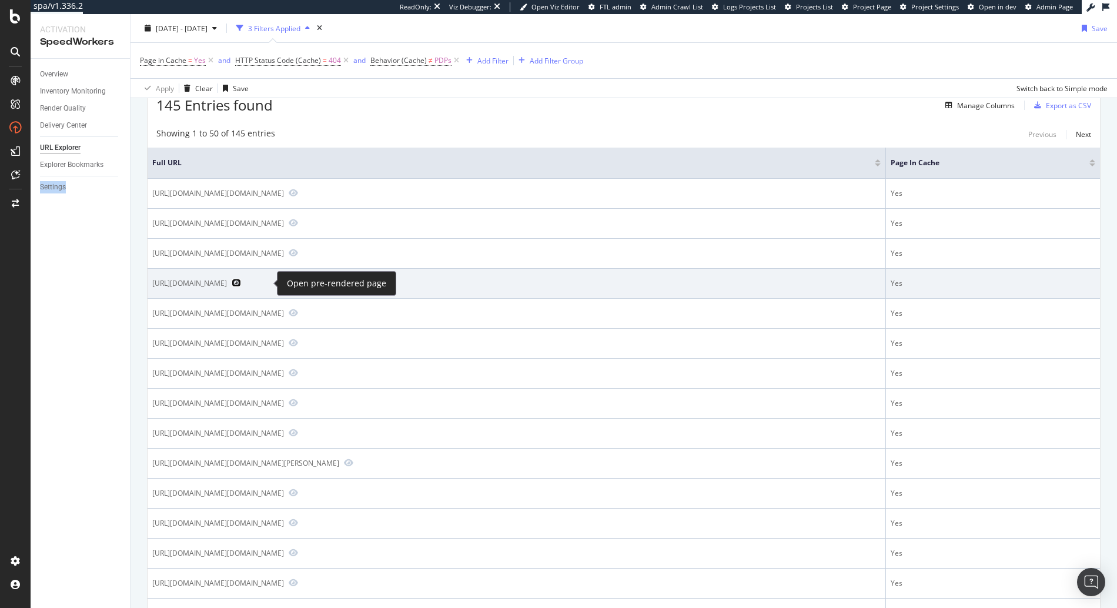
click at [241, 284] on icon "Preview https://www.diy.com/store/1017" at bounding box center [236, 283] width 9 height 8
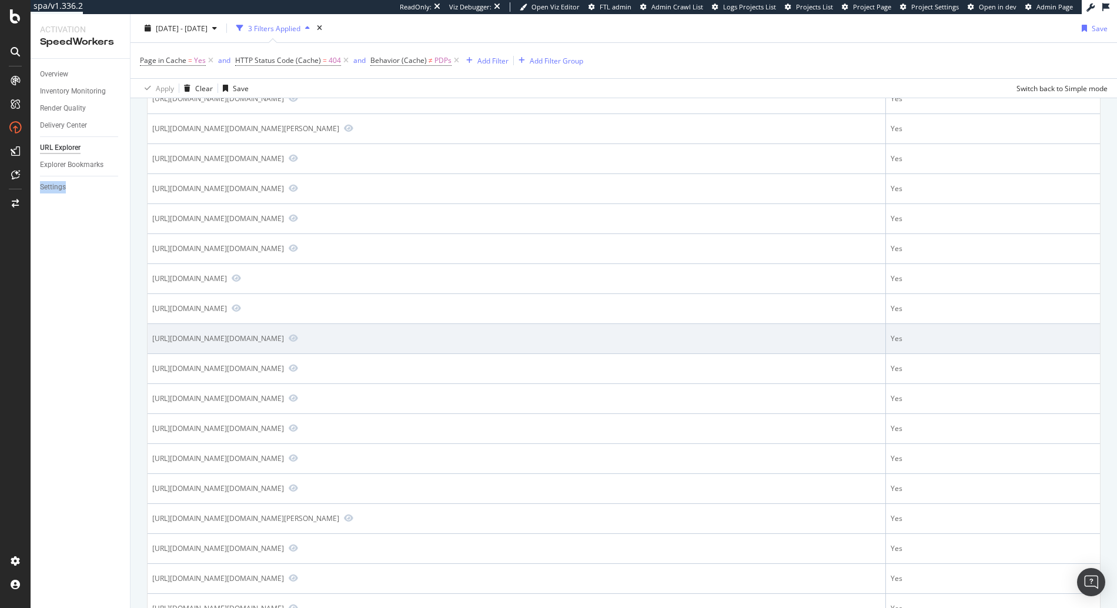
scroll to position [440, 0]
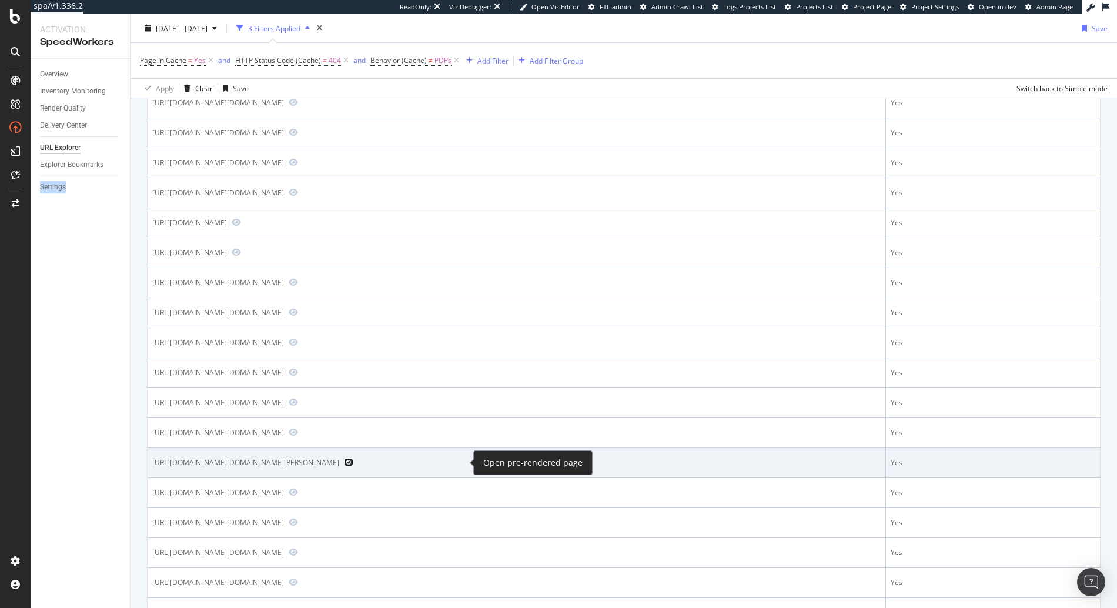
click at [353, 464] on icon "Preview https://www.diy.com/heating-plumbing-cooling/air-treatment/air-purifier…" at bounding box center [348, 462] width 9 height 8
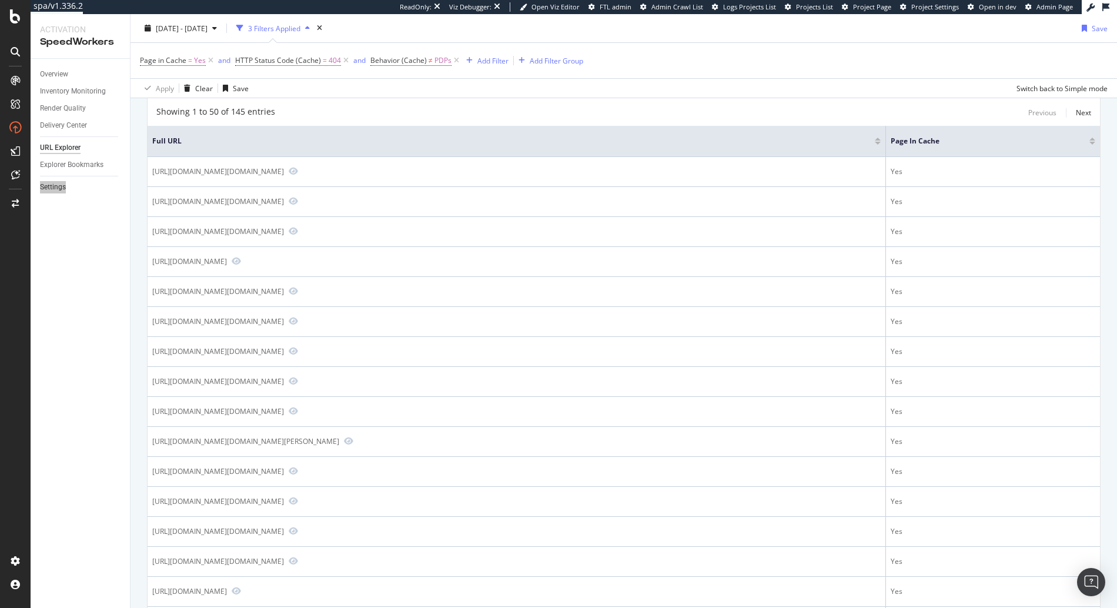
scroll to position [83, 0]
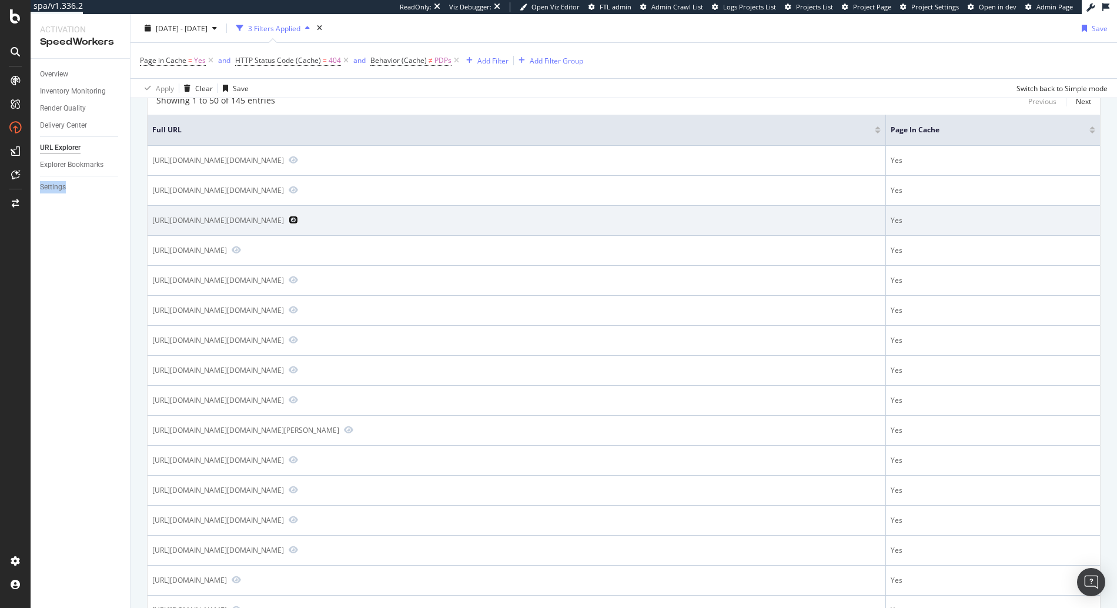
click at [298, 221] on icon "Preview https://www.diy.com/offers/top-rated-offers.cat?Brand=Yaheetech" at bounding box center [293, 220] width 9 height 8
click at [0, 0] on div "spa/v1.336.2 ReadOnly: Viz Debugger: Open Viz Editor FTL admin Admin Crawl List…" at bounding box center [558, 304] width 1117 height 608
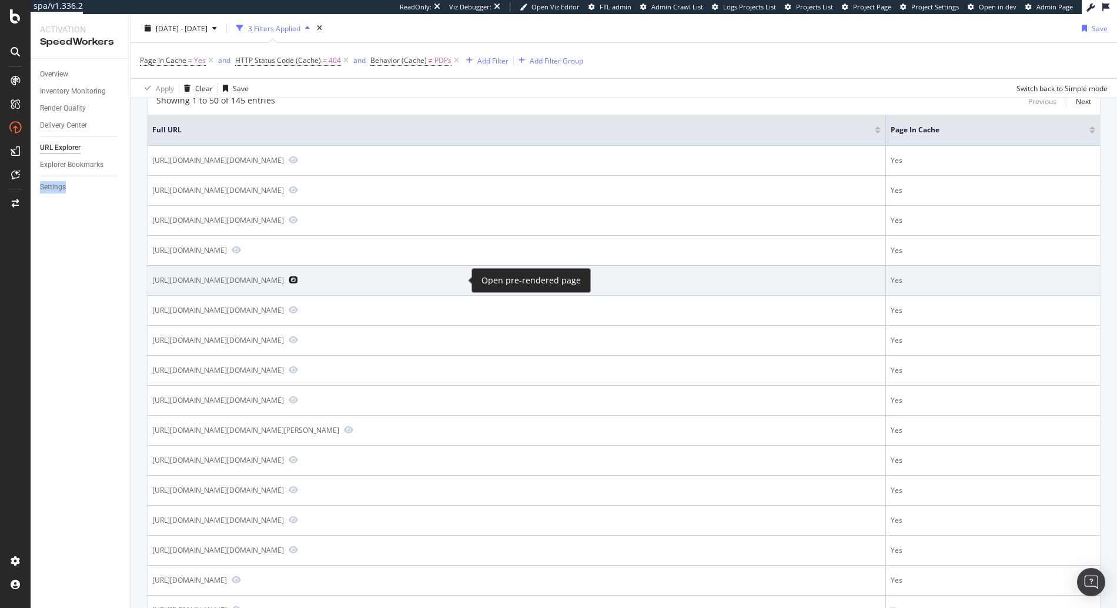
click at [298, 277] on icon "Preview https://www.diy.com/animal-pet-care/pet-supplies/pet-lick-mats.cat?Anim…" at bounding box center [293, 280] width 9 height 8
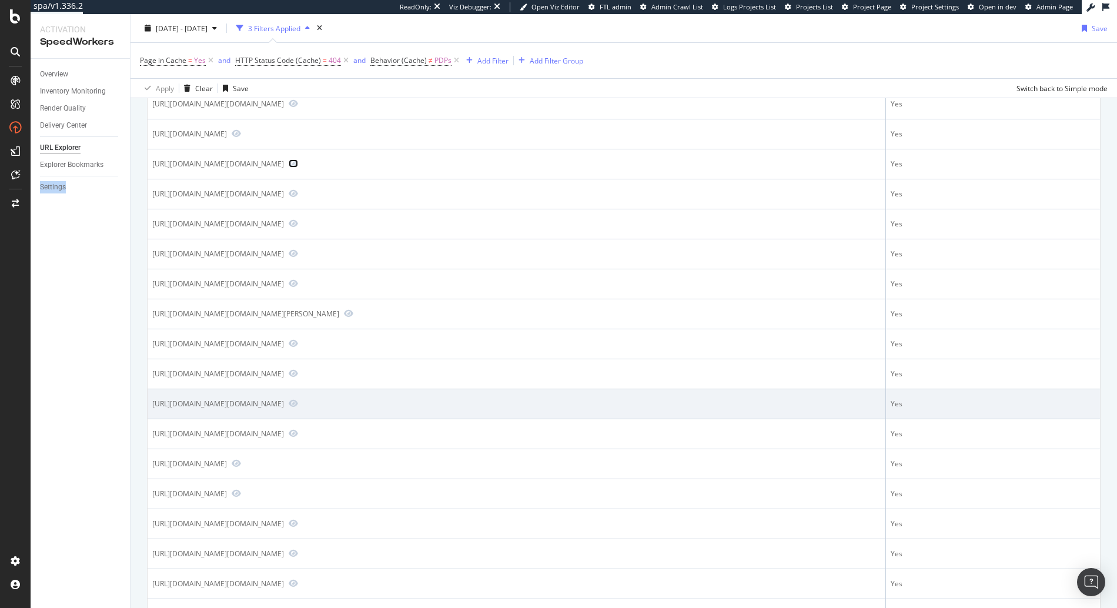
scroll to position [201, 0]
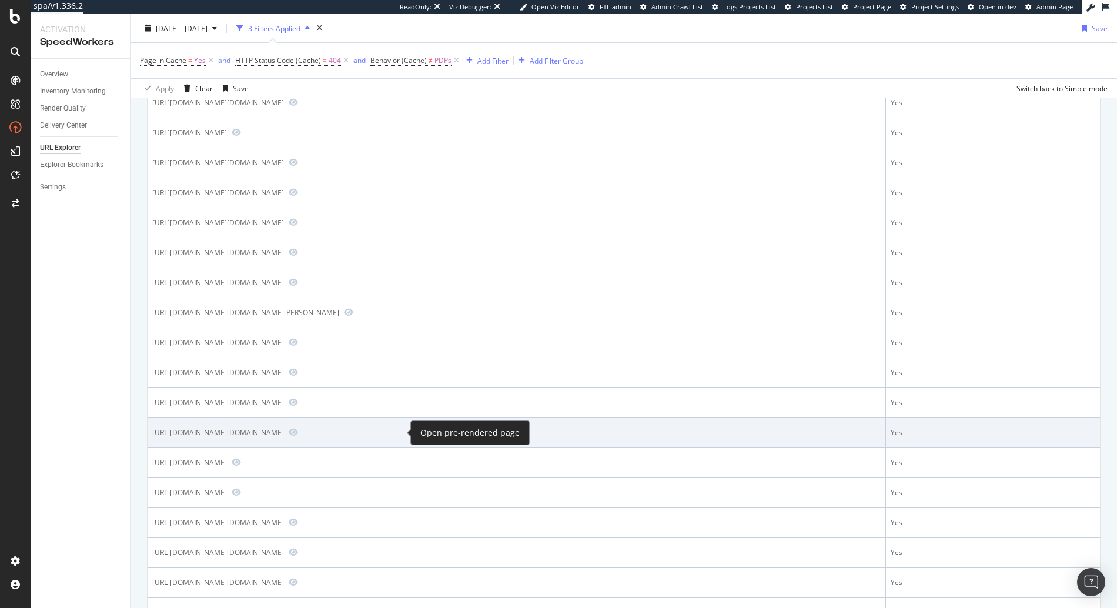
click at [298, 432] on span at bounding box center [291, 433] width 14 height 11
click at [298, 432] on icon "Preview https://www.diy.com/sport-leisure/outdoor-play/lawn-games/frisbees.cat" at bounding box center [293, 432] width 9 height 8
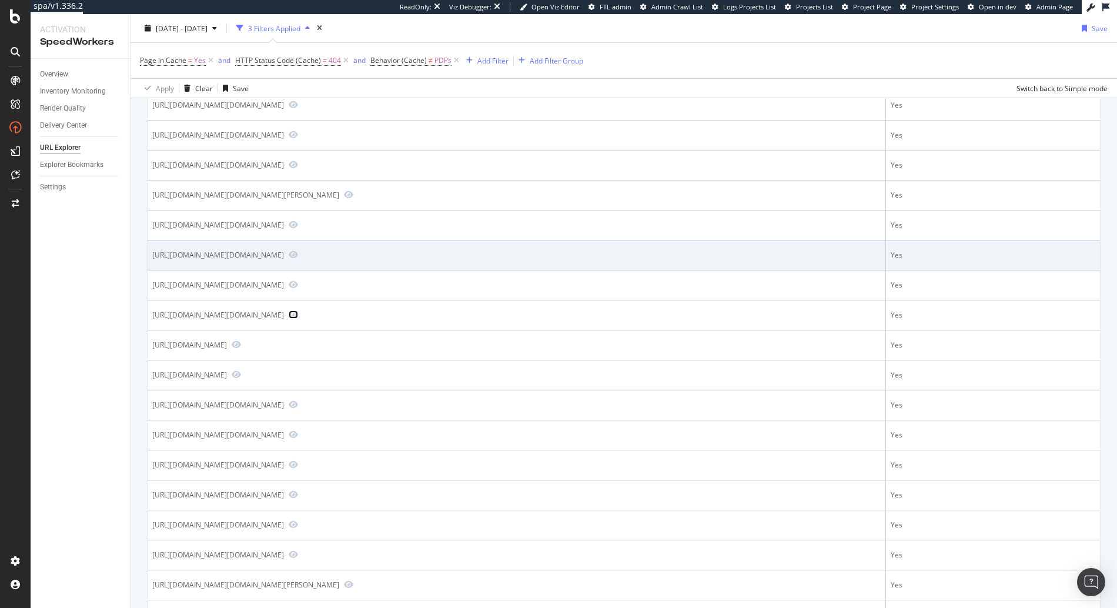
scroll to position [374, 0]
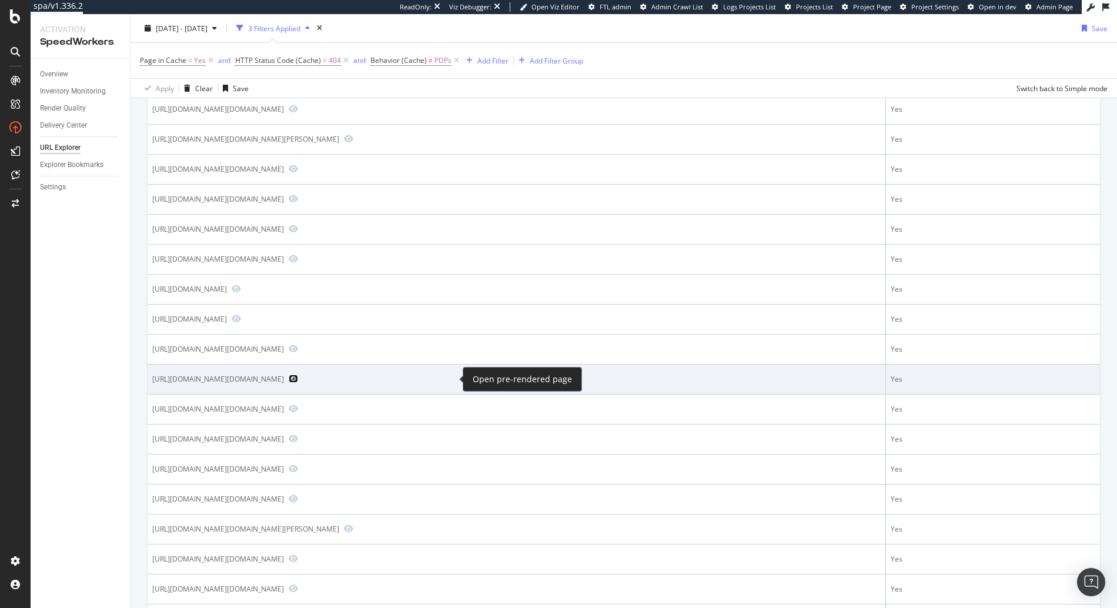
click at [298, 375] on icon "Preview https://www.diy.com/outdoor-garden/lawn-plant-care/pest-disease-control…" at bounding box center [293, 379] width 9 height 8
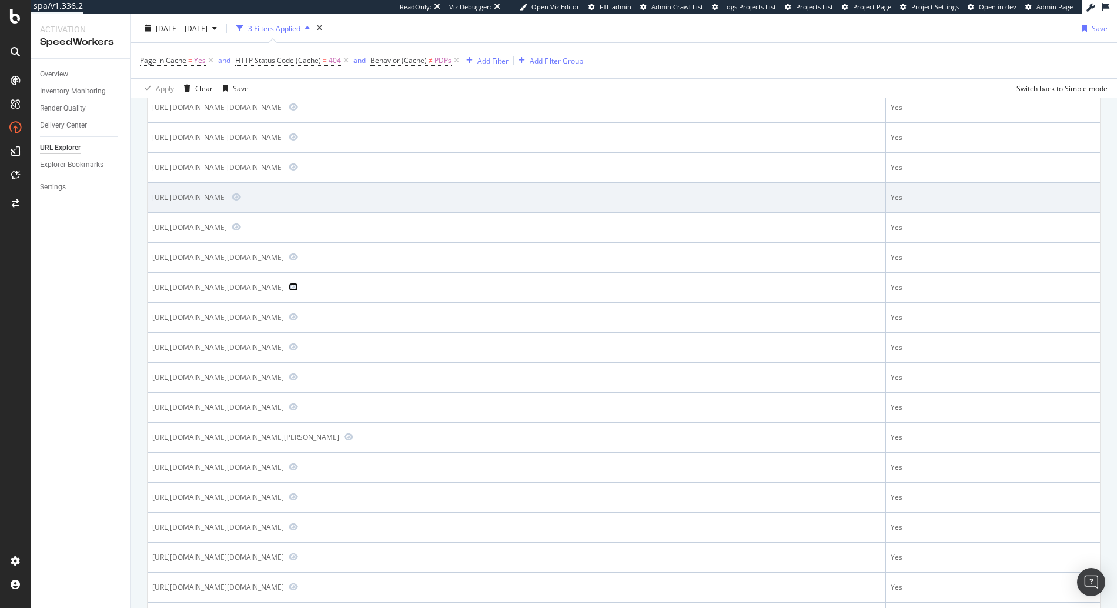
scroll to position [534, 0]
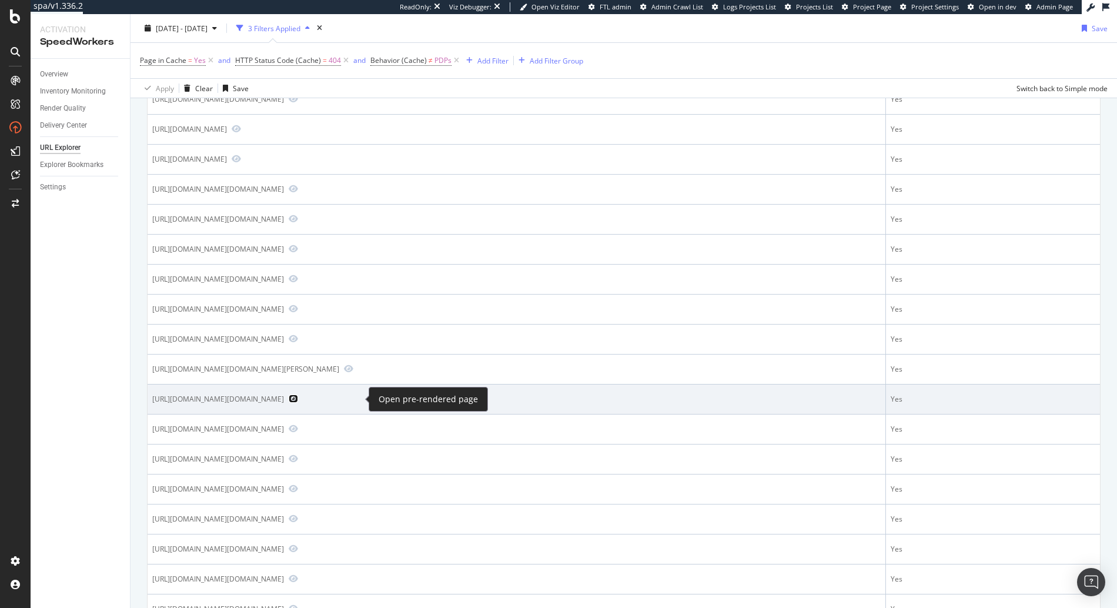
click at [298, 402] on icon "Preview https://www.diy.com/hardware/builders-metalwork/bars.cat" at bounding box center [293, 399] width 9 height 8
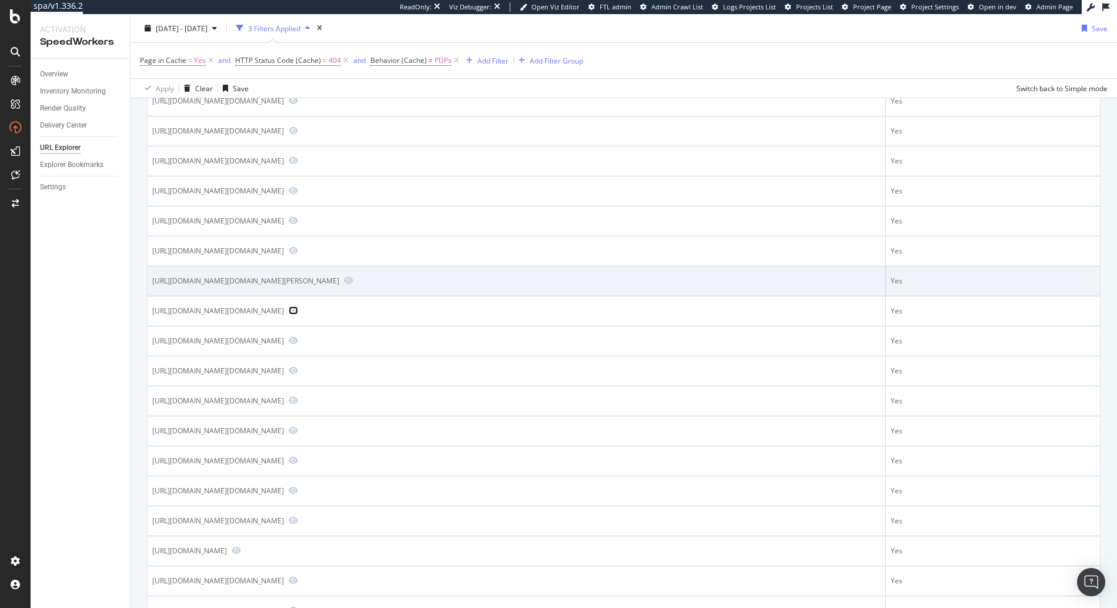
scroll to position [689, 0]
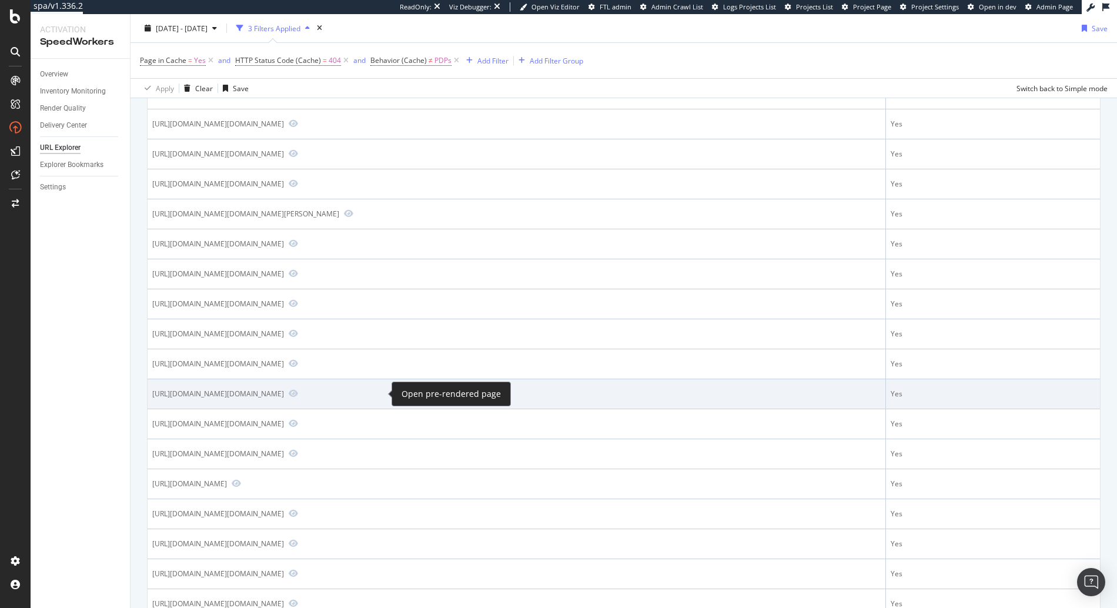
click at [298, 393] on span at bounding box center [291, 394] width 14 height 11
click at [298, 393] on icon "Preview https://www.diy.com/tool-hire/cleaning-hire/carpet-cleaner-hire.cat" at bounding box center [293, 393] width 9 height 8
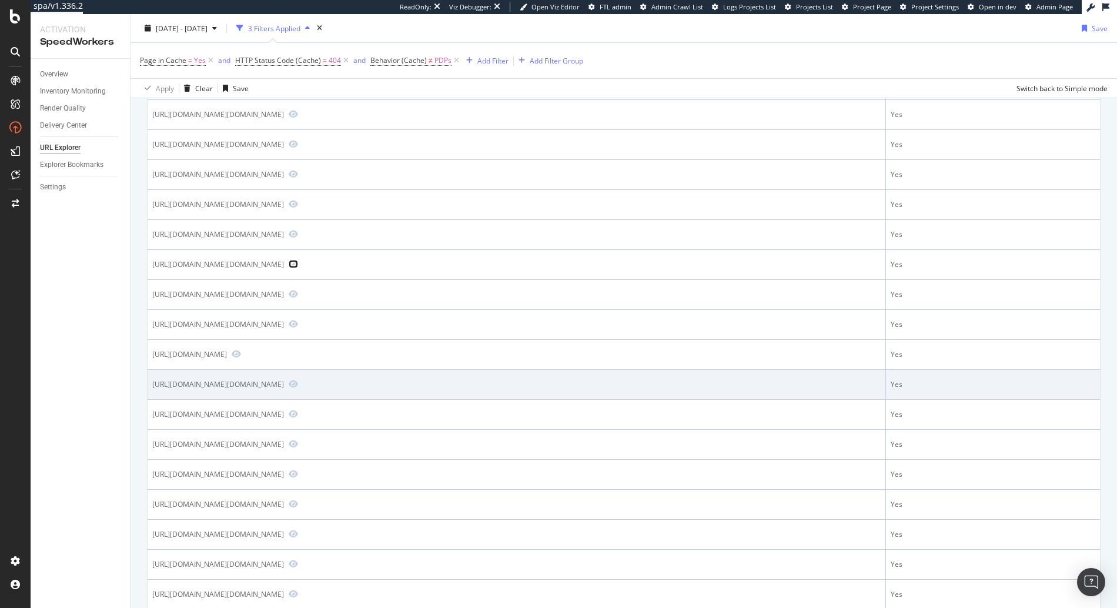
scroll to position [851, 0]
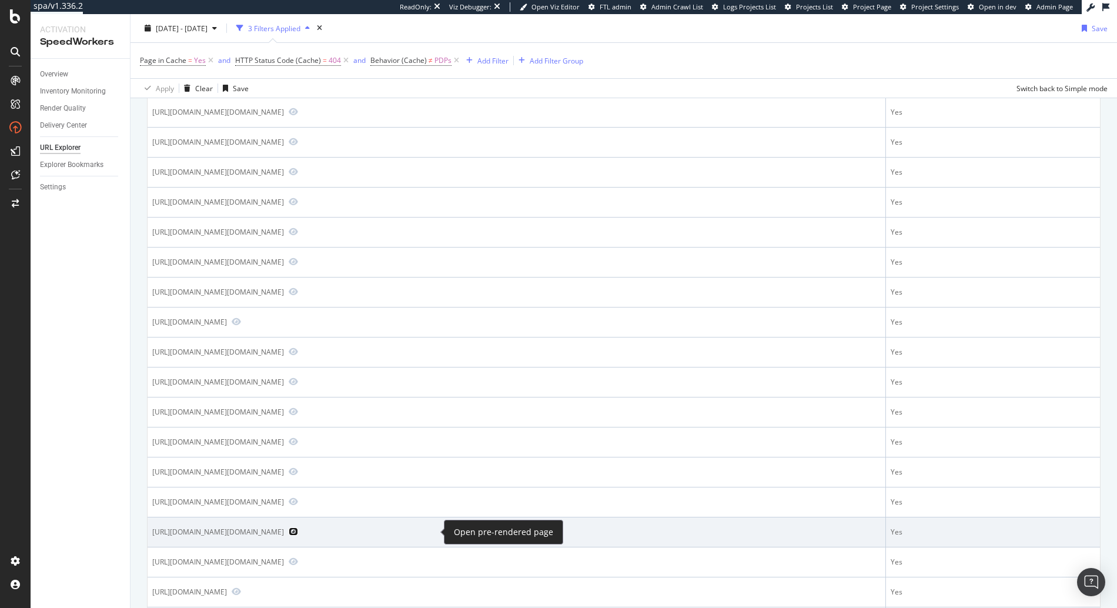
click at [298, 530] on icon "Preview https://www.diy.com/timber-joinery/door-fittings/door-frames.cat?Materi…" at bounding box center [293, 532] width 9 height 8
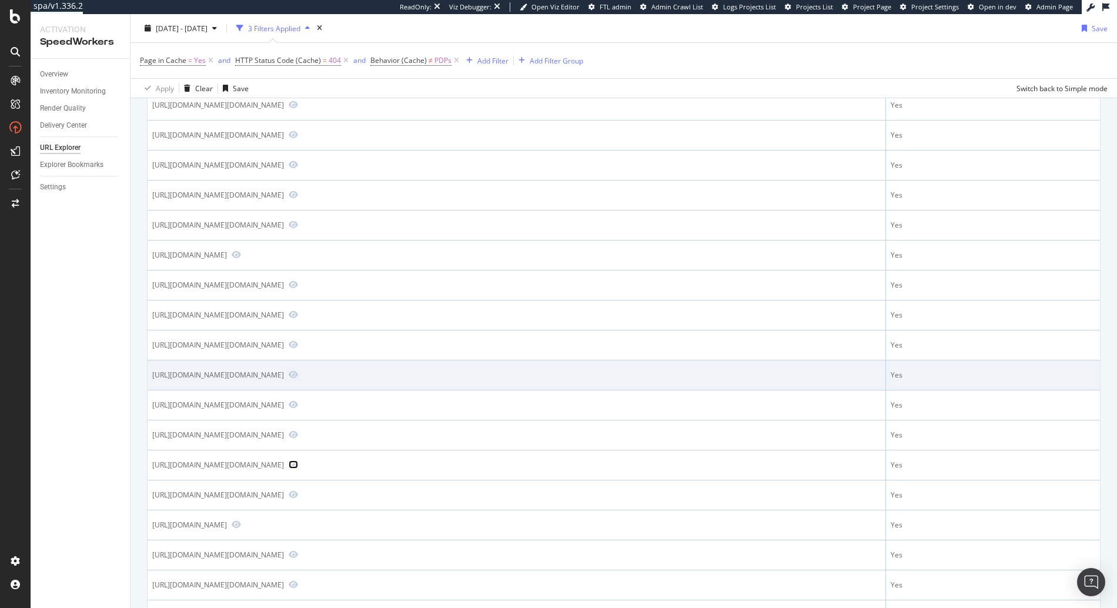
scroll to position [993, 0]
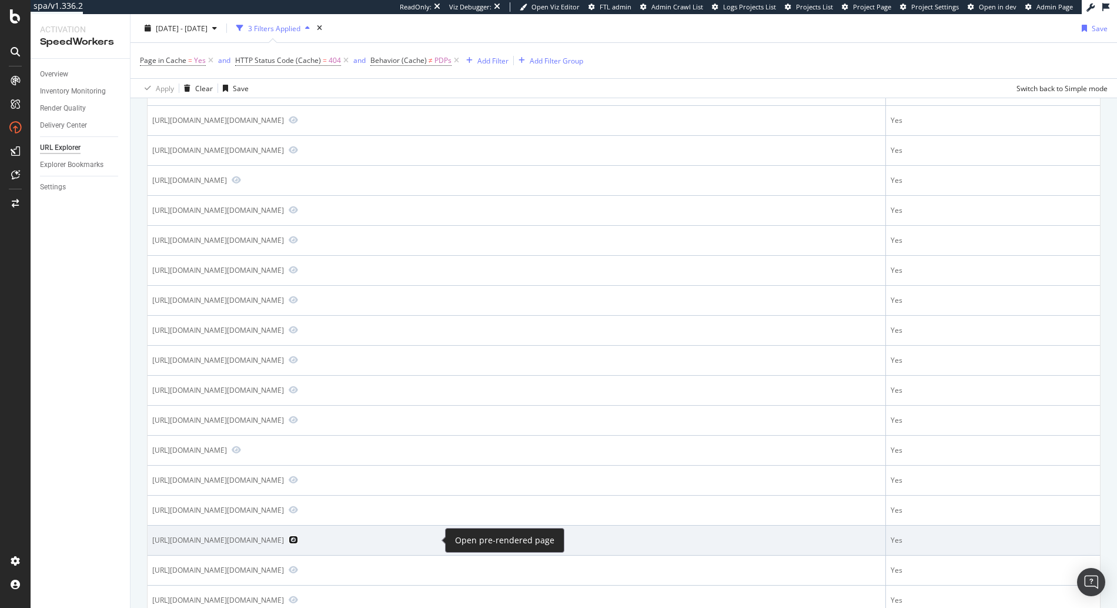
click at [298, 539] on icon "Preview https://www.diy.com/outdoor-garden/lawn-plant-care/planting/hanging-bas…" at bounding box center [293, 540] width 9 height 8
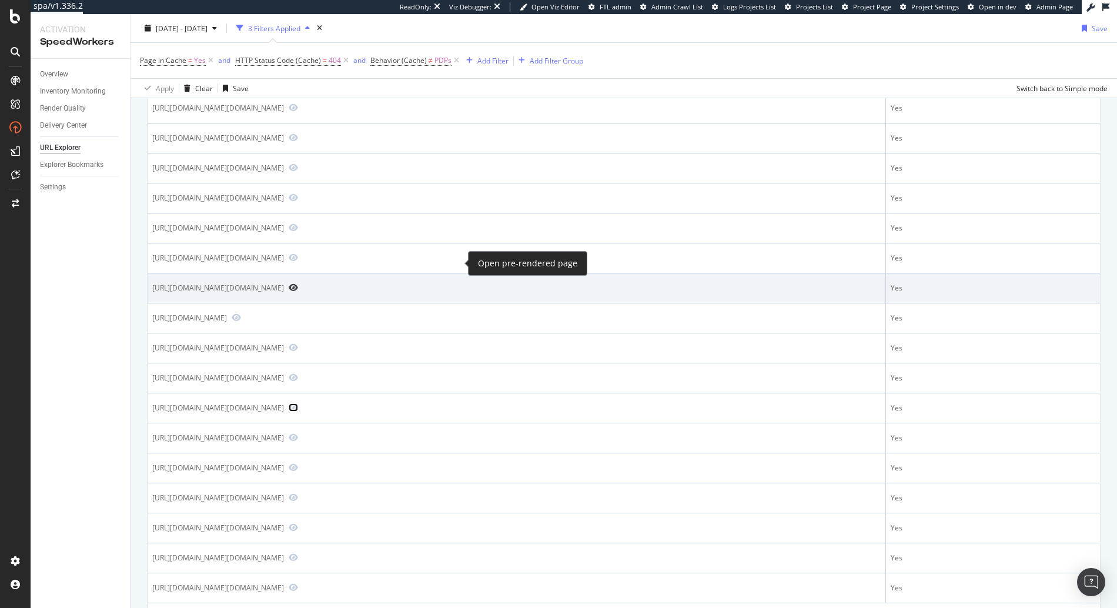
scroll to position [1188, 0]
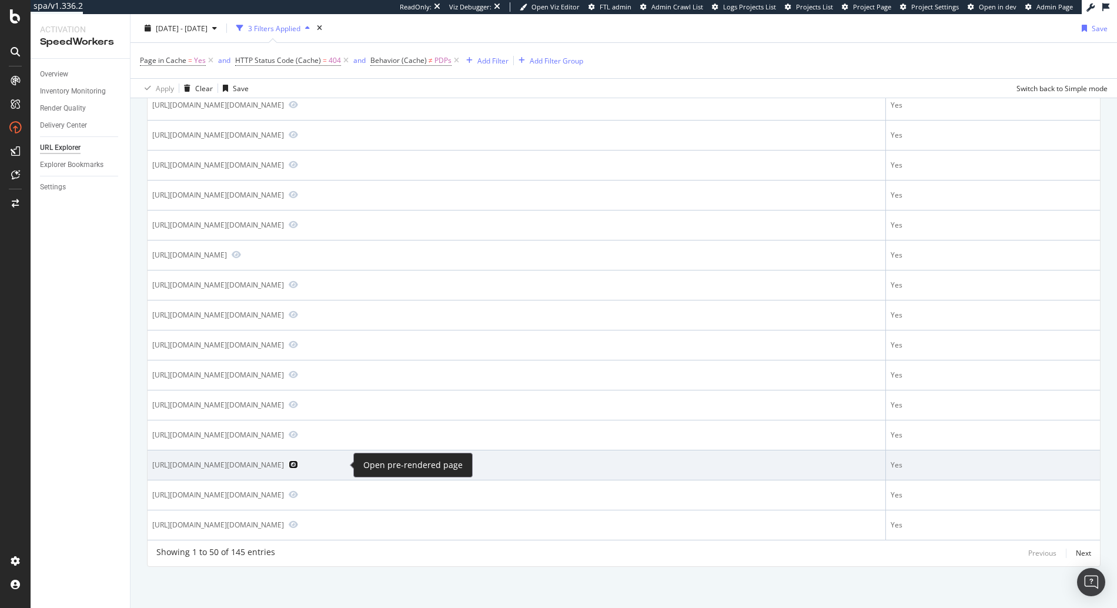
click at [298, 465] on icon "Preview https://www.diy.com/clearance/workwear-clearance.cat" at bounding box center [293, 464] width 9 height 8
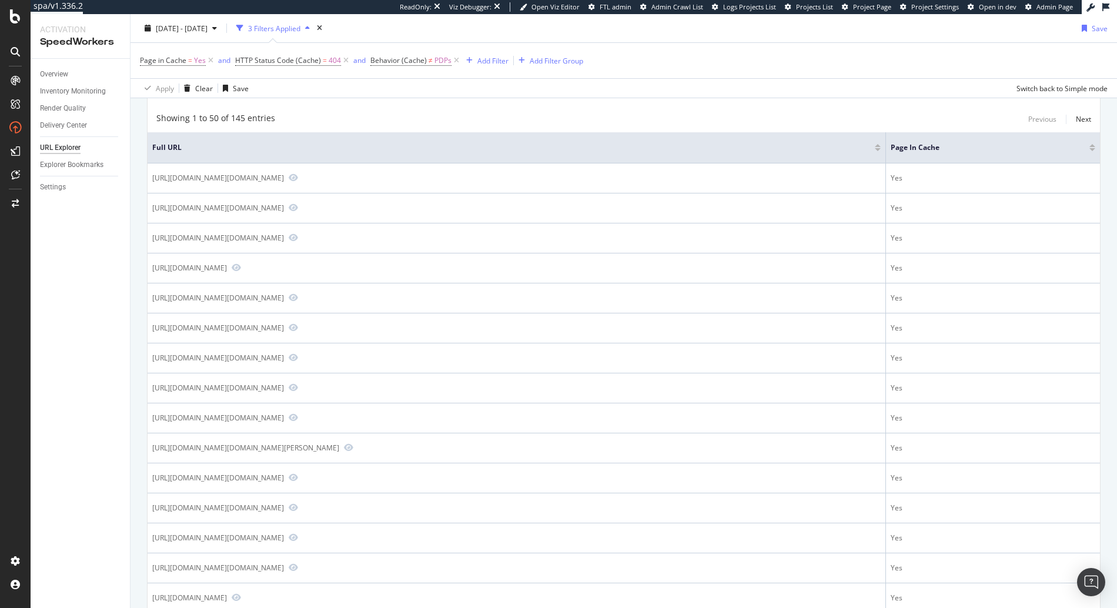
scroll to position [0, 0]
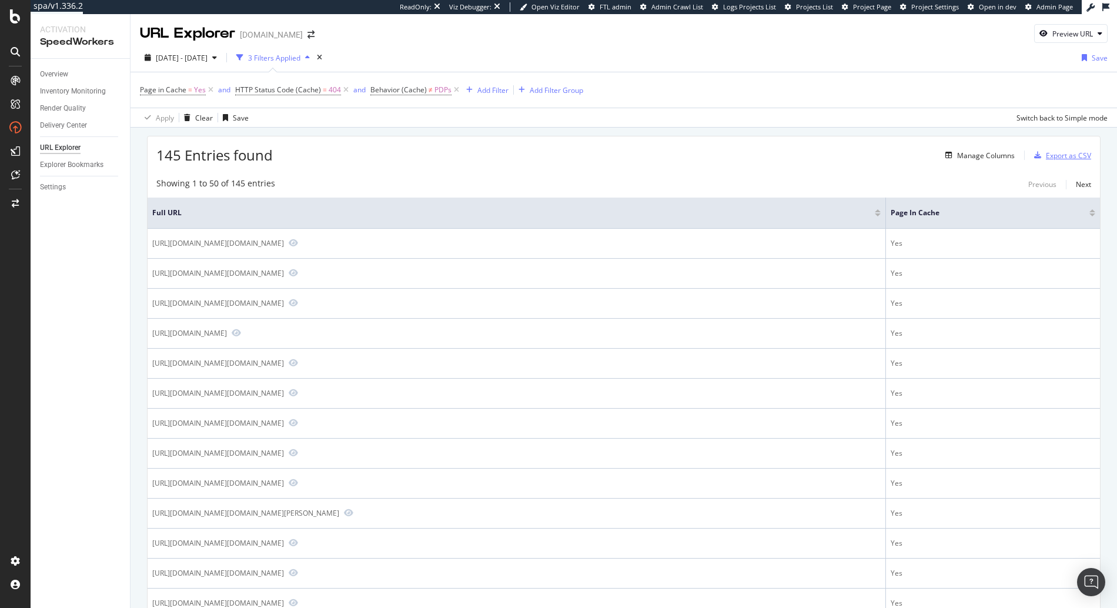
click at [1046, 153] on div "Export as CSV" at bounding box center [1068, 156] width 45 height 10
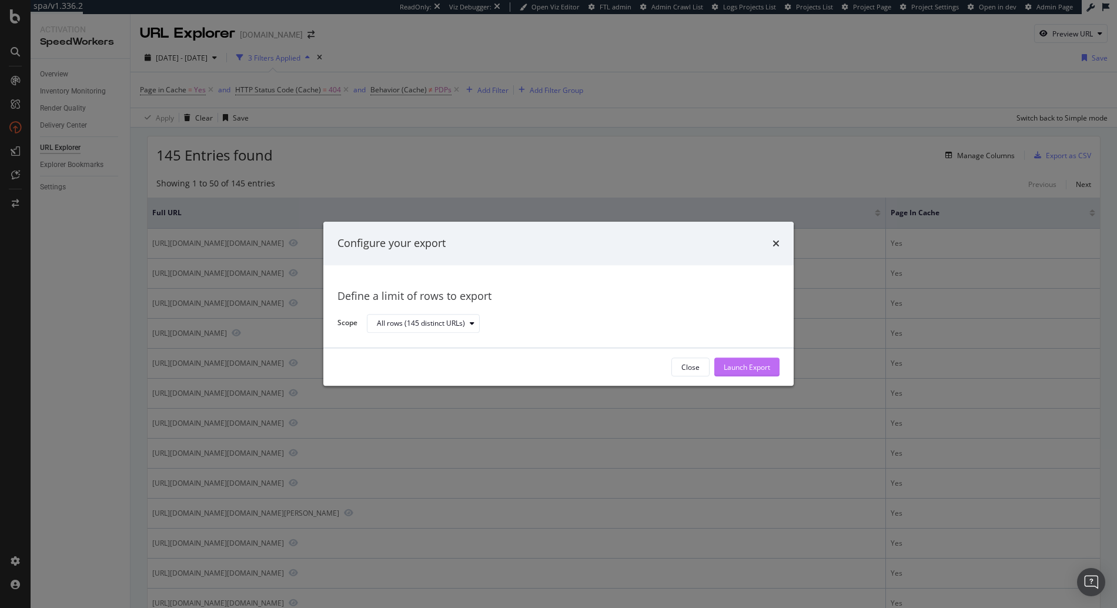
click at [759, 364] on div "Launch Export" at bounding box center [747, 367] width 46 height 10
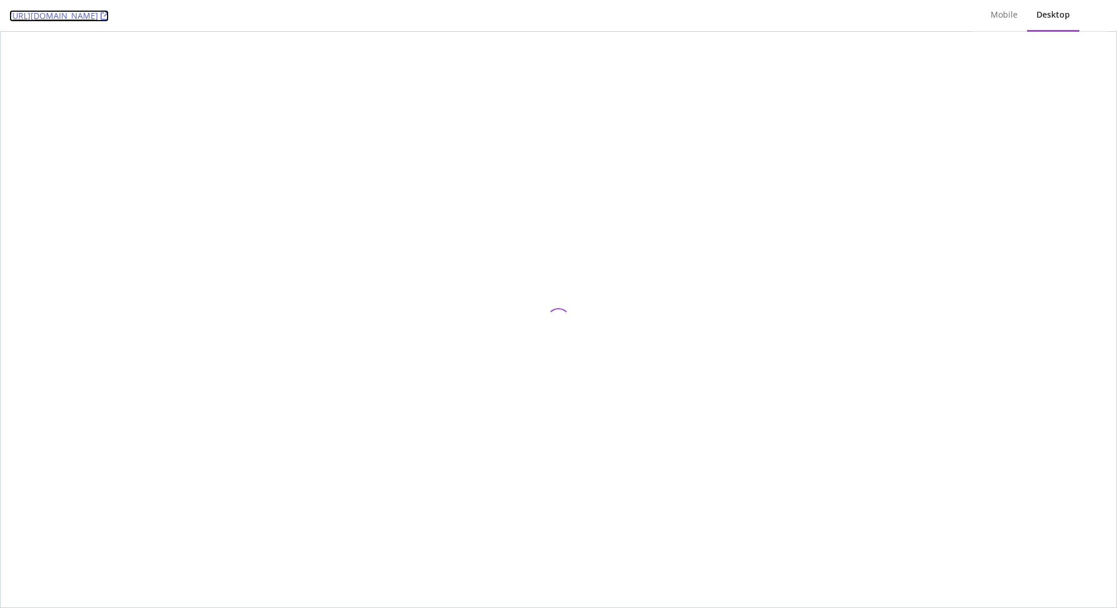
click at [109, 16] on icon at bounding box center [105, 16] width 8 height 8
click at [176, 18] on icon at bounding box center [172, 16] width 8 height 8
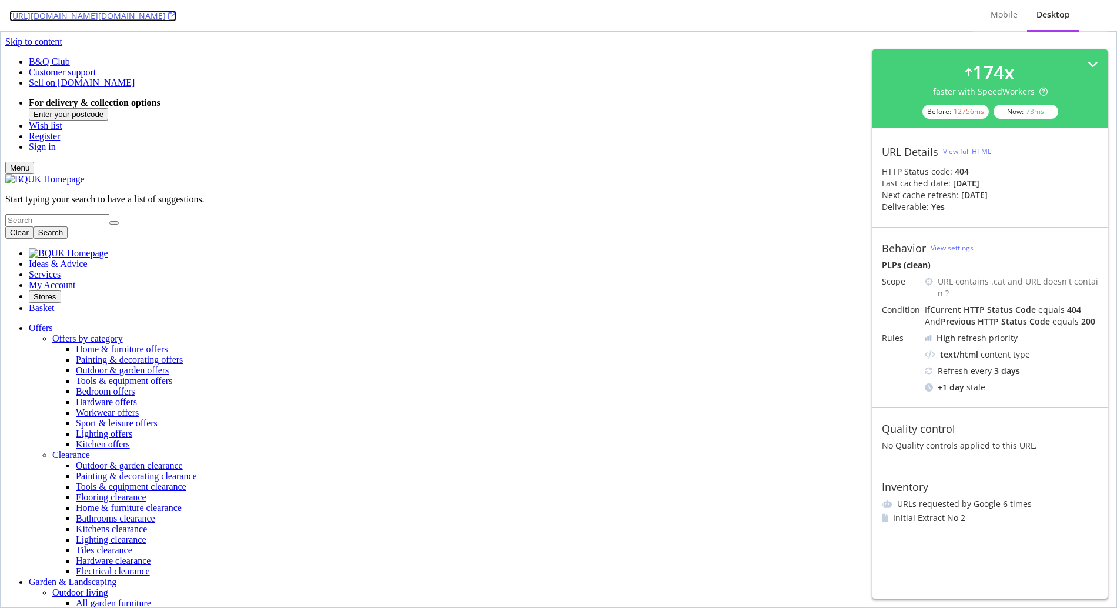
click at [176, 12] on icon at bounding box center [172, 16] width 8 height 8
click at [176, 17] on icon at bounding box center [172, 16] width 8 height 8
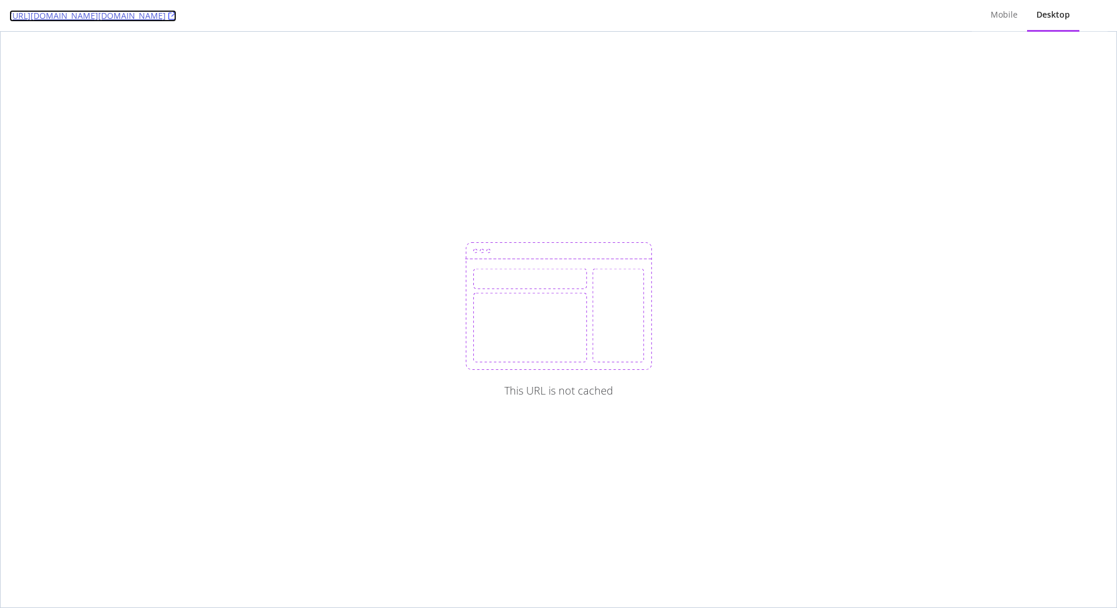
click at [176, 19] on link "[URL][DOMAIN_NAME][DOMAIN_NAME]" at bounding box center [92, 16] width 167 height 12
click at [1001, 17] on div "Mobile" at bounding box center [1004, 15] width 27 height 12
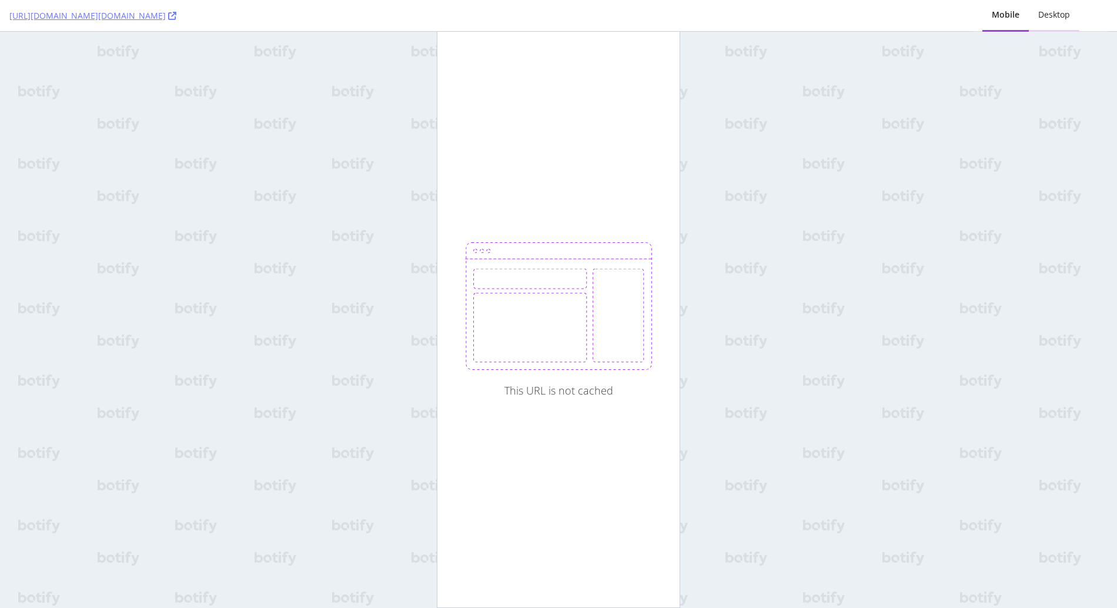
click at [1060, 18] on div "Desktop" at bounding box center [1055, 15] width 32 height 12
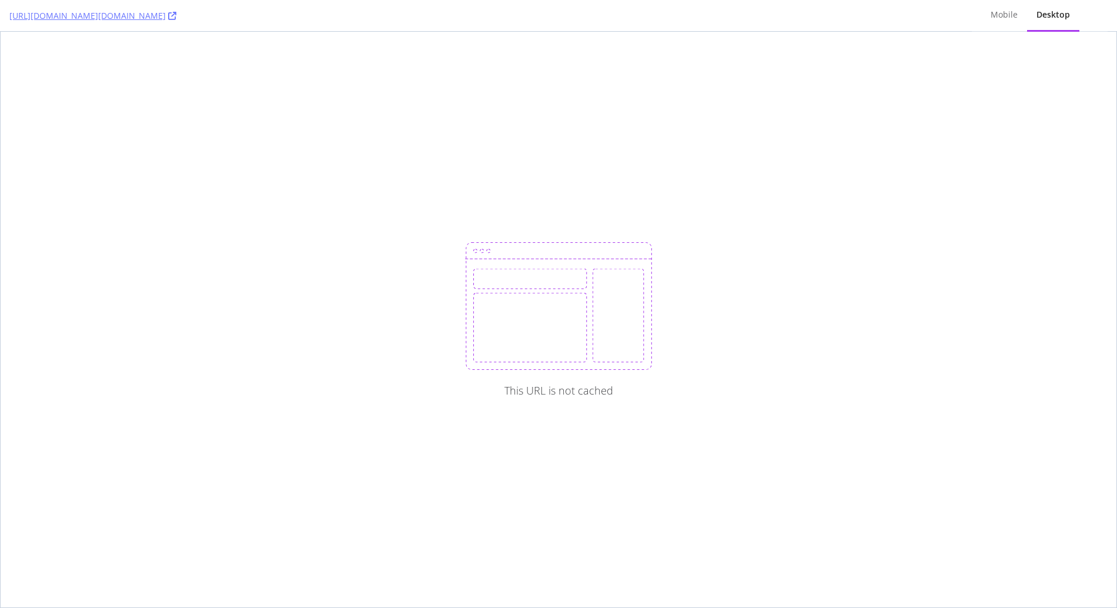
click at [381, 18] on div "[URL][DOMAIN_NAME][DOMAIN_NAME]" at bounding box center [485, 15] width 953 height 31
click at [176, 18] on icon at bounding box center [172, 16] width 8 height 8
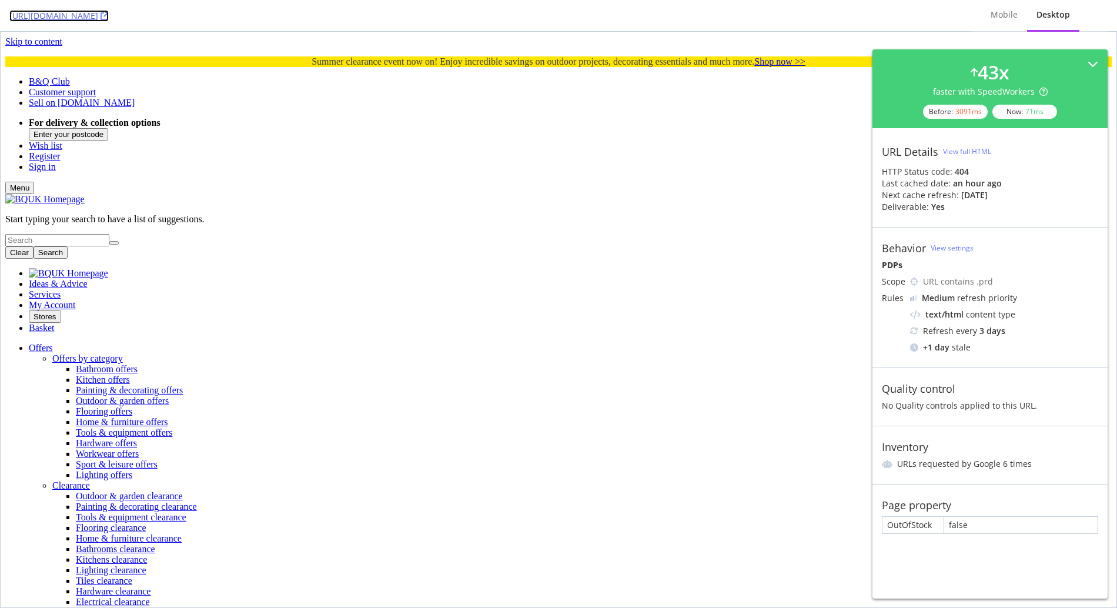
click at [109, 16] on icon at bounding box center [105, 16] width 8 height 8
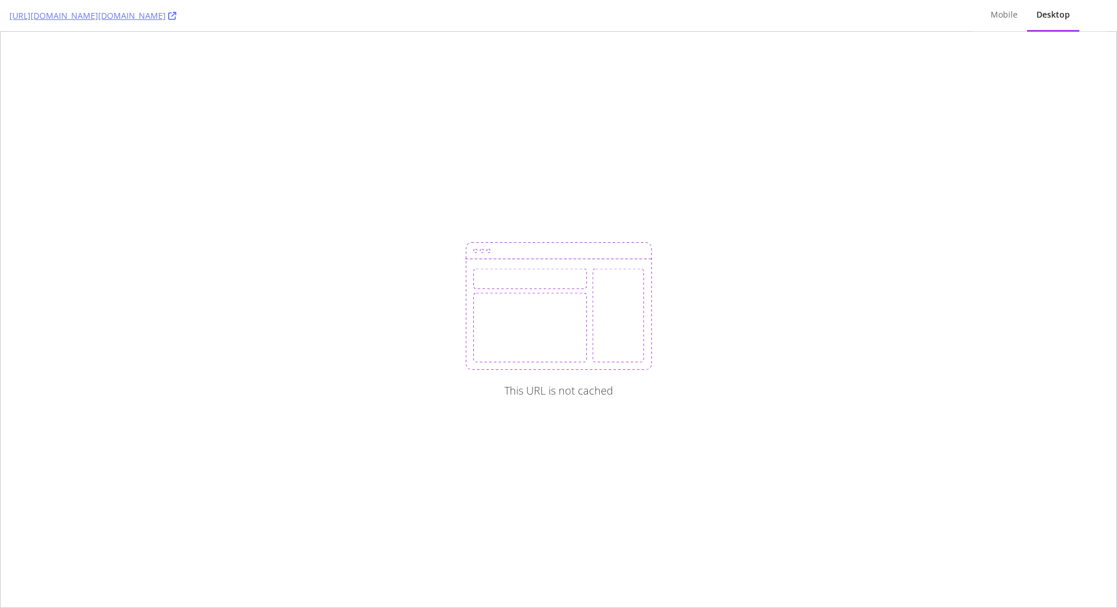
click at [317, 18] on div "[URL][DOMAIN_NAME][DOMAIN_NAME]" at bounding box center [485, 15] width 953 height 31
click at [176, 15] on icon at bounding box center [172, 16] width 8 height 8
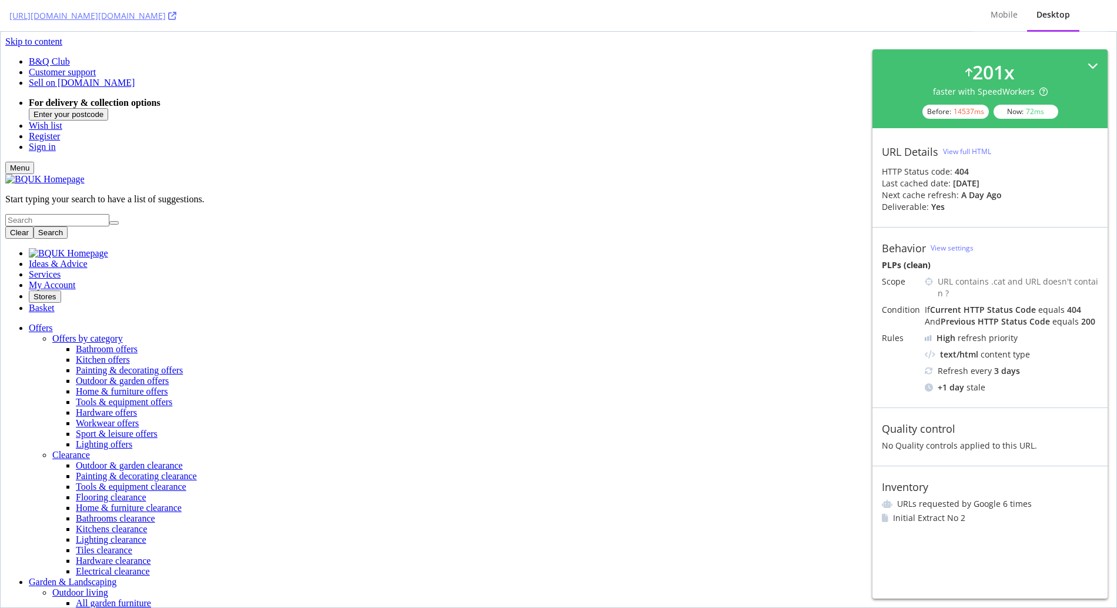
click at [1084, 67] on div "201 x faster with SpeedWorkers Before: 14537 ms Now: 72 ms" at bounding box center [990, 89] width 216 height 60
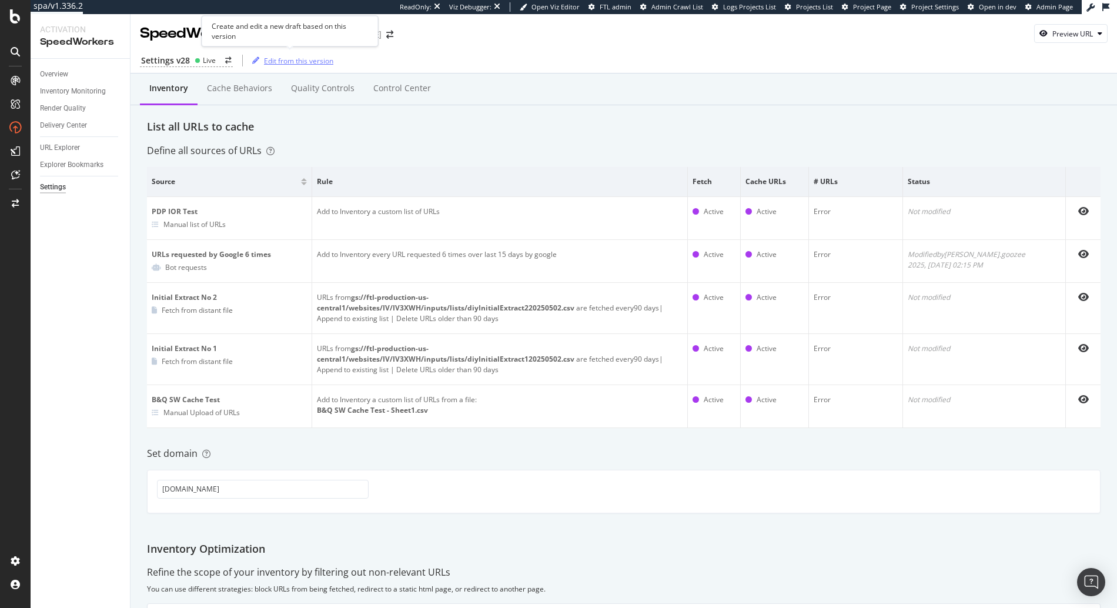
click at [306, 69] on div "Edit from this version" at bounding box center [291, 61] width 86 height 18
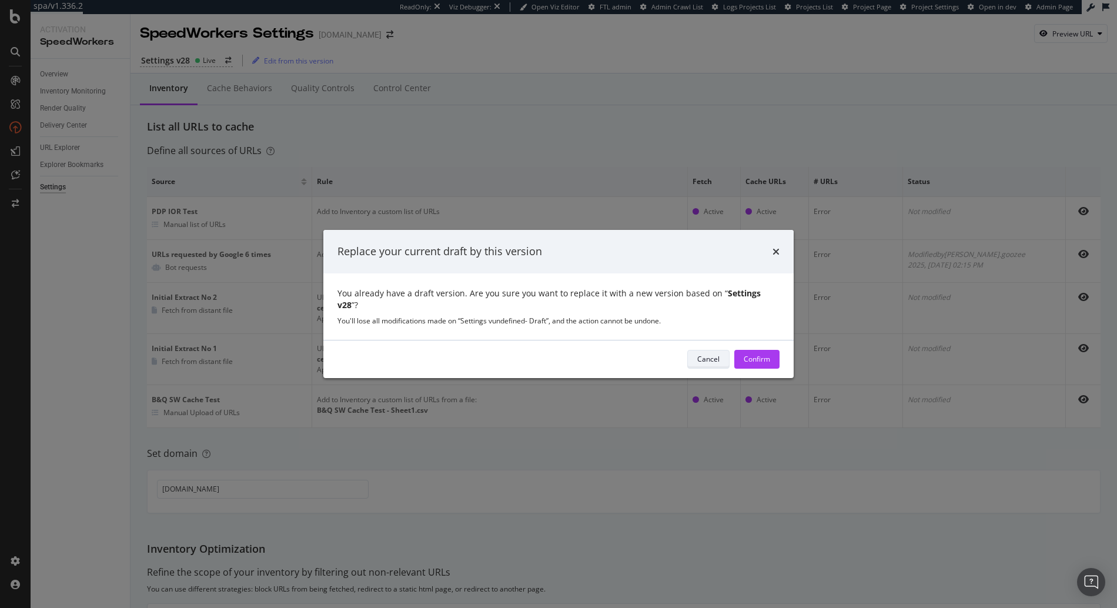
click at [708, 354] on div "Cancel" at bounding box center [708, 359] width 22 height 10
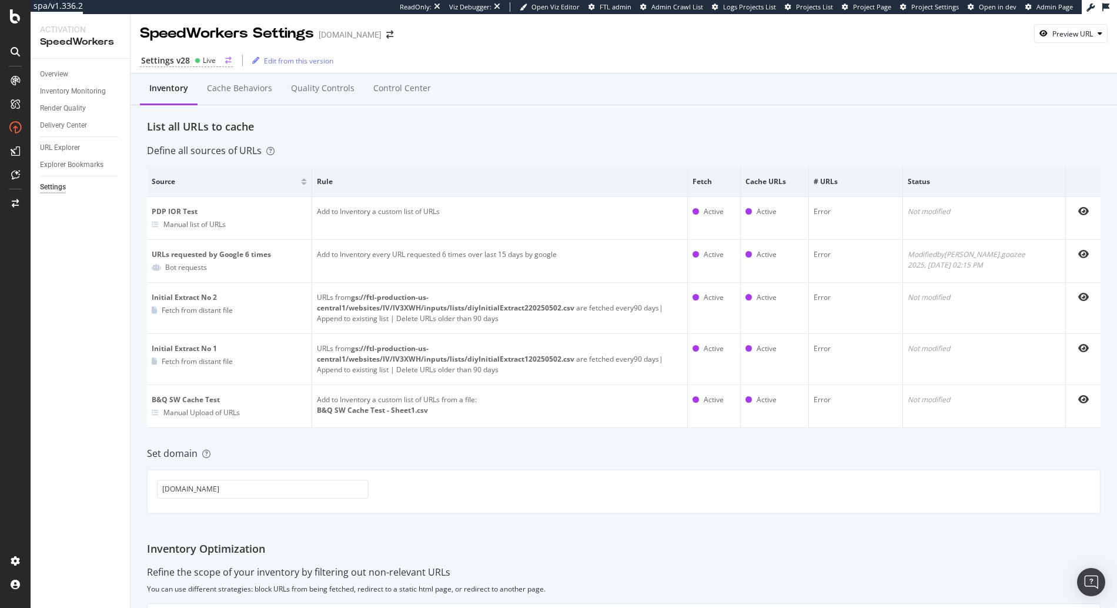
click at [221, 59] on div "Settings v28 Live" at bounding box center [186, 61] width 93 height 12
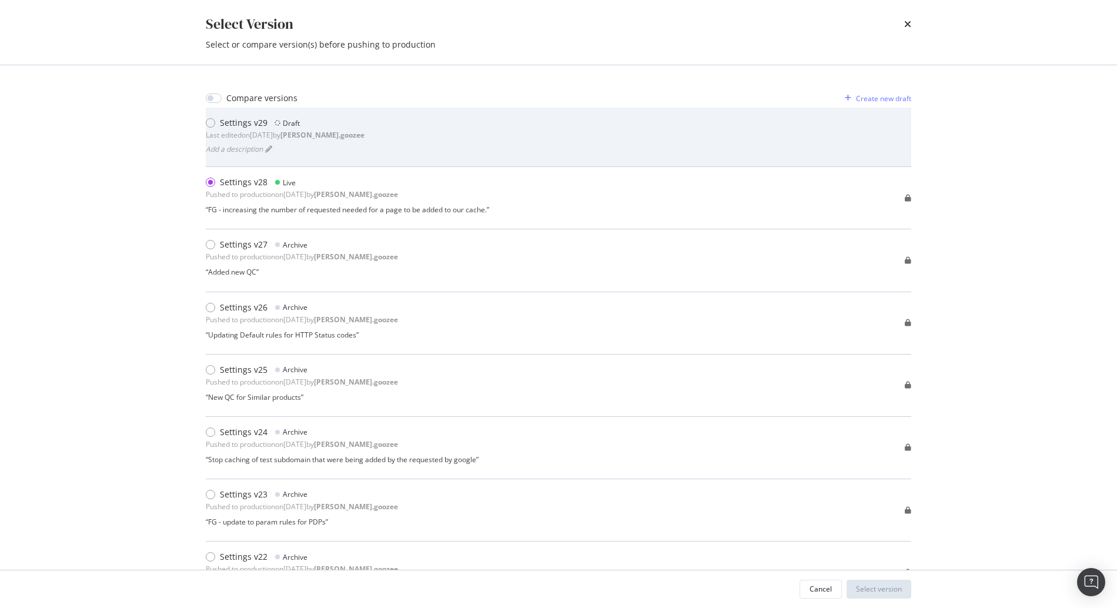
click at [334, 117] on div "Settings v29 Draft" at bounding box center [285, 123] width 159 height 12
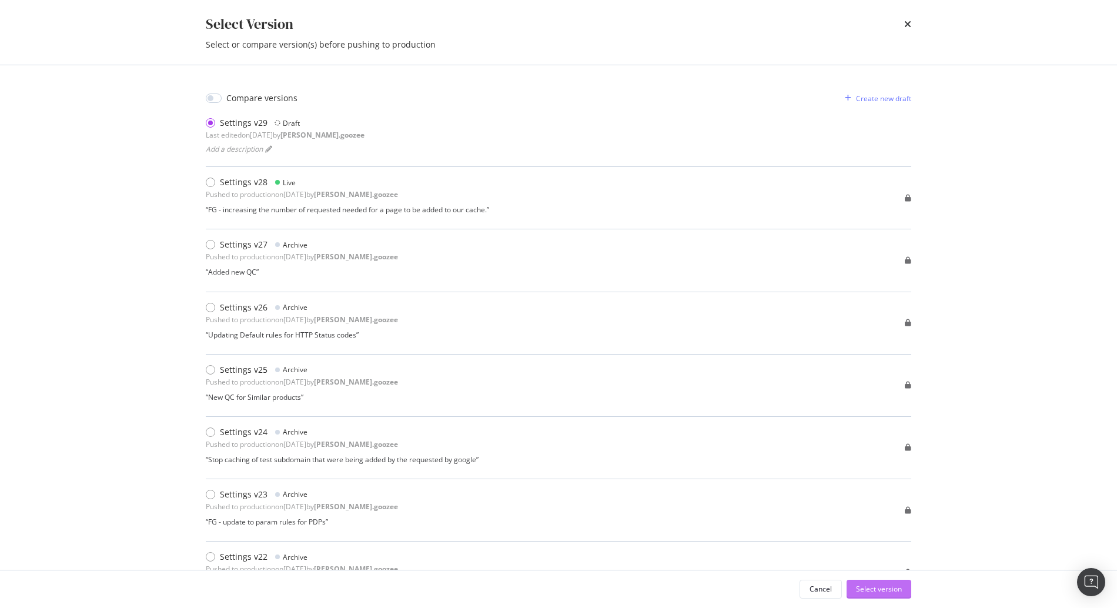
click at [872, 587] on div "Select version" at bounding box center [879, 589] width 46 height 10
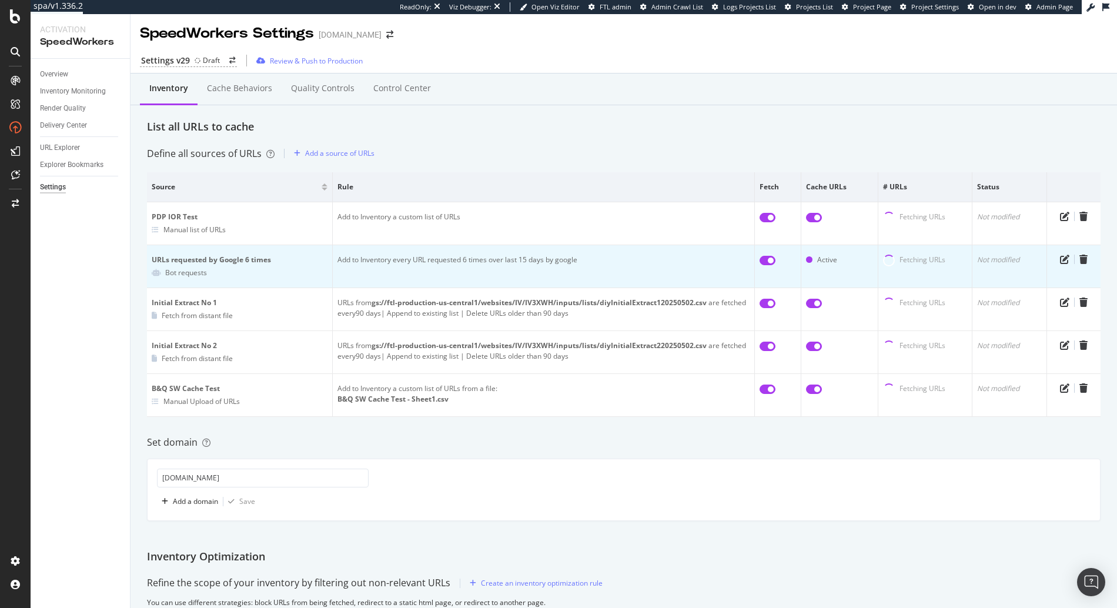
click at [535, 272] on td "Add to Inventory every URL requested 6 times over last 15 days by google" at bounding box center [544, 266] width 422 height 43
click at [1060, 261] on icon "pen-to-square" at bounding box center [1064, 259] width 9 height 9
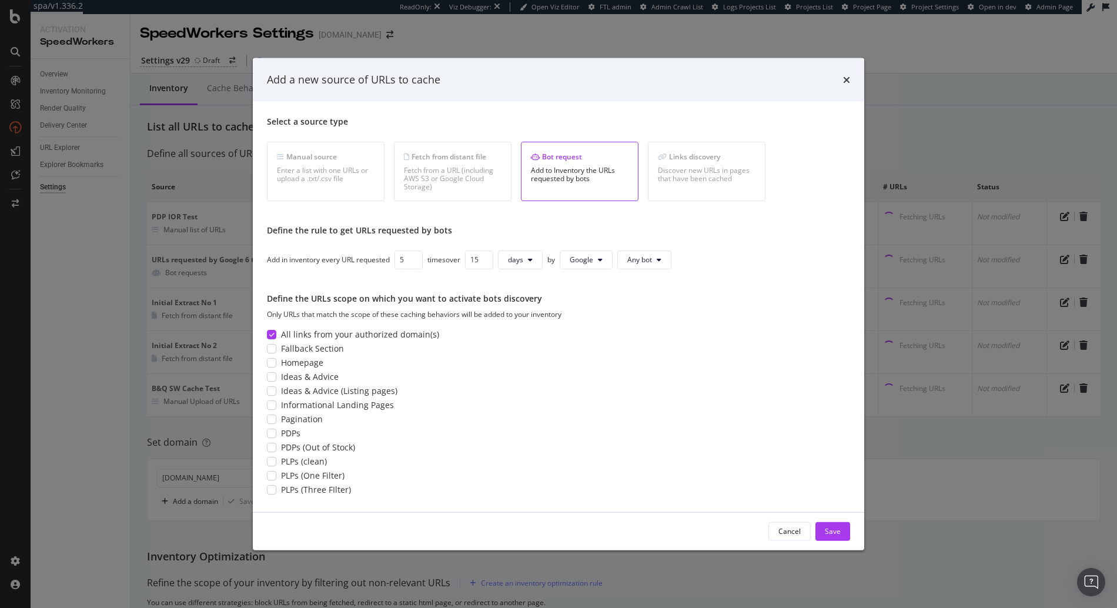
click at [415, 263] on input "5" at bounding box center [409, 259] width 28 height 19
click at [415, 263] on input "4" at bounding box center [409, 259] width 28 height 19
click at [415, 255] on input "5" at bounding box center [409, 259] width 28 height 19
click at [415, 255] on input "6" at bounding box center [409, 259] width 28 height 19
click at [415, 255] on input "7" at bounding box center [409, 259] width 28 height 19
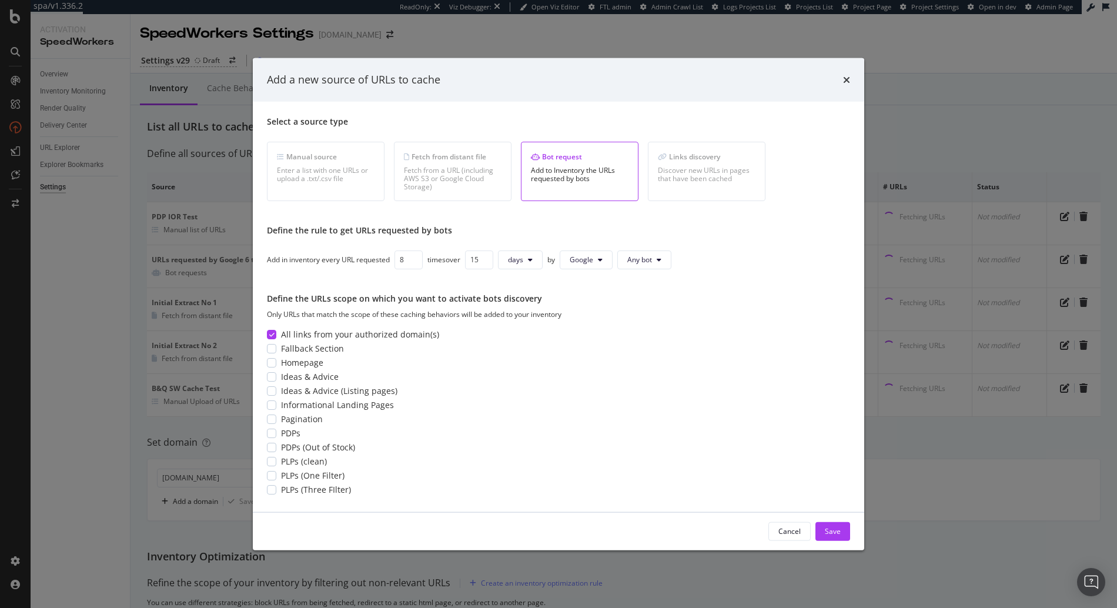
click at [415, 255] on input "8" at bounding box center [409, 259] width 28 height 19
type input "9"
click at [415, 255] on input "9" at bounding box center [409, 259] width 28 height 19
click at [836, 535] on div "Save" at bounding box center [833, 531] width 16 height 10
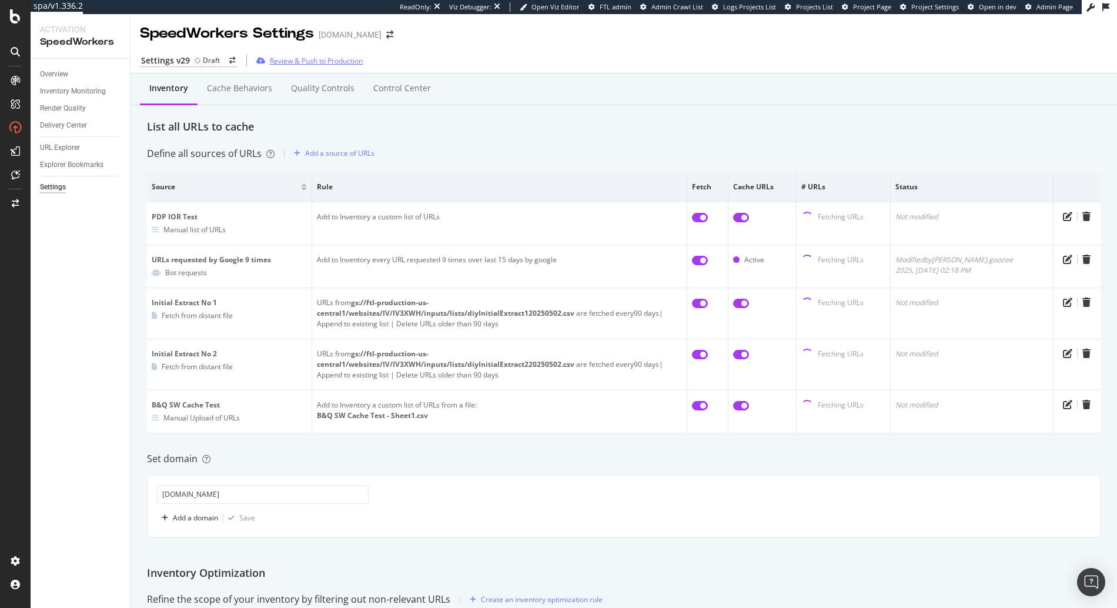
click at [282, 65] on div "Review & Push to Production" at bounding box center [316, 61] width 93 height 10
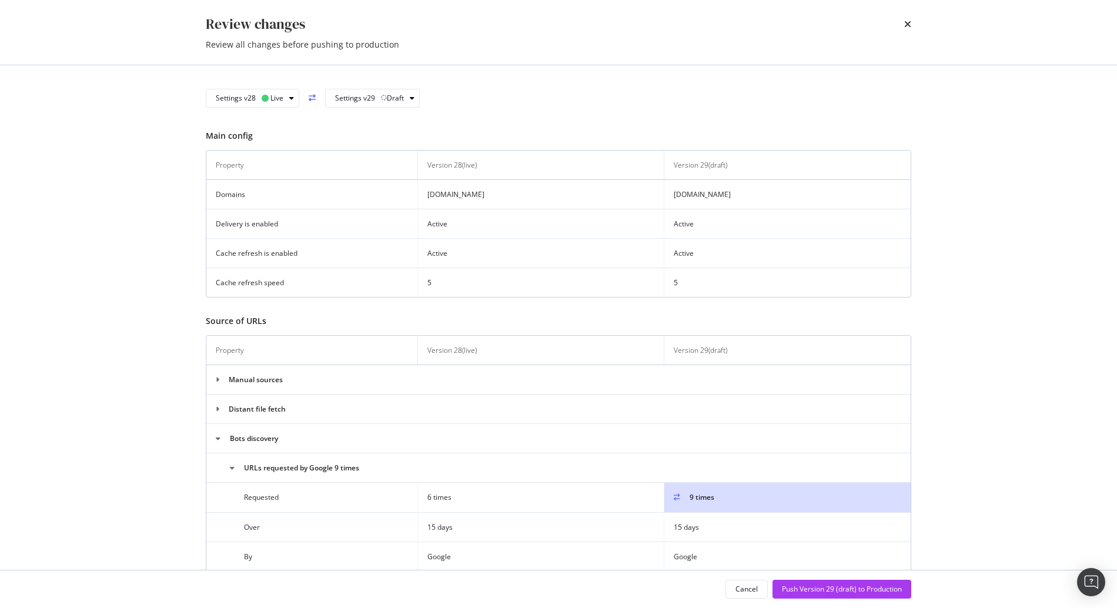
click at [912, 26] on div "Review changes Review all changes before pushing to production" at bounding box center [558, 32] width 753 height 65
click at [905, 26] on icon "times" at bounding box center [907, 23] width 7 height 9
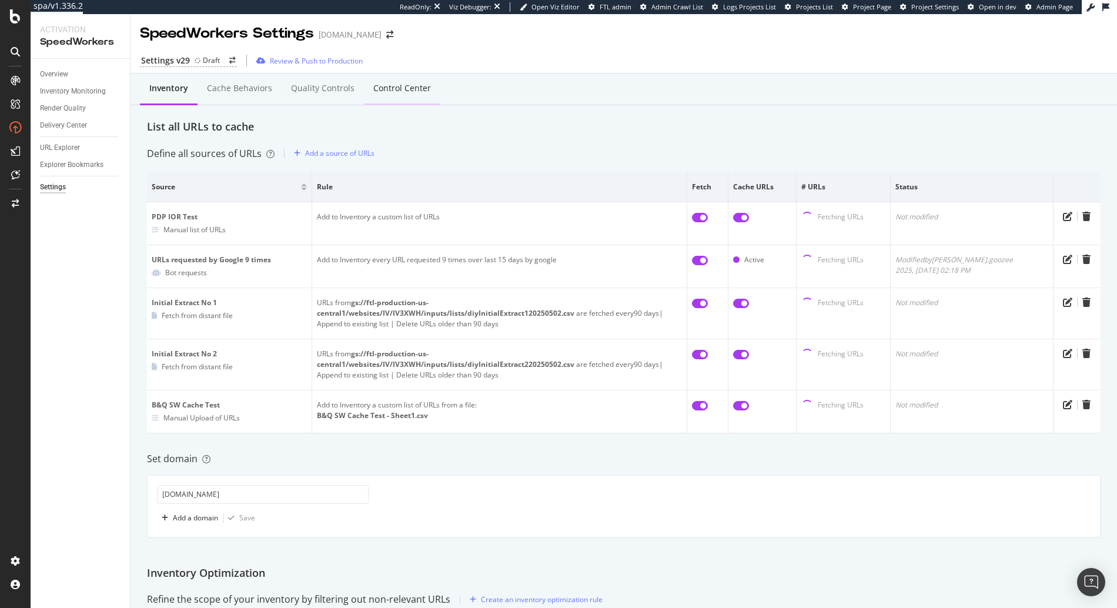
click at [399, 98] on div "Control Center" at bounding box center [402, 89] width 76 height 32
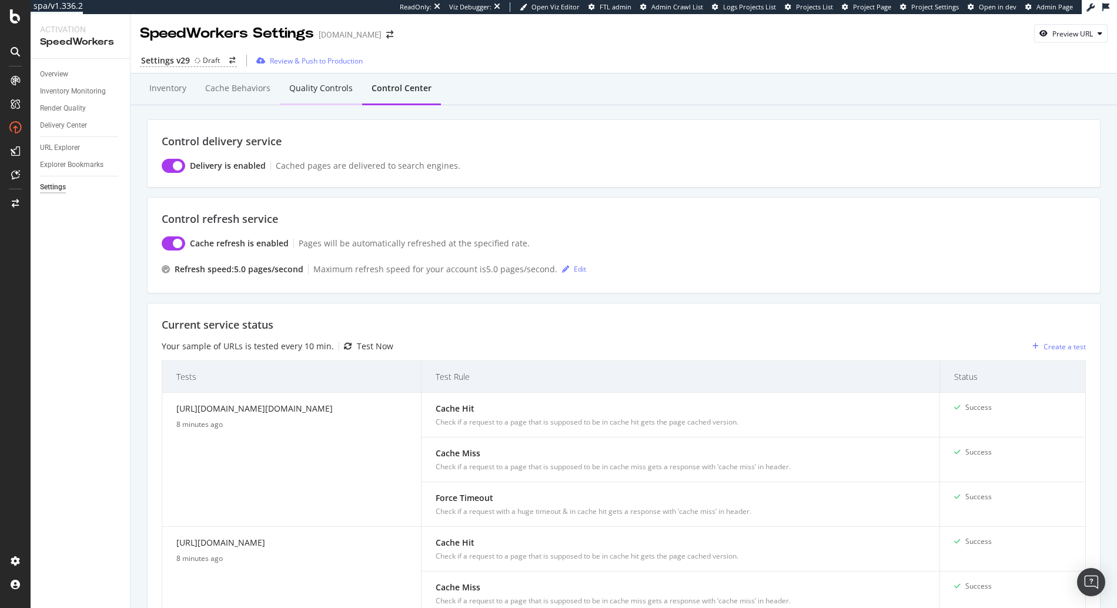
click at [317, 94] on div "Quality Controls" at bounding box center [321, 88] width 64 height 12
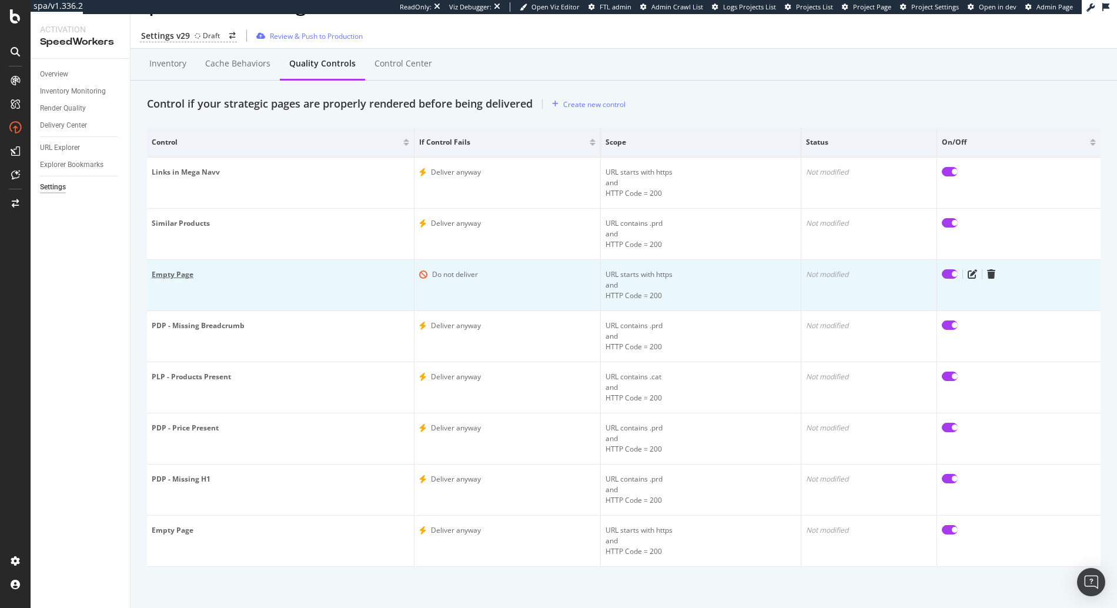
scroll to position [22, 0]
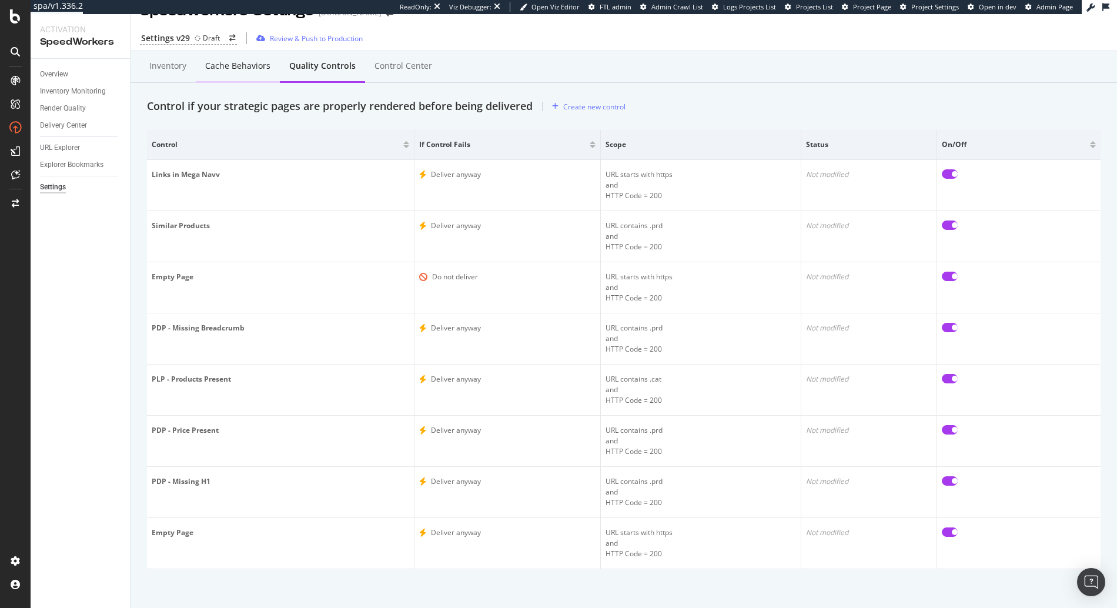
click at [252, 73] on div "Cache behaviors" at bounding box center [238, 67] width 84 height 32
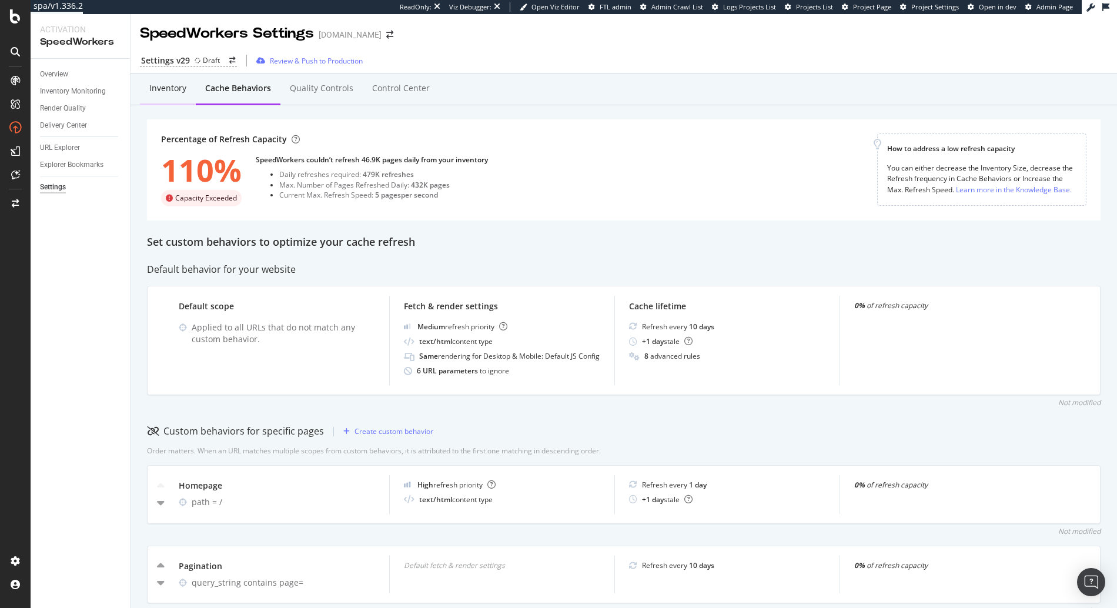
click at [161, 91] on div "Inventory" at bounding box center [167, 88] width 37 height 12
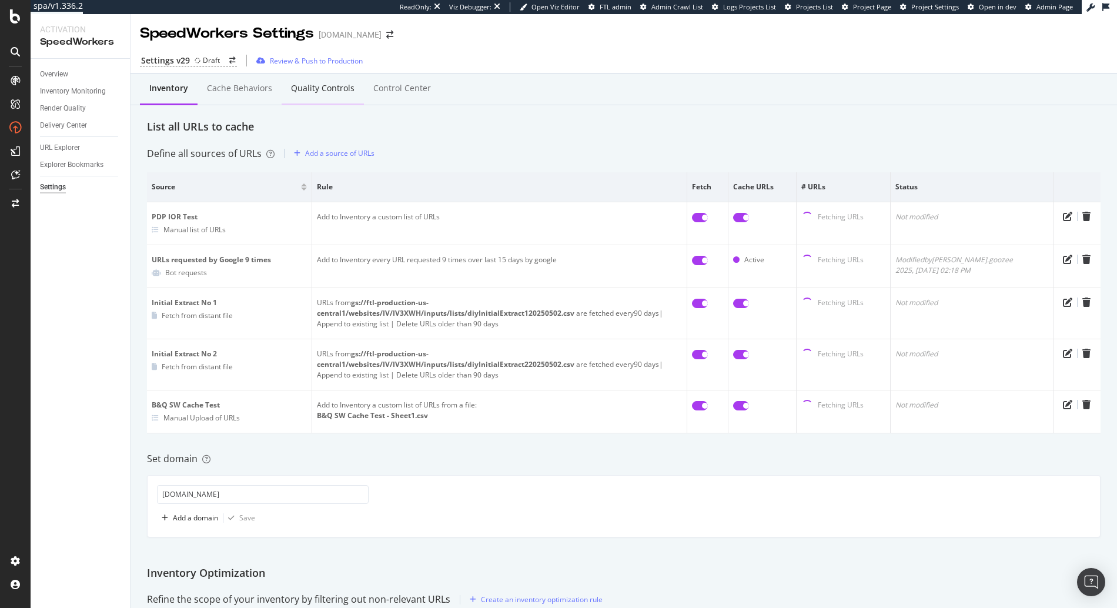
click at [313, 90] on div "Quality Controls" at bounding box center [323, 88] width 64 height 12
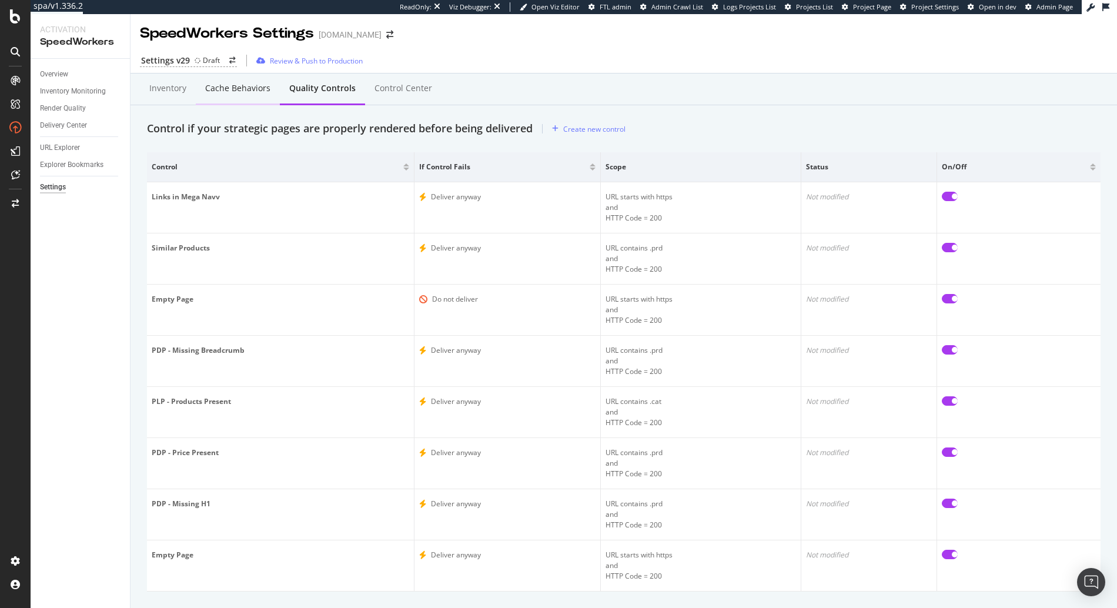
click at [238, 89] on div "Cache behaviors" at bounding box center [237, 88] width 65 height 12
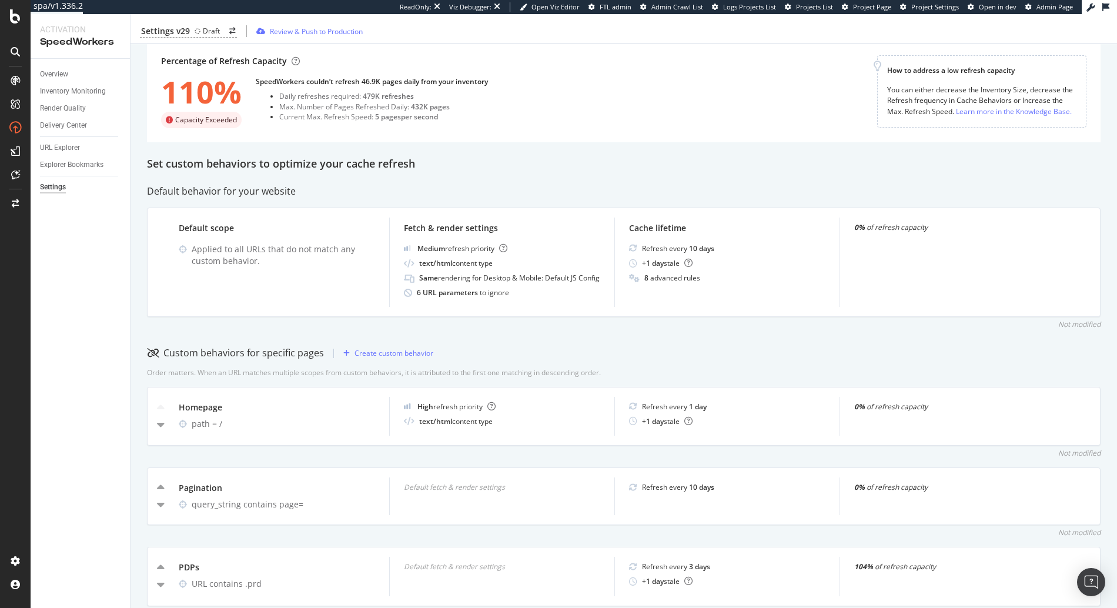
scroll to position [61, 0]
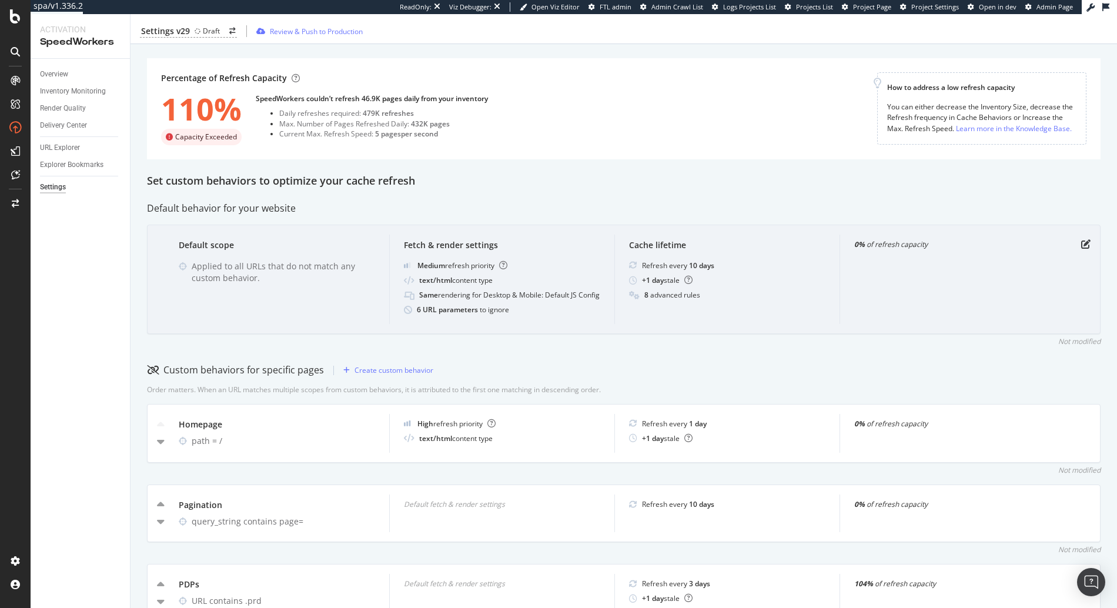
click at [591, 325] on div "Fetch & render settings Medium refresh priority text/html content type Same ren…" at bounding box center [501, 280] width 225 height 90
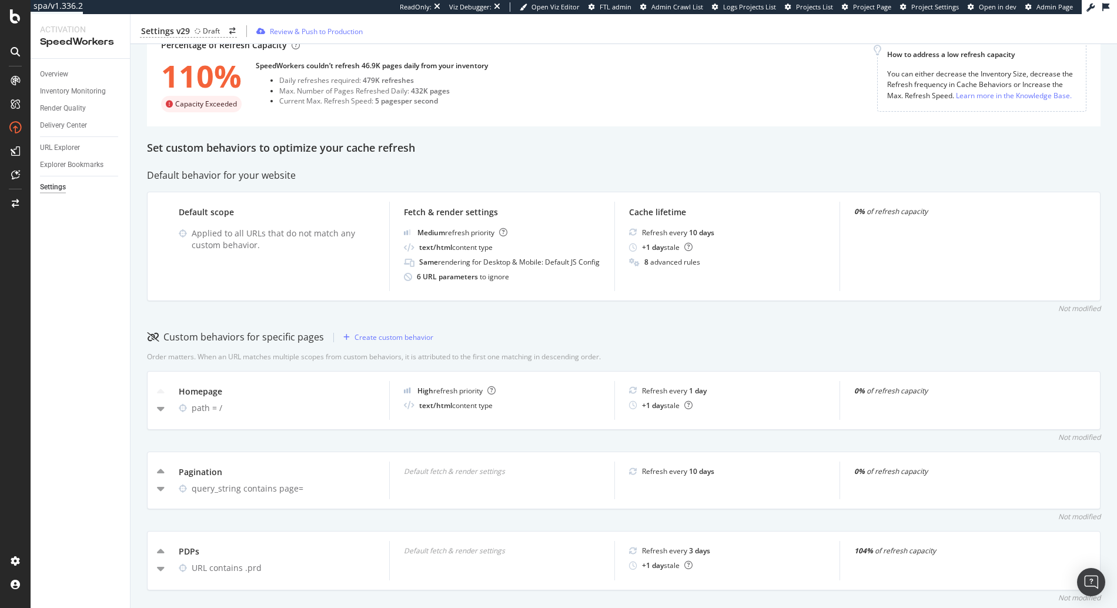
scroll to position [0, 0]
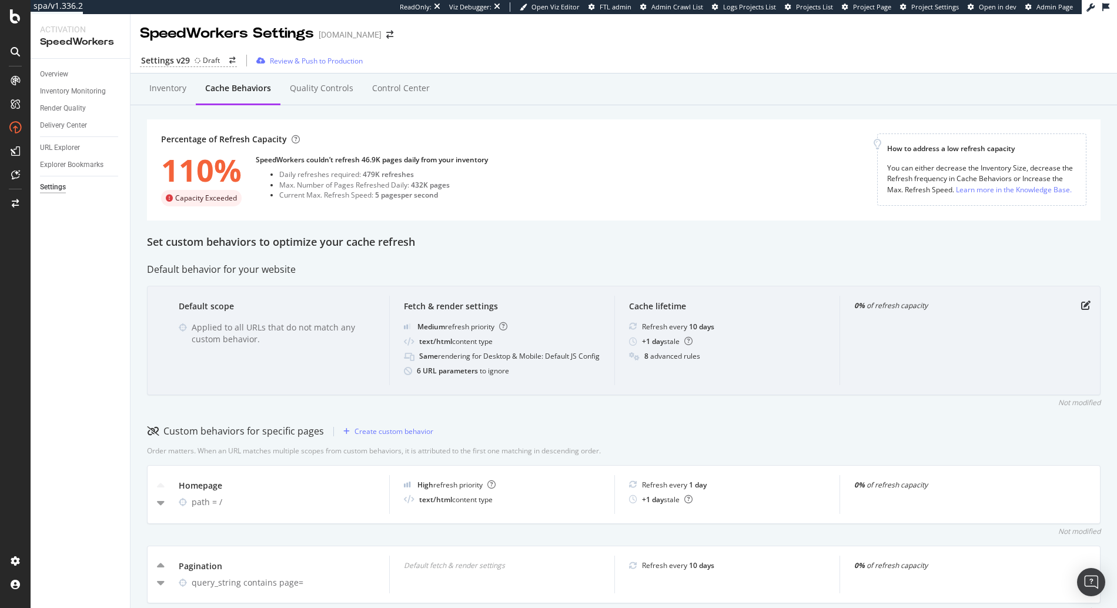
click at [841, 296] on div "0% of refresh capacity" at bounding box center [952, 341] width 225 height 90
click at [1082, 307] on icon "pen-to-square" at bounding box center [1086, 305] width 9 height 9
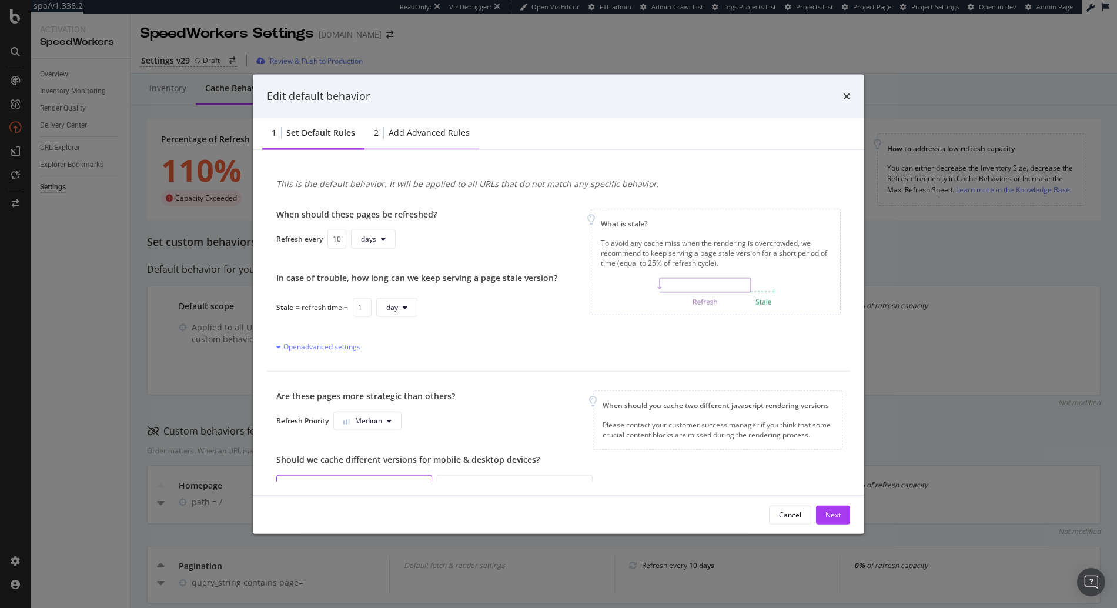
click at [420, 133] on div "Add advanced rules" at bounding box center [429, 132] width 81 height 12
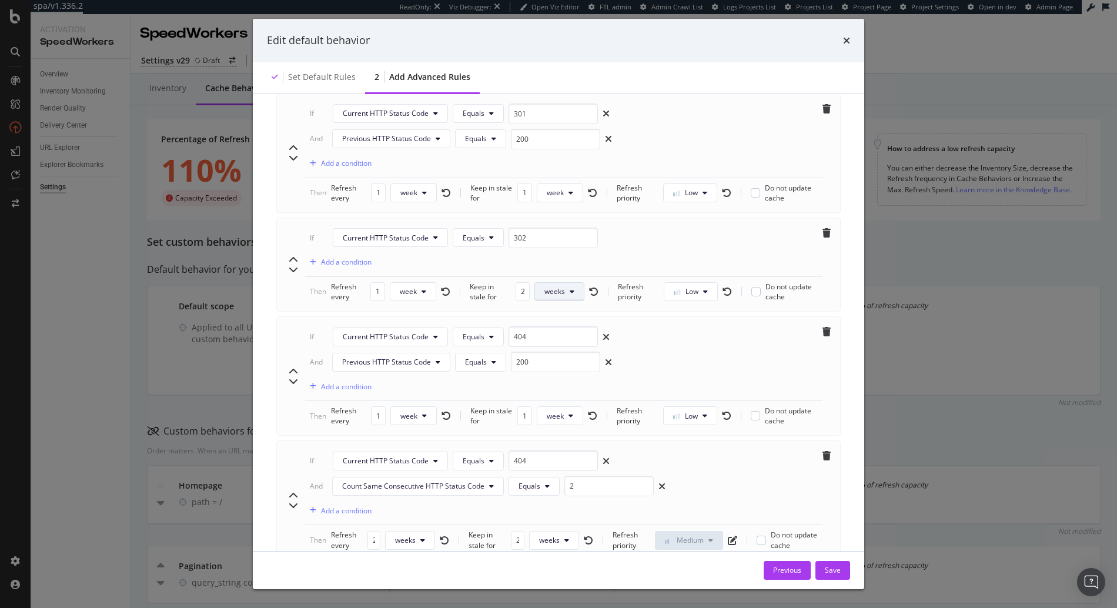
scroll to position [515, 0]
click at [405, 419] on span "week" at bounding box center [408, 415] width 17 height 10
click at [411, 477] on span "day" at bounding box center [409, 481] width 23 height 11
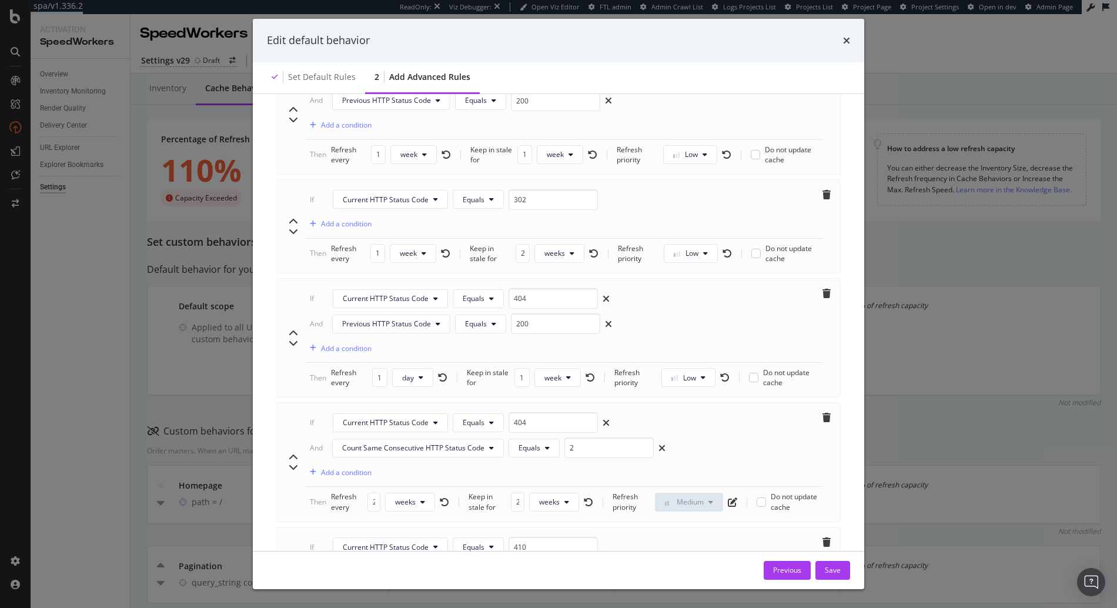
scroll to position [558, 0]
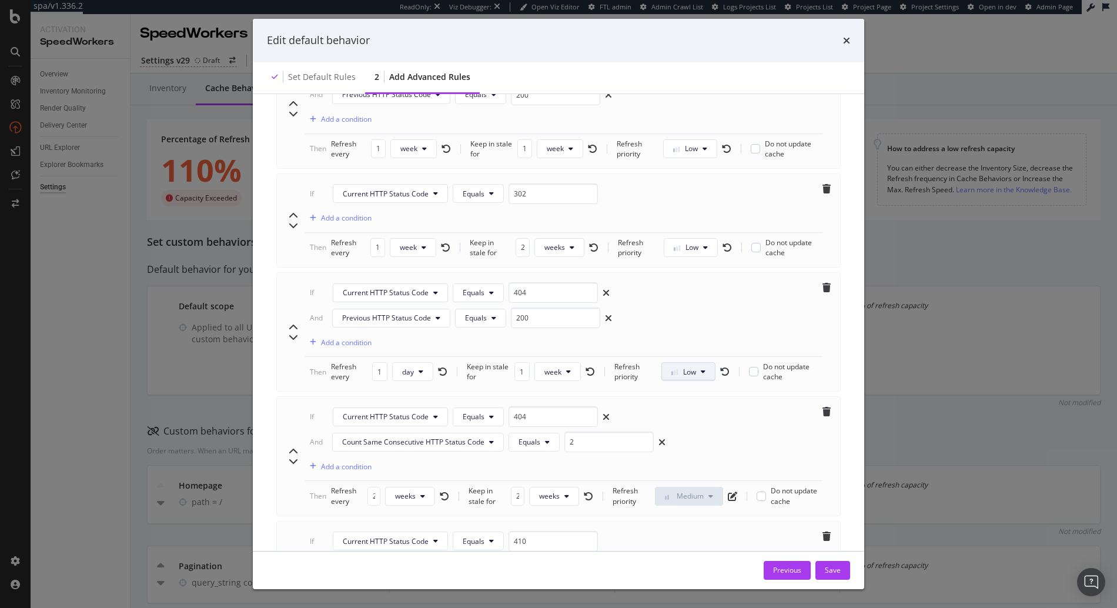
click at [689, 377] on button "Low" at bounding box center [689, 371] width 54 height 19
click at [682, 417] on span "Medium" at bounding box center [678, 417] width 27 height 11
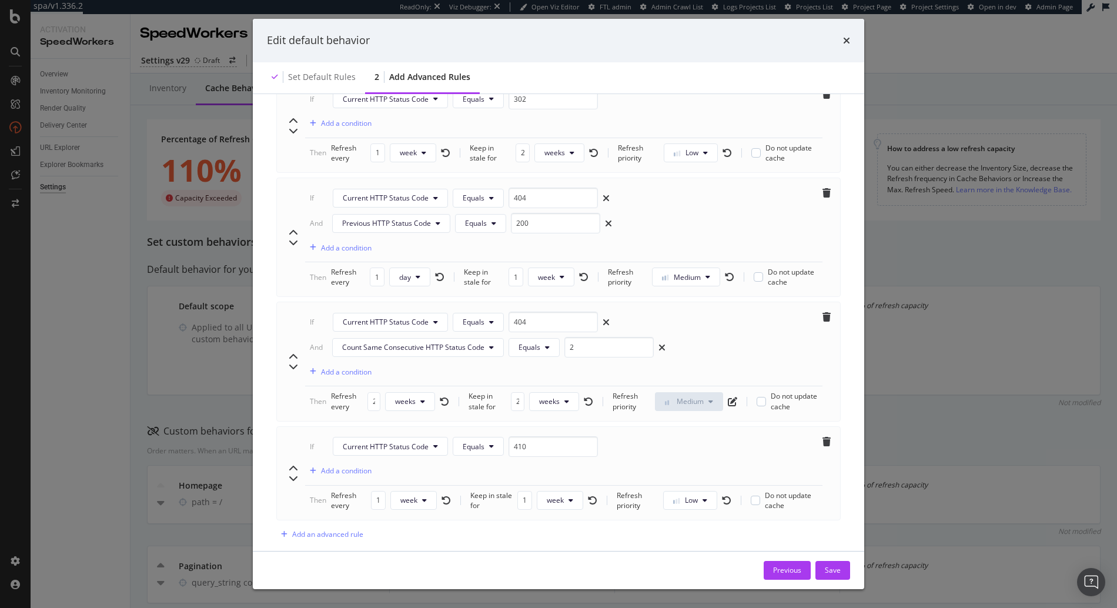
scroll to position [655, 0]
click at [375, 407] on input "2" at bounding box center [374, 399] width 13 height 19
type input "0"
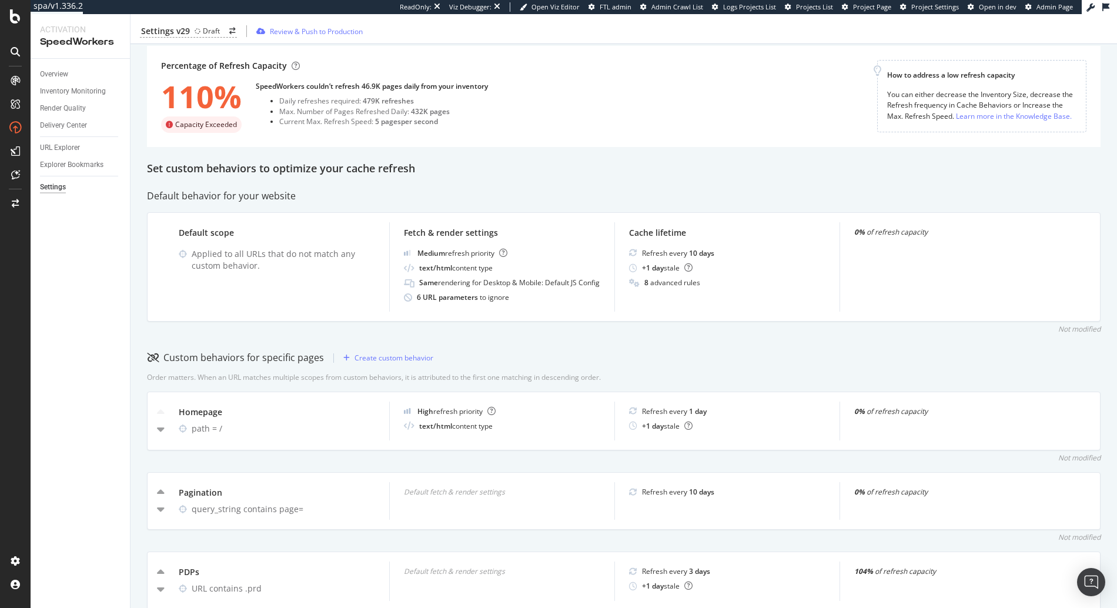
scroll to position [71, 0]
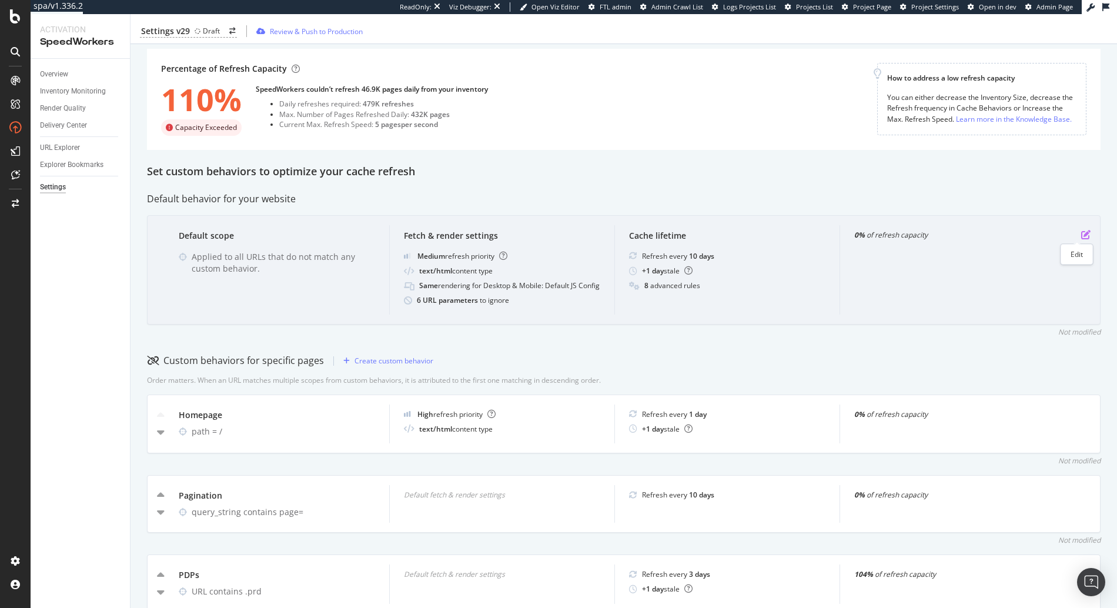
click at [1082, 235] on icon "pen-to-square" at bounding box center [1086, 234] width 9 height 9
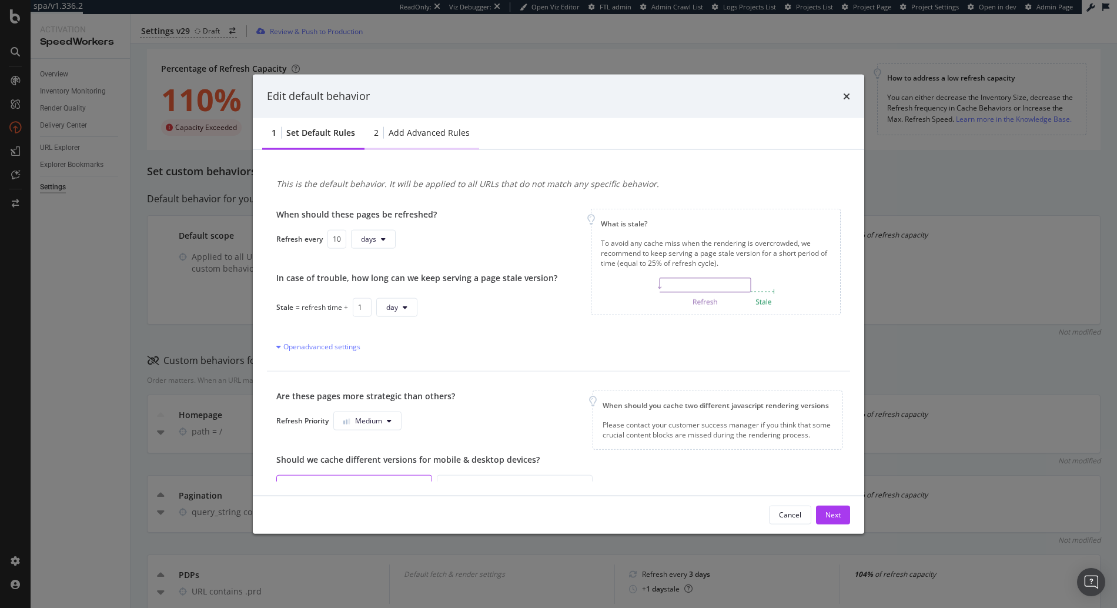
click at [430, 131] on div "Add advanced rules" at bounding box center [429, 132] width 81 height 12
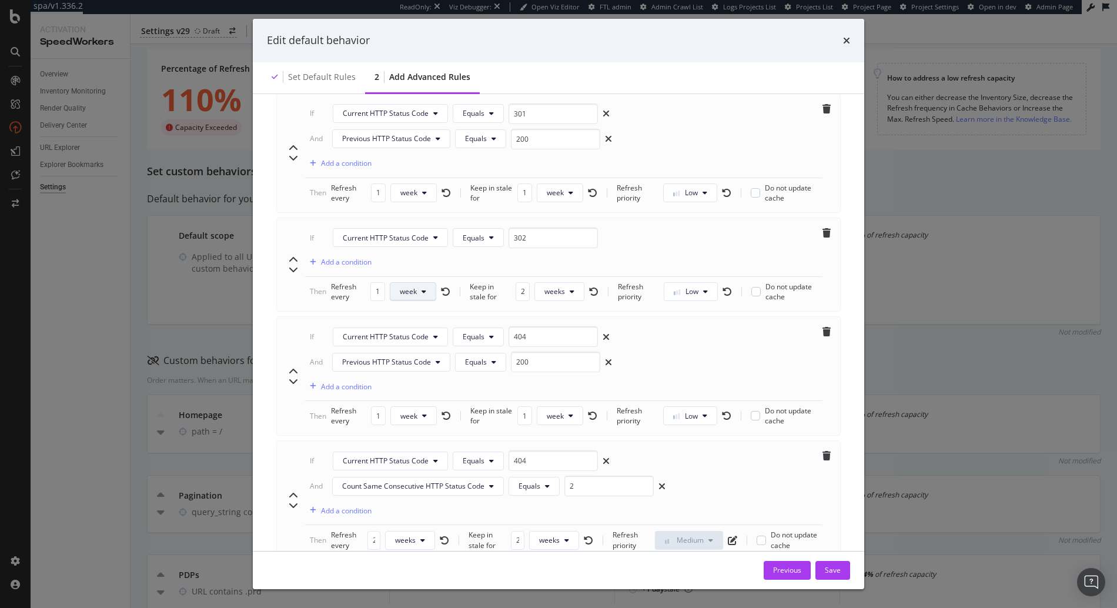
scroll to position [527, 0]
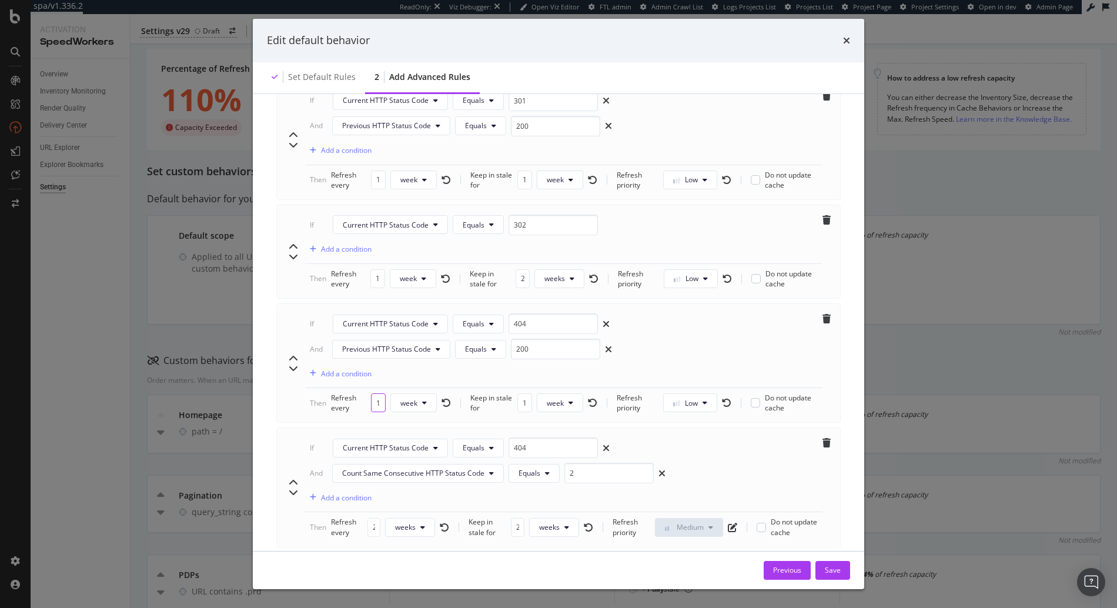
click at [380, 402] on input "1" at bounding box center [378, 402] width 15 height 19
click at [407, 402] on span "week" at bounding box center [408, 403] width 17 height 10
click at [407, 465] on span "day" at bounding box center [409, 470] width 23 height 11
click at [690, 405] on button "Low" at bounding box center [689, 402] width 54 height 19
drag, startPoint x: 677, startPoint y: 424, endPoint x: 676, endPoint y: 441, distance: 17.1
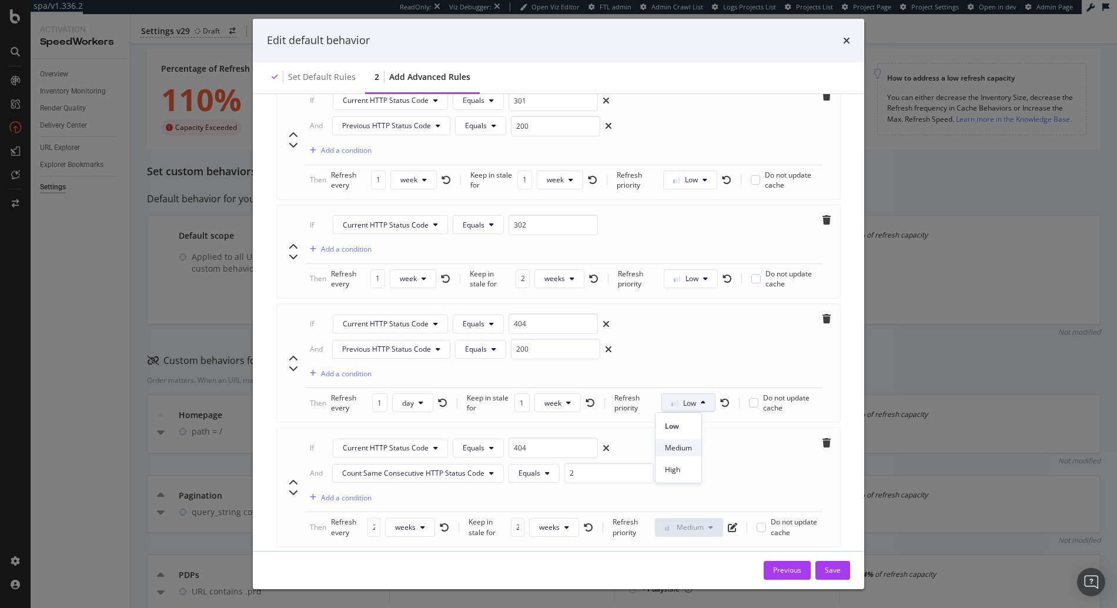
click at [676, 441] on div "Low Medium High" at bounding box center [679, 445] width 46 height 65
click at [676, 441] on div "Medium" at bounding box center [679, 447] width 46 height 17
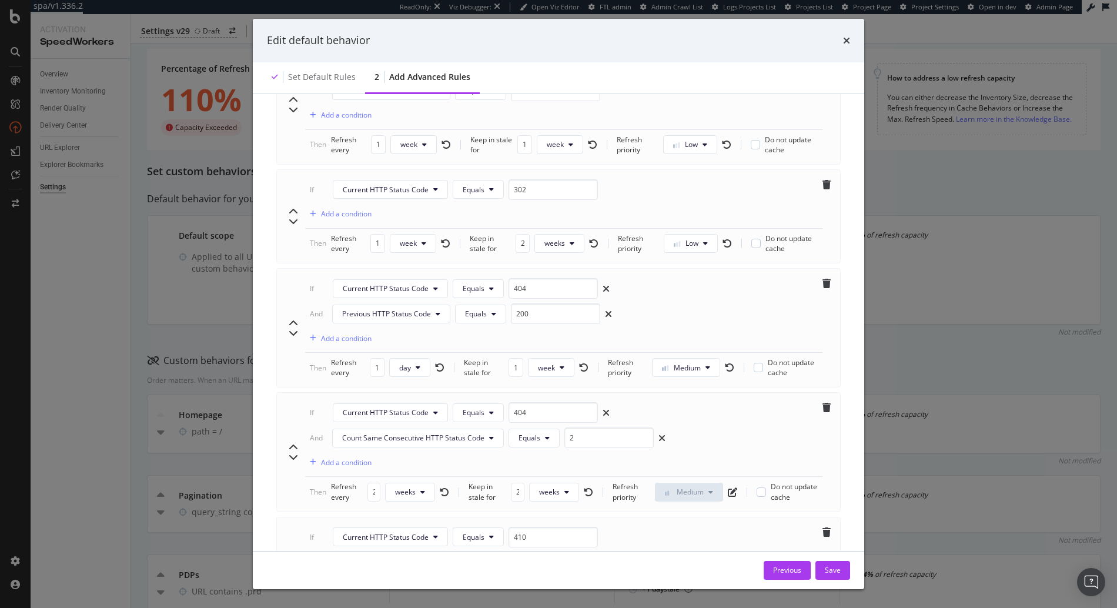
scroll to position [570, 0]
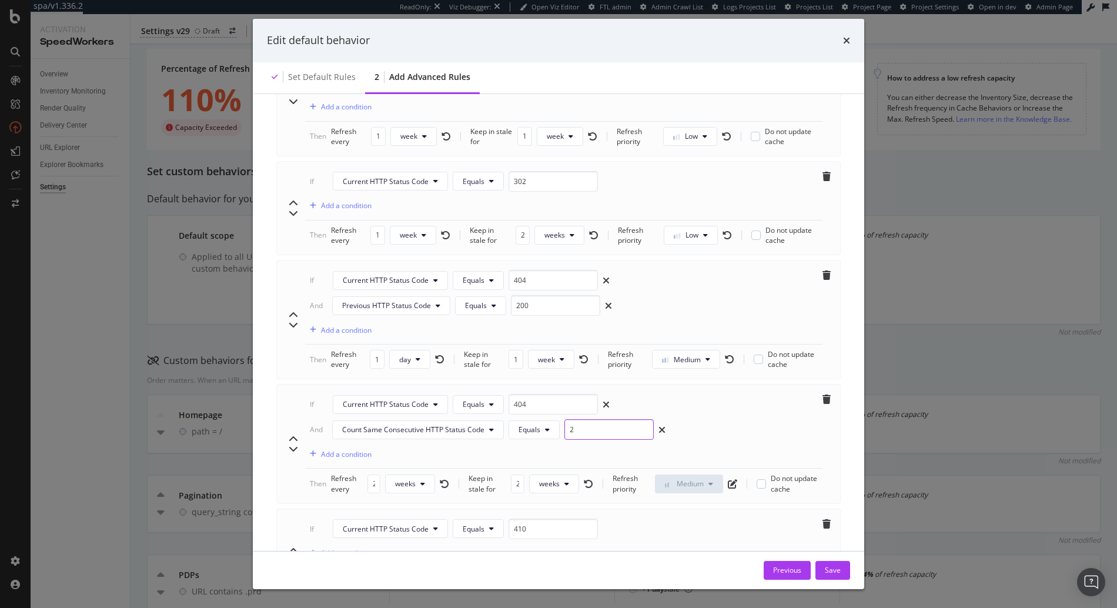
click at [586, 430] on input "2" at bounding box center [609, 429] width 89 height 21
type input "3"
type input "5"
click at [539, 456] on div "If Current HTTP Status Code Equals 404 And Count Same Consecutive HTTP Status C…" at bounding box center [564, 431] width 518 height 75
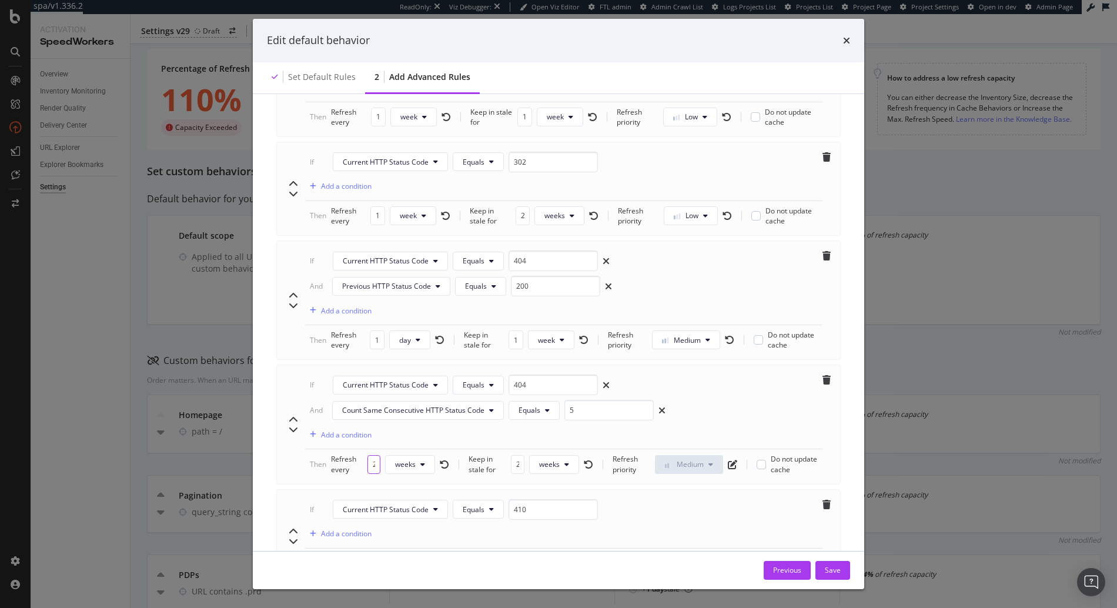
click at [373, 474] on input "2" at bounding box center [374, 464] width 13 height 19
click at [374, 472] on input "2" at bounding box center [374, 464] width 13 height 19
click at [393, 474] on button "minute" at bounding box center [411, 464] width 52 height 19
click at [403, 563] on div "week" at bounding box center [407, 557] width 44 height 17
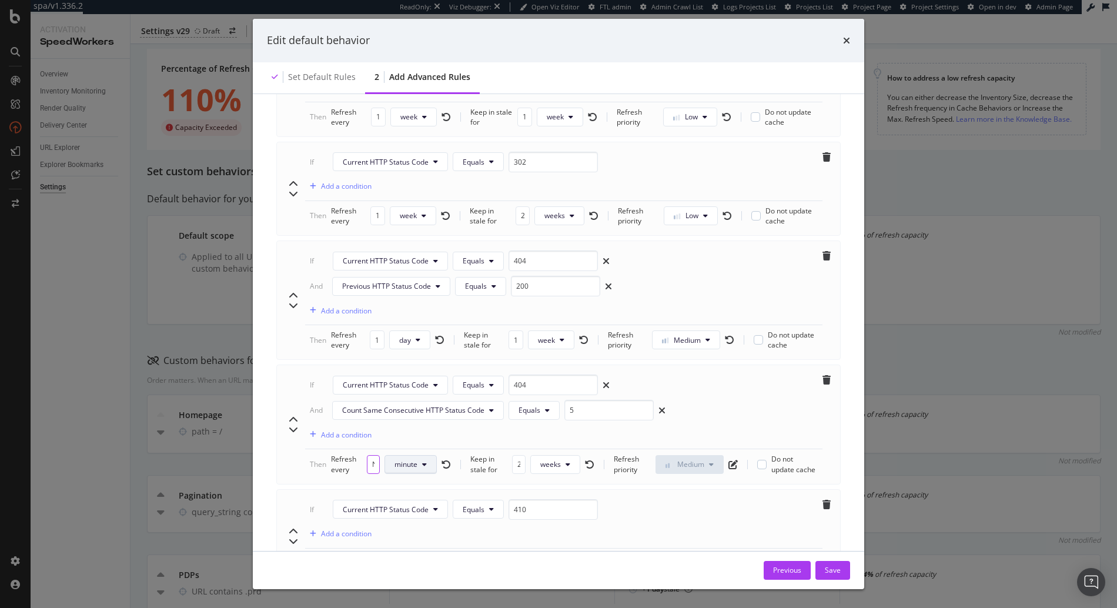
scroll to position [0, 12]
drag, startPoint x: 375, startPoint y: 471, endPoint x: 405, endPoint y: 473, distance: 30.1
click at [403, 473] on div "Refresh every NaN minute" at bounding box center [391, 464] width 120 height 20
type input "1"
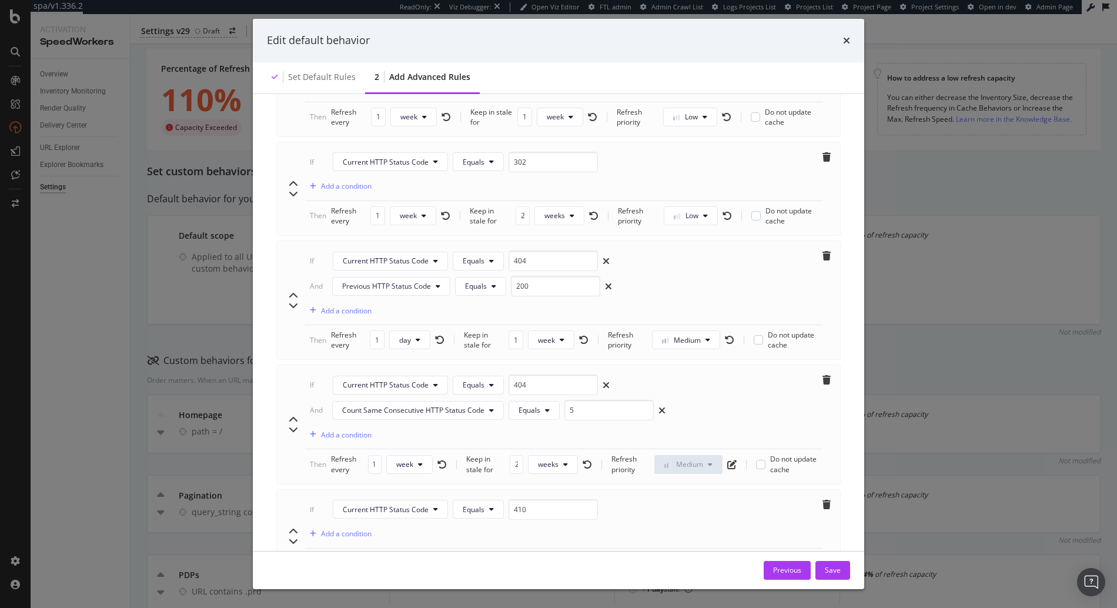
scroll to position [0, 0]
click at [292, 452] on div "modal" at bounding box center [293, 424] width 14 height 99
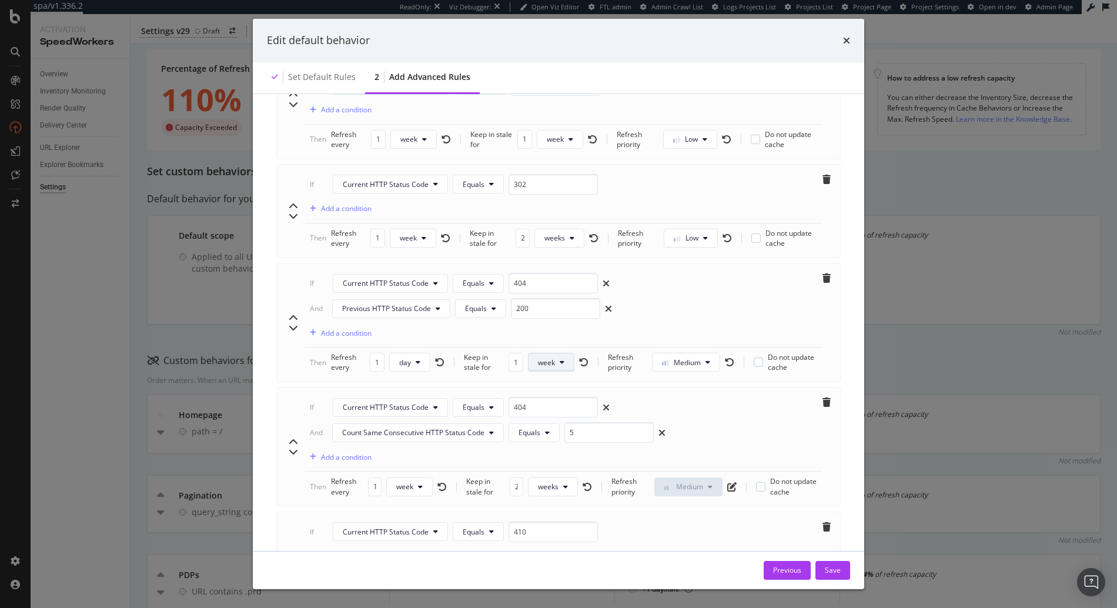
scroll to position [572, 0]
click at [572, 428] on input "5" at bounding box center [609, 428] width 89 height 21
type input "2"
click at [380, 480] on div "Refresh every 1 week" at bounding box center [389, 482] width 116 height 20
click at [377, 482] on input "1" at bounding box center [375, 482] width 14 height 19
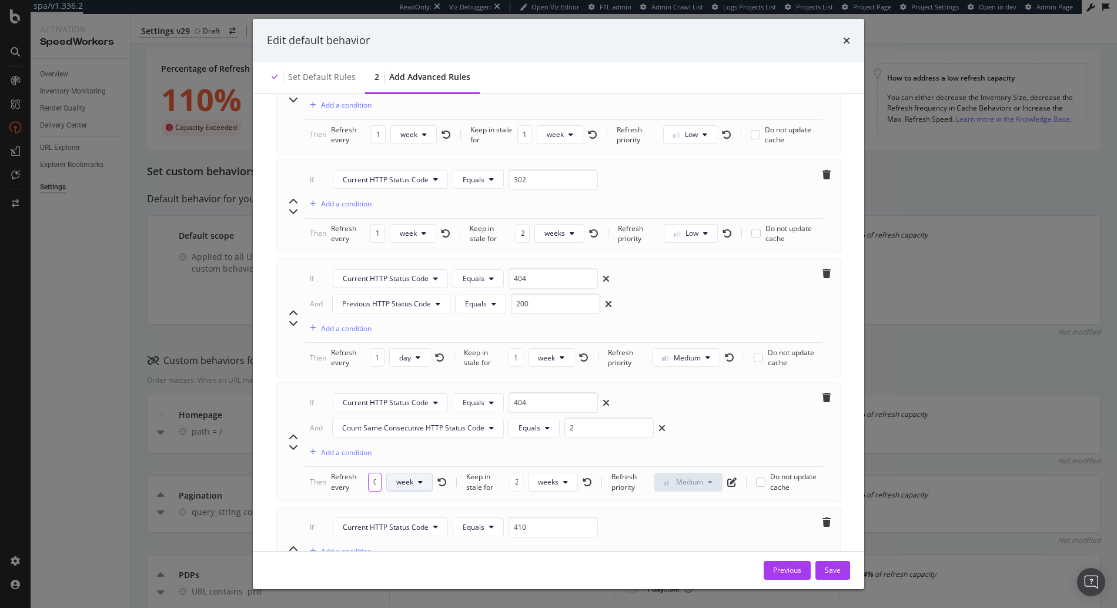
scroll to position [0, 1]
type input "3"
click at [409, 479] on div "Refresh every 3 weeks" at bounding box center [390, 482] width 118 height 20
click at [408, 487] on span "weeks" at bounding box center [405, 482] width 21 height 10
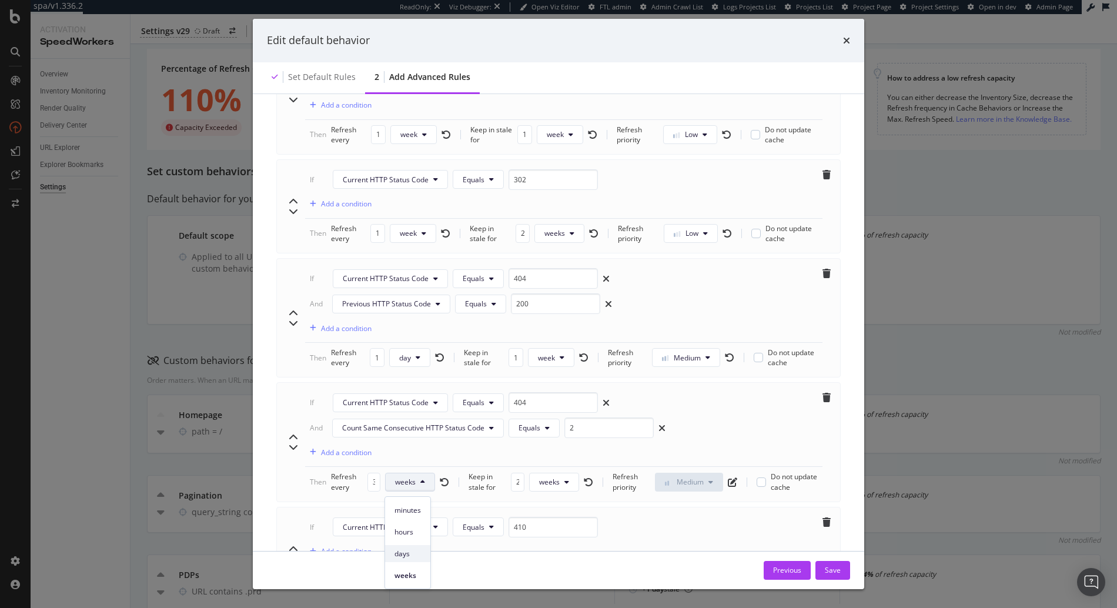
click at [409, 551] on span "days" at bounding box center [408, 554] width 26 height 11
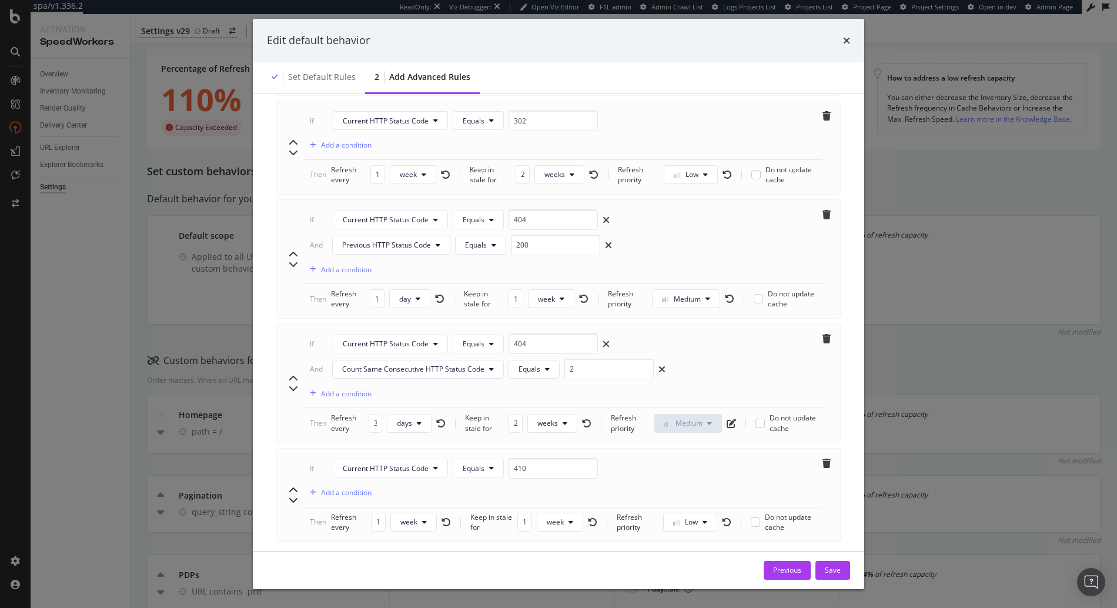
scroll to position [675, 0]
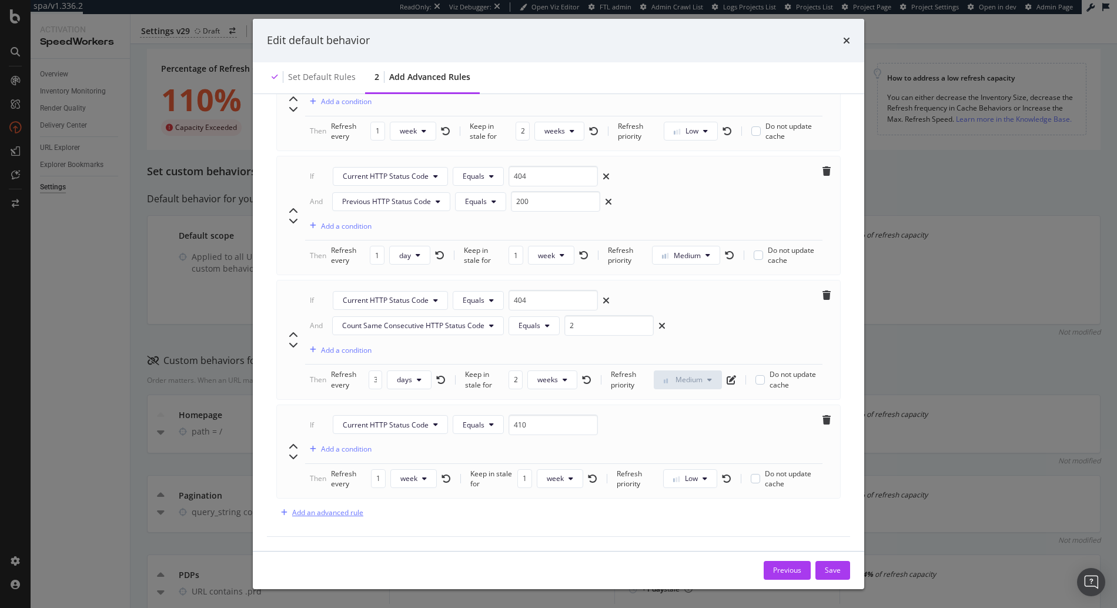
click at [343, 510] on div "Add an advanced rule" at bounding box center [327, 513] width 71 height 10
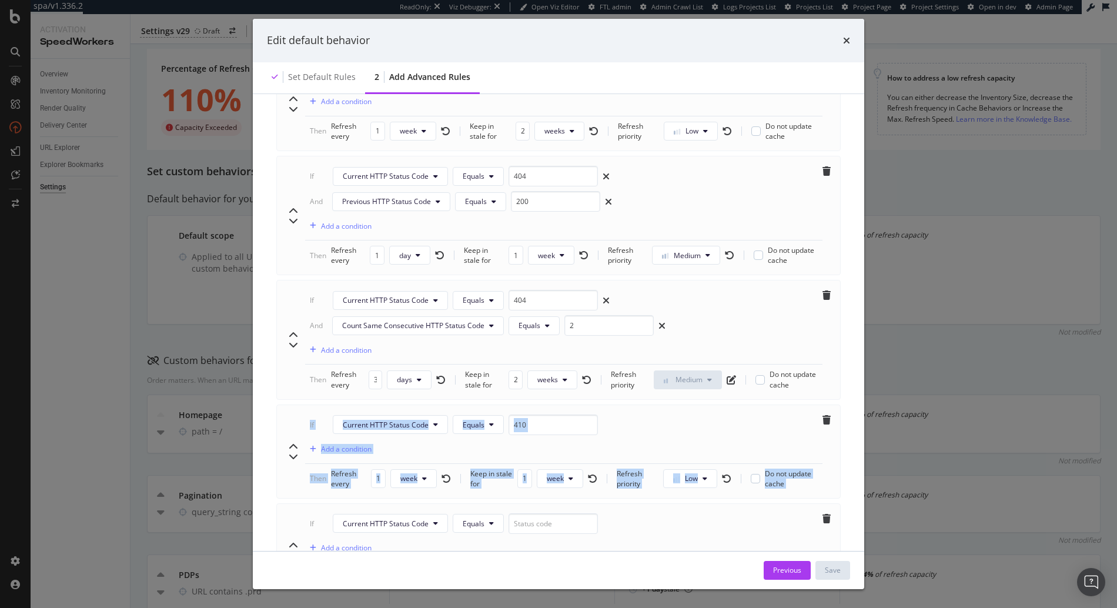
drag, startPoint x: 291, startPoint y: 509, endPoint x: 300, endPoint y: 442, distance: 67.7
click at [301, 436] on div "If Current HTTP Status Code Greater than 499 And Current HTTP Status Code Less …" at bounding box center [558, 66] width 565 height 1063
click at [292, 547] on icon "chevron-up" at bounding box center [293, 545] width 9 height 9
type input "10"
type input "410"
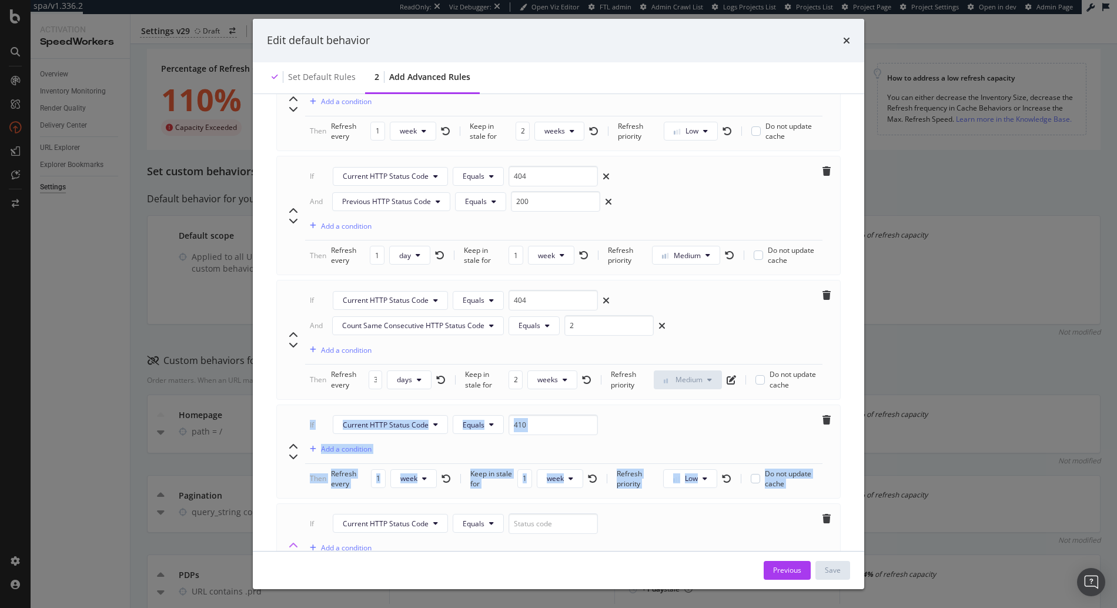
type input "1"
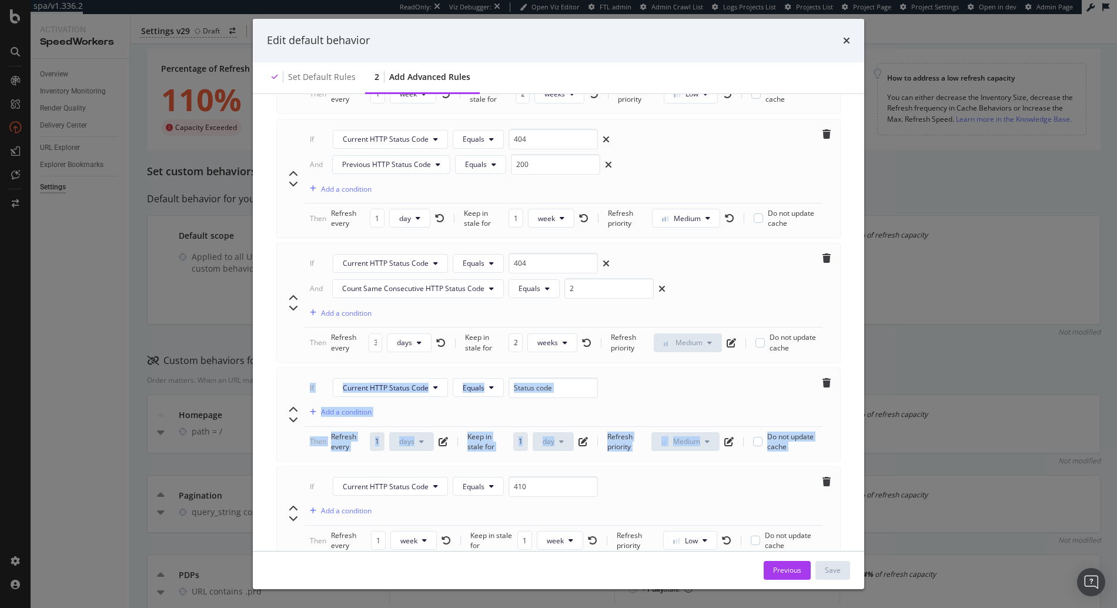
scroll to position [695, 0]
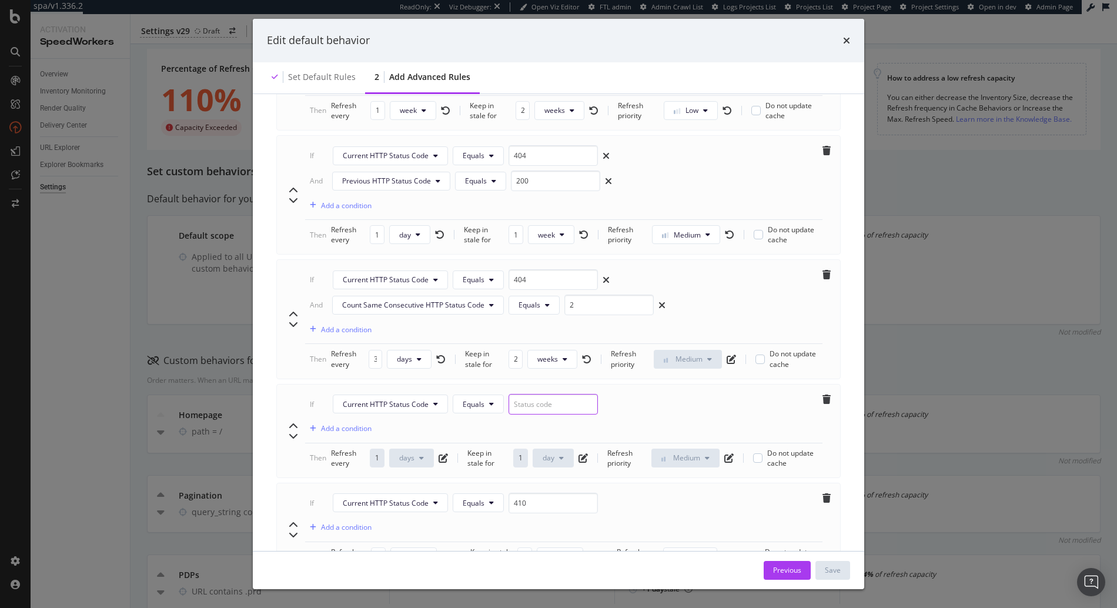
click at [546, 403] on input "modal" at bounding box center [553, 404] width 89 height 21
type input "404"
click at [349, 429] on div "Add a condition" at bounding box center [346, 428] width 51 height 10
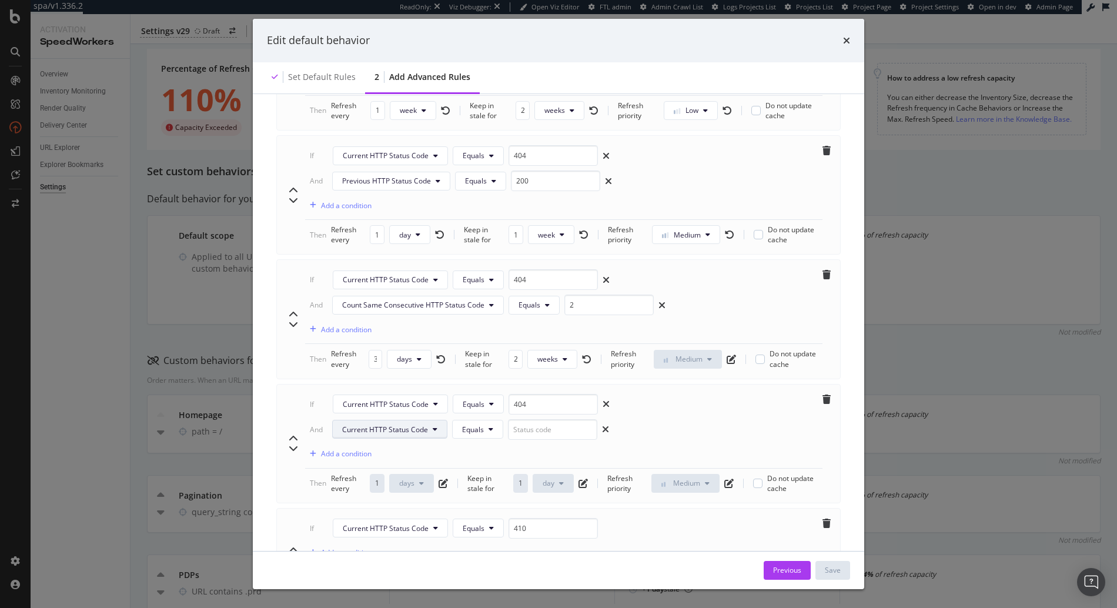
click at [356, 429] on span "Current HTTP Status Code" at bounding box center [385, 430] width 86 height 10
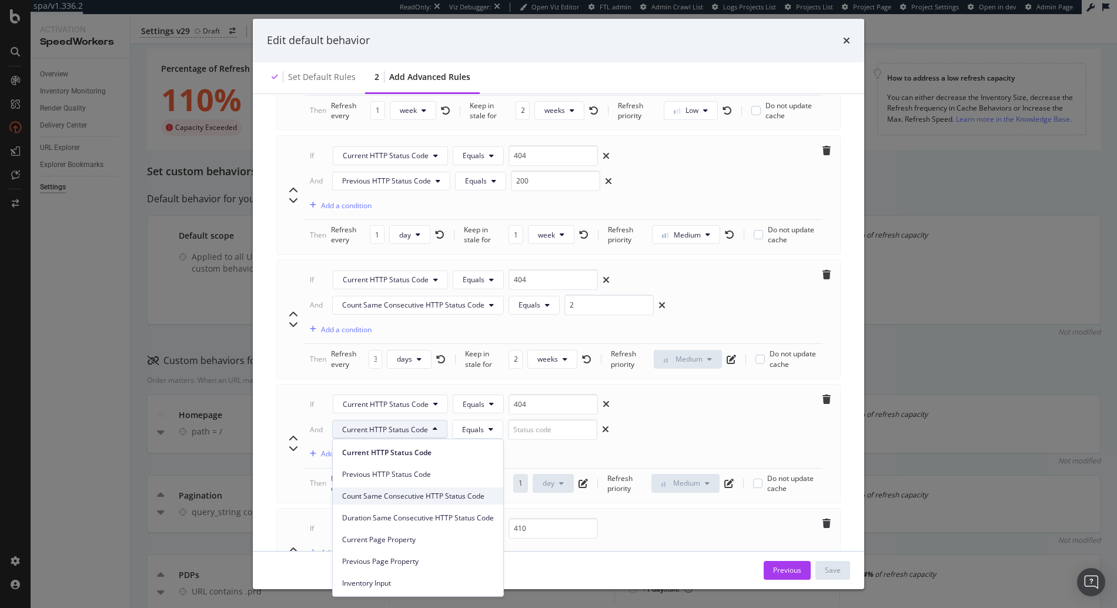
click at [410, 496] on span "Count Same Consecutive HTTP Status Code" at bounding box center [418, 496] width 152 height 11
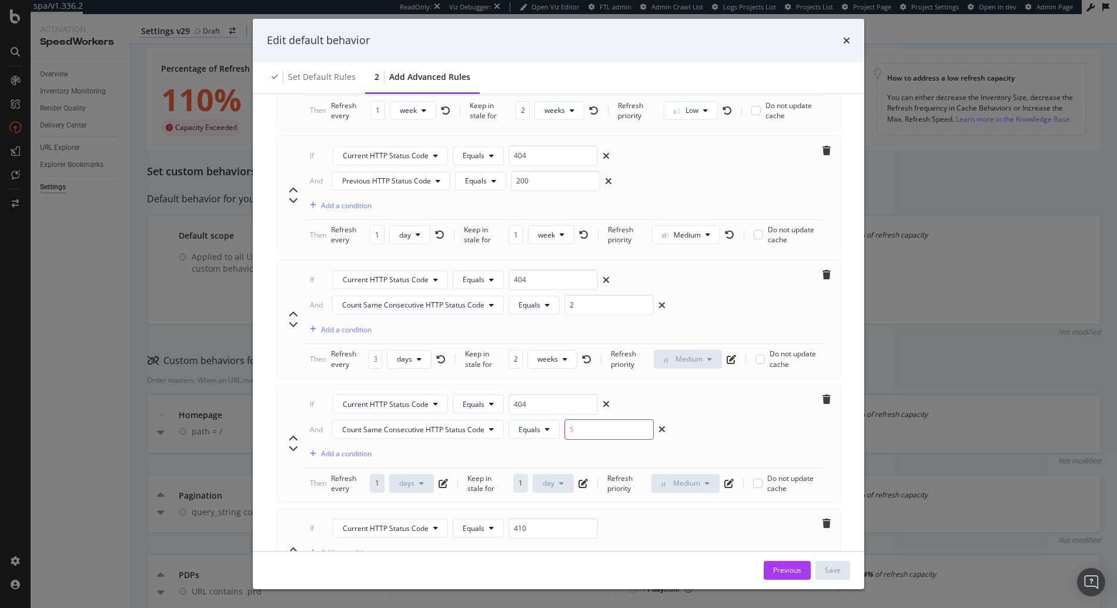
click at [583, 433] on input "modal" at bounding box center [609, 429] width 89 height 21
type input "5"
click at [727, 422] on div "If Current HTTP Status Code Equals 404 And Count Same Consecutive HTTP Status C…" at bounding box center [564, 431] width 518 height 75
click at [373, 354] on input "3" at bounding box center [376, 359] width 14 height 19
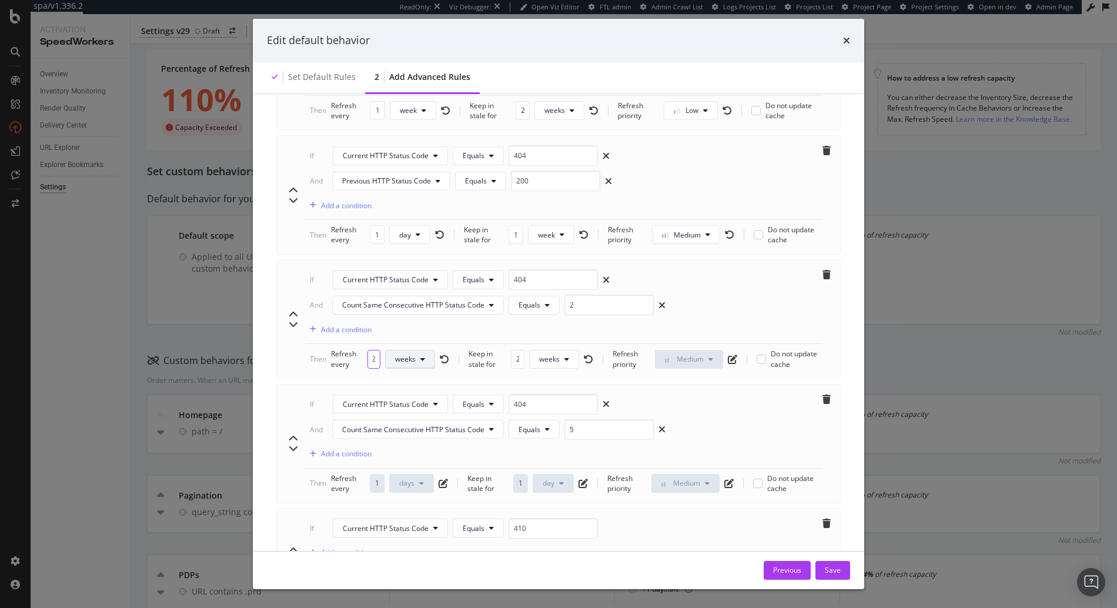
type input "2"
click at [404, 361] on span "weeks" at bounding box center [405, 359] width 21 height 10
click at [409, 436] on div "days" at bounding box center [407, 430] width 45 height 17
click at [424, 486] on button "days" at bounding box center [411, 483] width 45 height 19
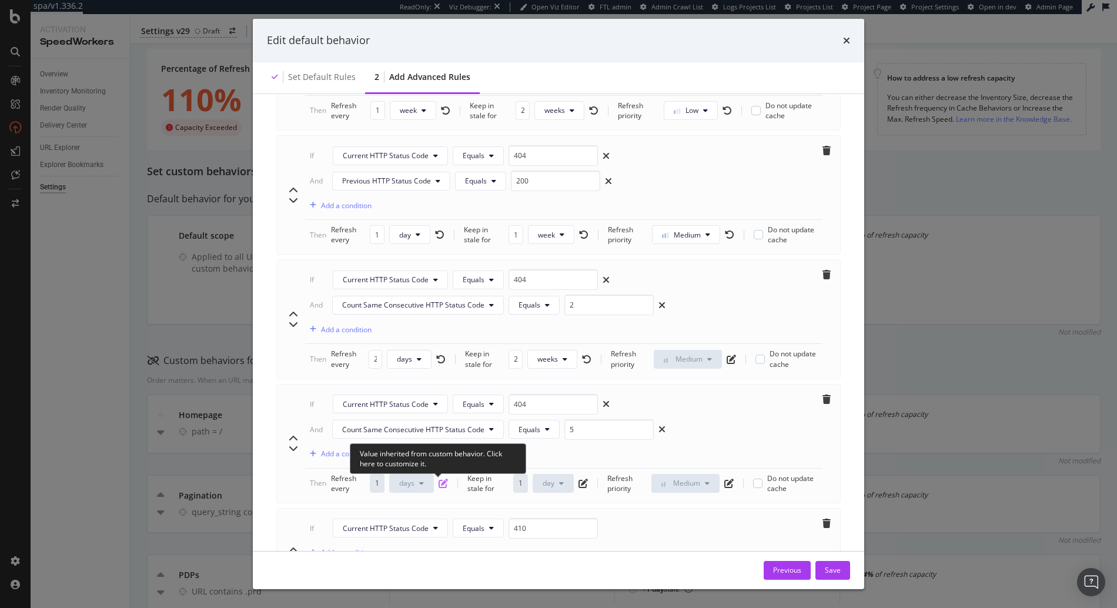
click at [439, 481] on icon "pen-to-square" at bounding box center [443, 483] width 9 height 9
click at [410, 486] on span "days" at bounding box center [406, 483] width 15 height 10
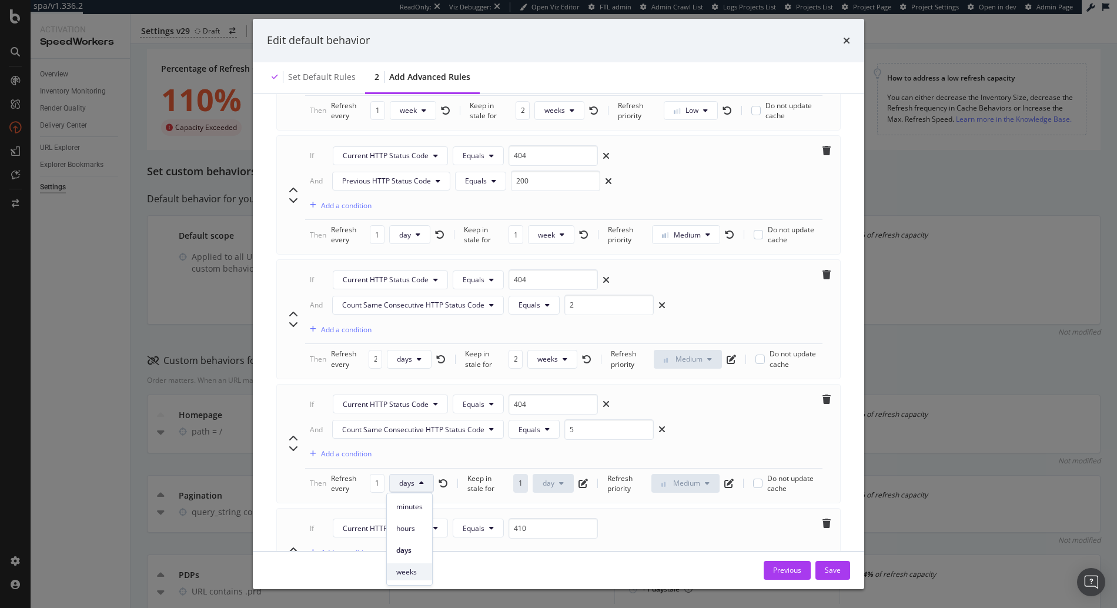
click at [406, 570] on span "weeks" at bounding box center [409, 572] width 26 height 11
click at [676, 522] on div "If Current HTTP Status Code Equals 410 Add a condition" at bounding box center [564, 542] width 518 height 49
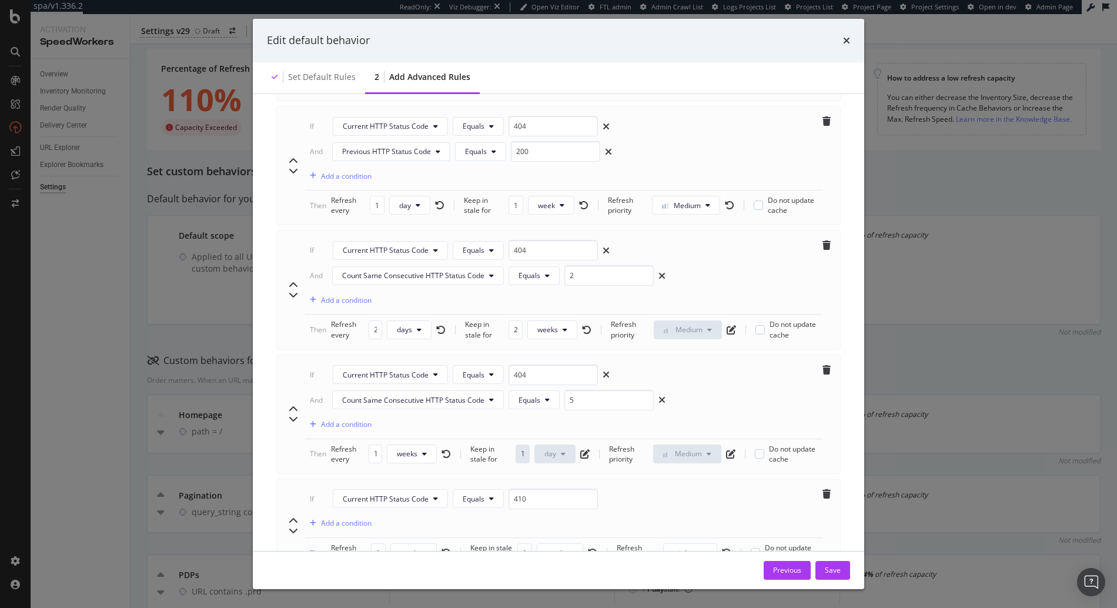
scroll to position [746, 0]
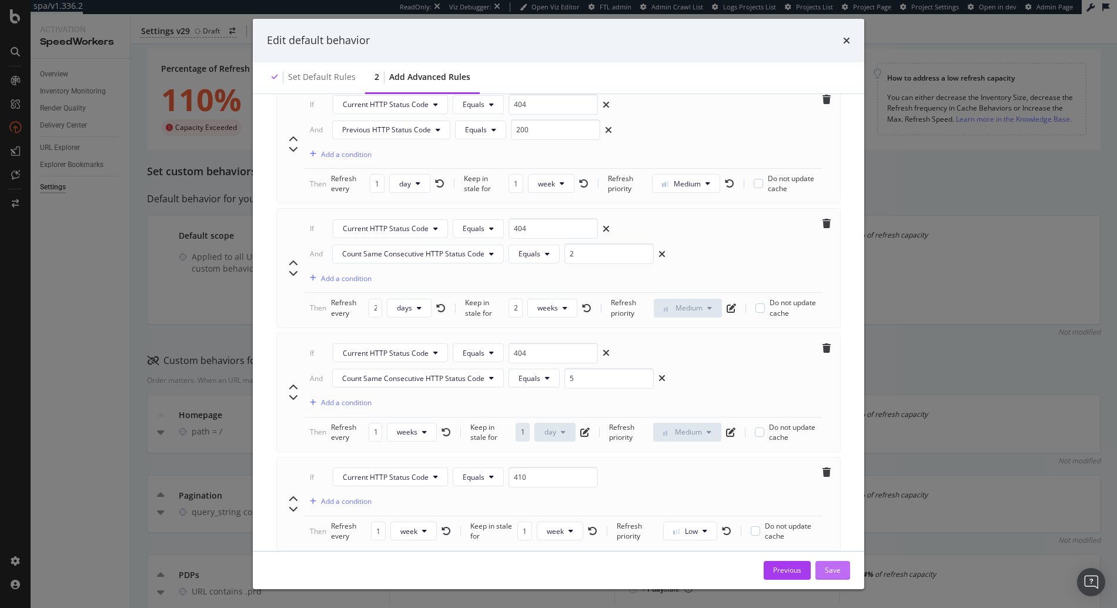
click at [840, 571] on div "Save" at bounding box center [833, 570] width 16 height 10
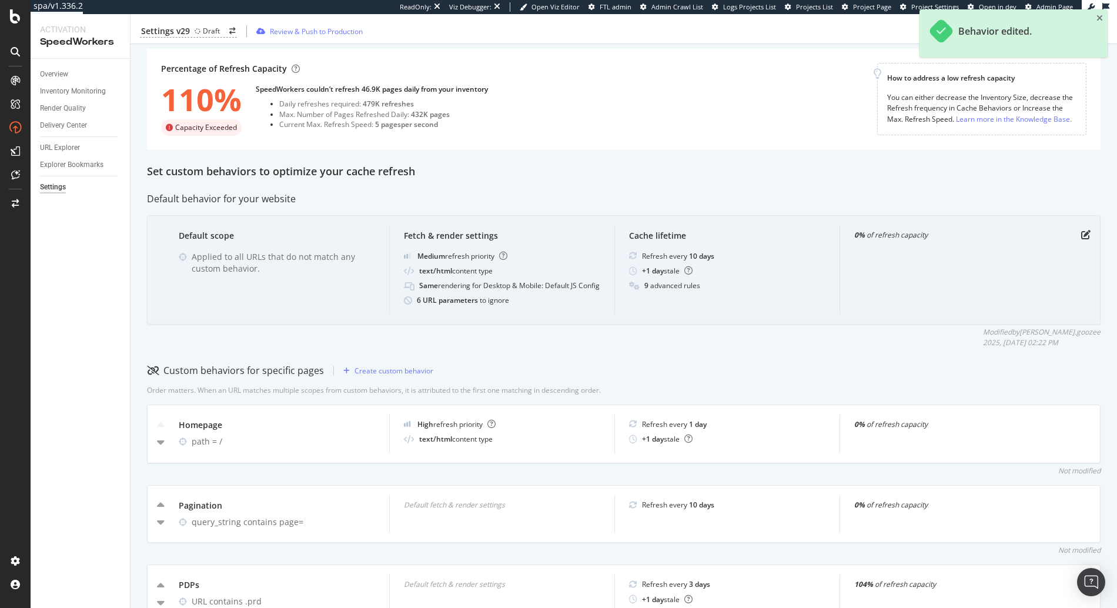
scroll to position [0, 0]
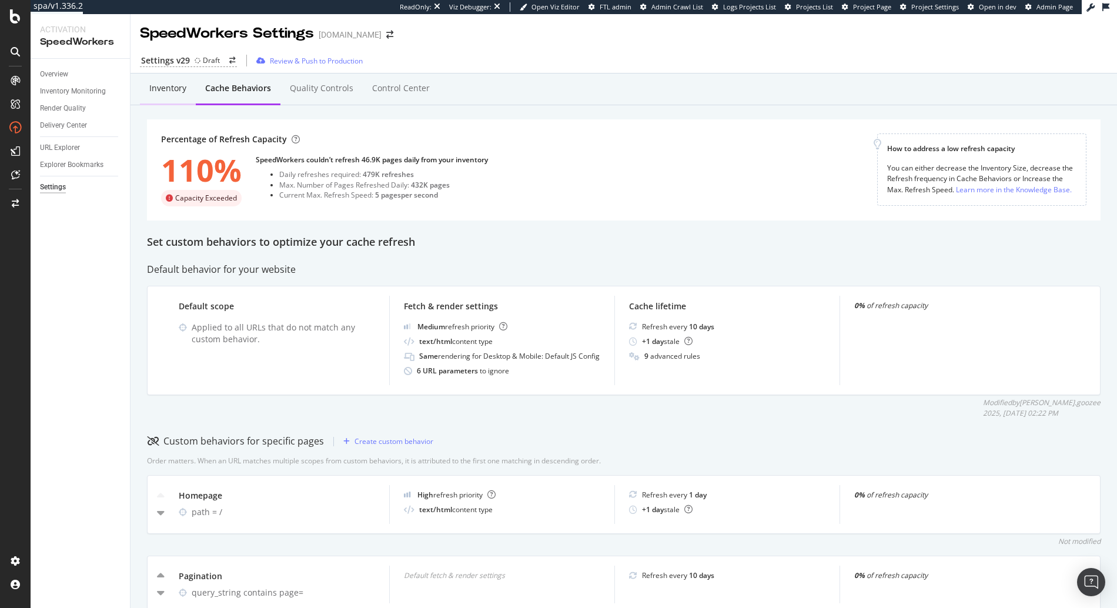
click at [173, 96] on div "Inventory" at bounding box center [168, 89] width 56 height 32
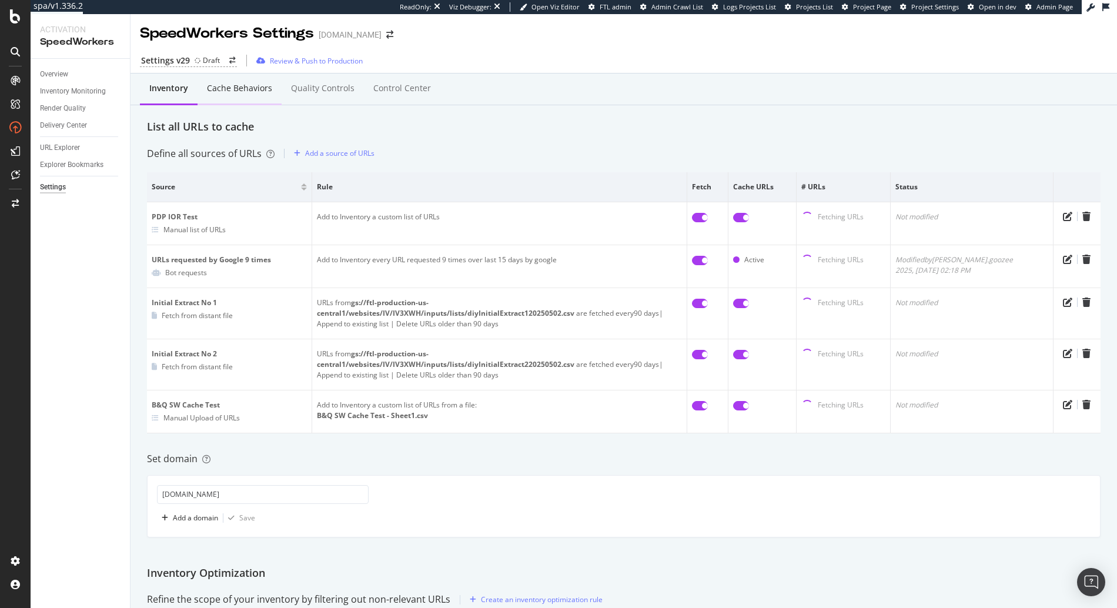
click at [220, 102] on div "Cache behaviors" at bounding box center [240, 89] width 84 height 32
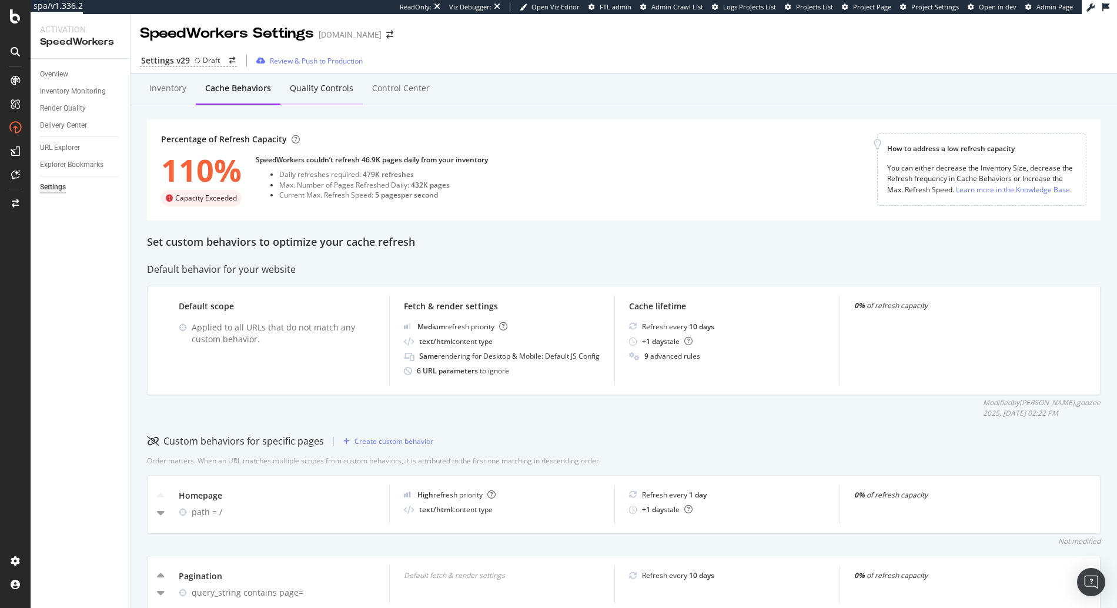
click at [296, 98] on div "Quality Controls" at bounding box center [322, 89] width 82 height 32
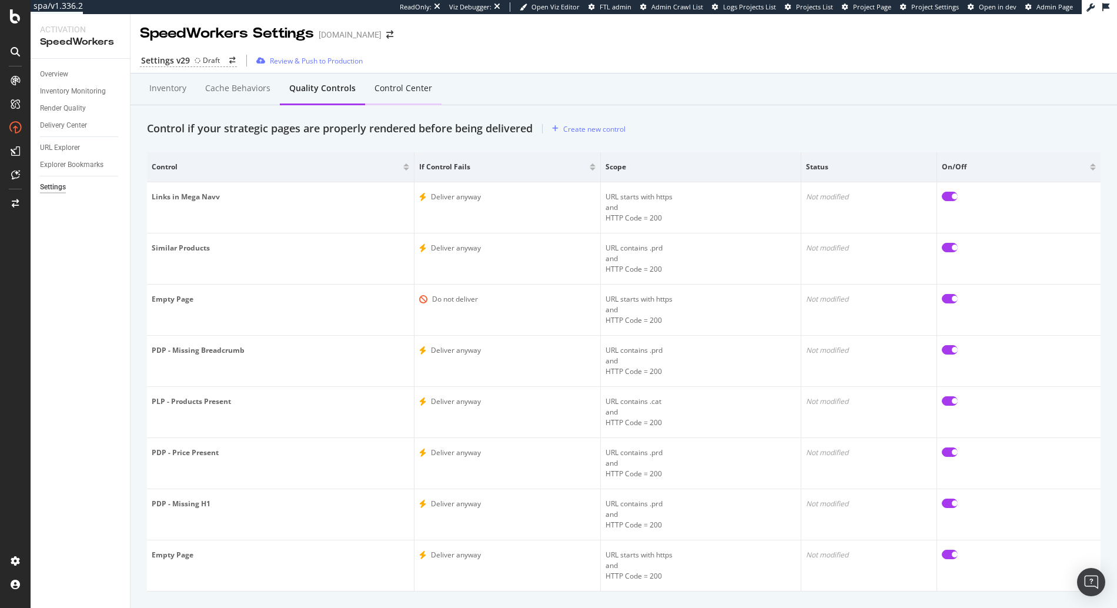
click at [396, 86] on div "Control Center" at bounding box center [404, 88] width 58 height 12
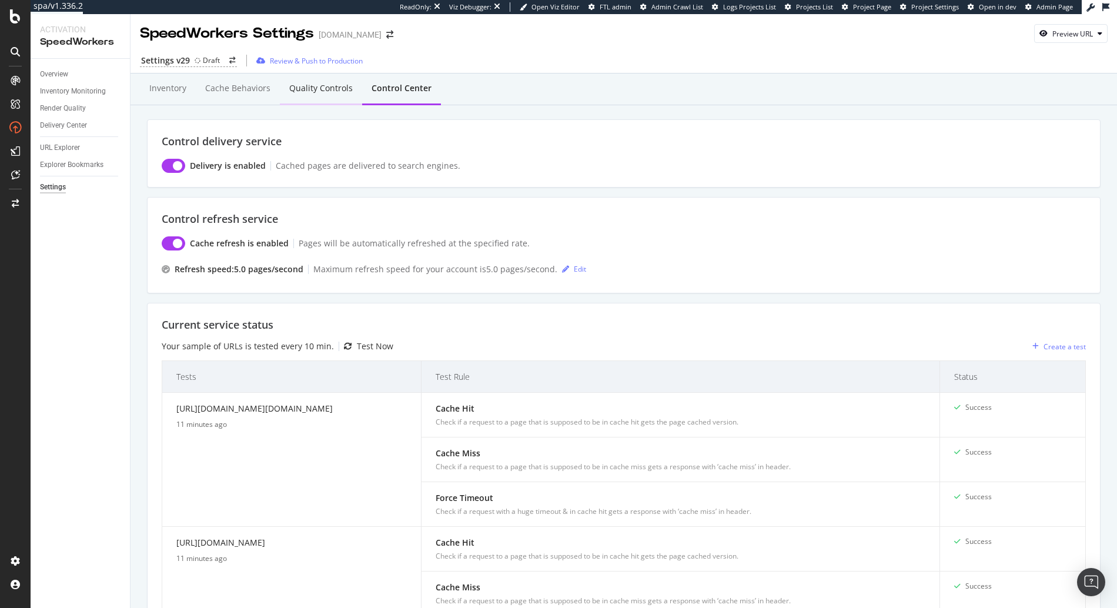
click at [317, 84] on div "Quality Controls" at bounding box center [321, 88] width 64 height 12
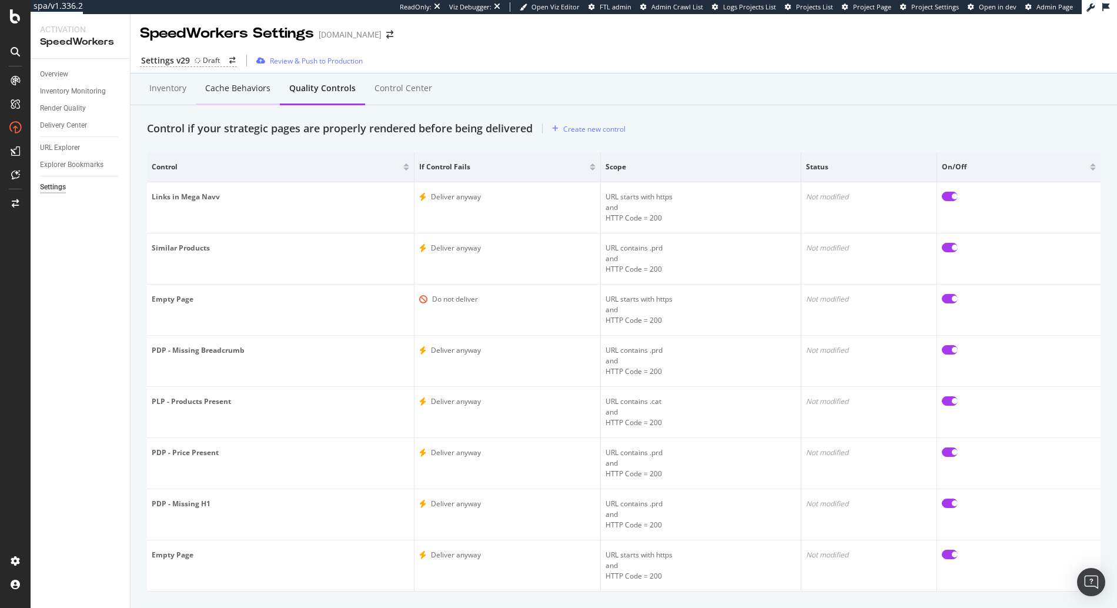
click at [235, 85] on div "Cache behaviors" at bounding box center [237, 88] width 65 height 12
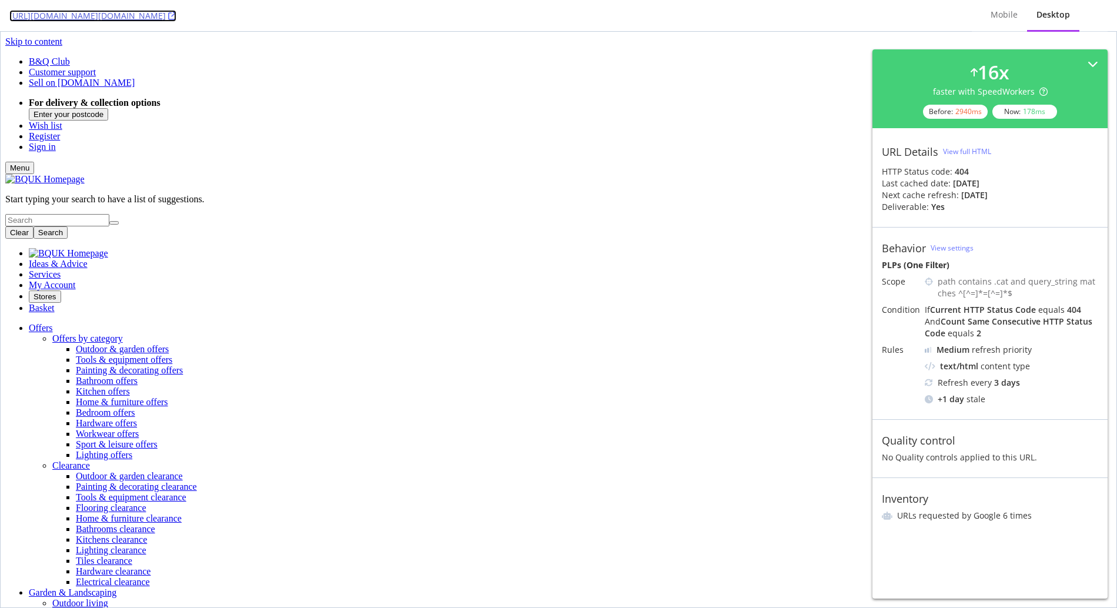
click at [176, 14] on icon at bounding box center [172, 16] width 8 height 8
drag, startPoint x: 964, startPoint y: 195, endPoint x: 1032, endPoint y: 195, distance: 68.2
click at [1030, 195] on div "Next cache refresh: [DATE]" at bounding box center [990, 195] width 216 height 12
click at [1033, 195] on div "Next cache refresh: [DATE]" at bounding box center [990, 195] width 216 height 12
drag, startPoint x: 950, startPoint y: 183, endPoint x: 1020, endPoint y: 186, distance: 69.5
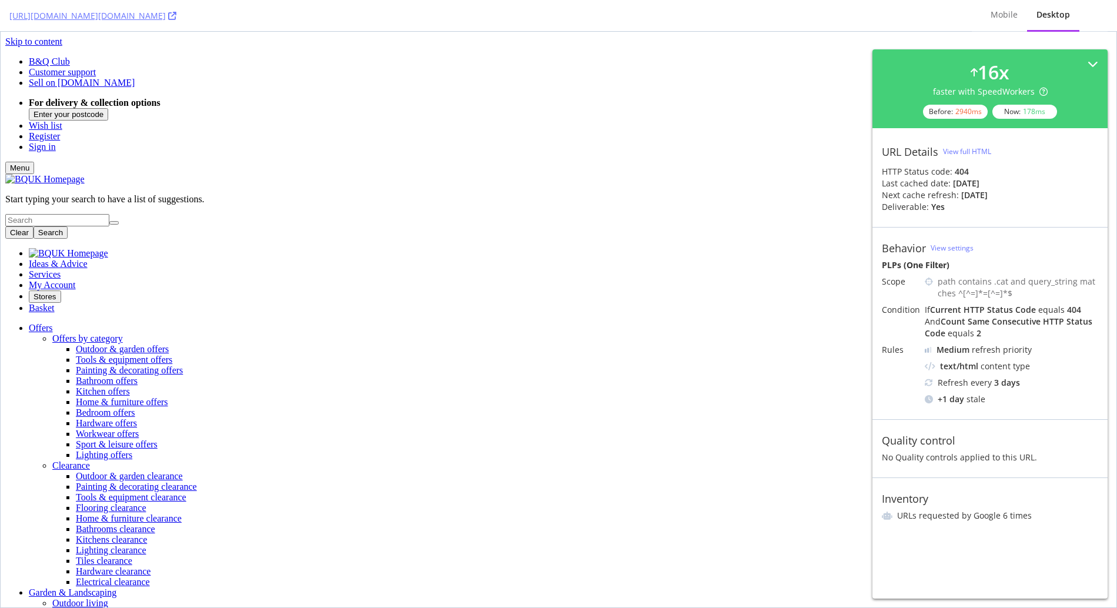
click at [1017, 186] on div "Last cached date: [DATE]" at bounding box center [990, 184] width 216 height 12
click at [176, 15] on icon at bounding box center [172, 16] width 8 height 8
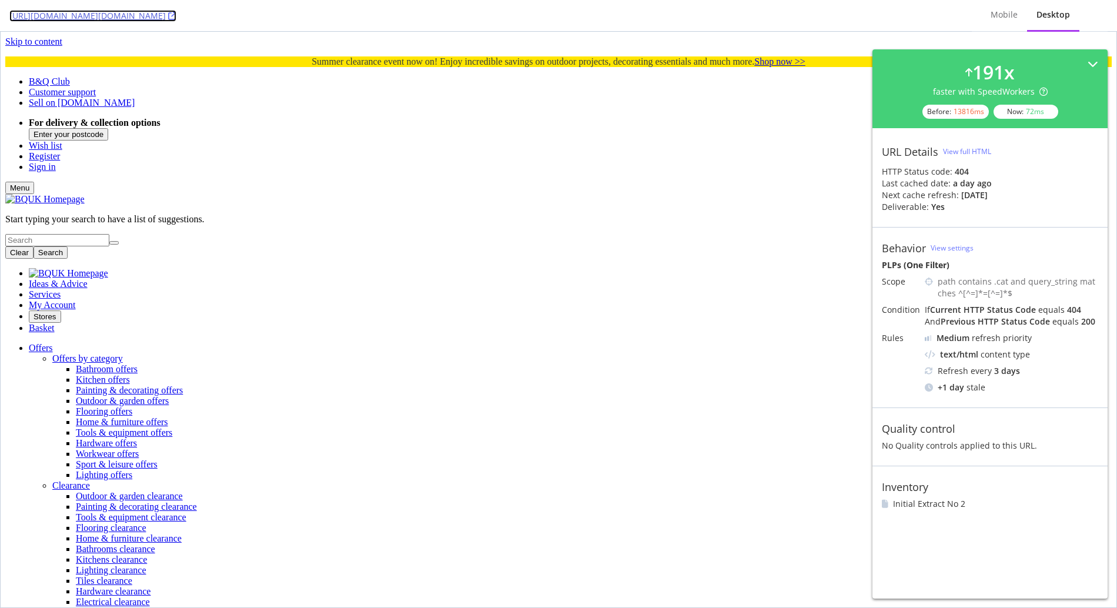
click at [176, 12] on icon at bounding box center [172, 16] width 8 height 8
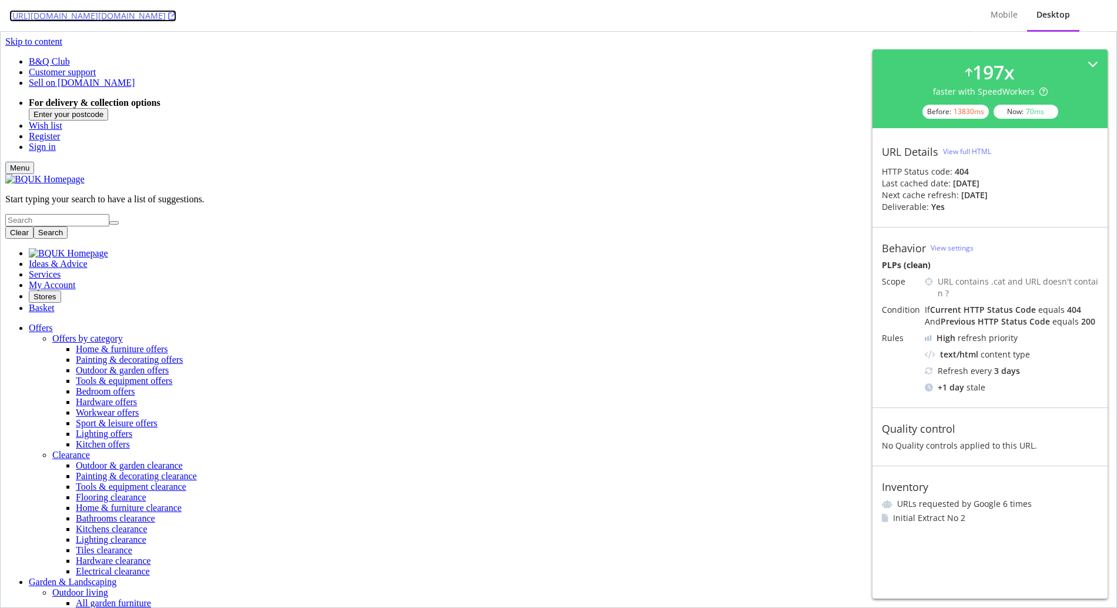
click at [176, 14] on icon at bounding box center [172, 16] width 8 height 8
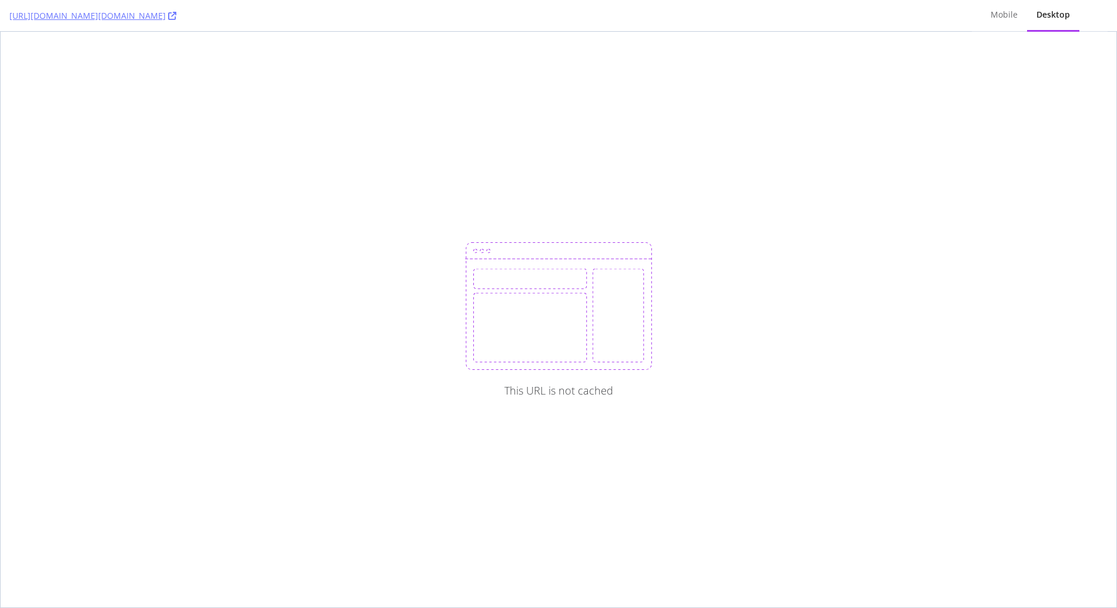
click at [253, 15] on div "[URL][DOMAIN_NAME][DOMAIN_NAME]" at bounding box center [485, 15] width 953 height 31
click at [176, 15] on icon at bounding box center [172, 16] width 8 height 8
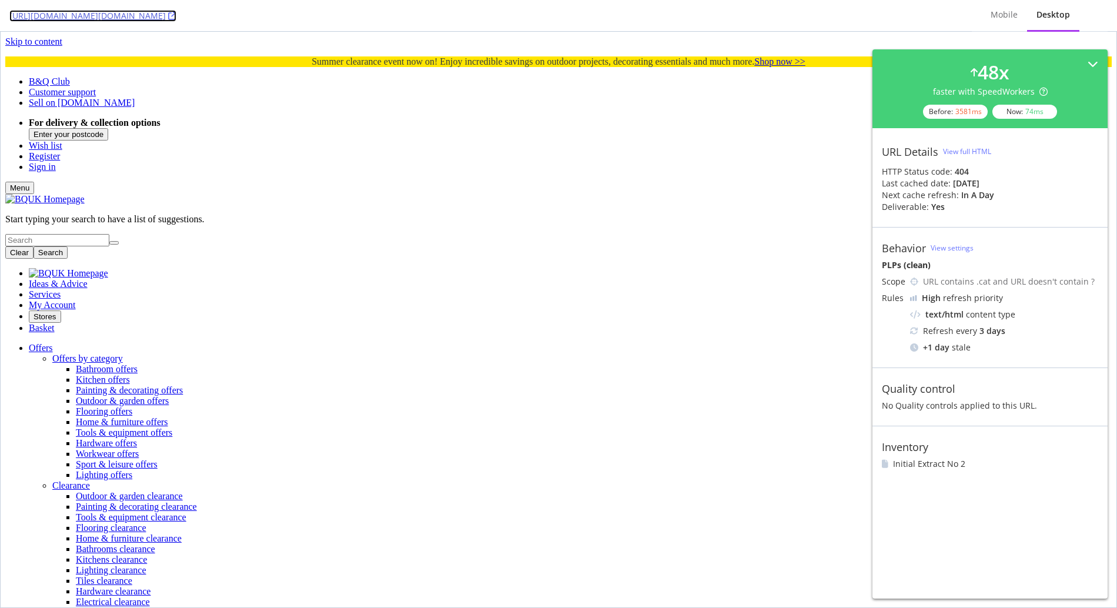
click at [176, 16] on icon at bounding box center [172, 16] width 8 height 8
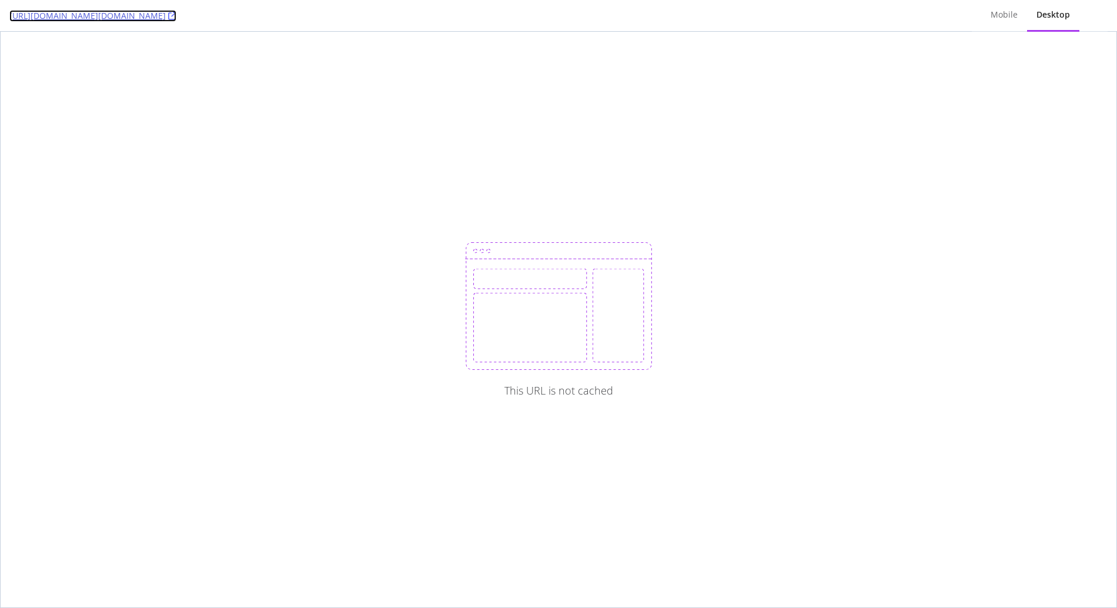
click at [176, 10] on link "[URL][DOMAIN_NAME][DOMAIN_NAME]" at bounding box center [92, 16] width 167 height 12
click at [176, 16] on icon at bounding box center [172, 16] width 8 height 8
drag, startPoint x: 79, startPoint y: 18, endPoint x: 160, endPoint y: 64, distance: 92.4
click at [0, 0] on div "[URL][DOMAIN_NAME][DOMAIN_NAME] Mobile Desktop" at bounding box center [558, 16] width 1117 height 32
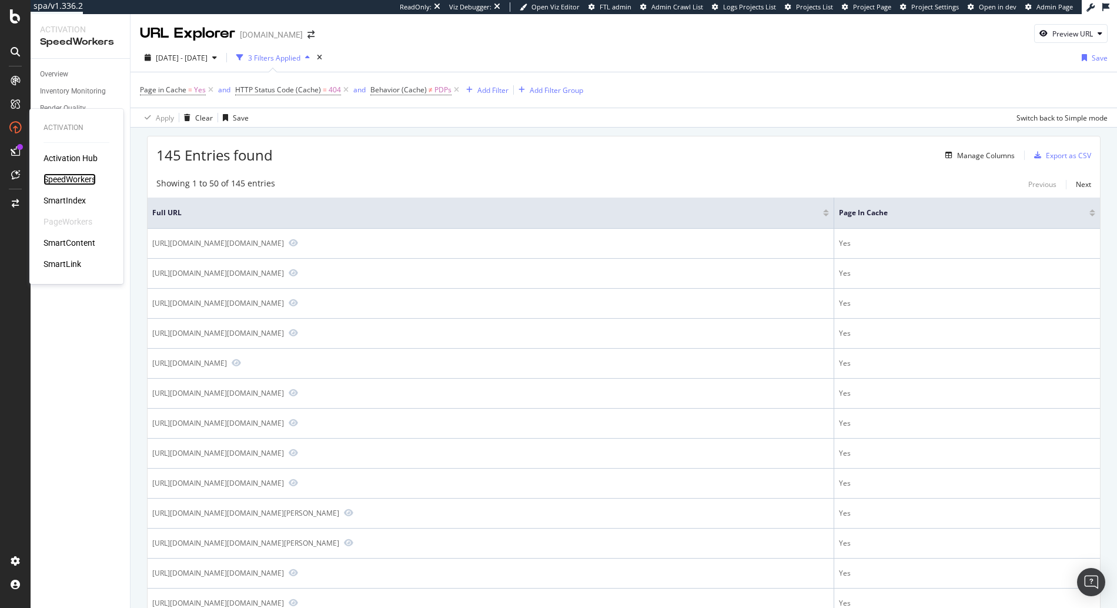
click at [72, 179] on div "SpeedWorkers" at bounding box center [70, 179] width 52 height 12
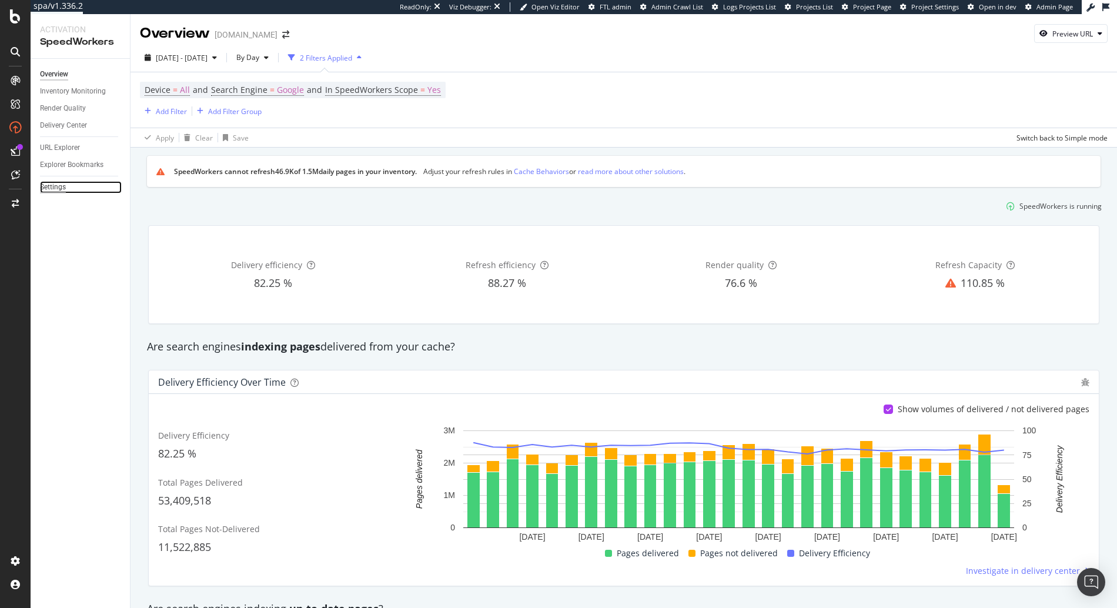
click at [51, 188] on div "Settings" at bounding box center [53, 187] width 26 height 12
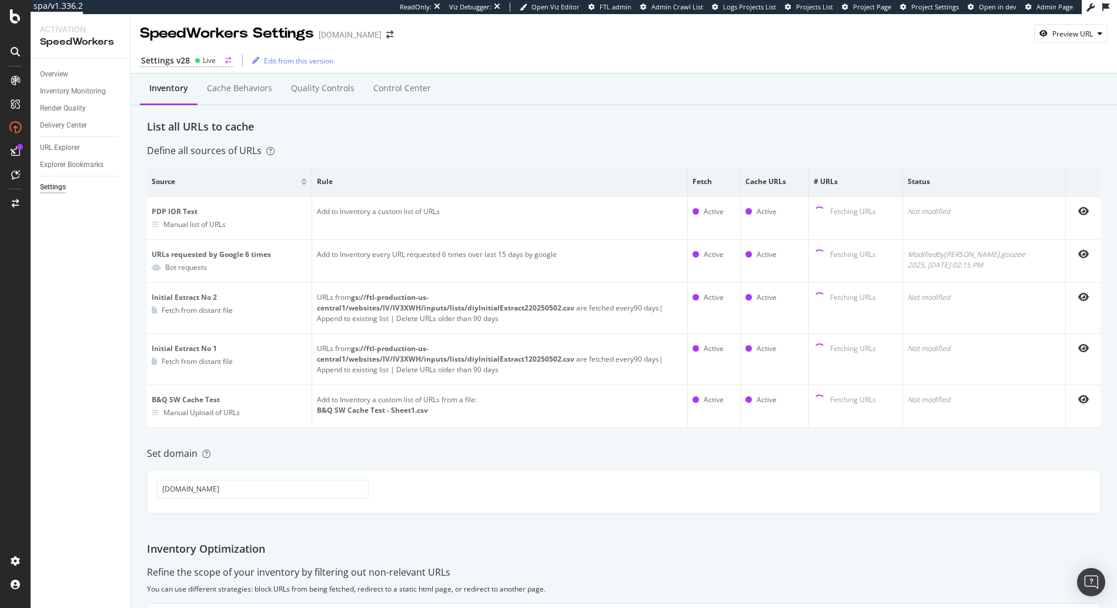
click at [195, 63] on icon at bounding box center [198, 61] width 6 height 6
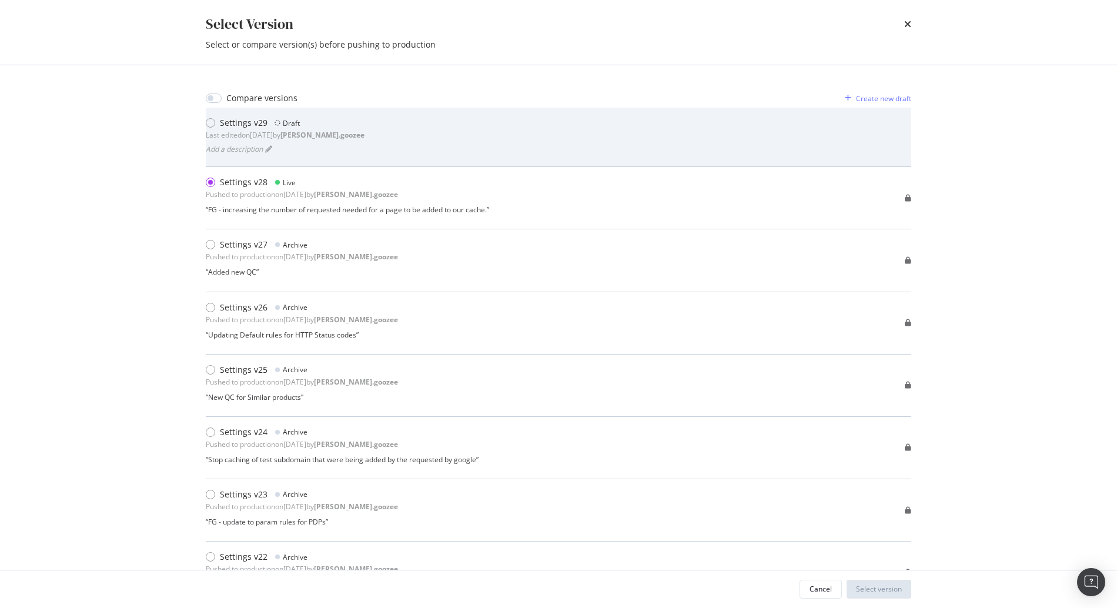
click at [408, 146] on div "Settings v29 Draft Last edited on [DATE] by [PERSON_NAME].goozee Add a descript…" at bounding box center [559, 137] width 706 height 40
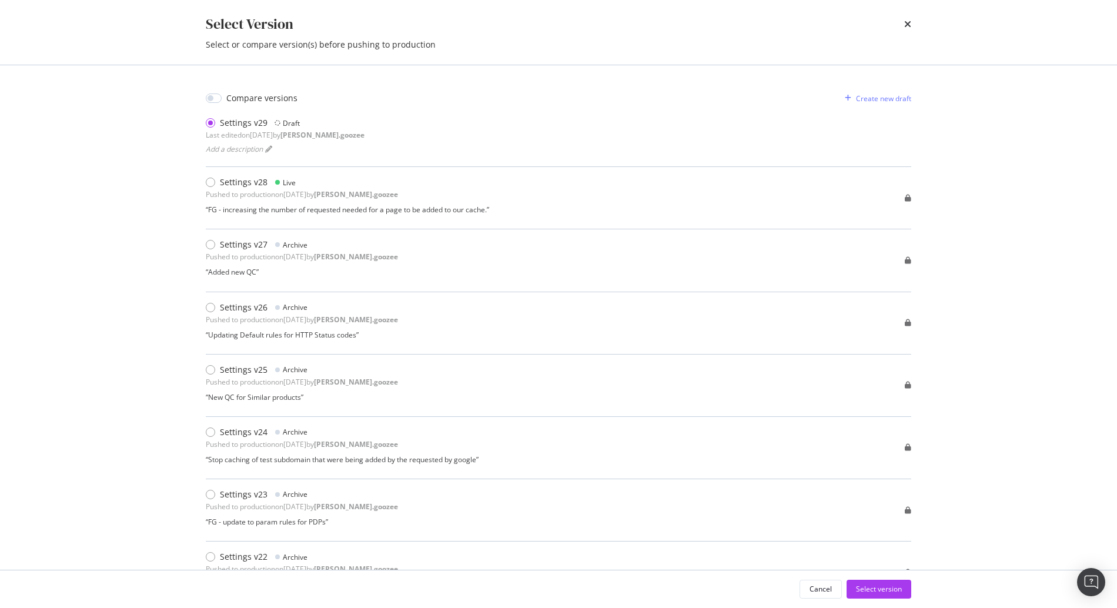
click at [881, 604] on div "Cancel Select version" at bounding box center [558, 589] width 753 height 38
click at [875, 592] on div "Select version" at bounding box center [879, 589] width 46 height 10
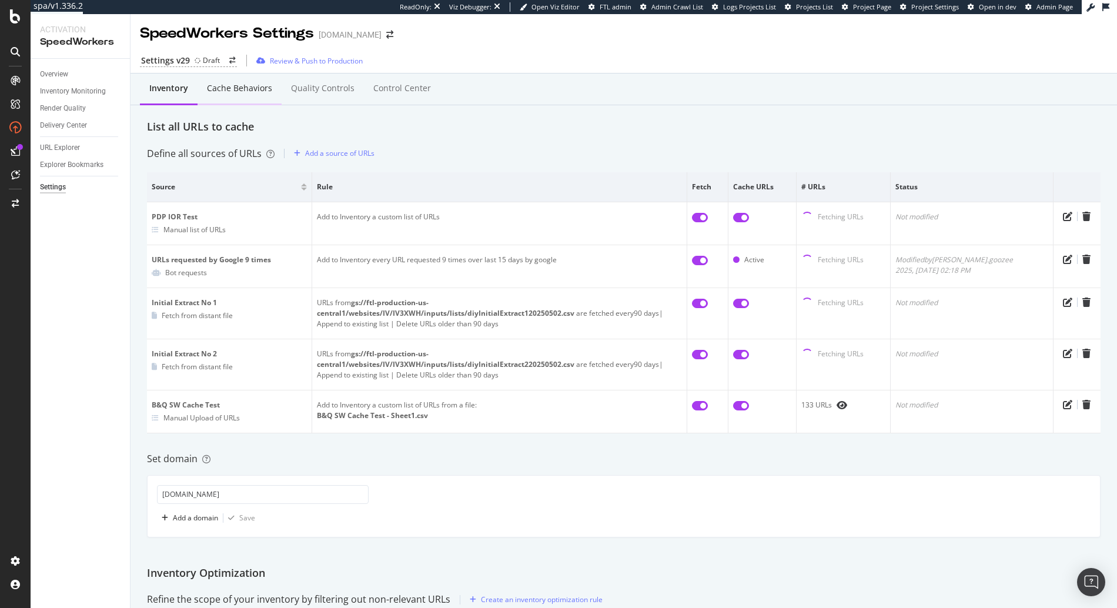
click at [232, 90] on div "Cache behaviors" at bounding box center [239, 88] width 65 height 12
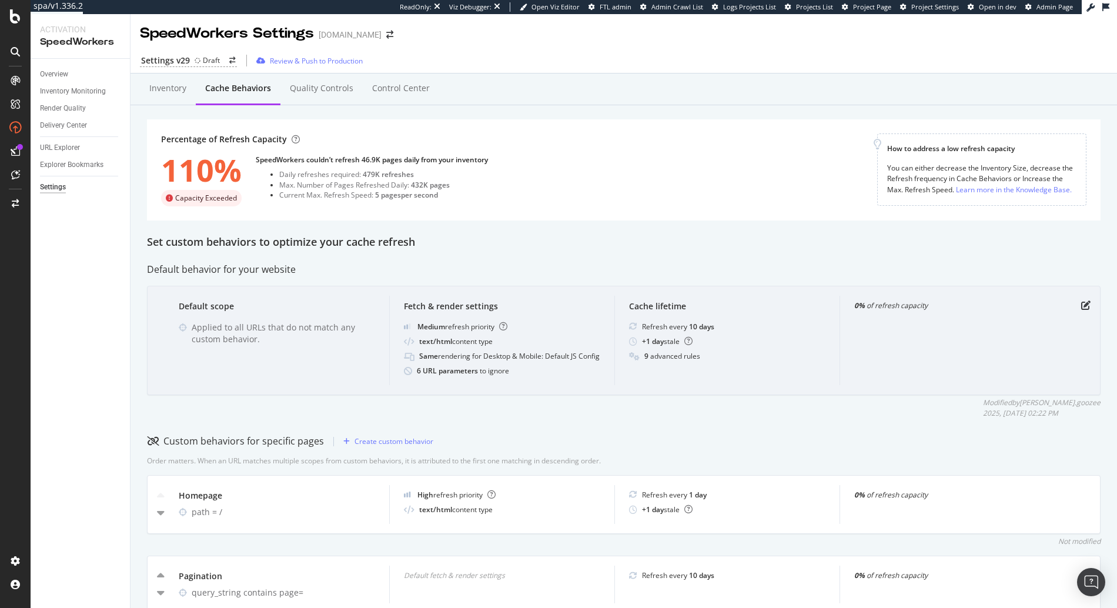
click at [465, 332] on div "Fetch & render settings Medium refresh priority text/html content type Same ren…" at bounding box center [501, 341] width 225 height 90
click at [1082, 305] on icon "pen-to-square" at bounding box center [1086, 305] width 9 height 9
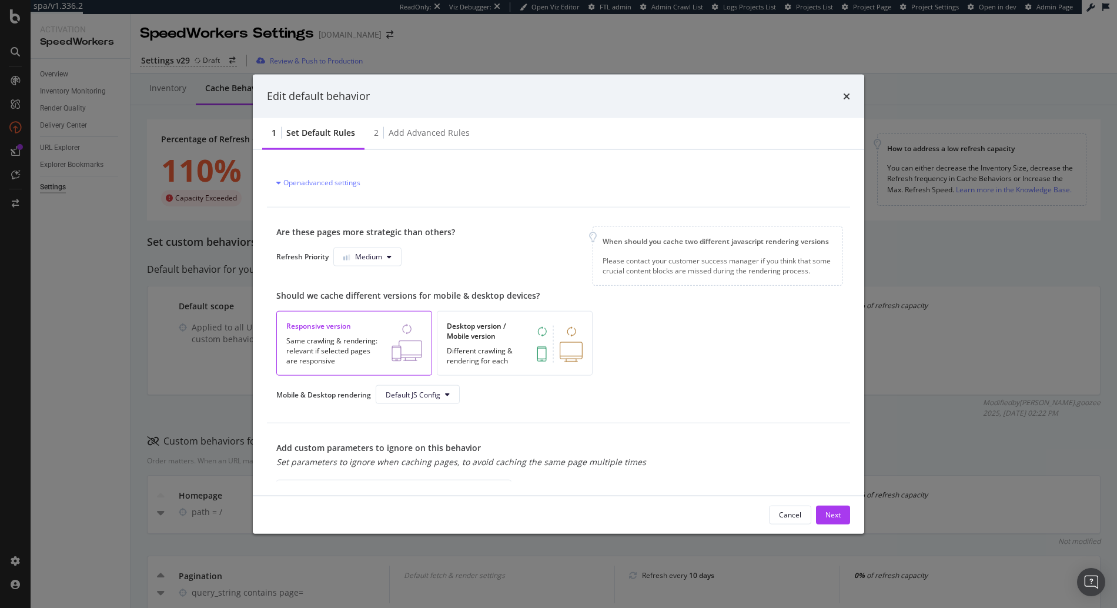
scroll to position [32, 0]
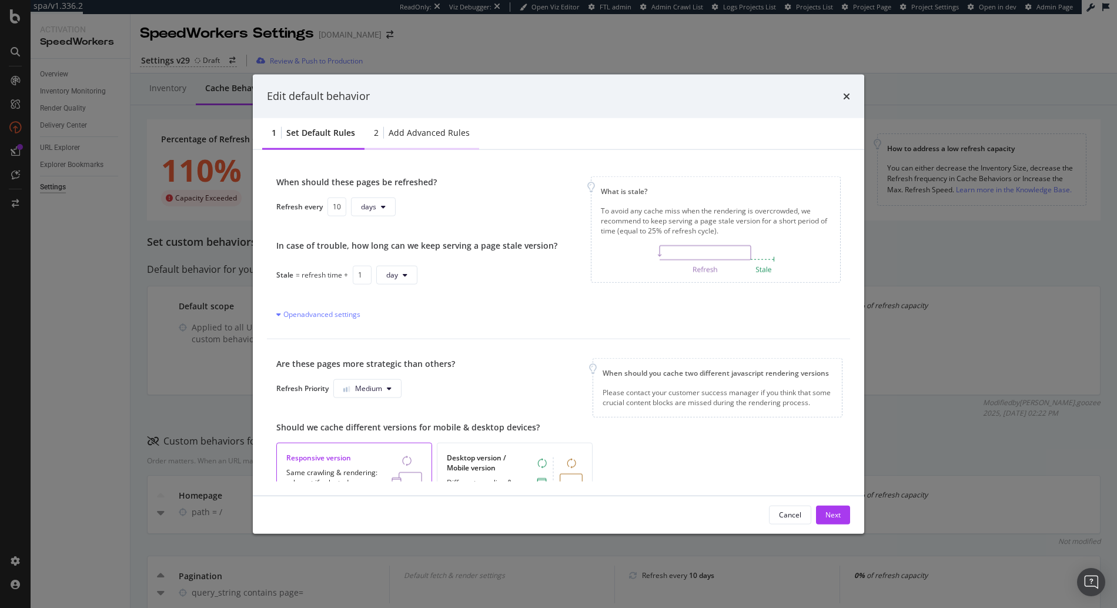
click at [440, 132] on div "Add advanced rules" at bounding box center [429, 132] width 81 height 12
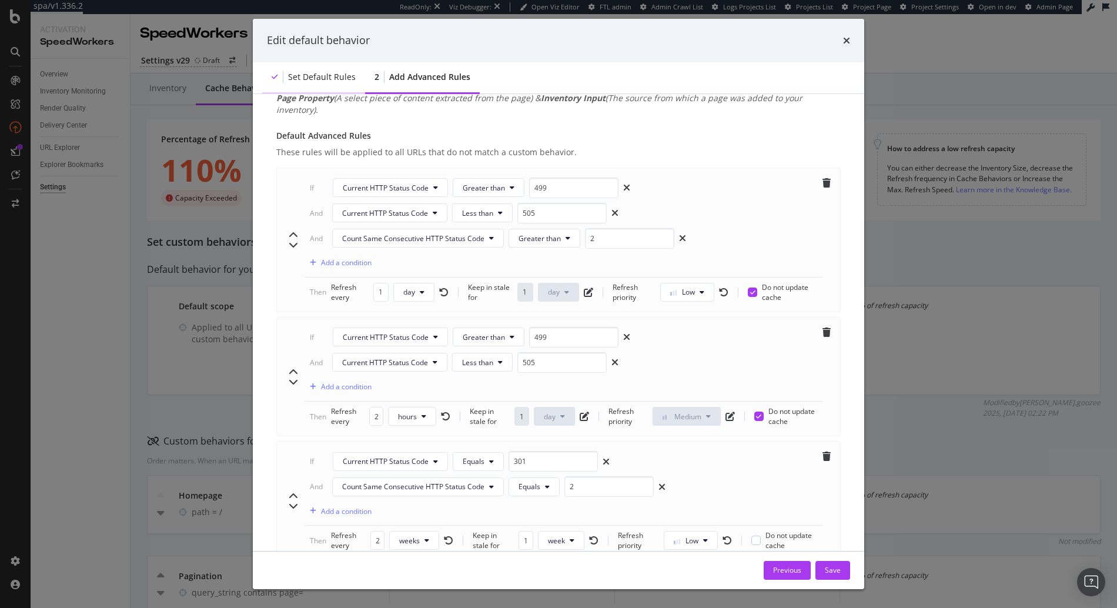
scroll to position [43, 0]
click at [310, 77] on div "Set default rules" at bounding box center [322, 77] width 68 height 12
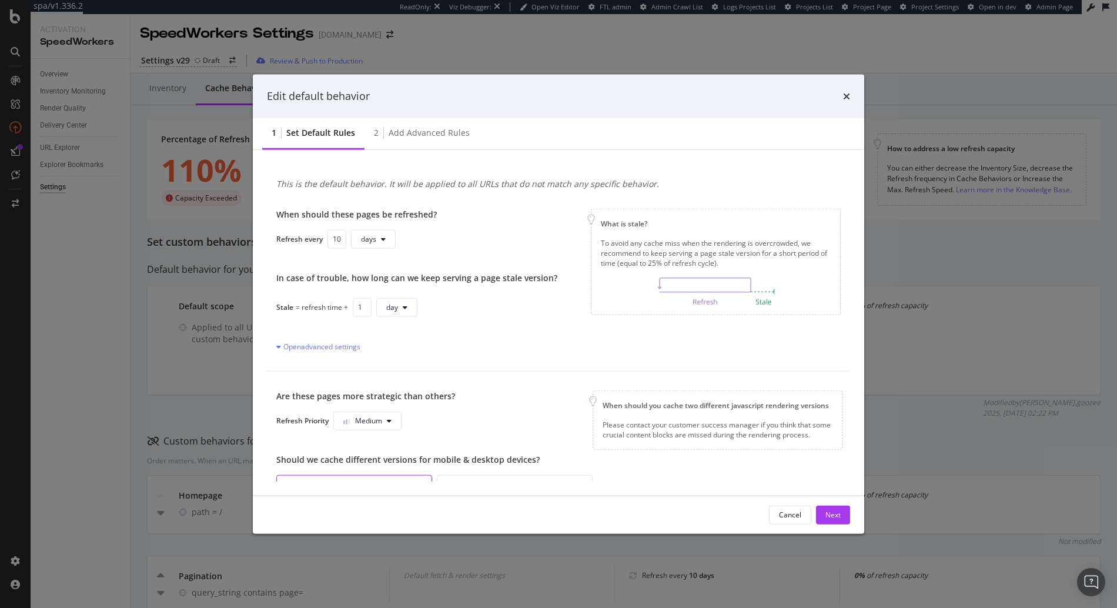
scroll to position [0, 0]
click at [836, 515] on div "Next" at bounding box center [833, 515] width 15 height 10
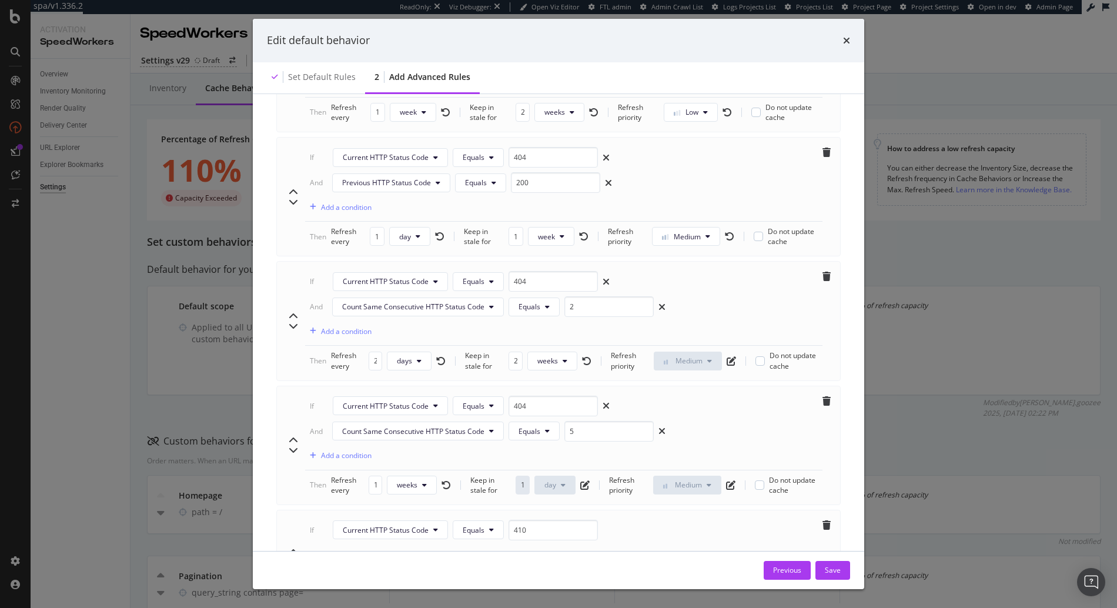
scroll to position [692, 0]
click at [834, 569] on div "Save" at bounding box center [833, 570] width 16 height 10
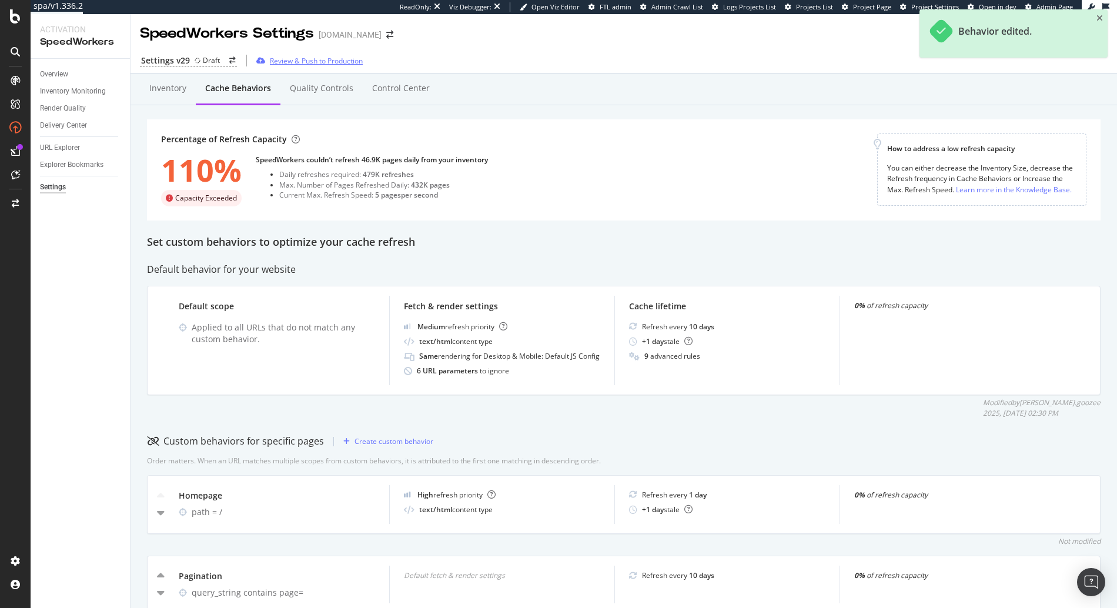
click at [314, 58] on div "Review & Push to Production" at bounding box center [316, 61] width 93 height 10
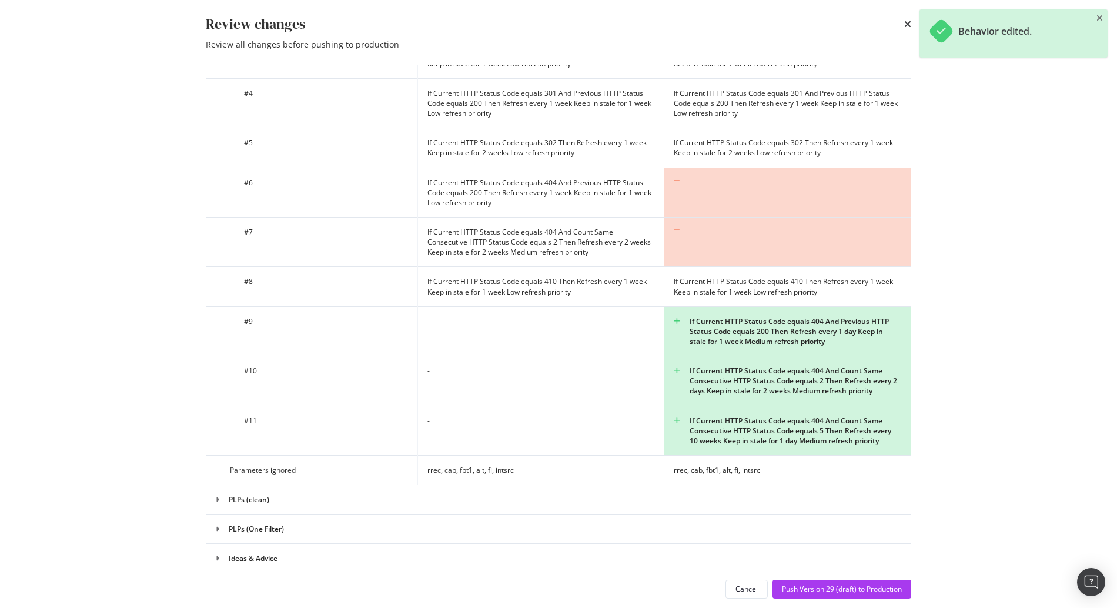
scroll to position [1266, 0]
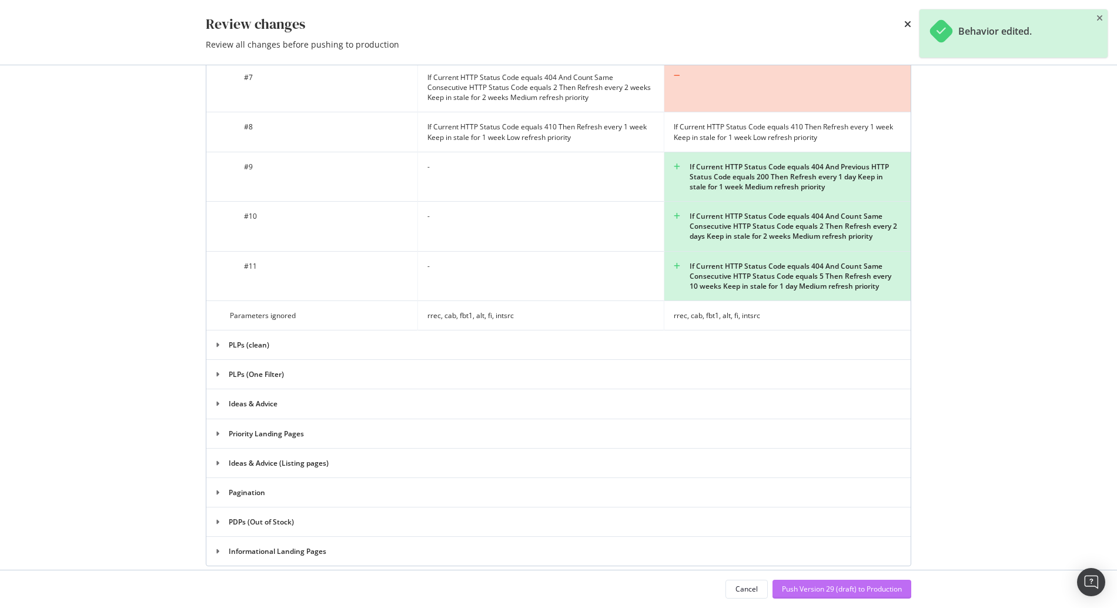
click at [816, 595] on div "Push Version 29 (draft) to Production" at bounding box center [842, 589] width 120 height 18
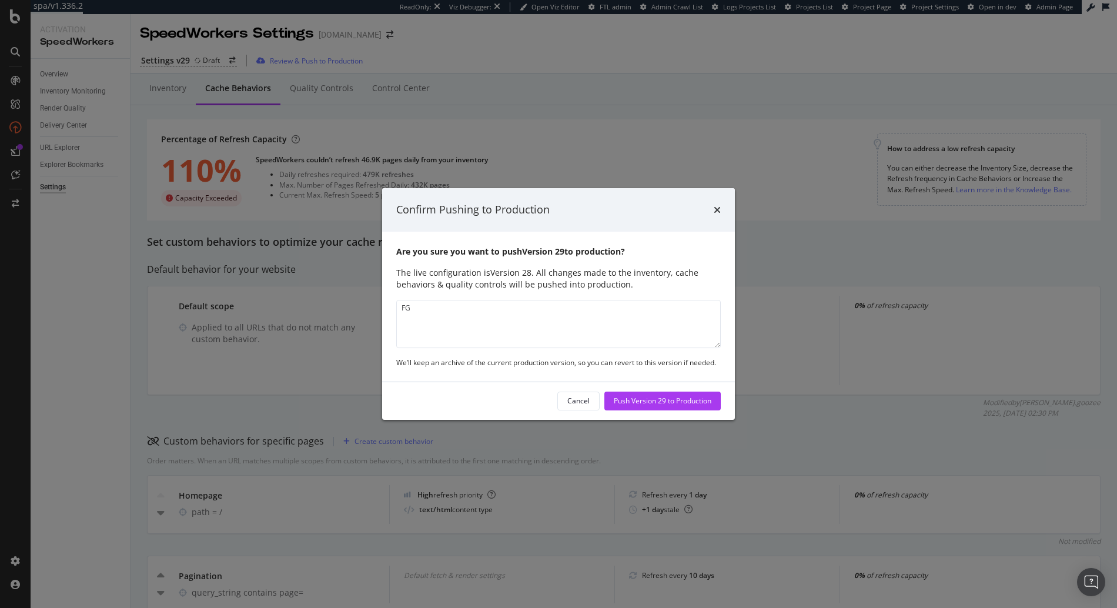
type textarea "F"
type textarea "FG - Increases to google requests to add to cache and the frequency we refresh …"
click at [647, 403] on div "Push Version 29 to Production" at bounding box center [663, 401] width 98 height 10
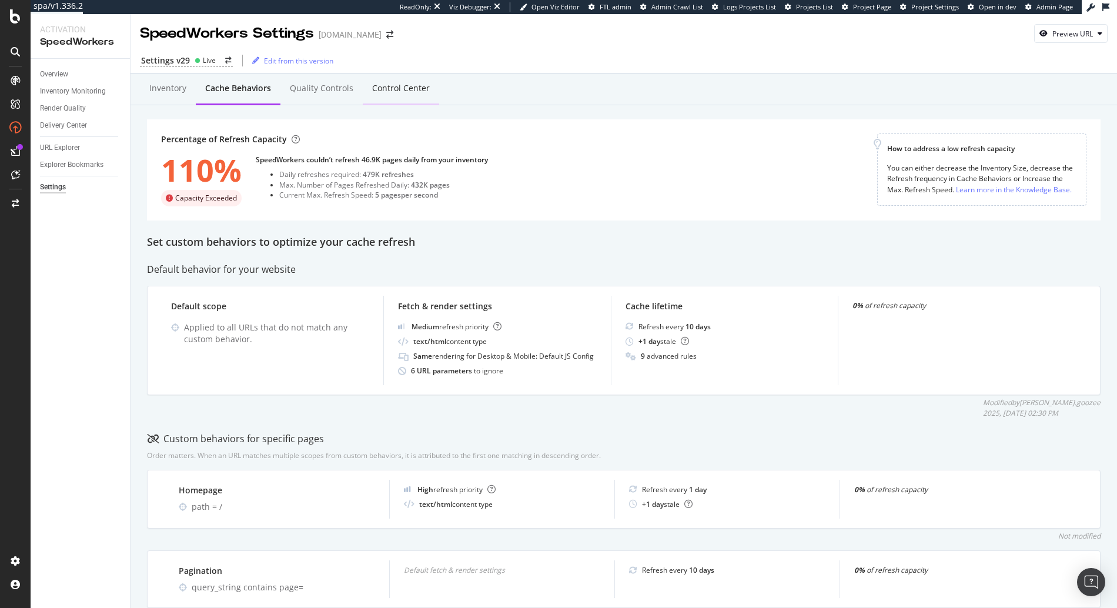
click at [398, 74] on div "Control Center" at bounding box center [401, 89] width 76 height 32
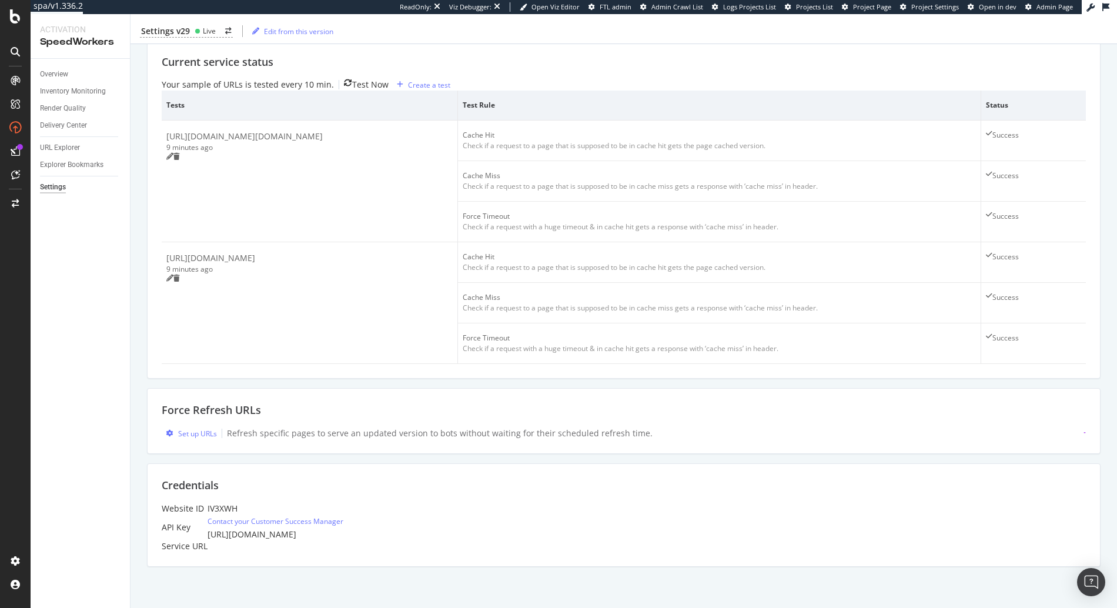
scroll to position [316, 0]
click at [206, 429] on div "Set up URLs" at bounding box center [197, 434] width 39 height 10
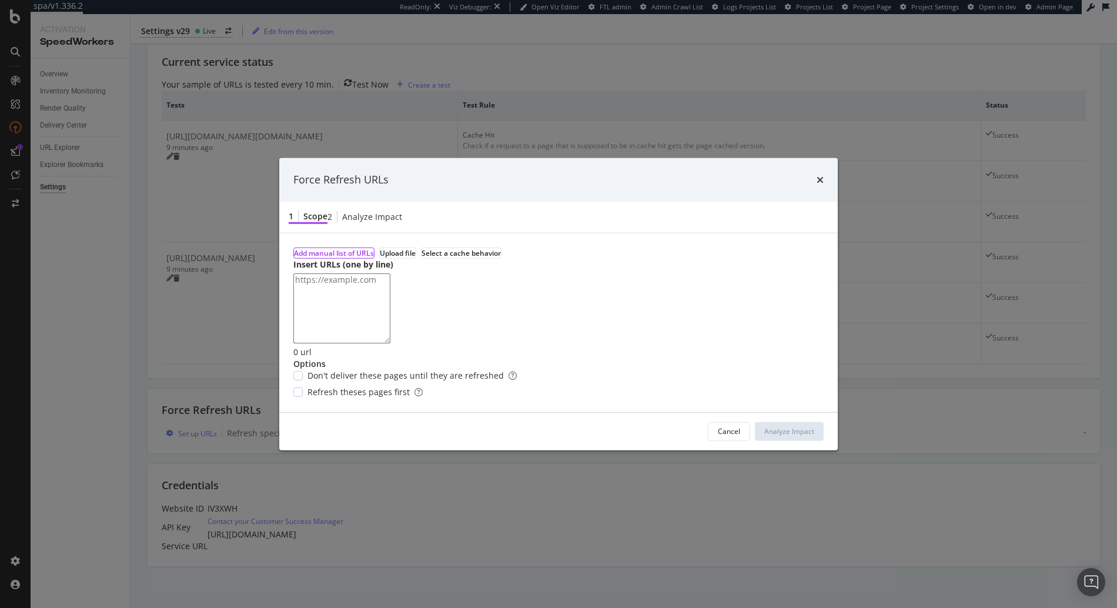
click at [390, 303] on textarea "modal" at bounding box center [341, 308] width 97 height 70
type textarea "[URL][DOMAIN_NAME][DOMAIN_NAME] [URL][DOMAIN_NAME][DOMAIN_NAME] [URL][DOMAIN_NA…"
click at [351, 381] on div "Don't deliver these pages until they are refreshed" at bounding box center [558, 375] width 530 height 12
click at [303, 396] on div "modal" at bounding box center [297, 391] width 9 height 9
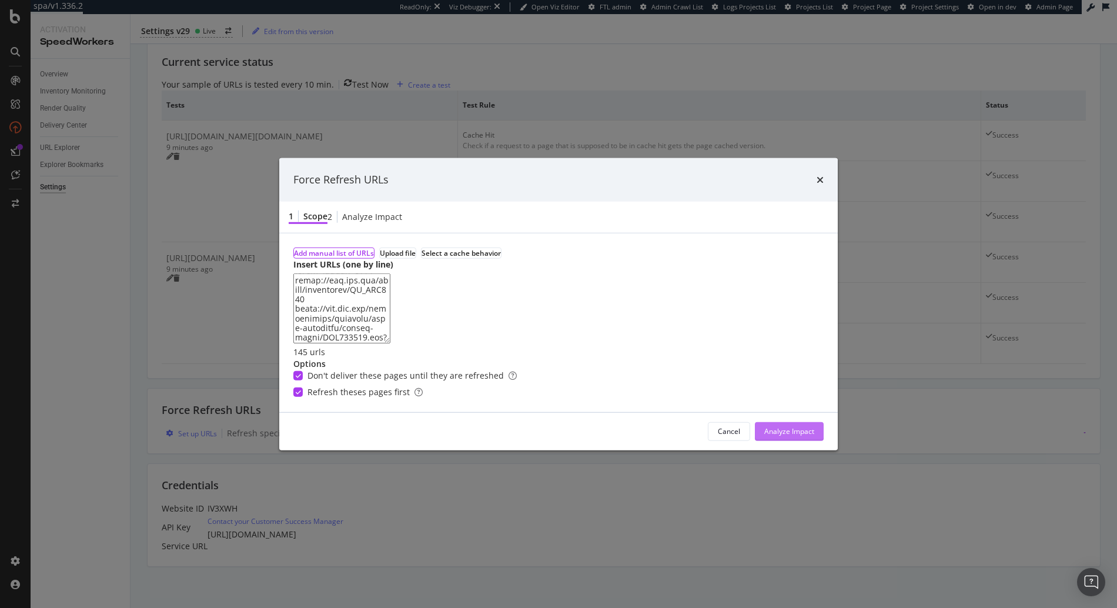
click at [765, 436] on div "Analyze Impact" at bounding box center [790, 431] width 50 height 10
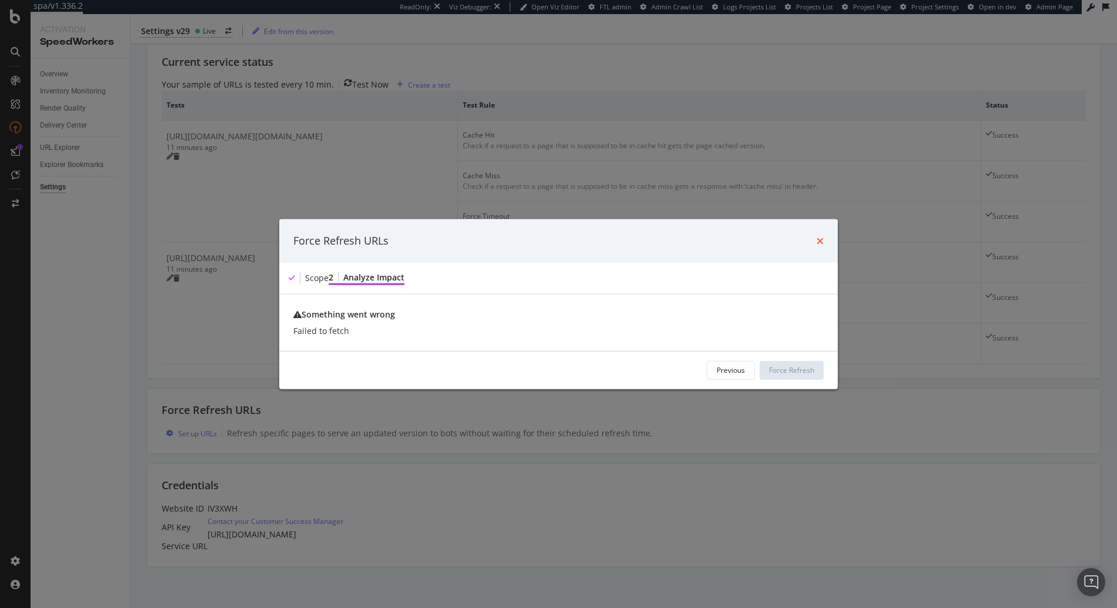
click at [817, 236] on icon "times" at bounding box center [820, 240] width 7 height 9
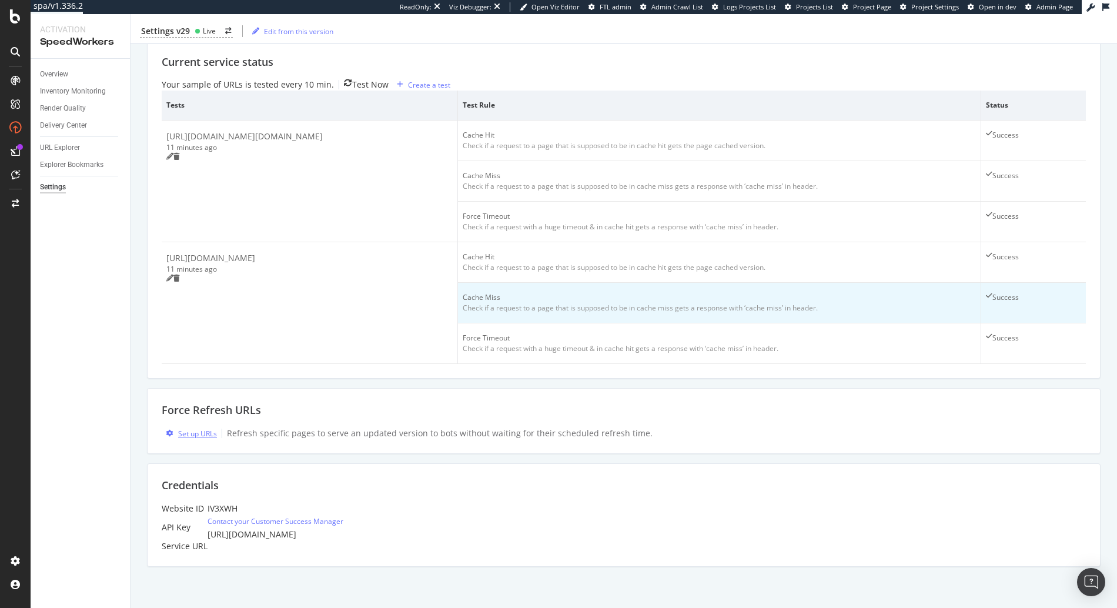
scroll to position [0, 0]
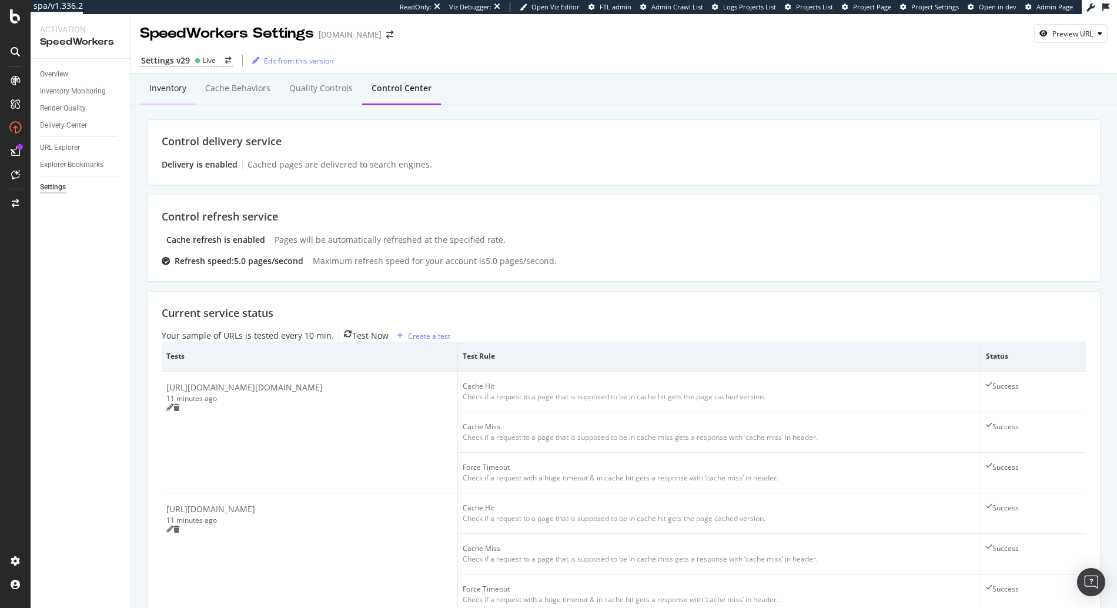
click at [165, 98] on div "Inventory" at bounding box center [168, 89] width 56 height 32
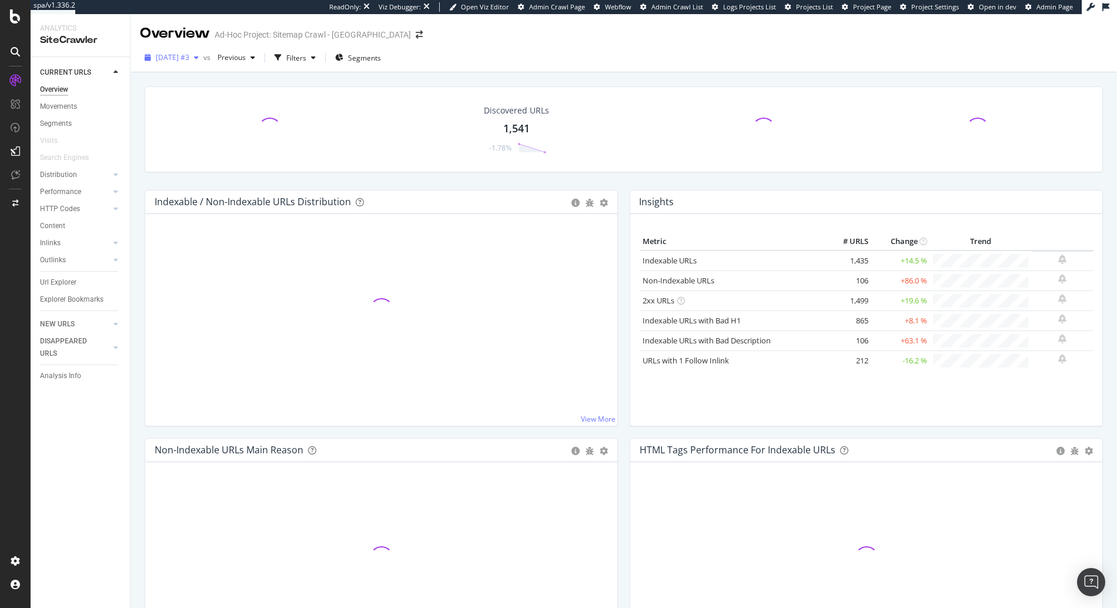
click at [186, 48] on button "[DATE] #3" at bounding box center [172, 57] width 64 height 19
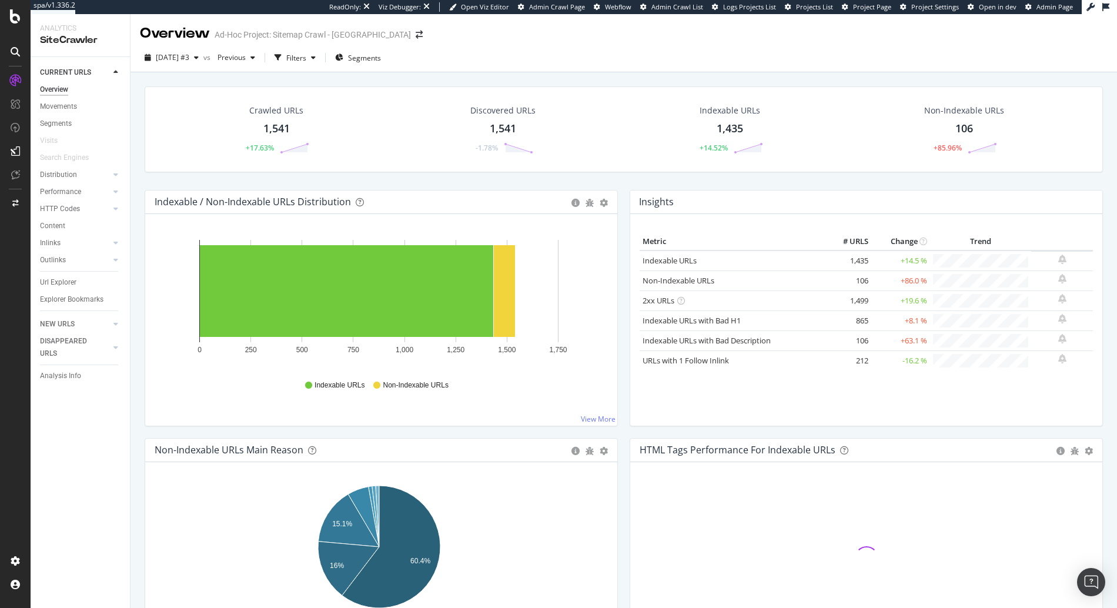
click at [539, 62] on div "[DATE] #3 vs Previous Filters Segments" at bounding box center [624, 60] width 987 height 24
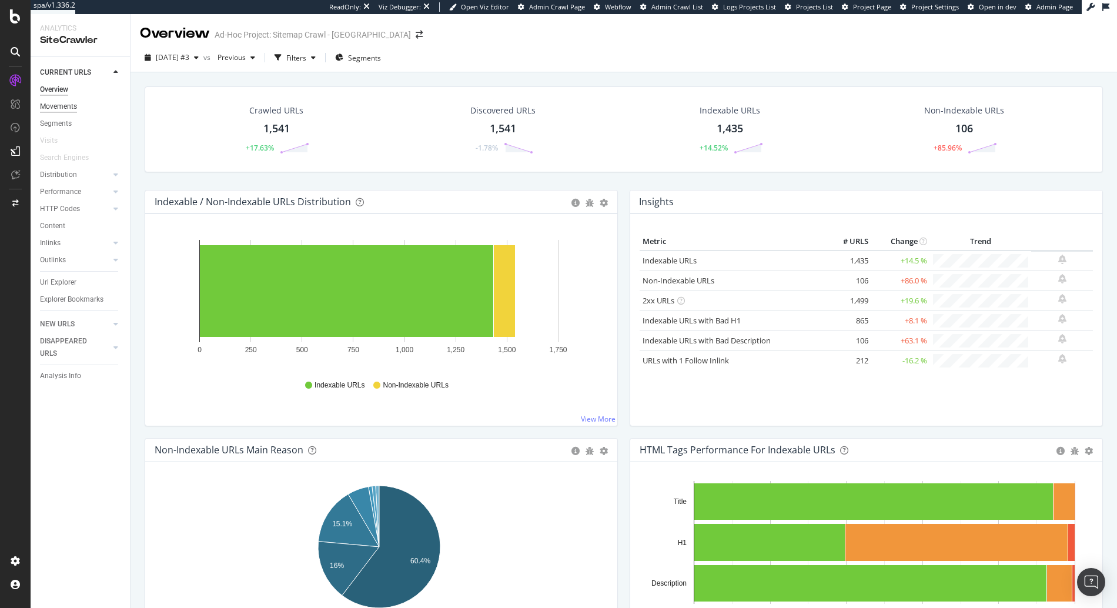
click at [61, 105] on div "Movements" at bounding box center [58, 107] width 37 height 12
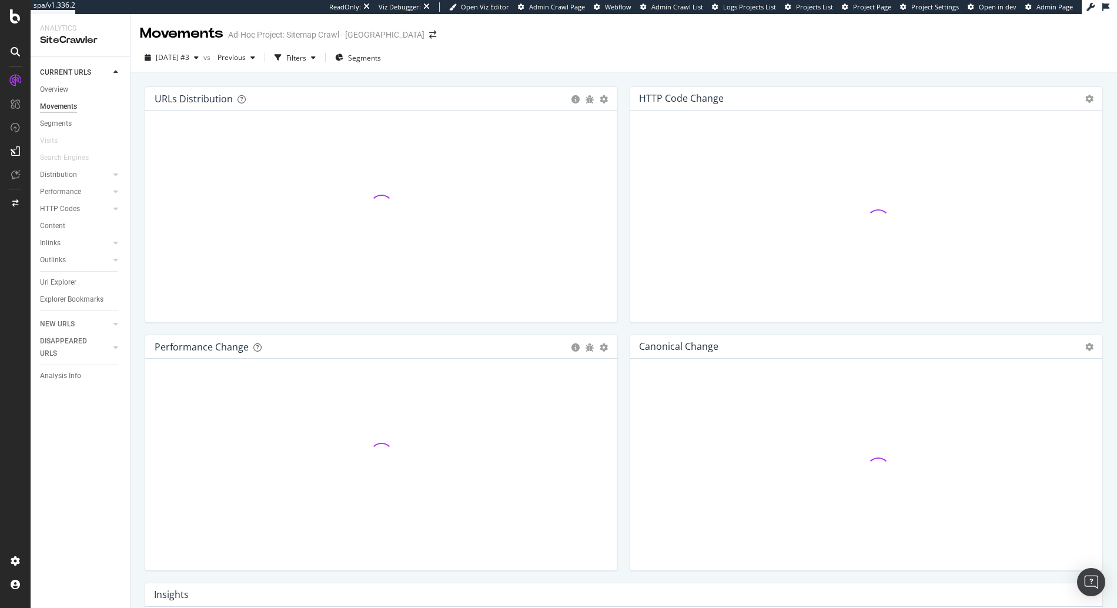
click at [198, 229] on div at bounding box center [381, 206] width 453 height 173
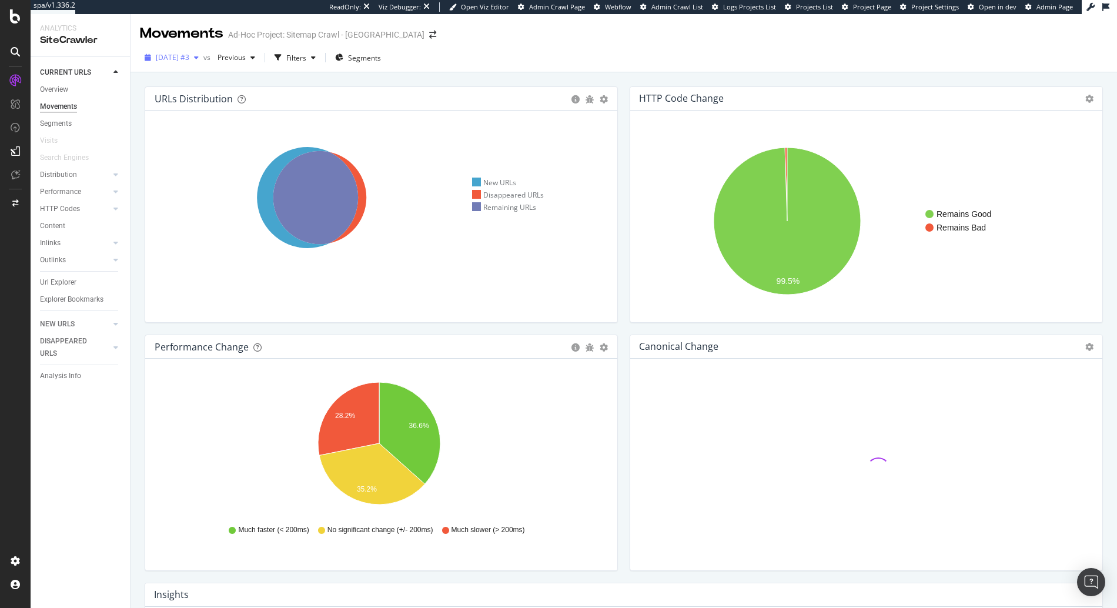
click at [188, 62] on span "[DATE] #3" at bounding box center [173, 57] width 34 height 10
click at [246, 56] on span "Previous" at bounding box center [229, 57] width 33 height 10
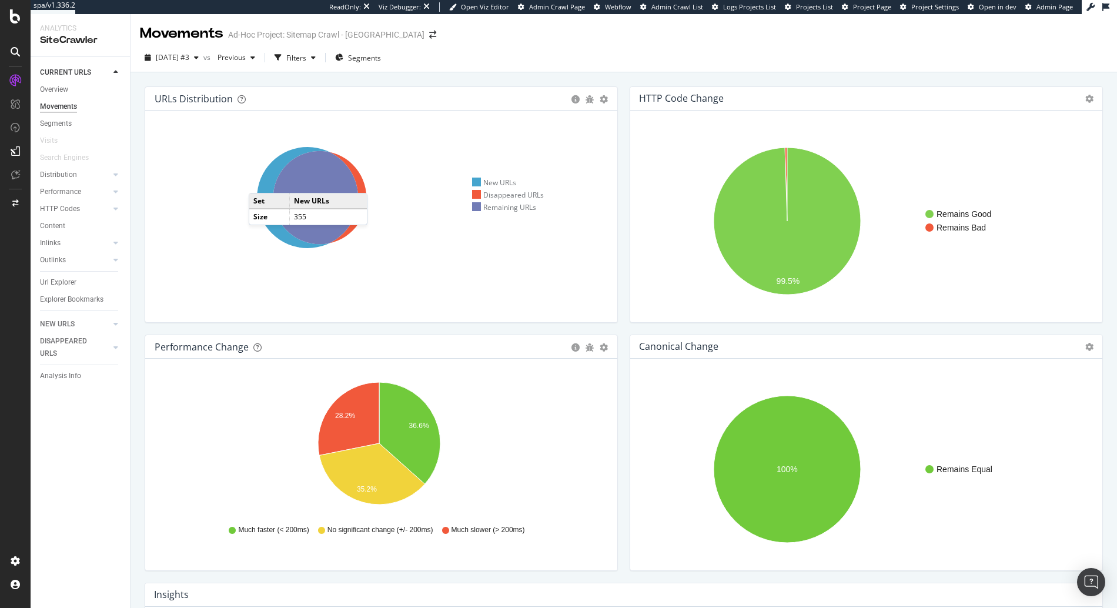
click at [262, 171] on icon at bounding box center [314, 197] width 318 height 136
click at [268, 179] on icon at bounding box center [307, 197] width 101 height 101
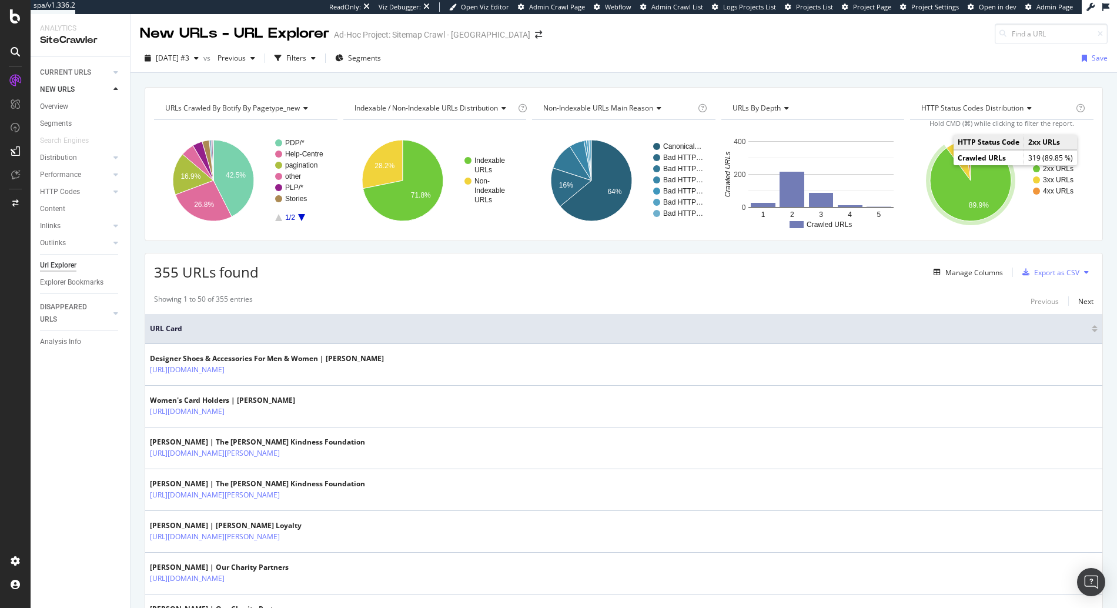
click at [938, 173] on icon "A chart." at bounding box center [970, 180] width 81 height 81
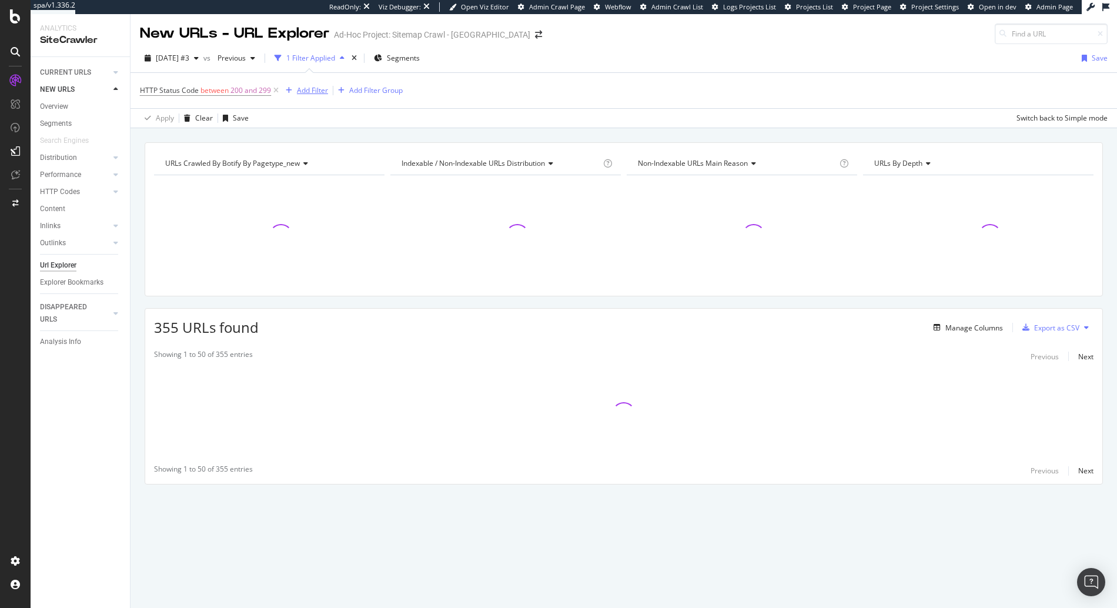
click at [311, 90] on div "Add Filter" at bounding box center [312, 90] width 31 height 10
click at [675, 93] on div "HTTP Status Code between 200 and 299 Add Filter Add Filter Group" at bounding box center [624, 90] width 968 height 35
click at [519, 154] on div "Indexable / Non-Indexable URLs distribution" at bounding box center [500, 163] width 202 height 19
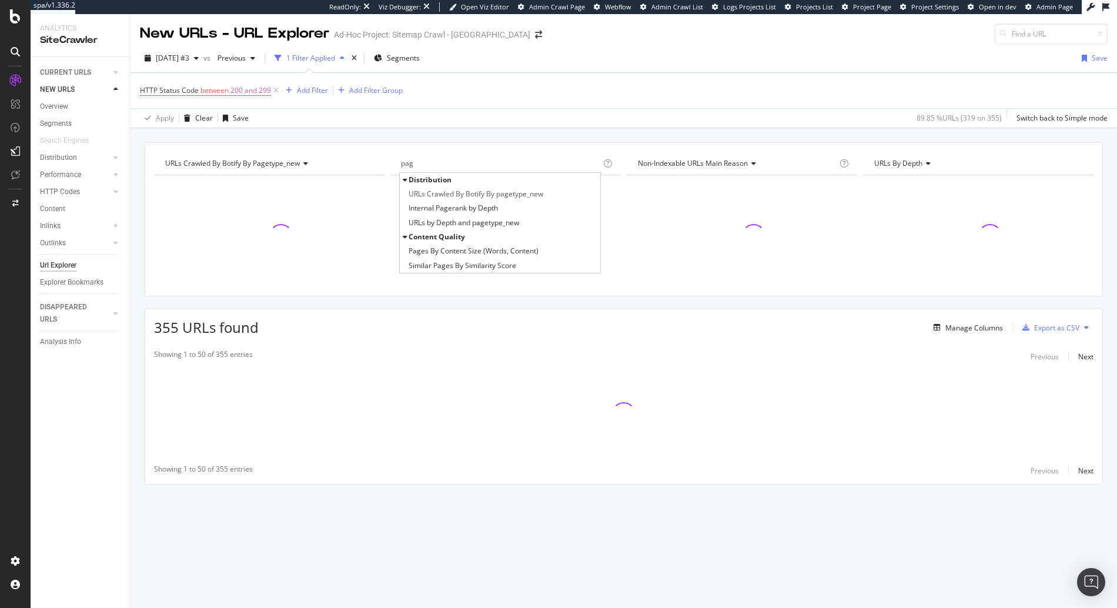
type input "page"
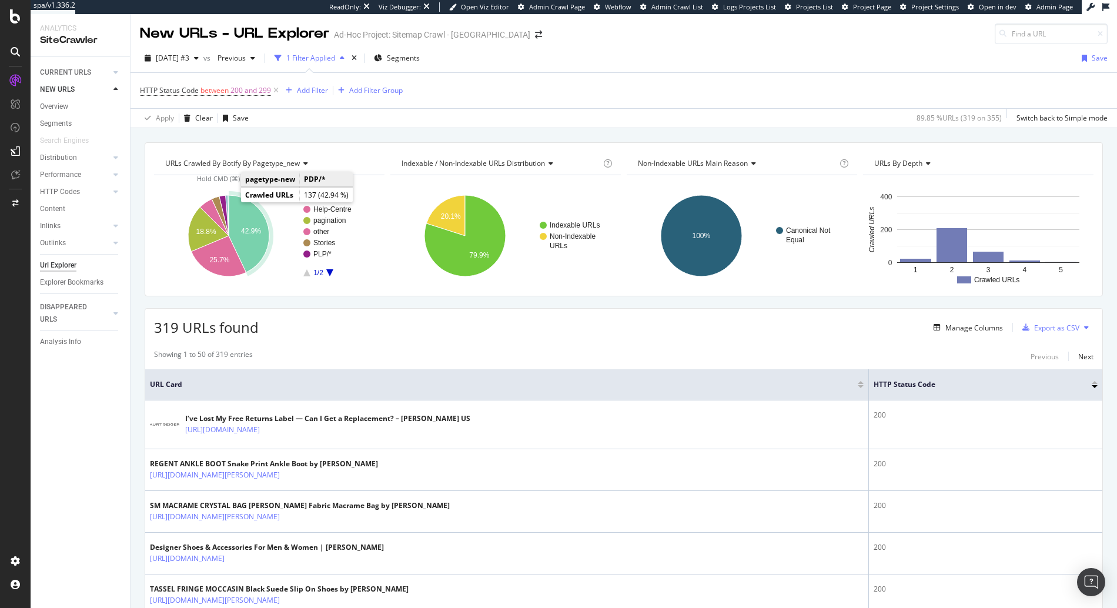
click at [231, 202] on icon "A chart." at bounding box center [249, 233] width 41 height 77
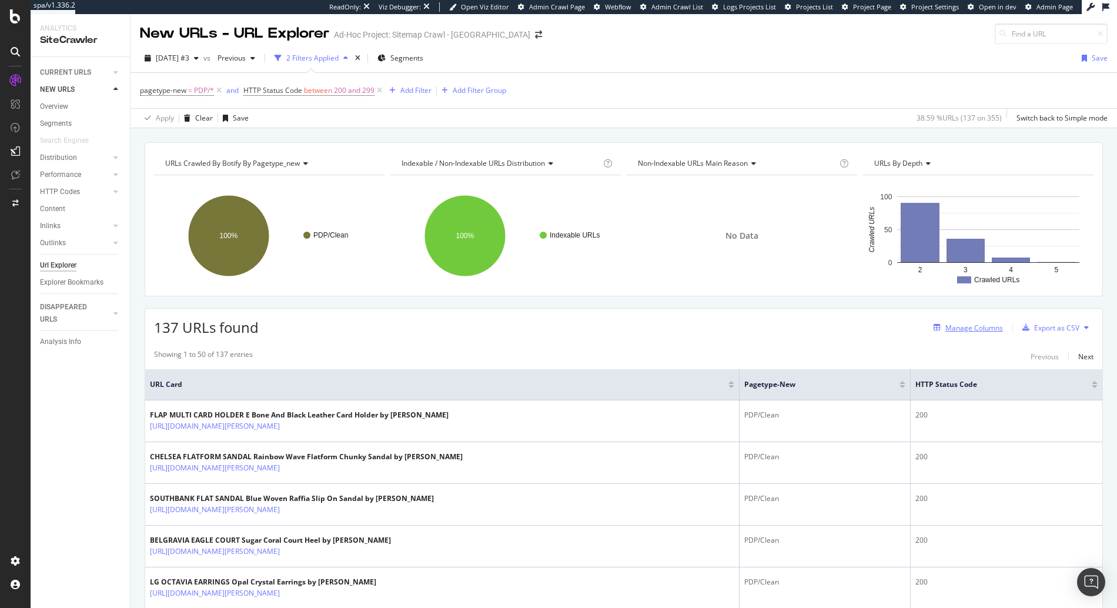
click at [993, 331] on div "Manage Columns" at bounding box center [975, 328] width 58 height 10
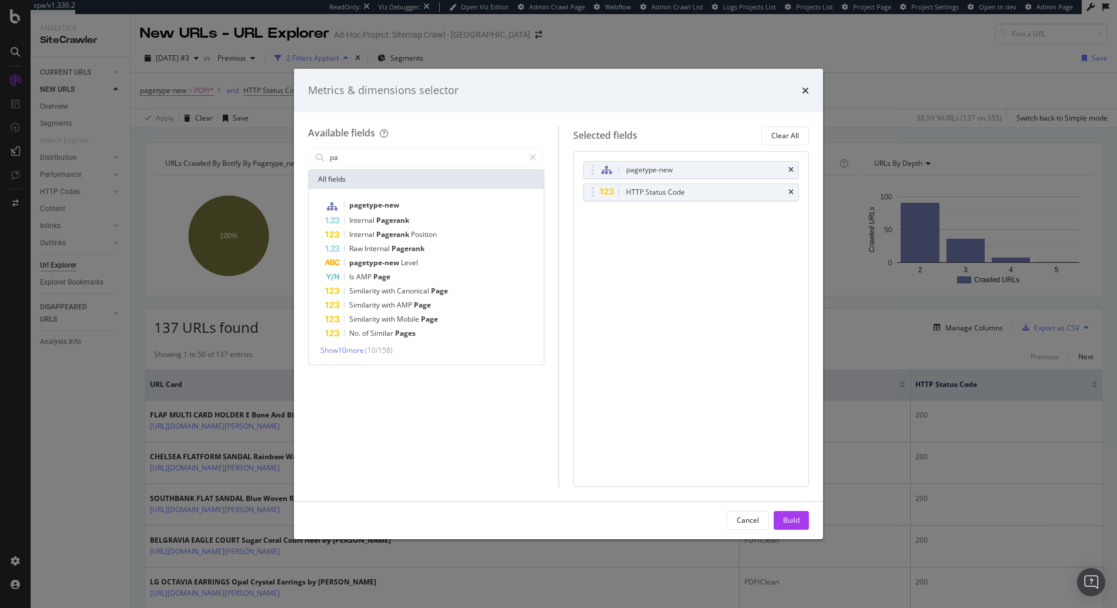
type input "p"
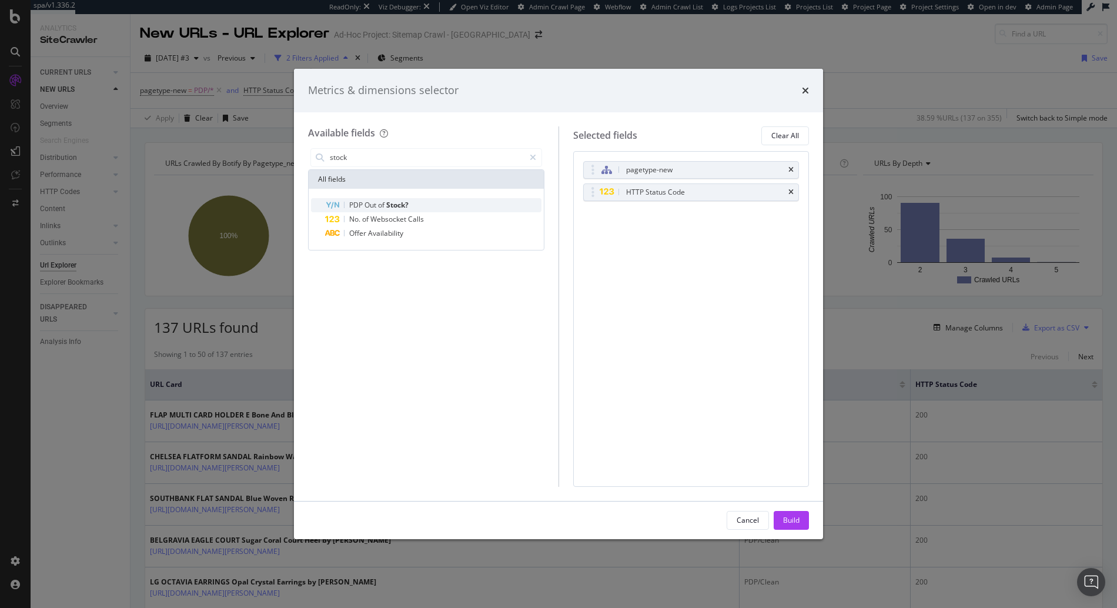
type input "stock"
click at [410, 202] on div "PDP Out of Stock?" at bounding box center [433, 205] width 216 height 14
click at [812, 522] on div "Cancel Build" at bounding box center [558, 521] width 529 height 38
click at [803, 523] on button "Build" at bounding box center [791, 520] width 35 height 19
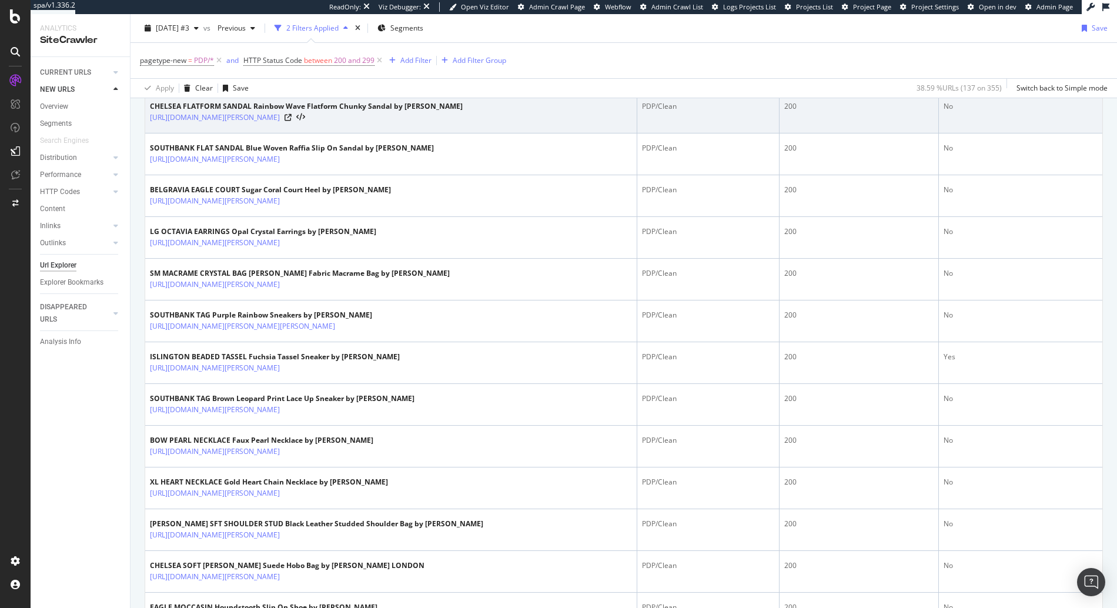
scroll to position [435, 0]
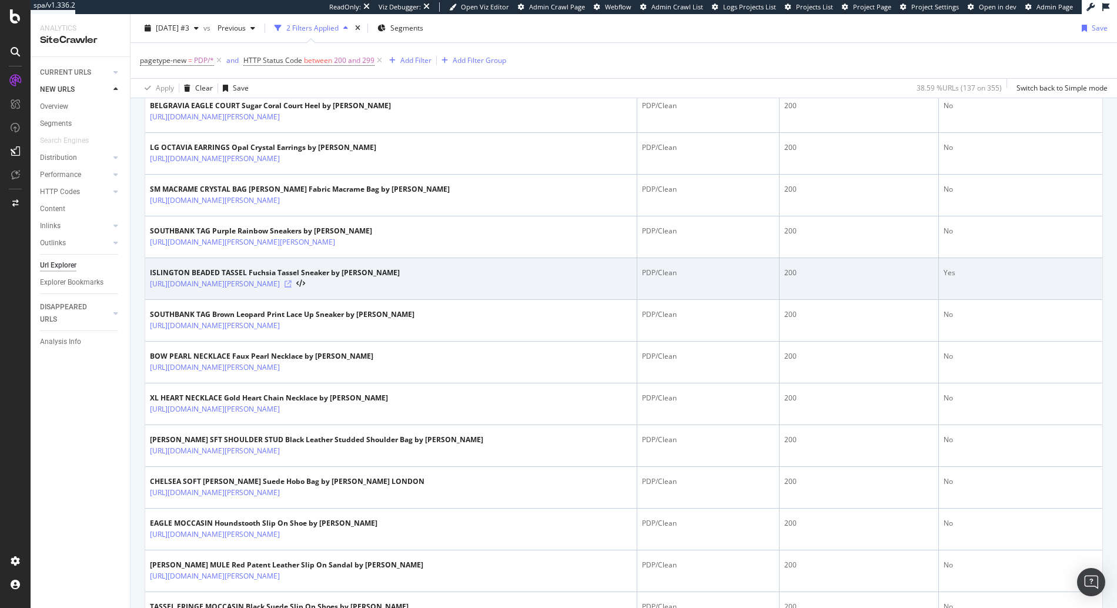
click at [292, 288] on icon at bounding box center [288, 284] width 7 height 7
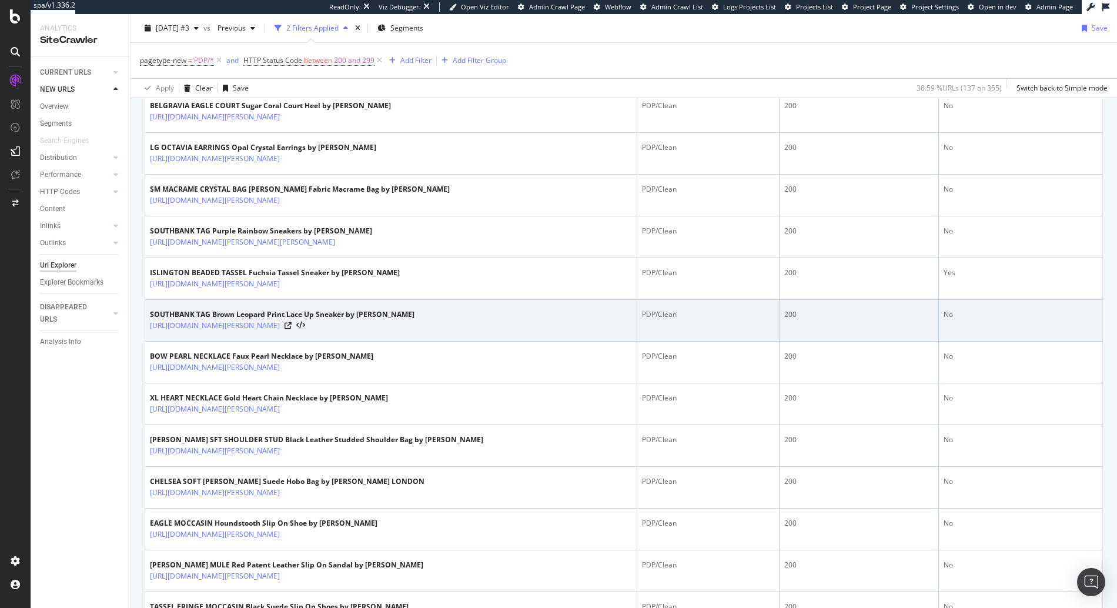
scroll to position [0, 0]
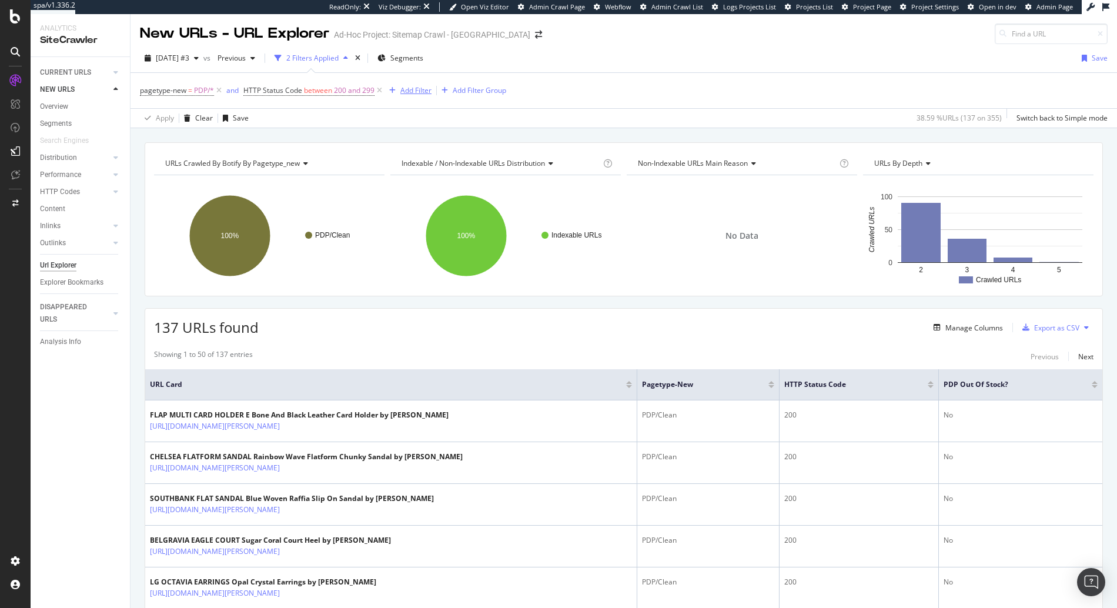
click at [420, 92] on div "Add Filter" at bounding box center [415, 90] width 31 height 10
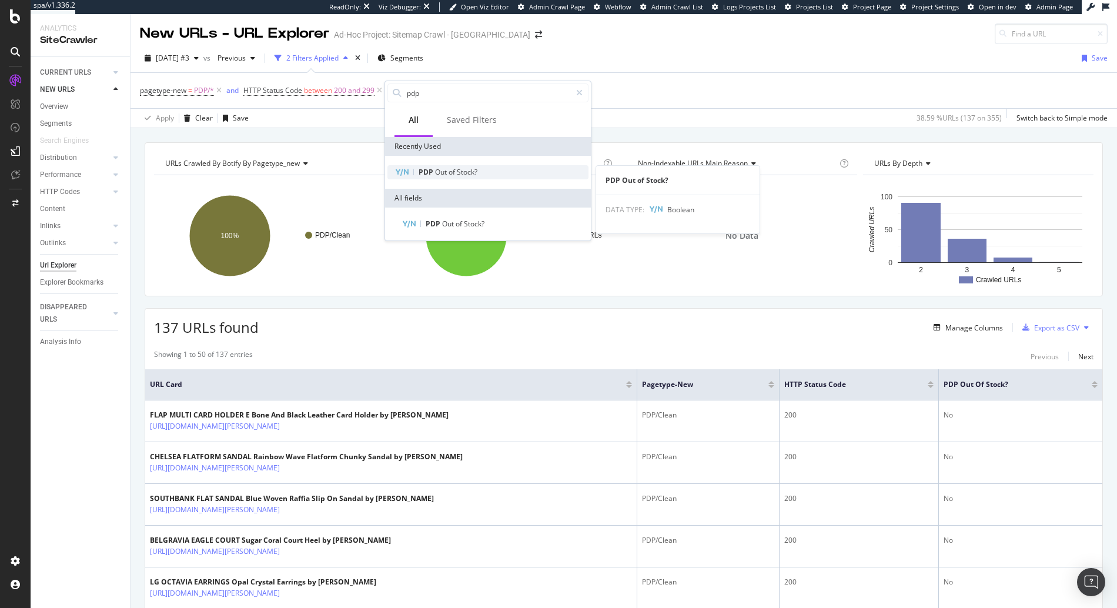
type input "pdp"
click at [462, 171] on span "Stock?" at bounding box center [467, 172] width 21 height 10
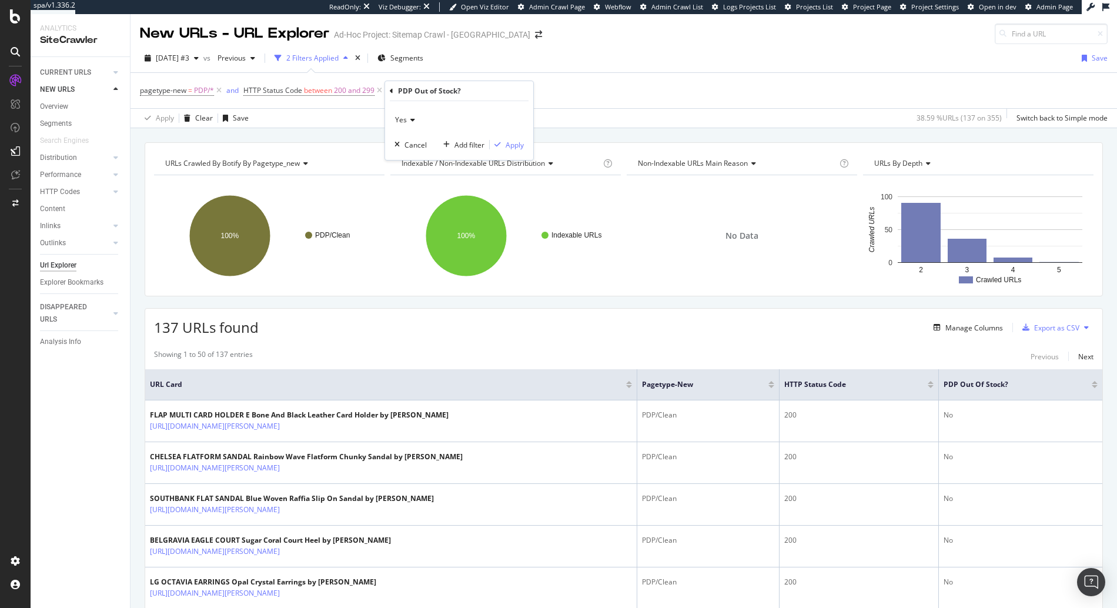
click at [410, 122] on icon at bounding box center [411, 119] width 8 height 7
click at [410, 161] on div "No" at bounding box center [461, 159] width 126 height 15
click at [510, 135] on div "No Cancel Add filter Apply" at bounding box center [459, 130] width 148 height 59
click at [508, 146] on div "Apply" at bounding box center [515, 145] width 18 height 10
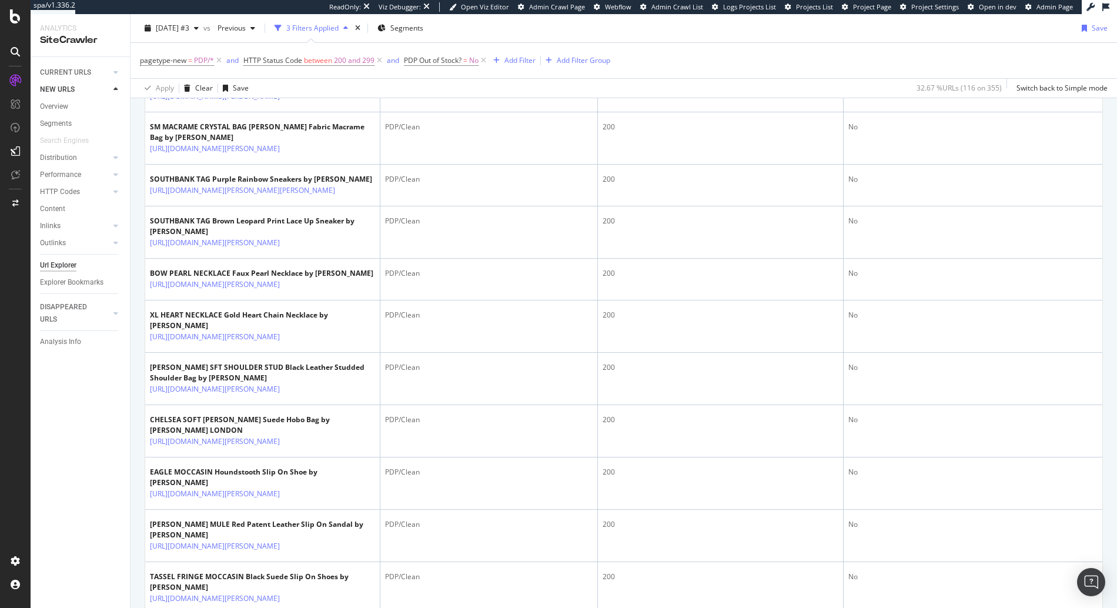
scroll to position [840, 0]
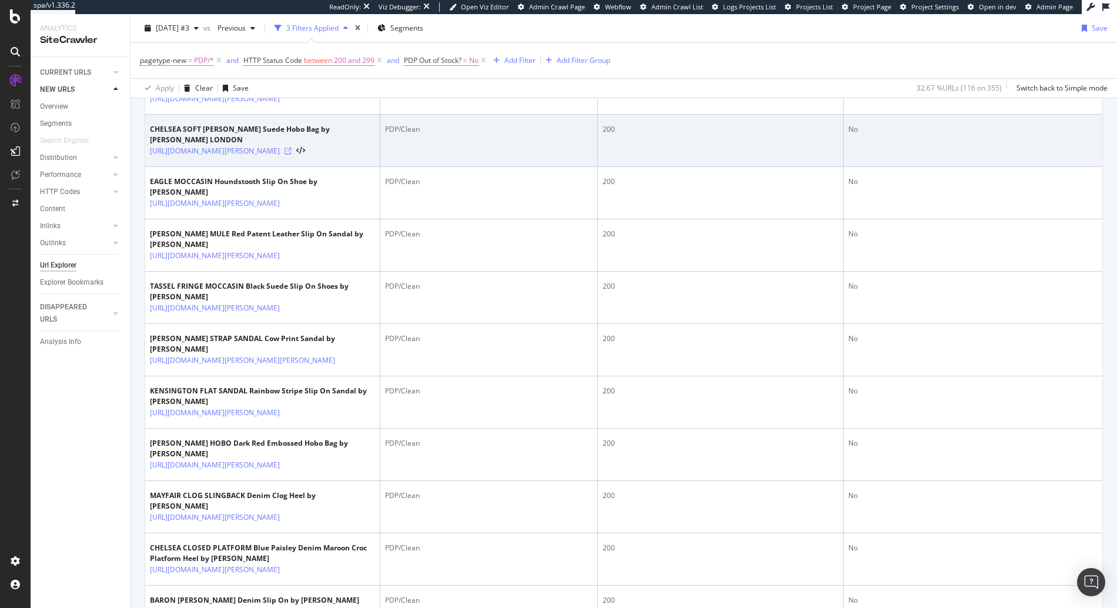
click at [292, 155] on icon at bounding box center [288, 151] width 7 height 7
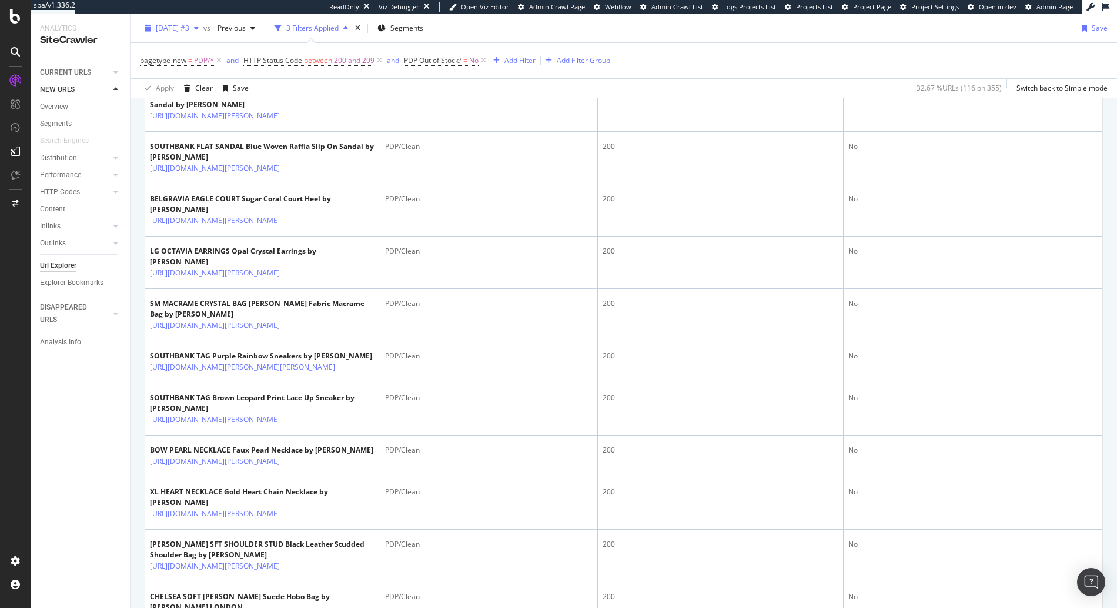
scroll to position [0, 0]
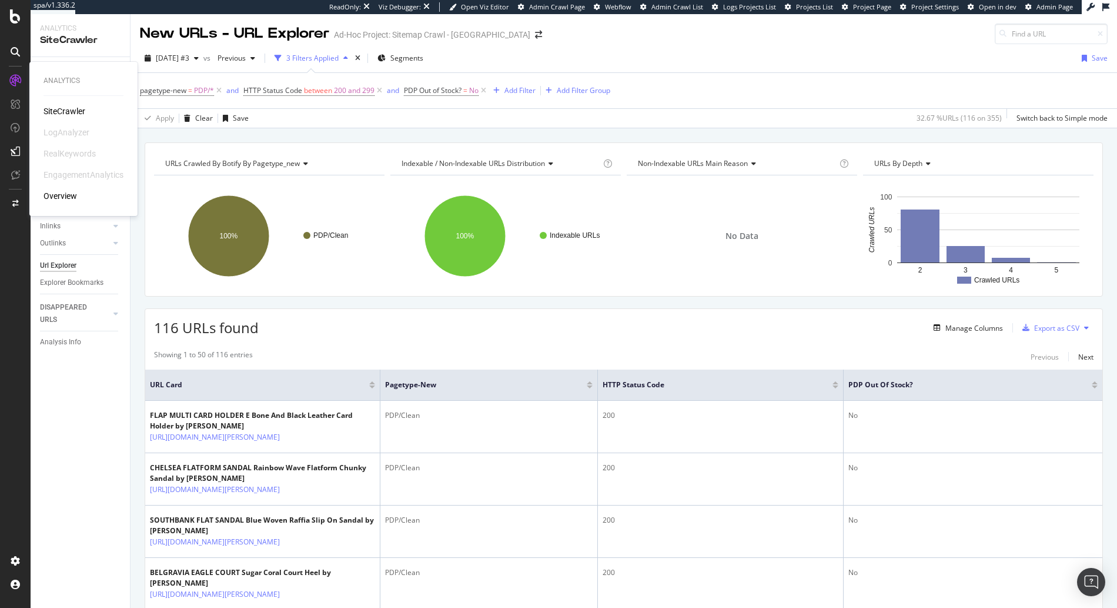
click at [76, 112] on div "SiteCrawler" at bounding box center [65, 111] width 42 height 12
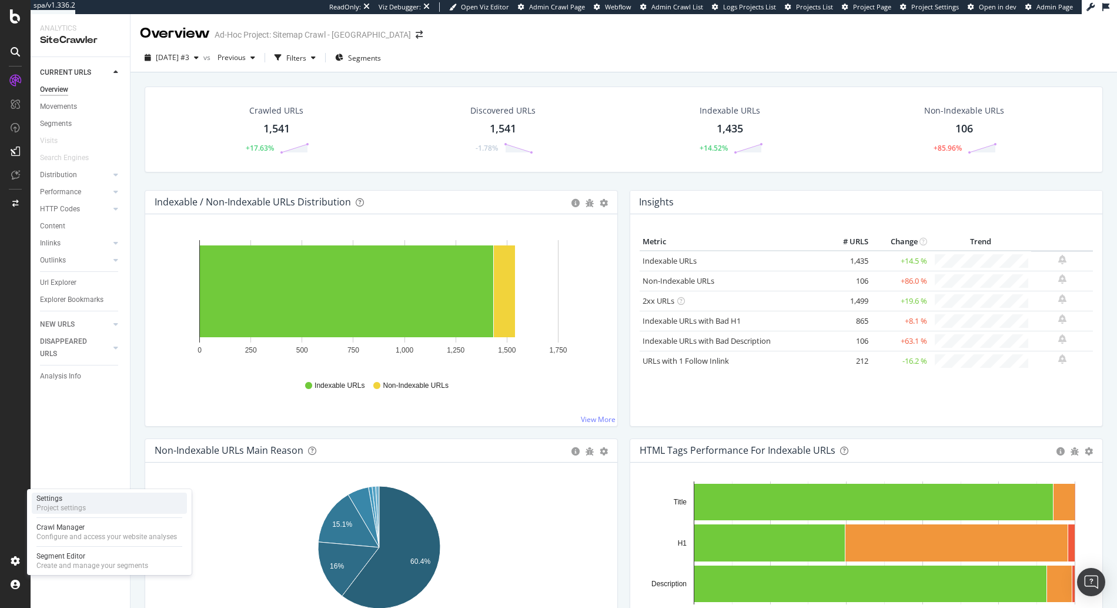
click at [60, 510] on div "Project settings" at bounding box center [60, 507] width 49 height 9
